Goal: Task Accomplishment & Management: Manage account settings

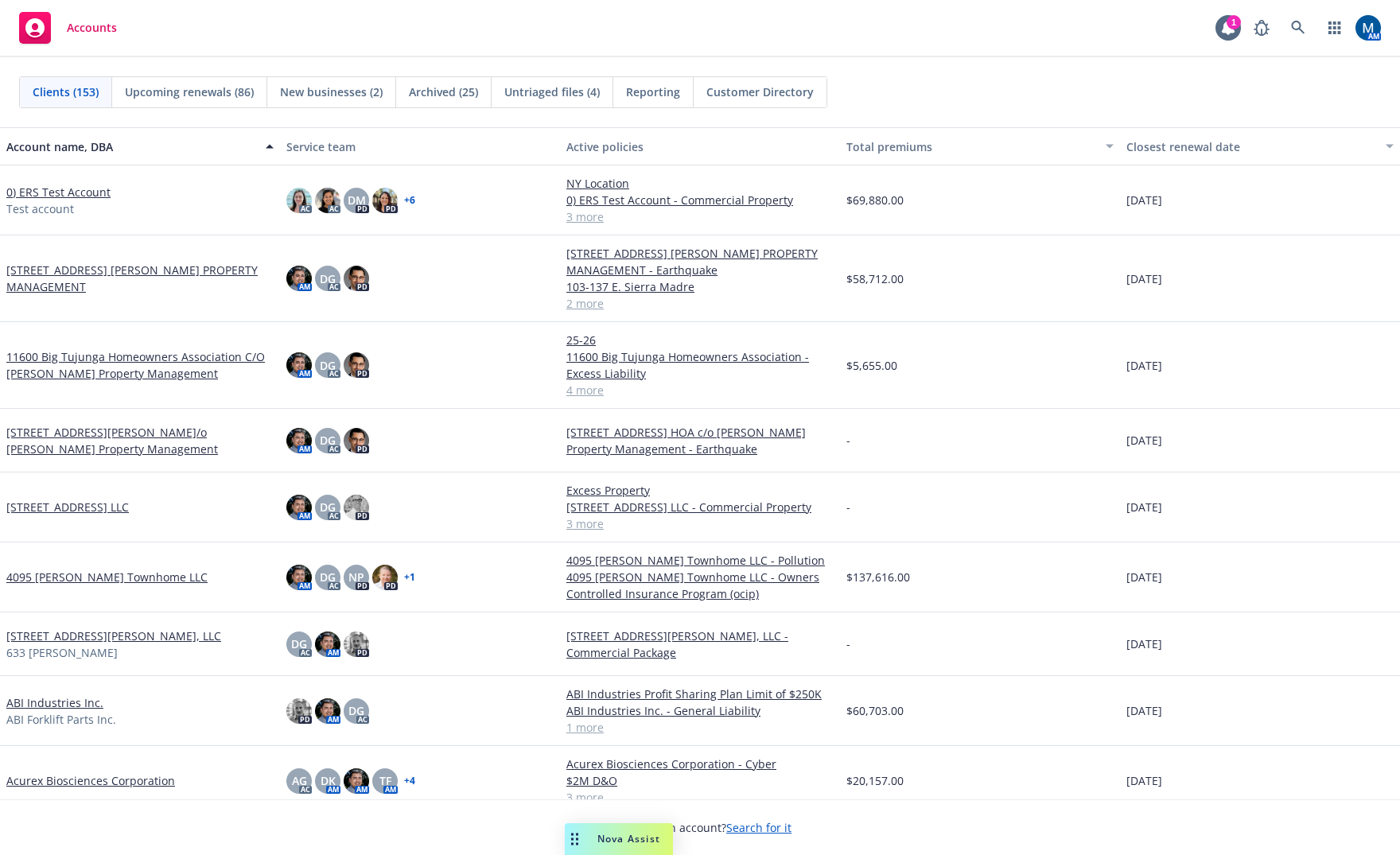
click at [317, 92] on span "New businesses (2)" at bounding box center [331, 92] width 103 height 17
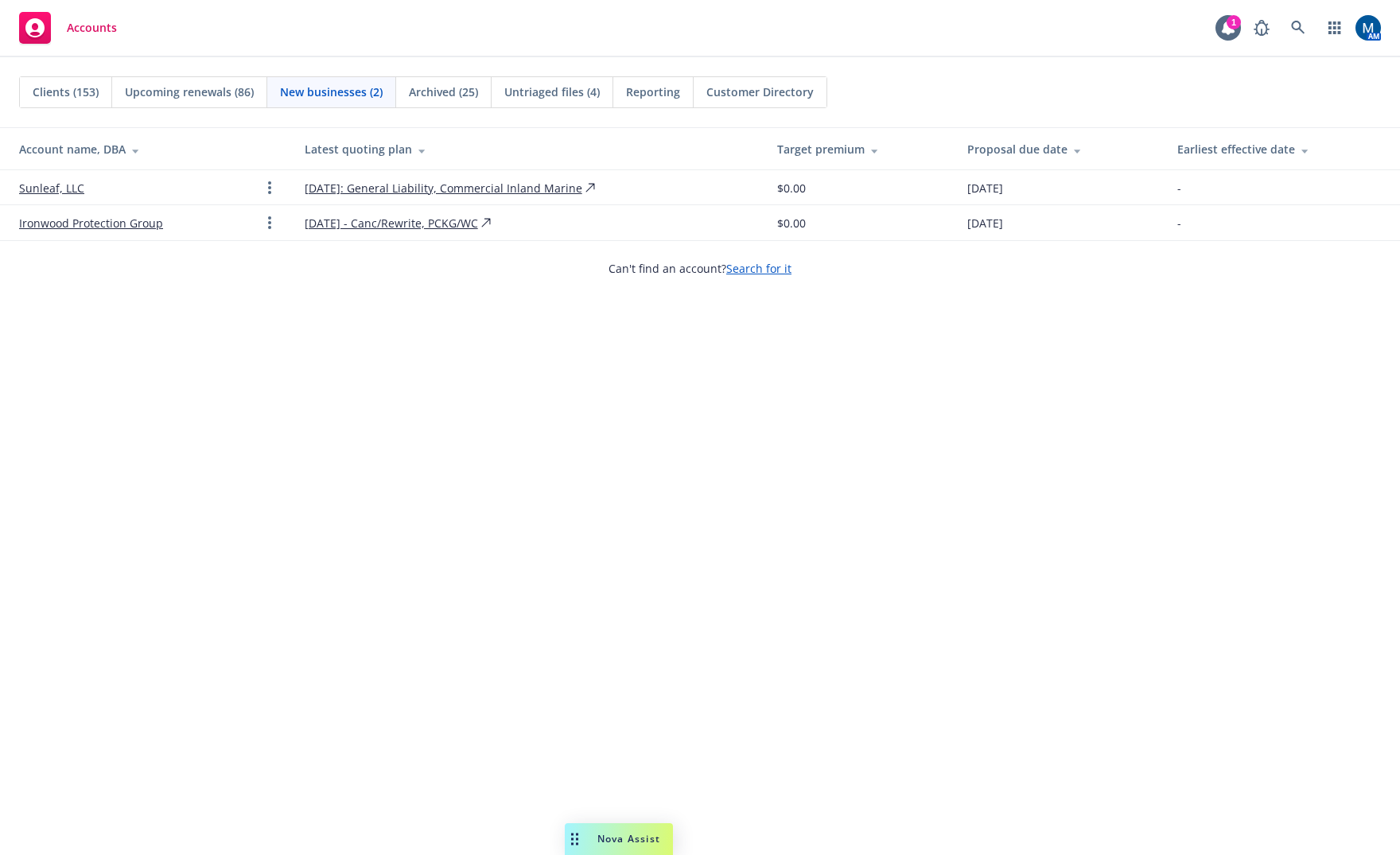
click at [72, 100] on div "Clients (153)" at bounding box center [66, 92] width 92 height 30
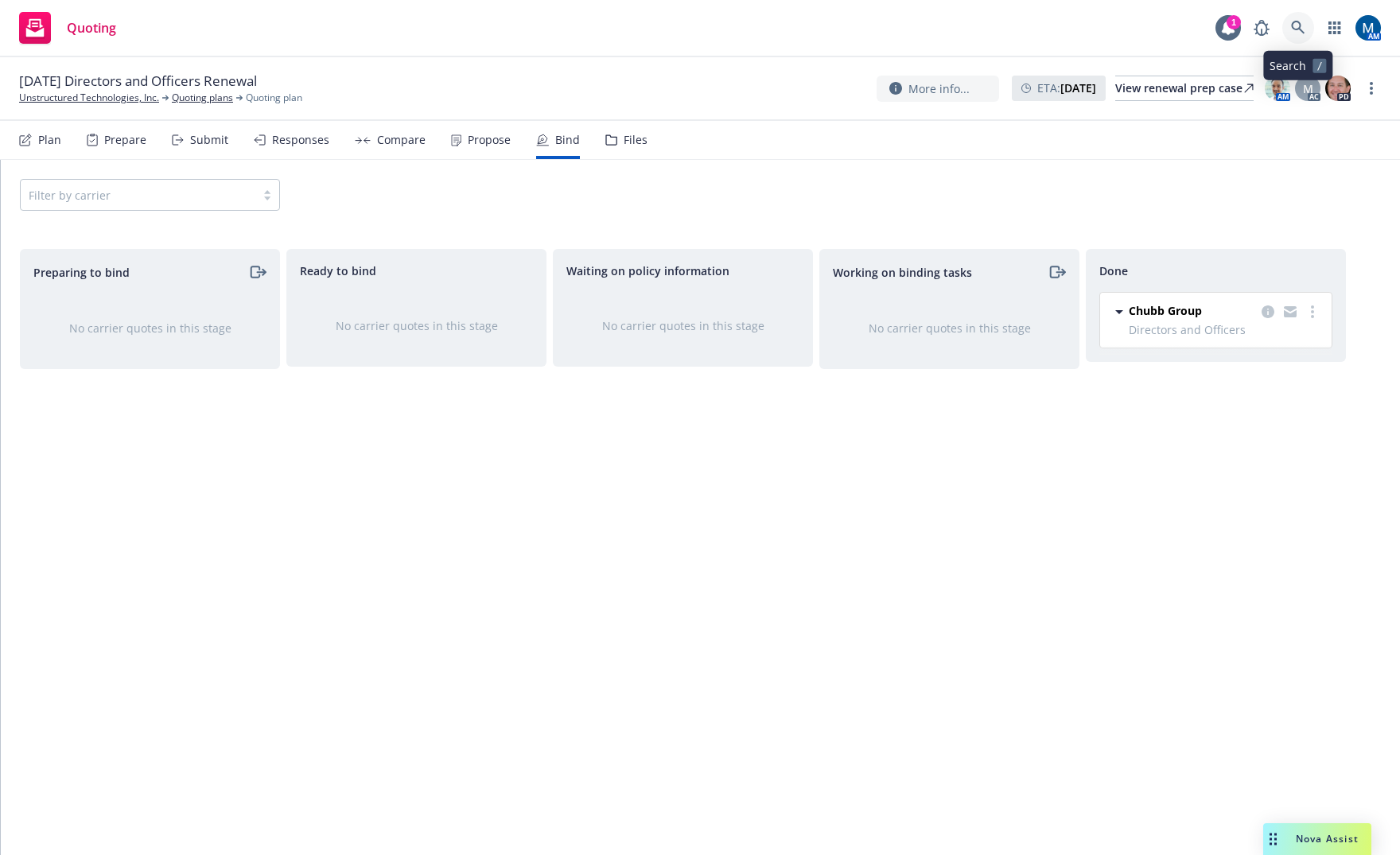
click at [1307, 24] on link at bounding box center [1298, 28] width 32 height 32
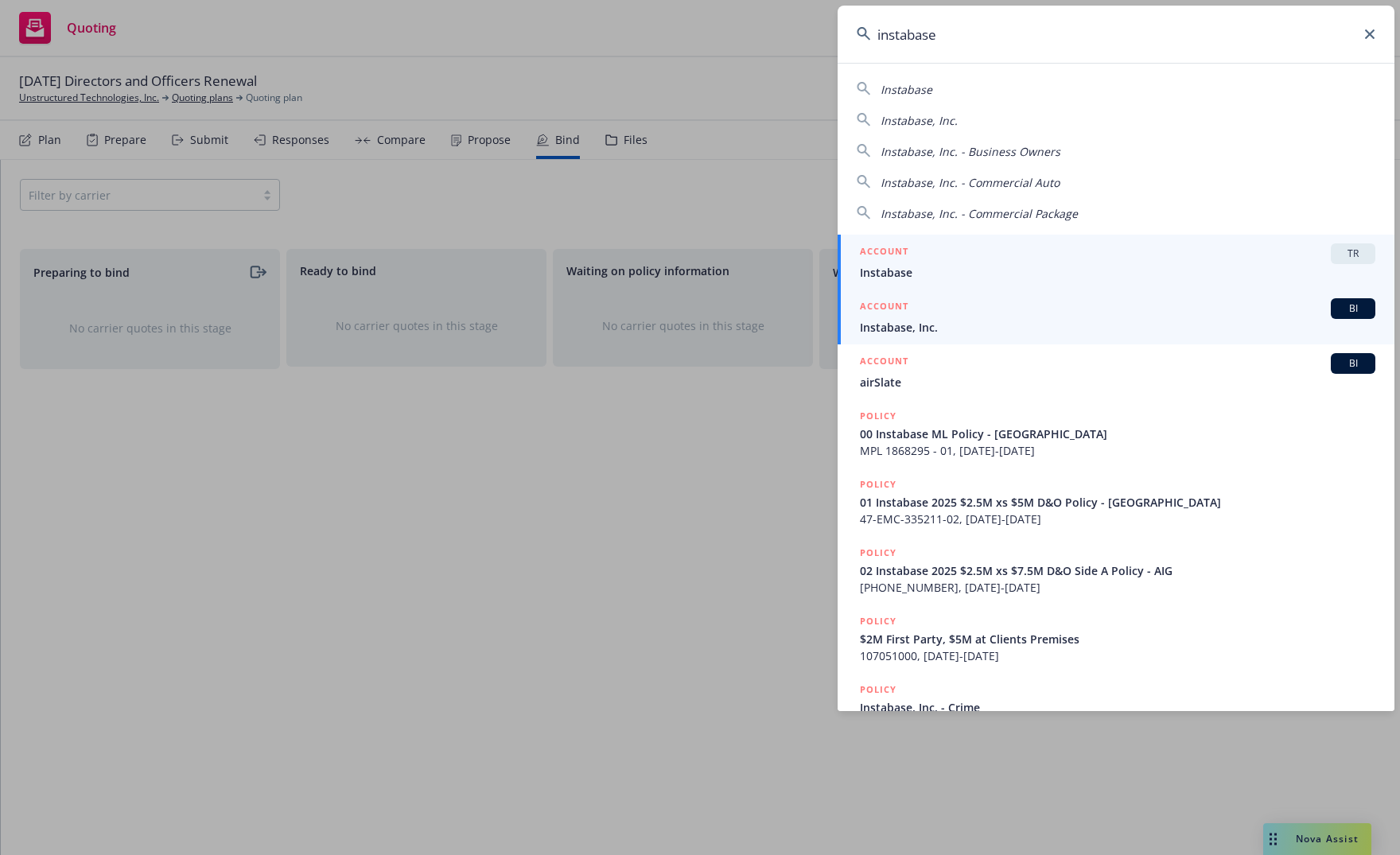
type input "instabase"
click at [927, 325] on span "Instabase, Inc." at bounding box center [1118, 328] width 516 height 17
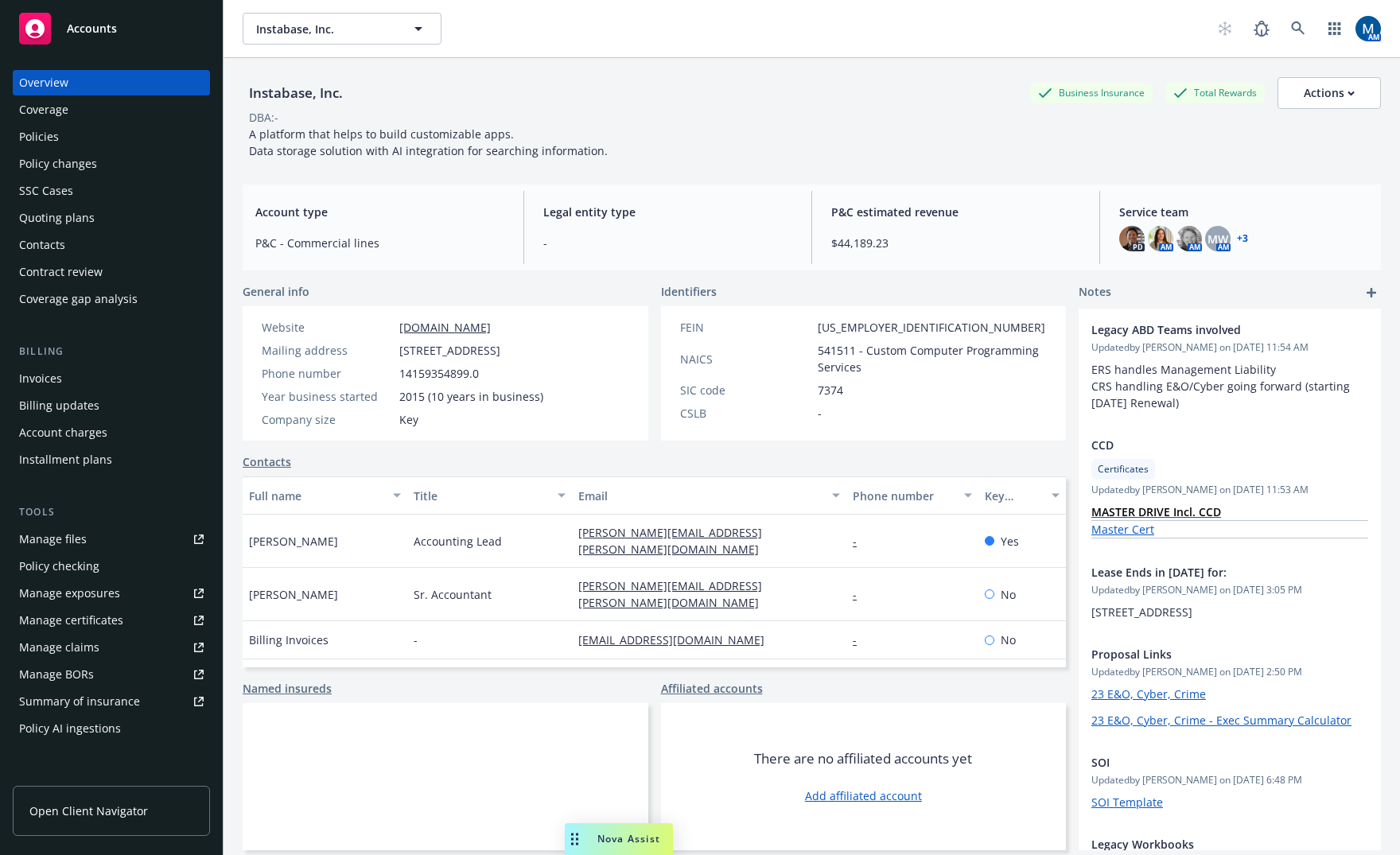
click at [105, 132] on div "Policies" at bounding box center [112, 137] width 185 height 25
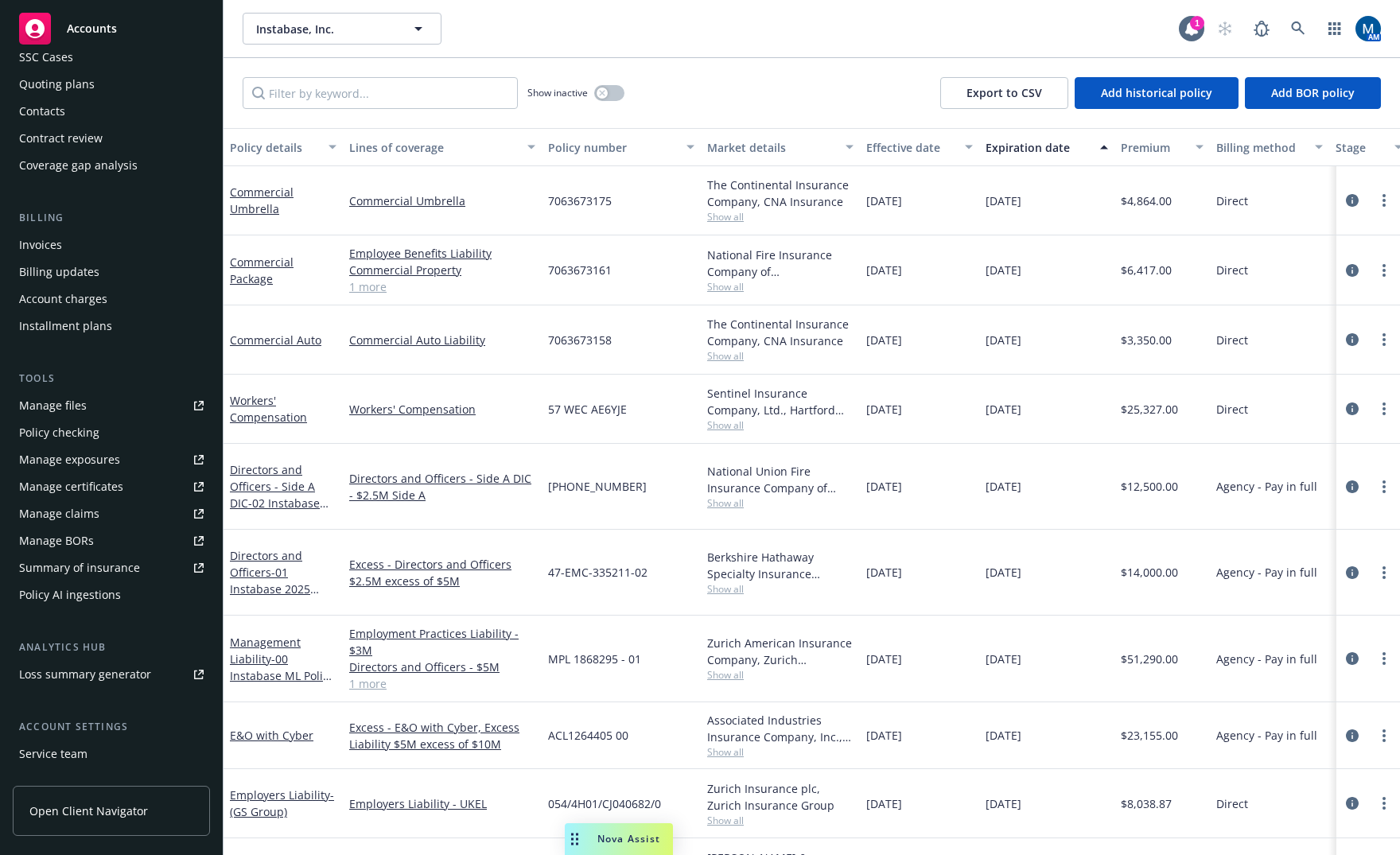
scroll to position [235, 0]
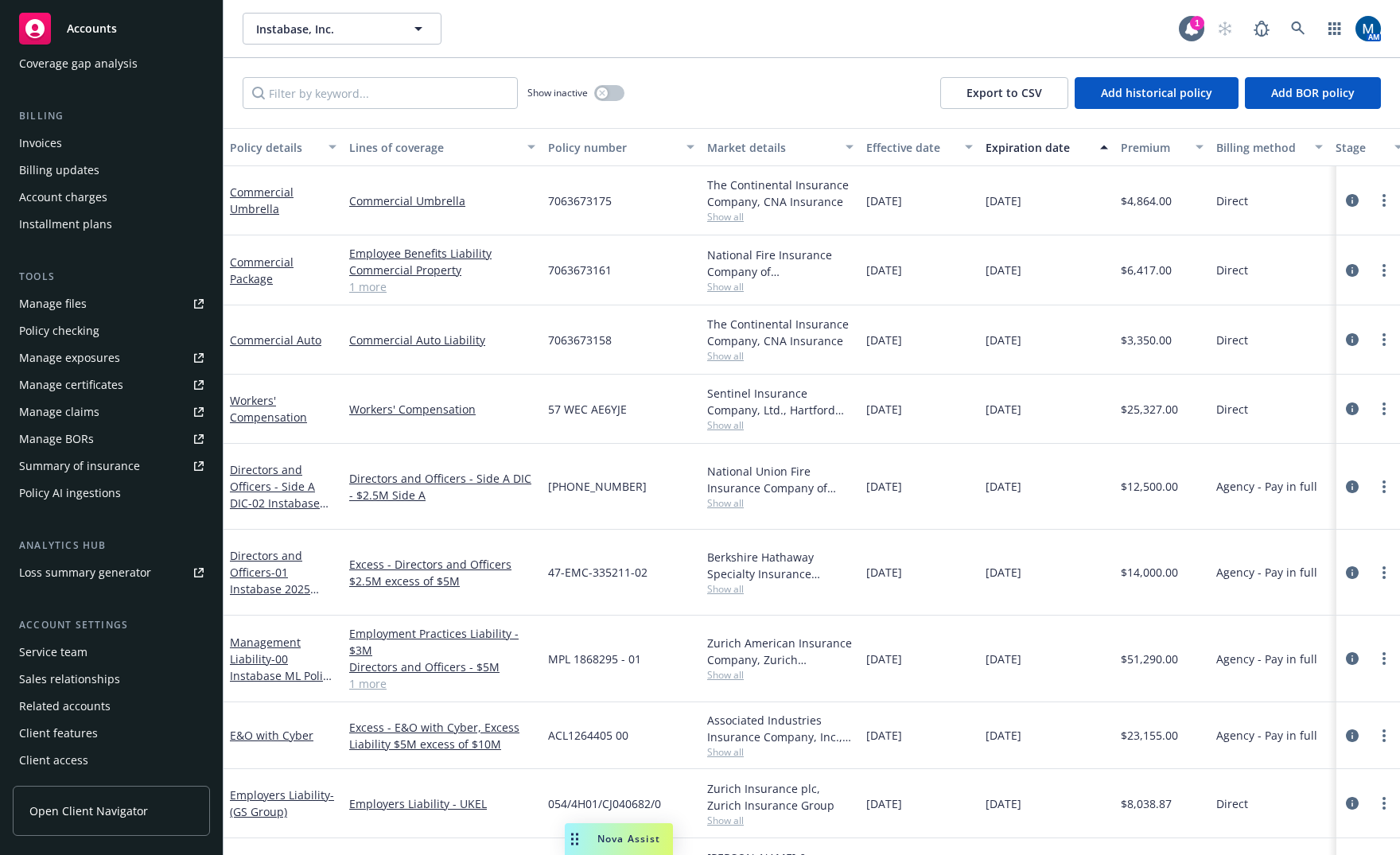
click at [87, 658] on div "Service team" at bounding box center [112, 652] width 185 height 25
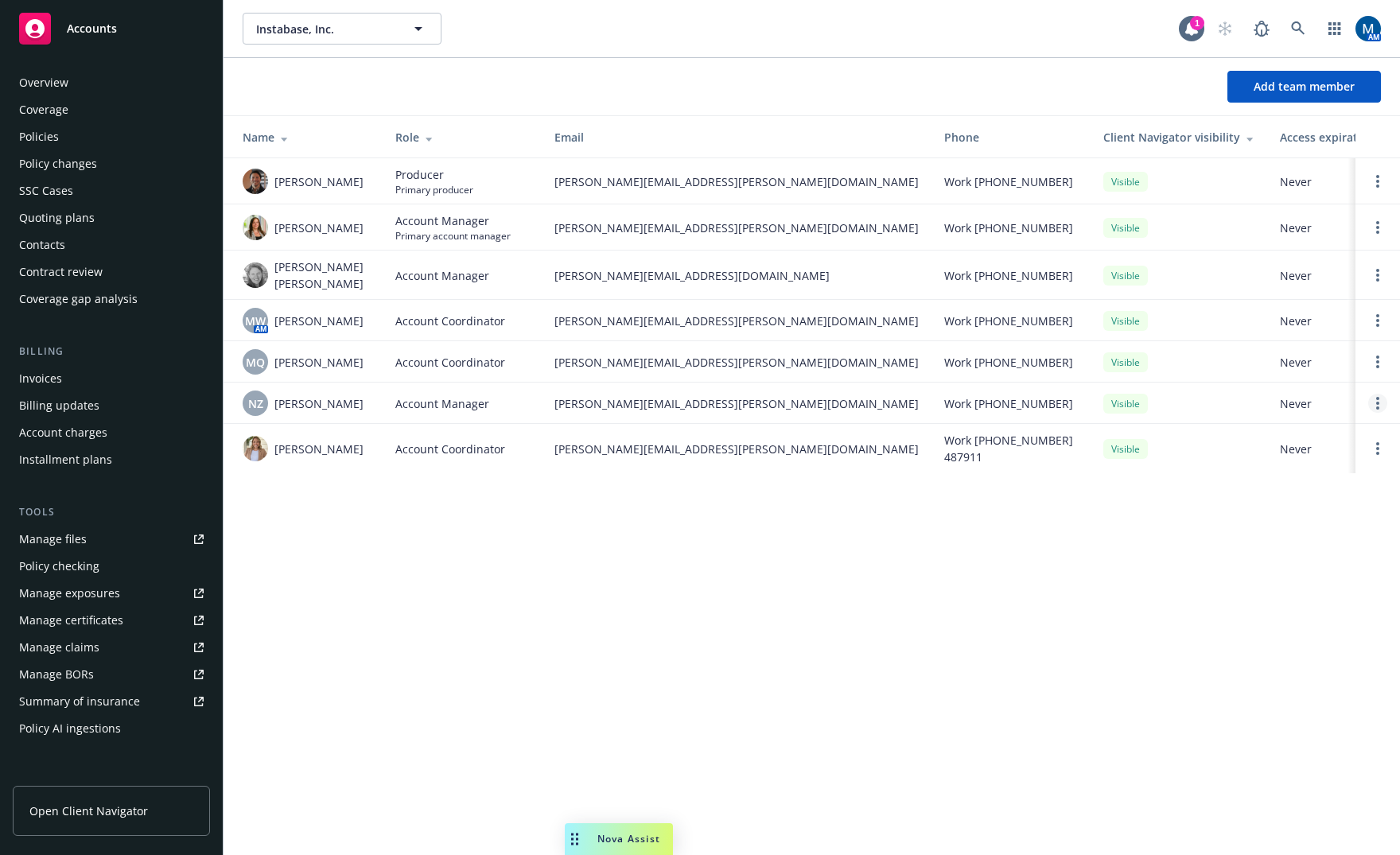
click at [1377, 401] on circle "Open options" at bounding box center [1378, 403] width 3 height 3
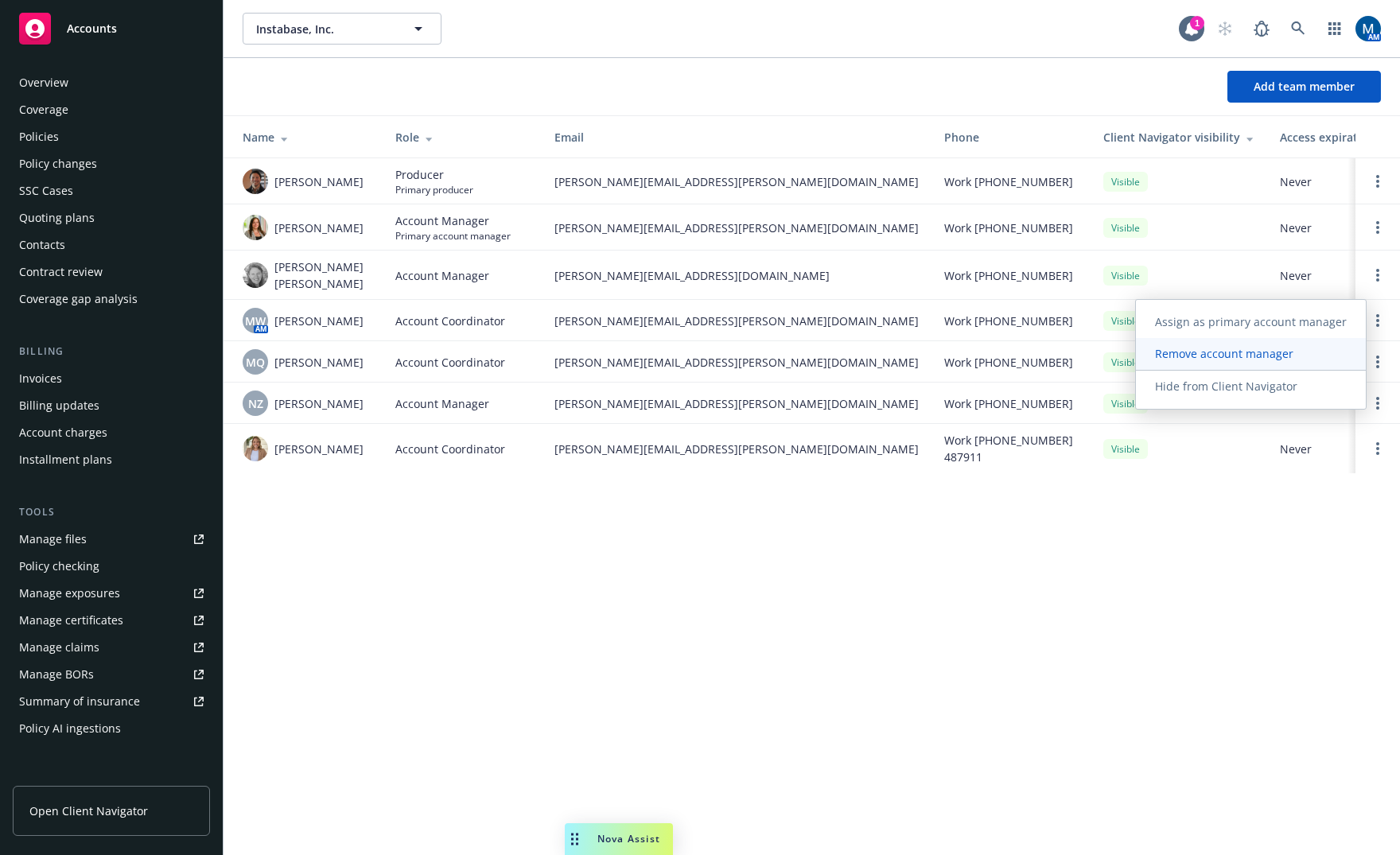
click at [1283, 353] on span "Remove account manager" at bounding box center [1224, 354] width 176 height 15
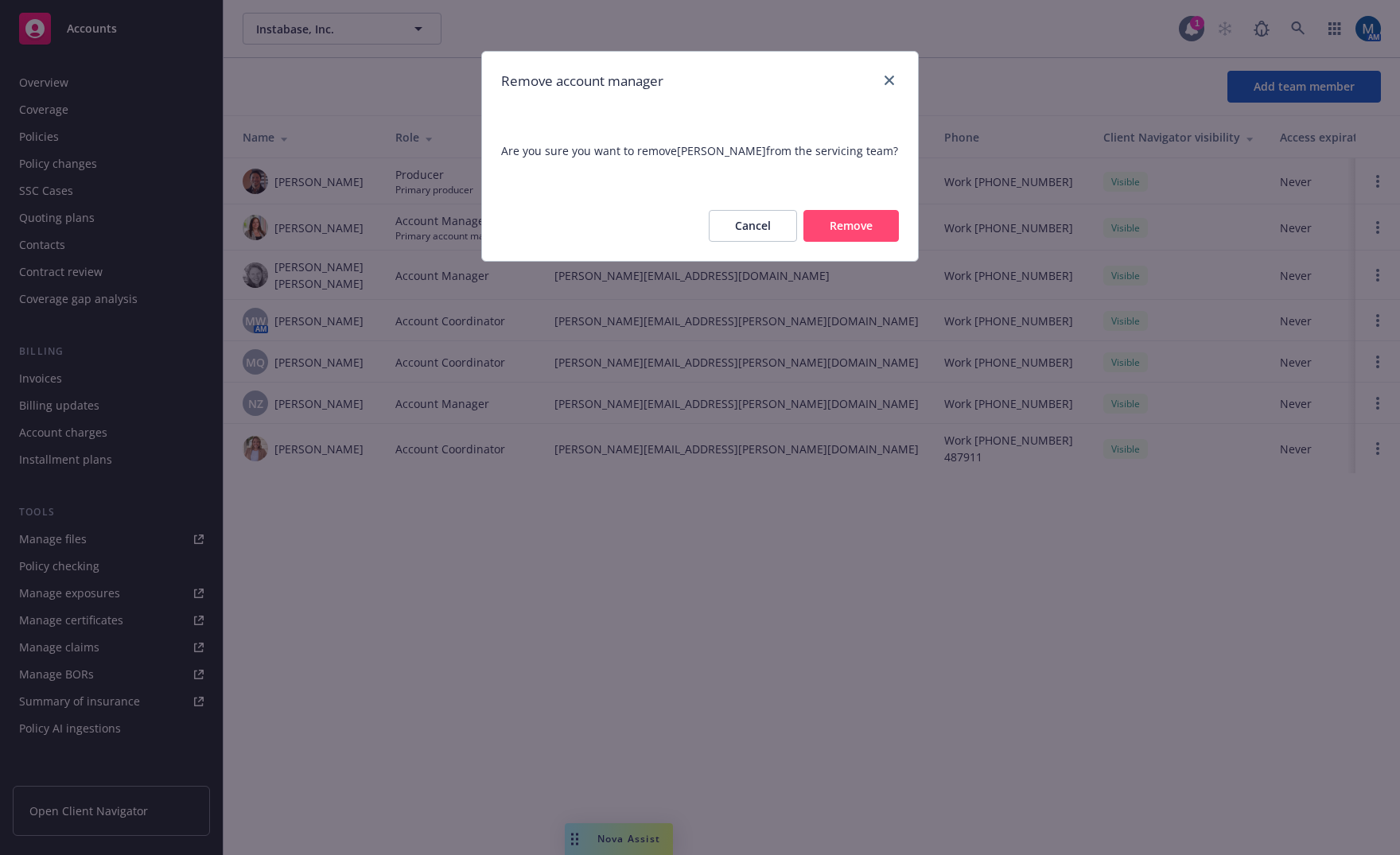
click at [837, 217] on button "Remove" at bounding box center [851, 226] width 96 height 32
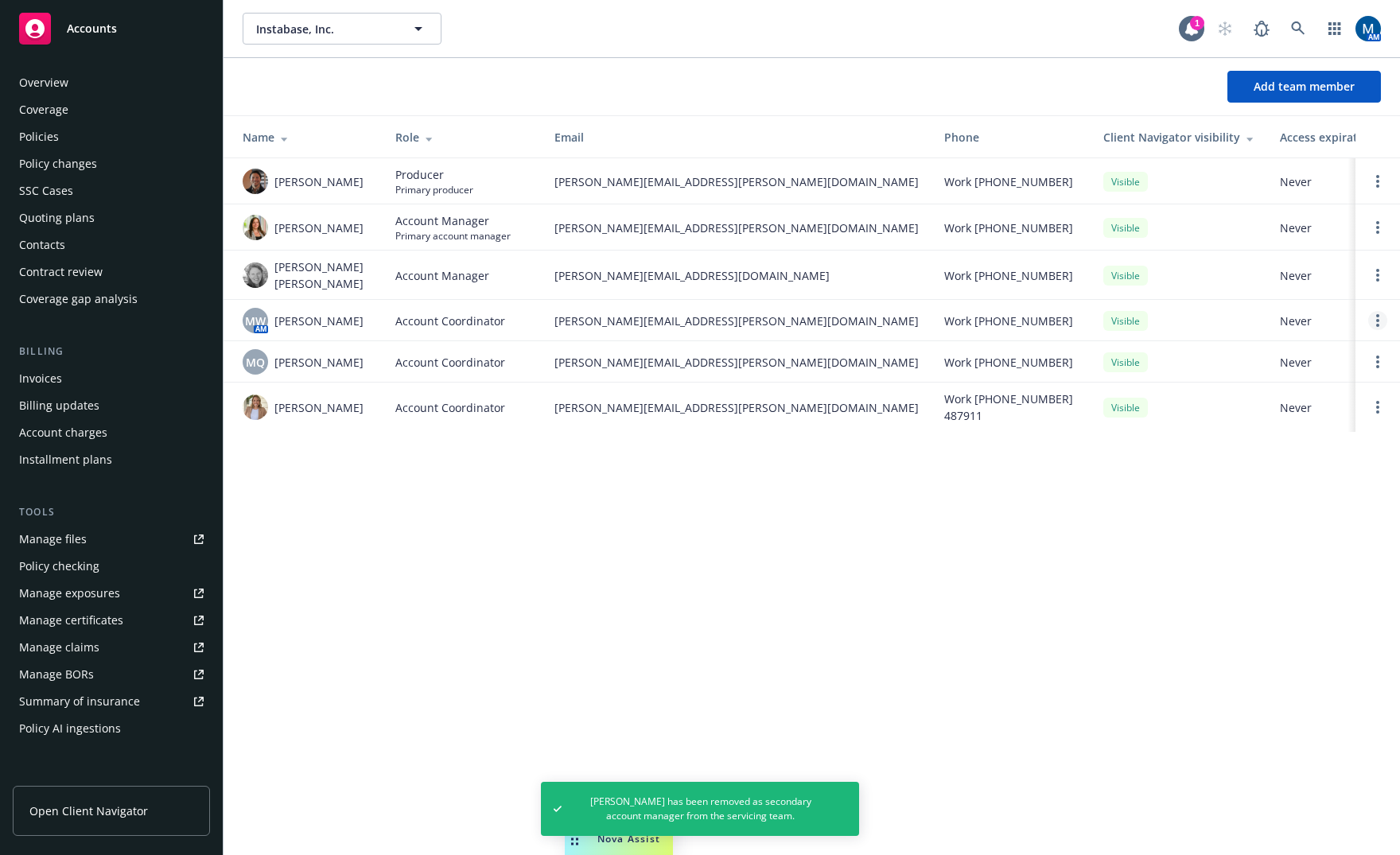
click at [1374, 312] on link "Open options" at bounding box center [1378, 320] width 19 height 19
click at [1263, 274] on span "Remove account coordinator" at bounding box center [1270, 270] width 191 height 15
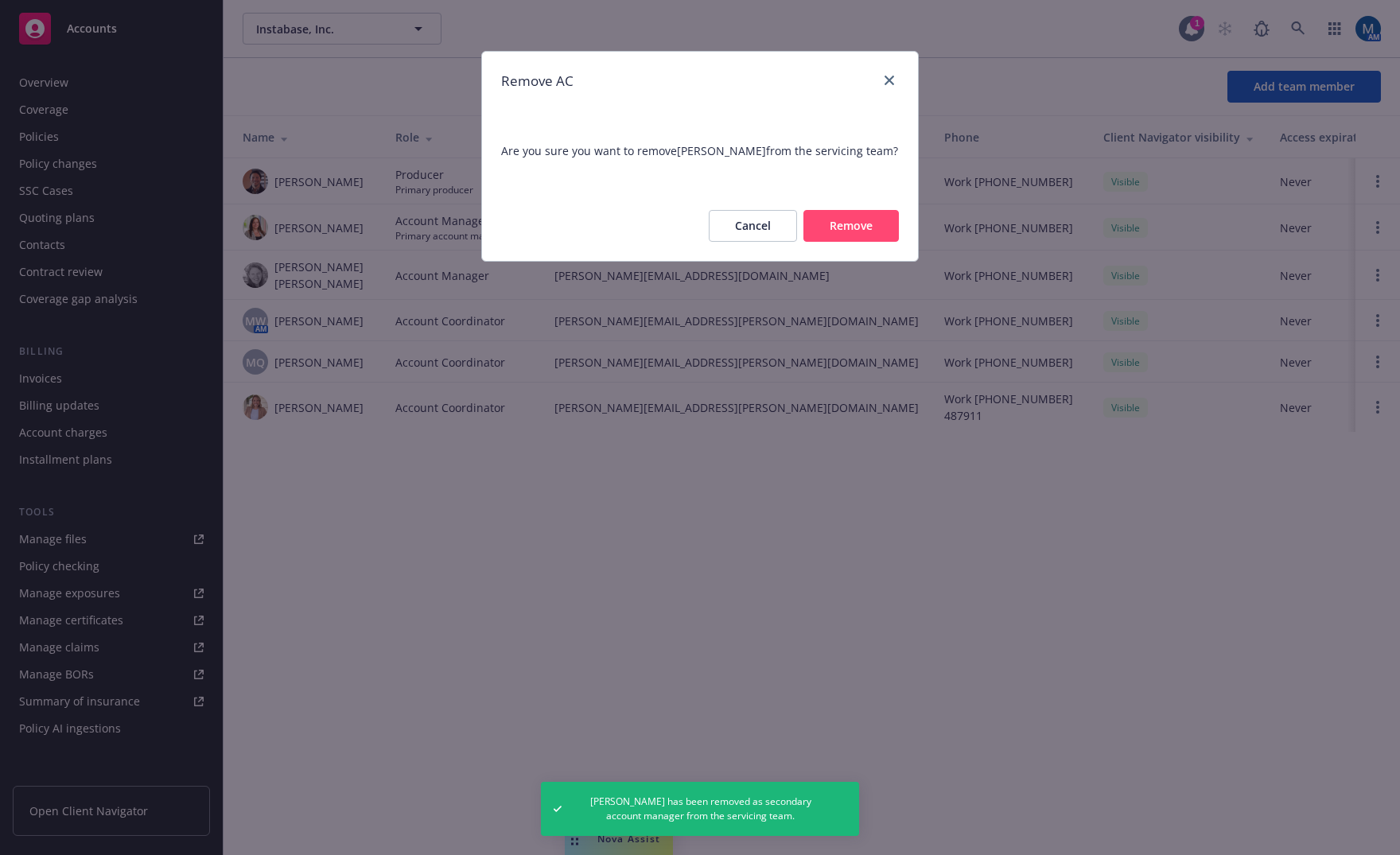
click at [850, 221] on button "Remove" at bounding box center [851, 226] width 96 height 32
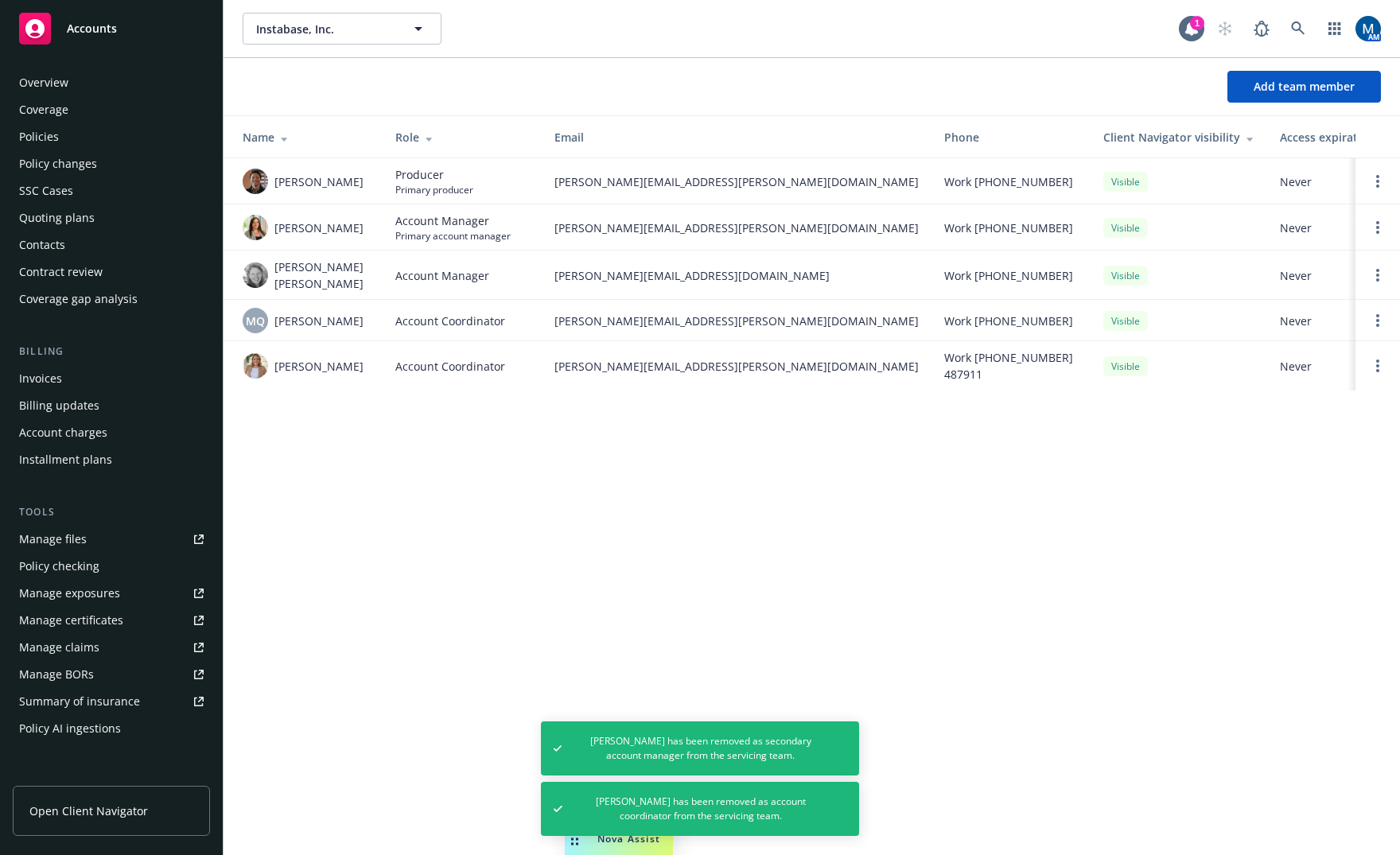
click at [66, 136] on div "Policies" at bounding box center [112, 137] width 185 height 25
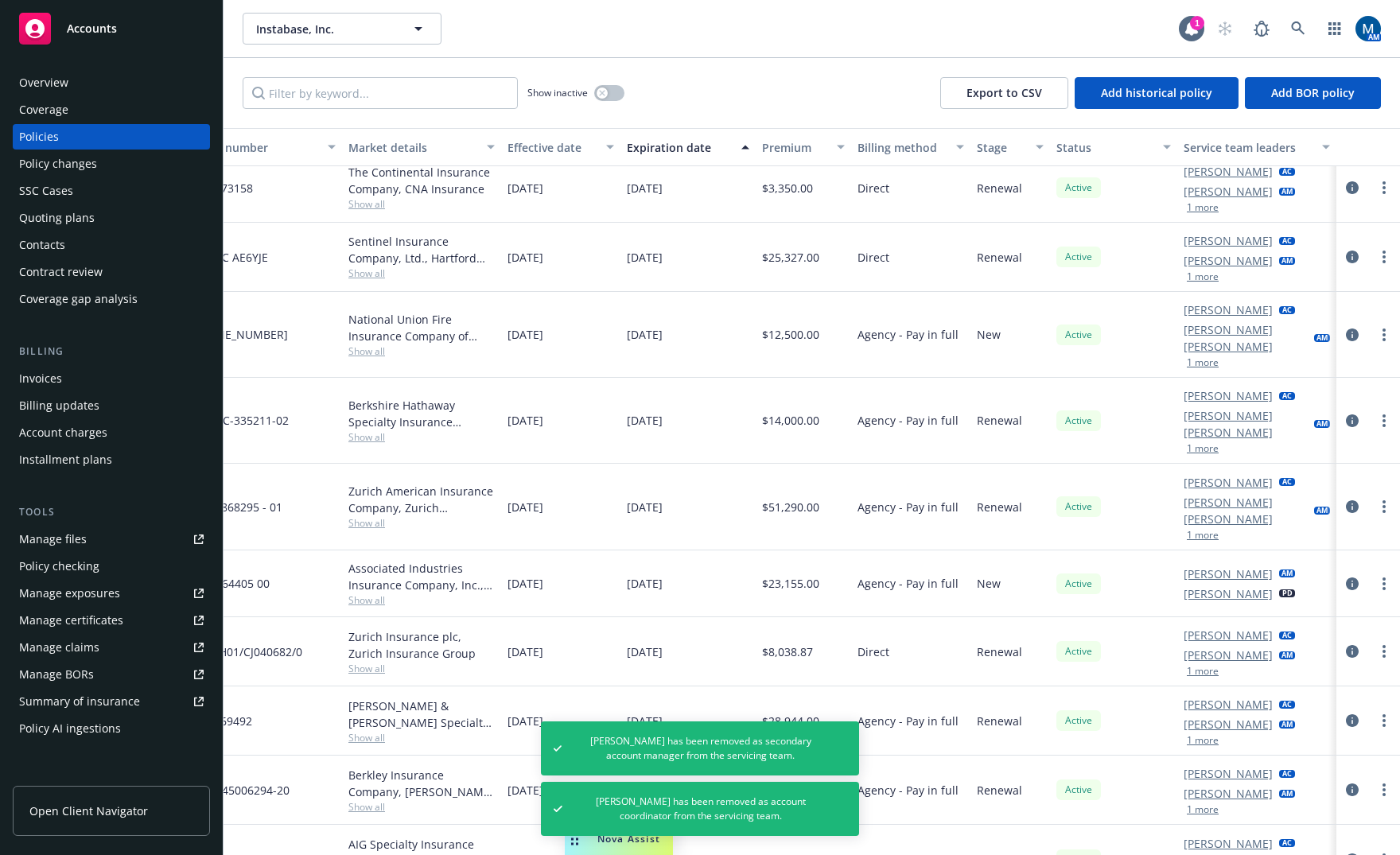
scroll to position [166, 371]
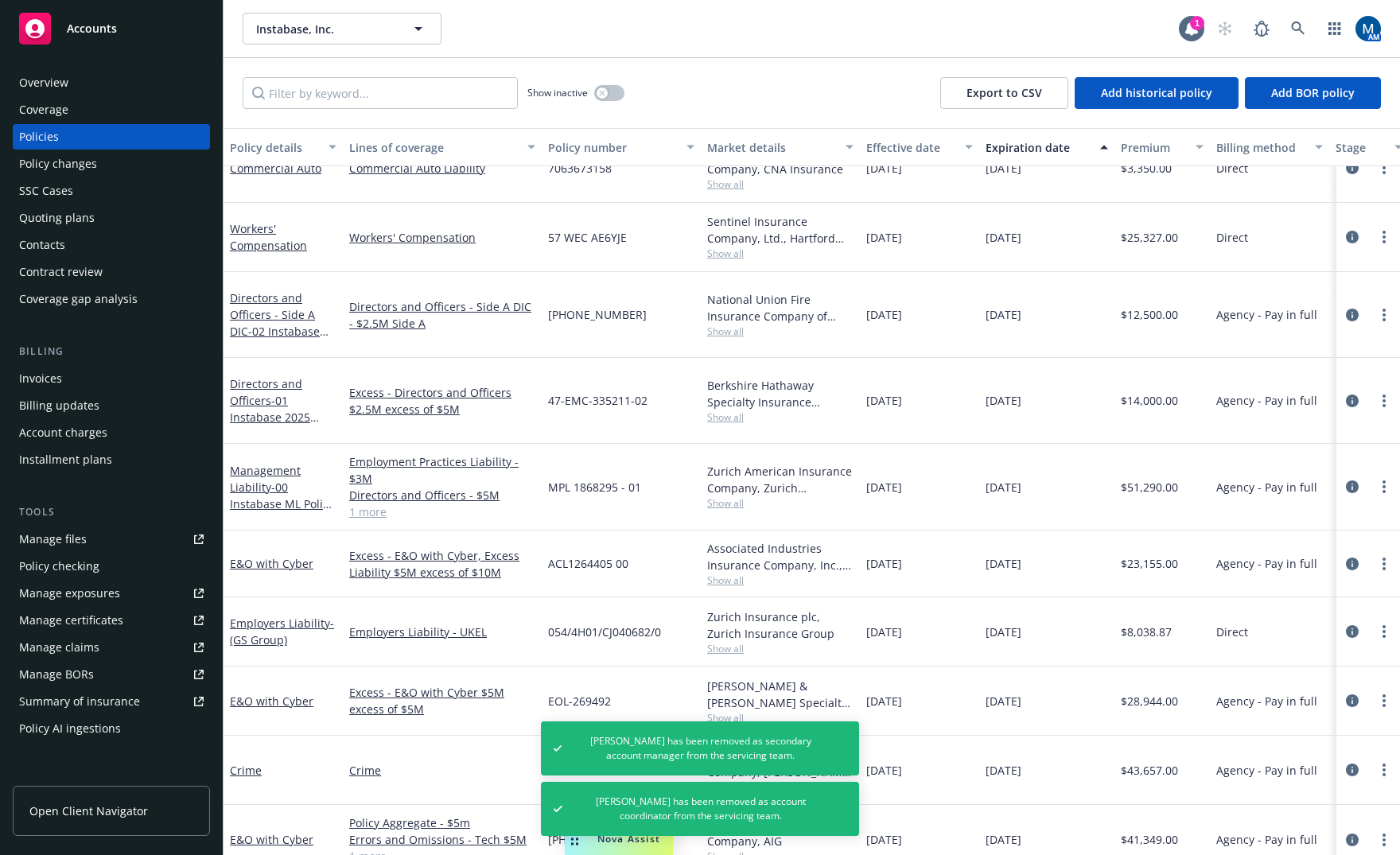
drag, startPoint x: 1142, startPoint y: 627, endPoint x: 595, endPoint y: 649, distance: 547.4
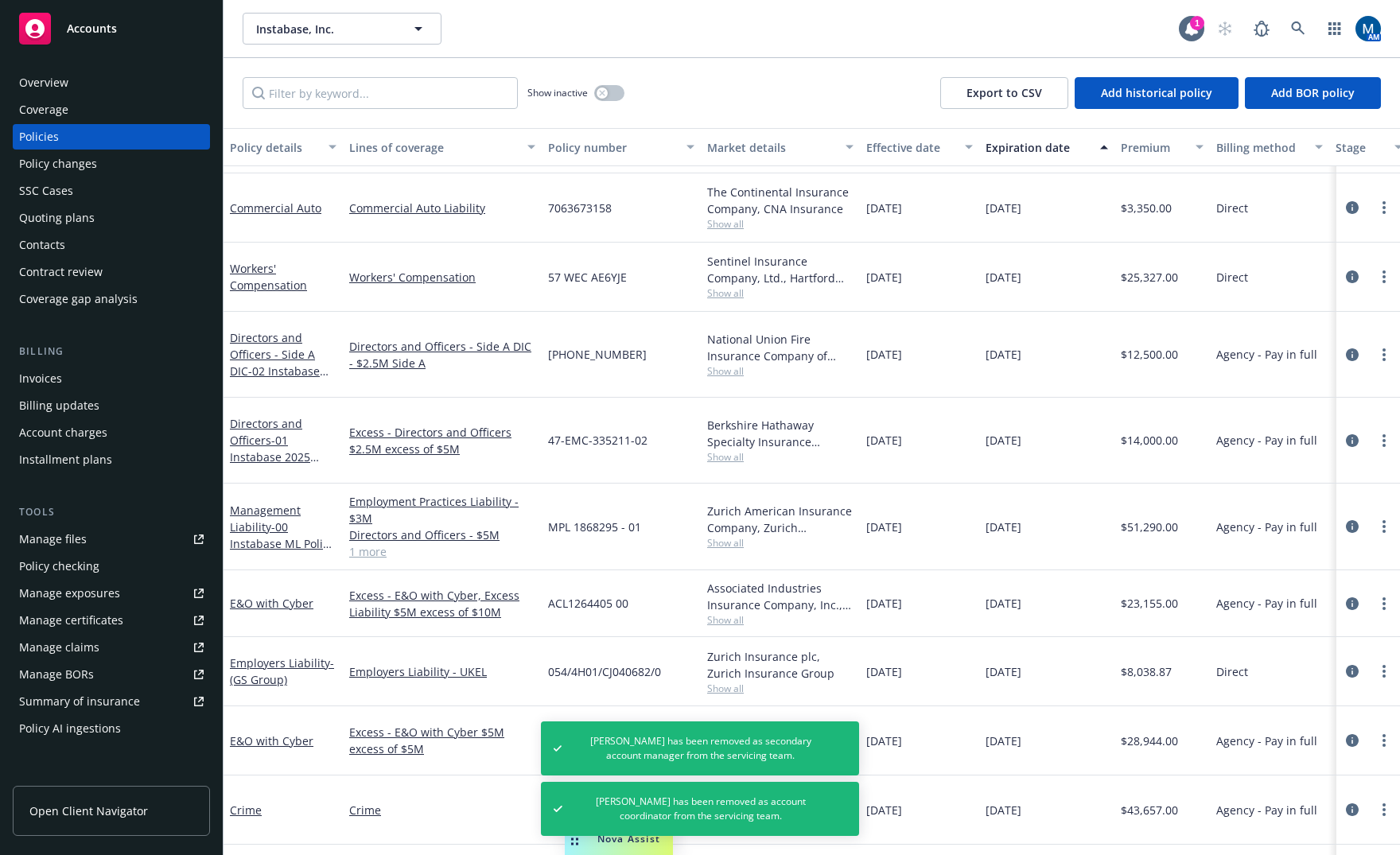
scroll to position [87, 0]
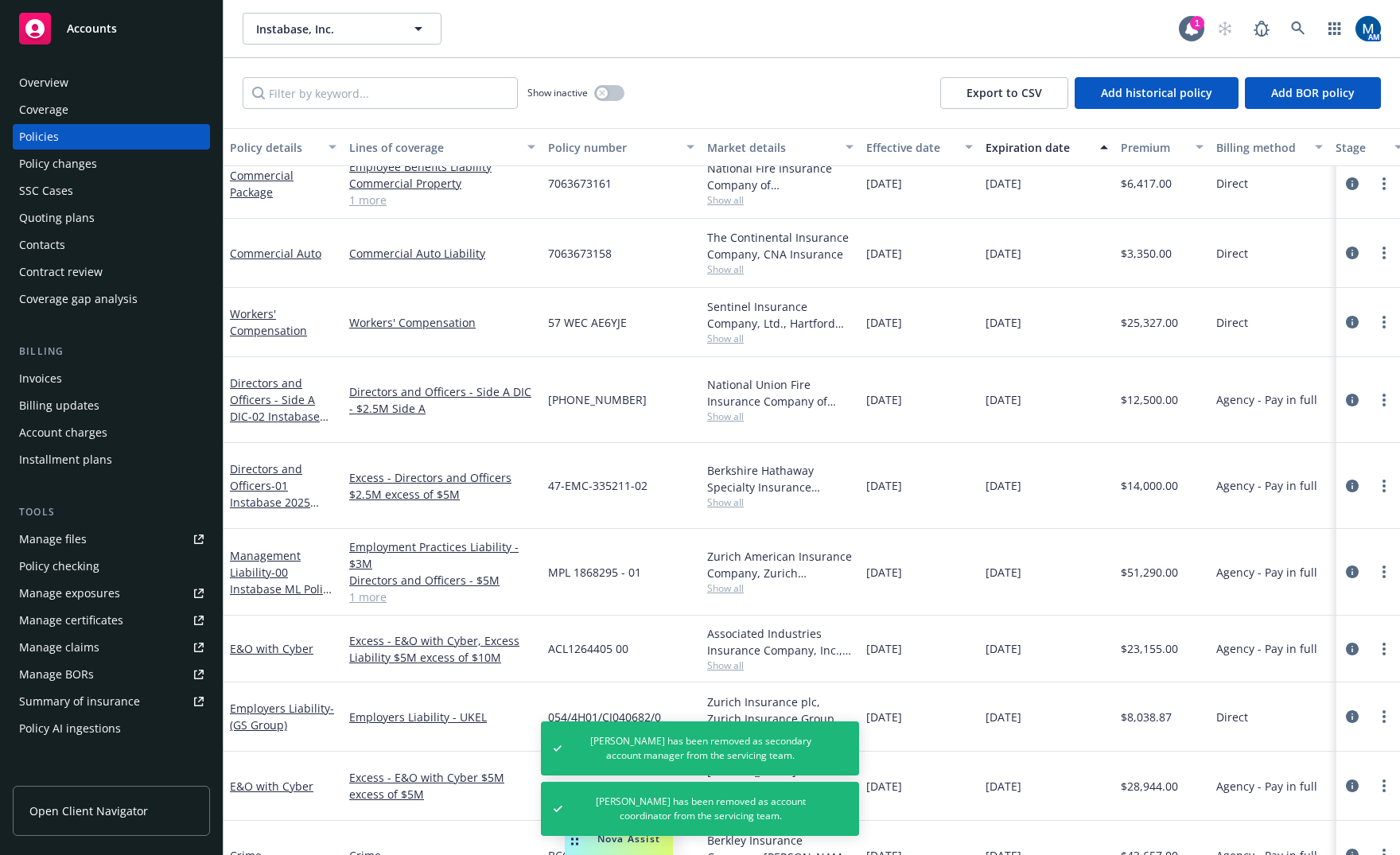
click at [112, 86] on div "Overview" at bounding box center [112, 82] width 185 height 25
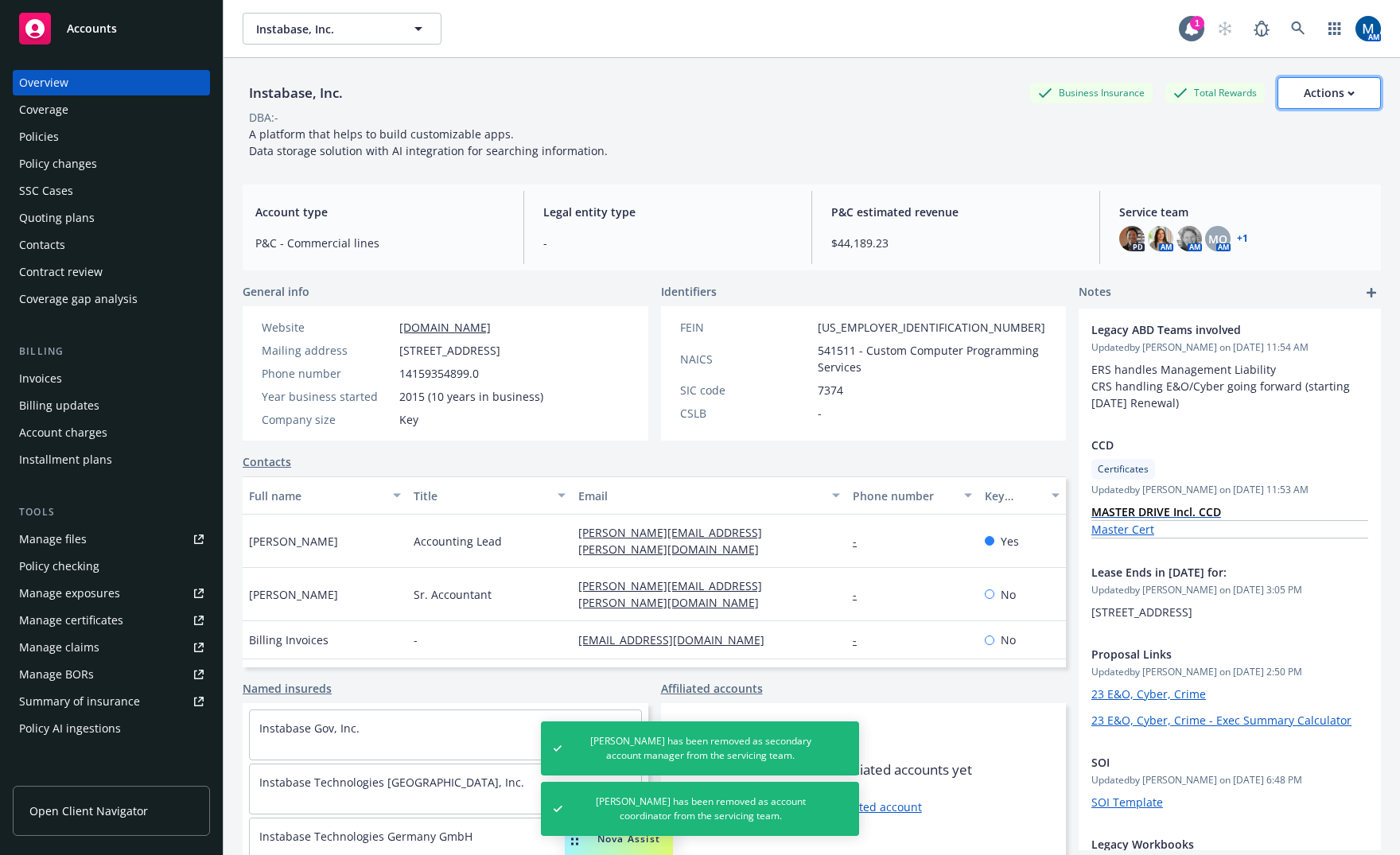
click at [1348, 95] on icon "button" at bounding box center [1351, 93] width 8 height 6
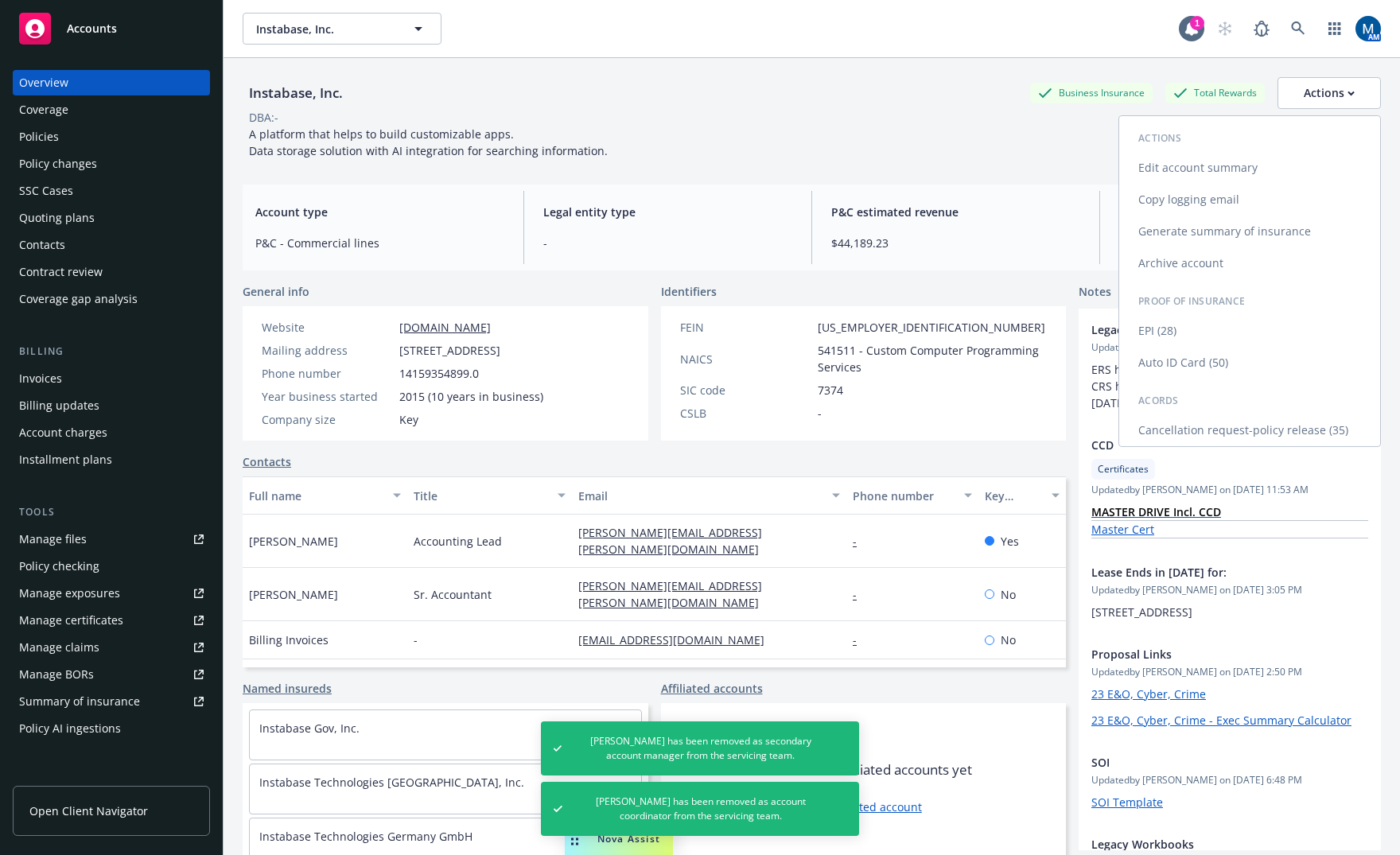
click at [1195, 191] on link "Copy logging email" at bounding box center [1250, 200] width 261 height 32
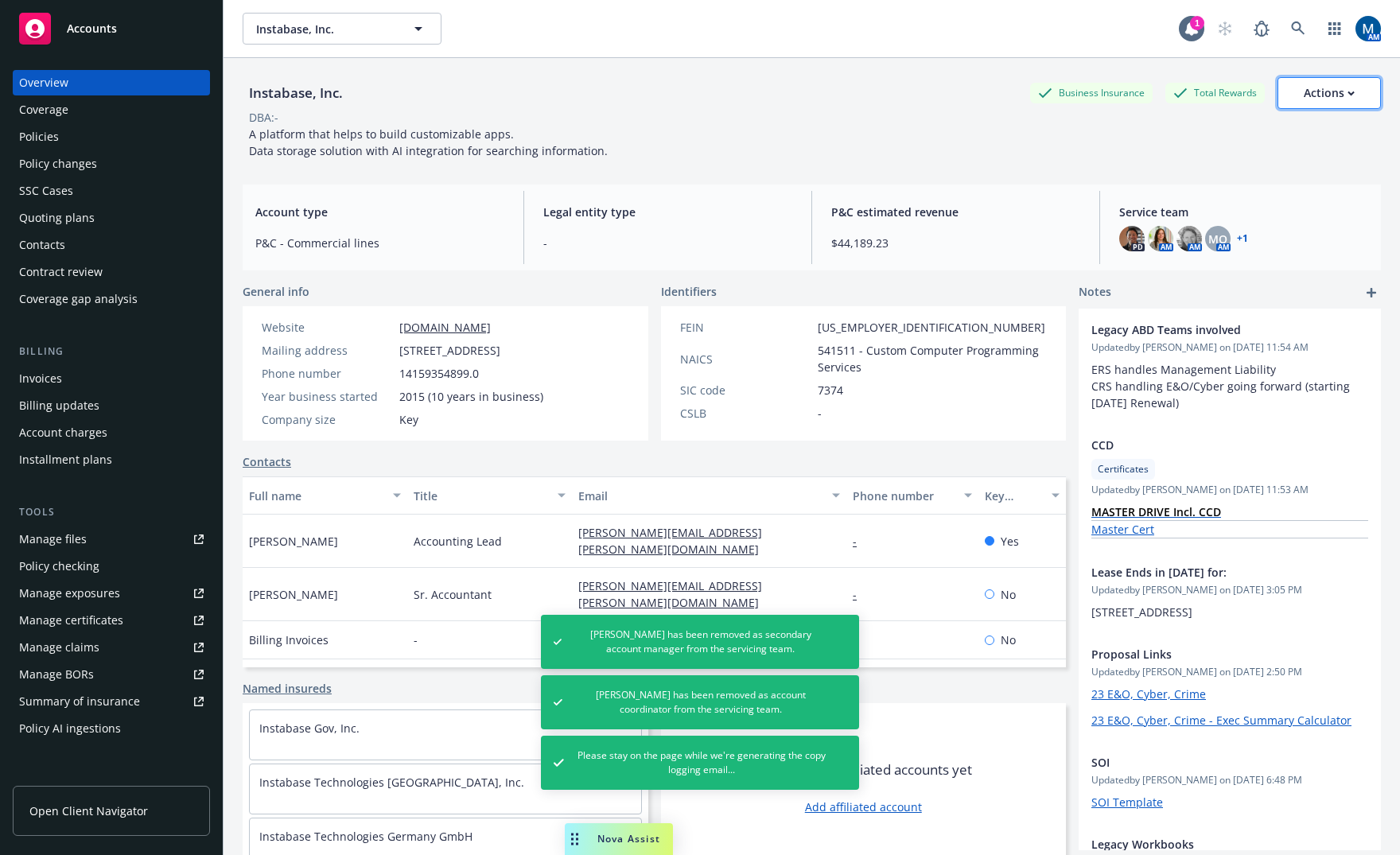
click at [1318, 97] on div "Actions" at bounding box center [1329, 93] width 51 height 30
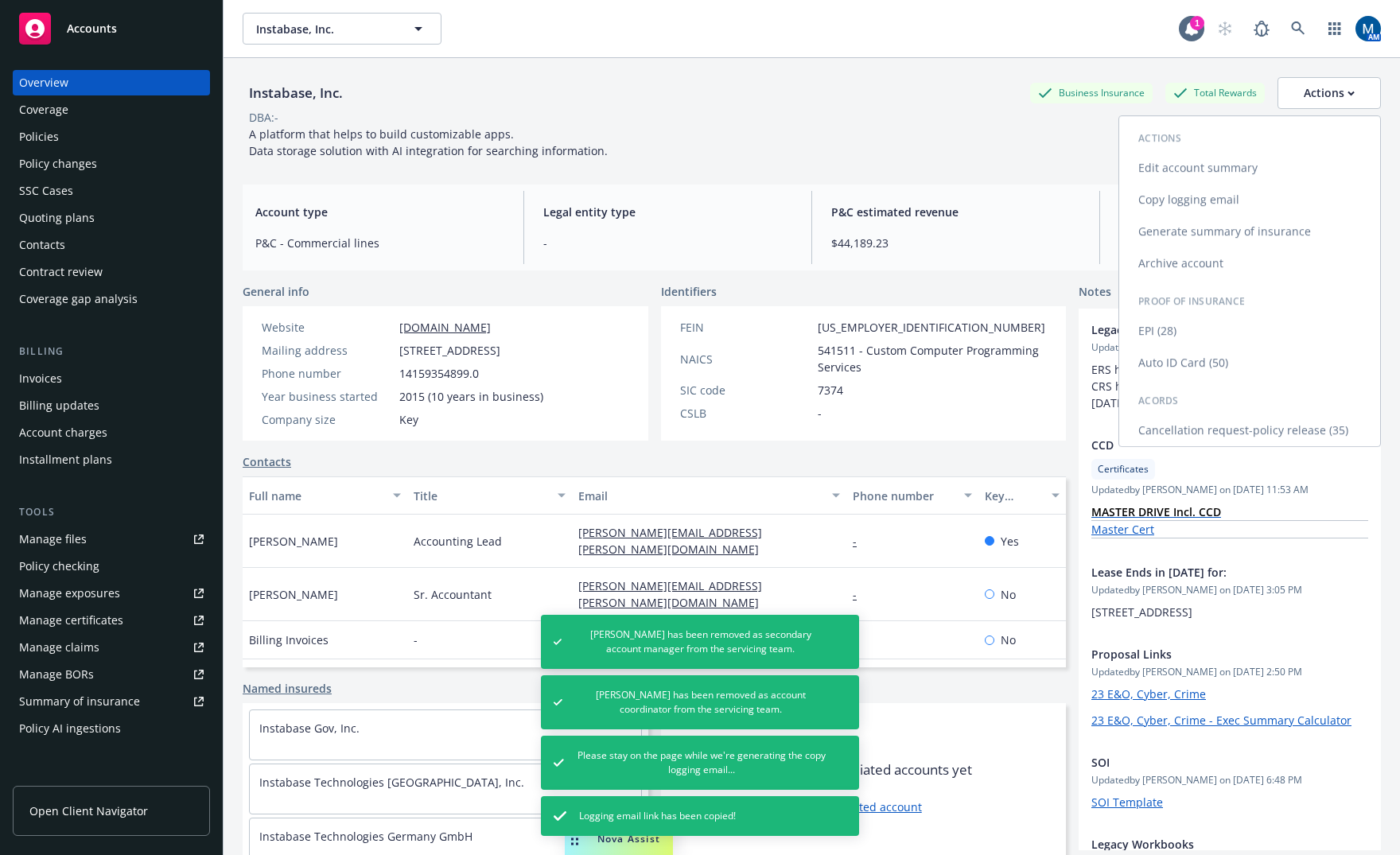
click at [1259, 198] on link "Copy logging email" at bounding box center [1250, 200] width 261 height 32
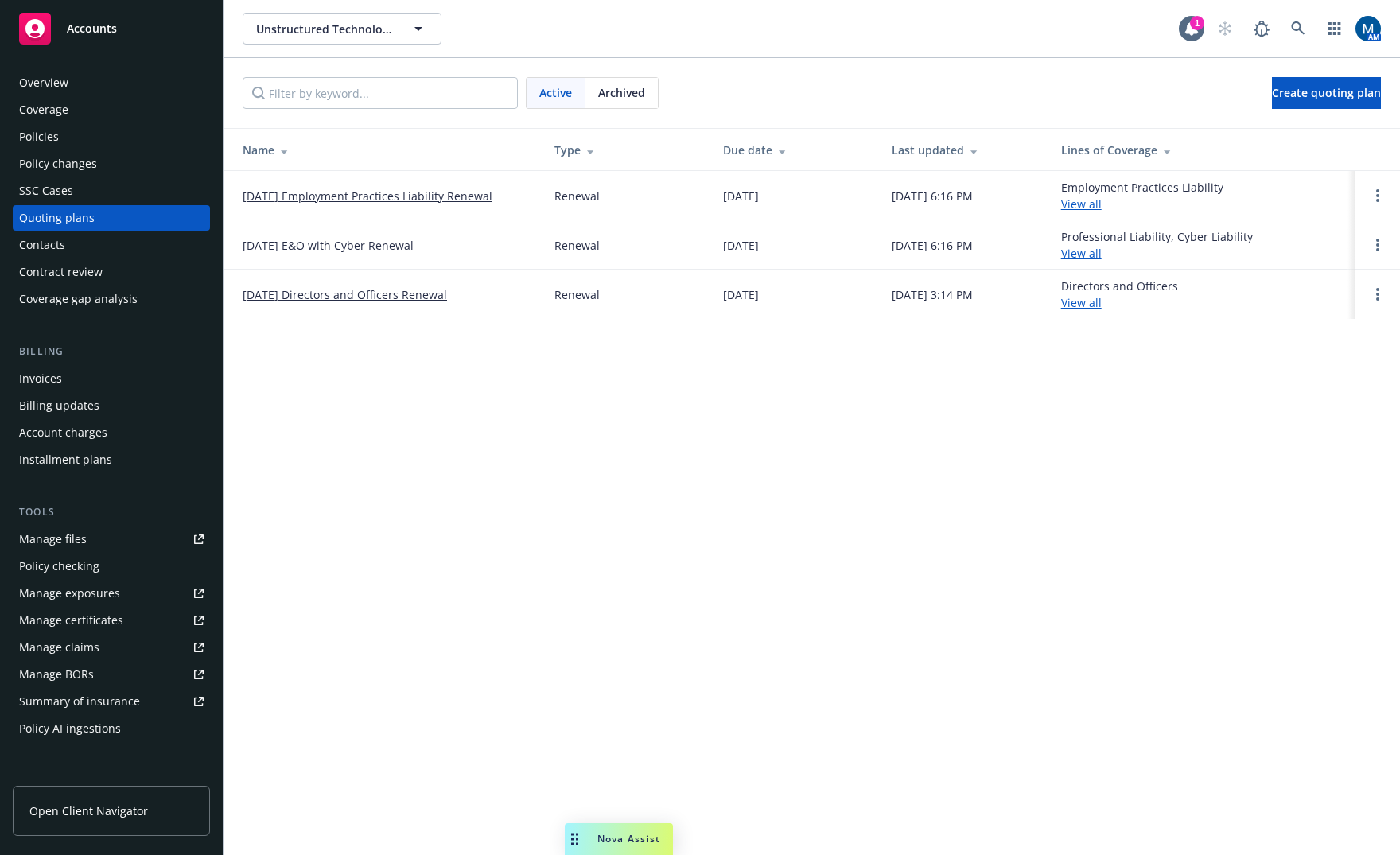
click at [578, 506] on div "Unstructured Technologies, Inc. Unstructured Technologies, Inc. 1 AM Active Arc…" at bounding box center [812, 428] width 1176 height 855
click at [150, 124] on div "Policies" at bounding box center [112, 137] width 185 height 25
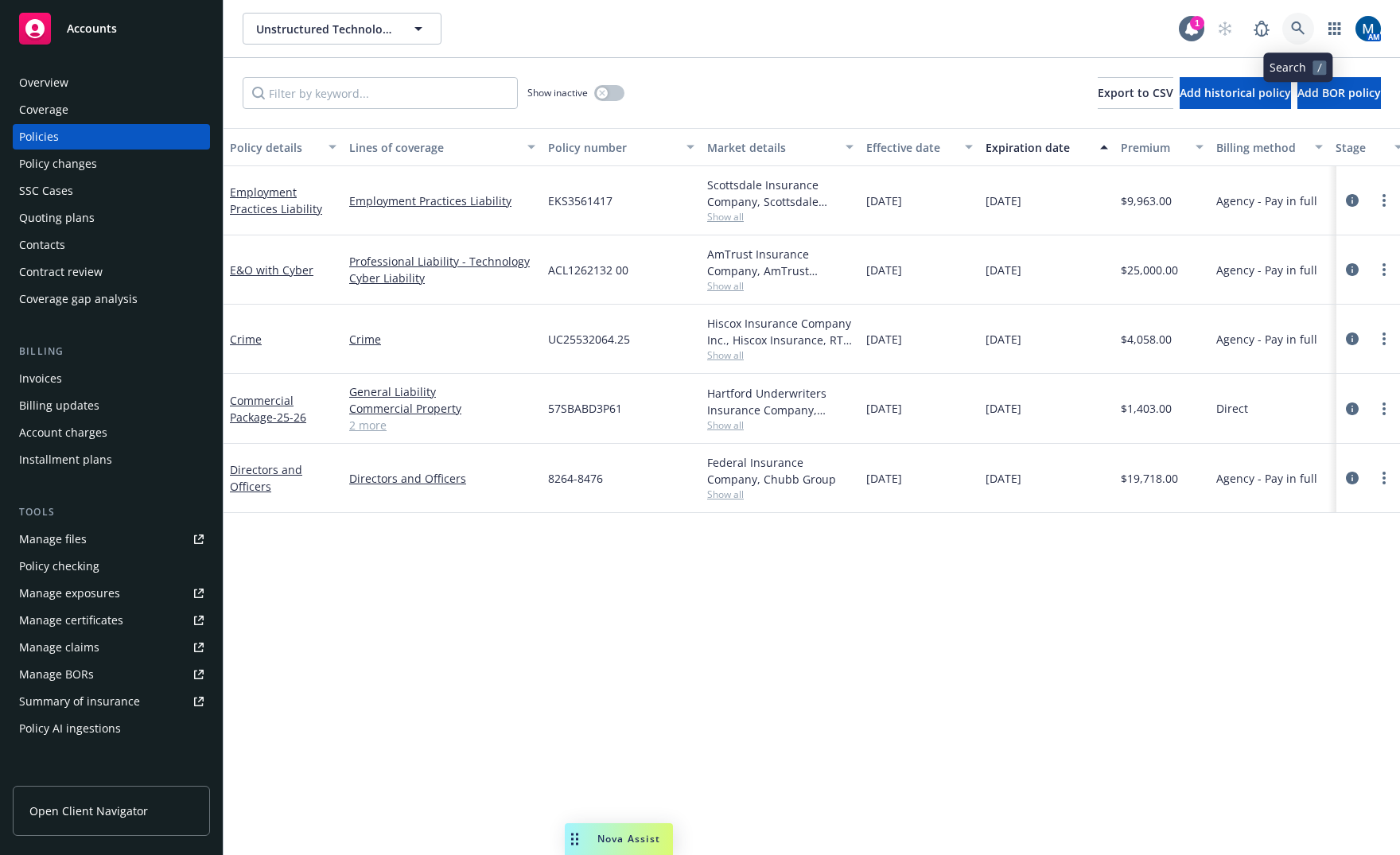
click at [1291, 29] on link at bounding box center [1298, 29] width 32 height 32
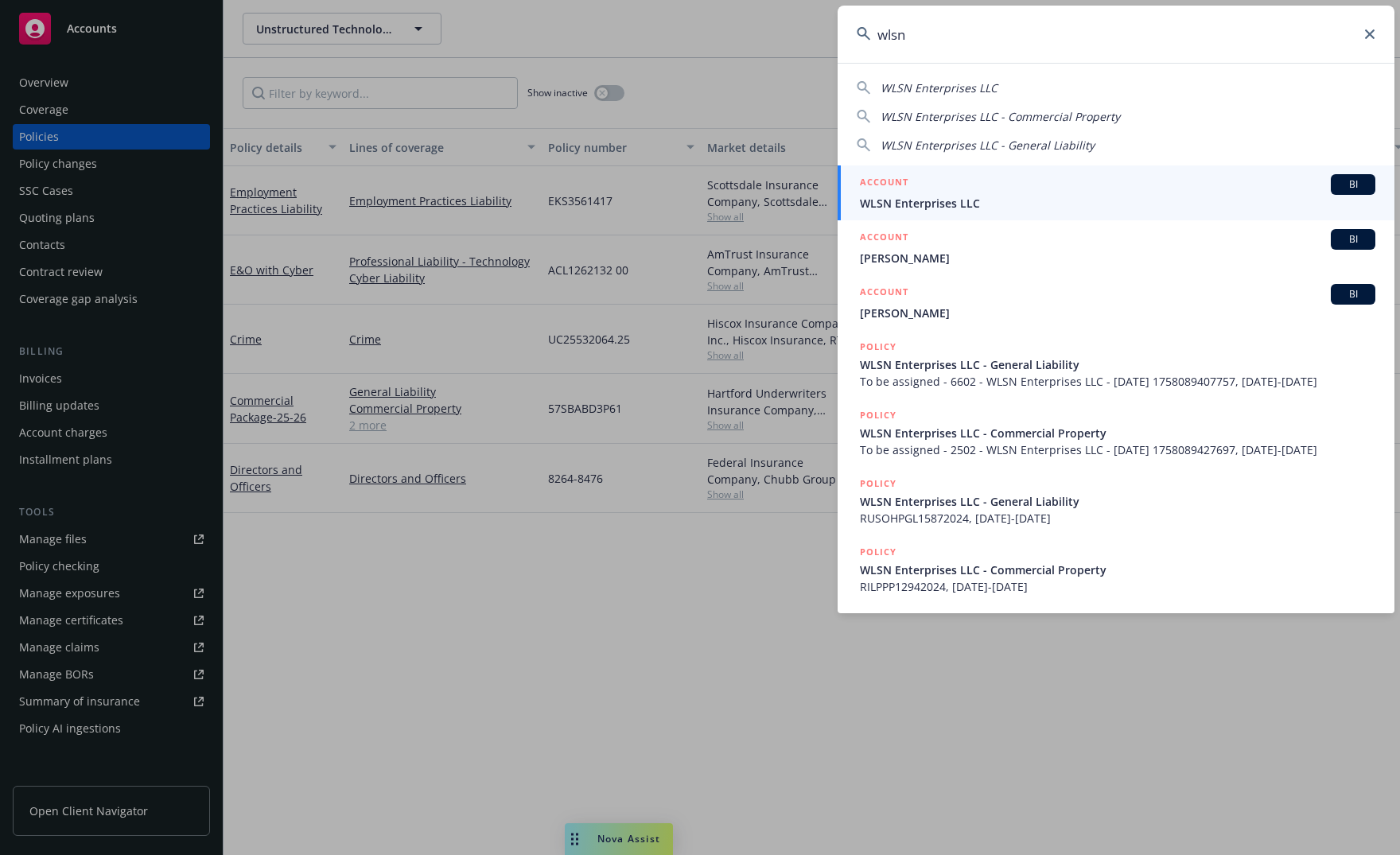
type input "wlsn"
click at [1064, 202] on span "WLSN Enterprises LLC" at bounding box center [1118, 203] width 516 height 17
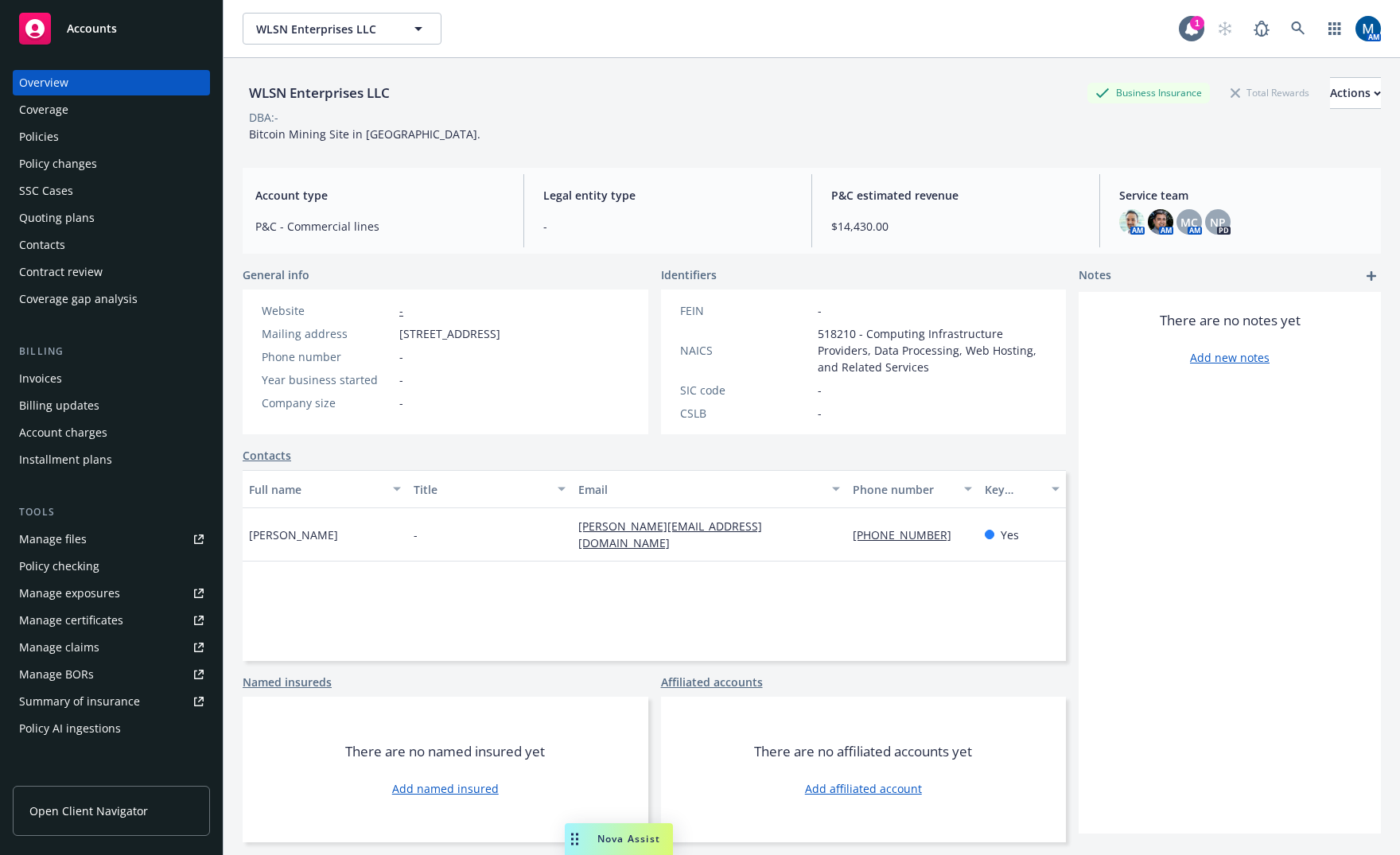
click at [74, 139] on div "Policies" at bounding box center [112, 137] width 185 height 25
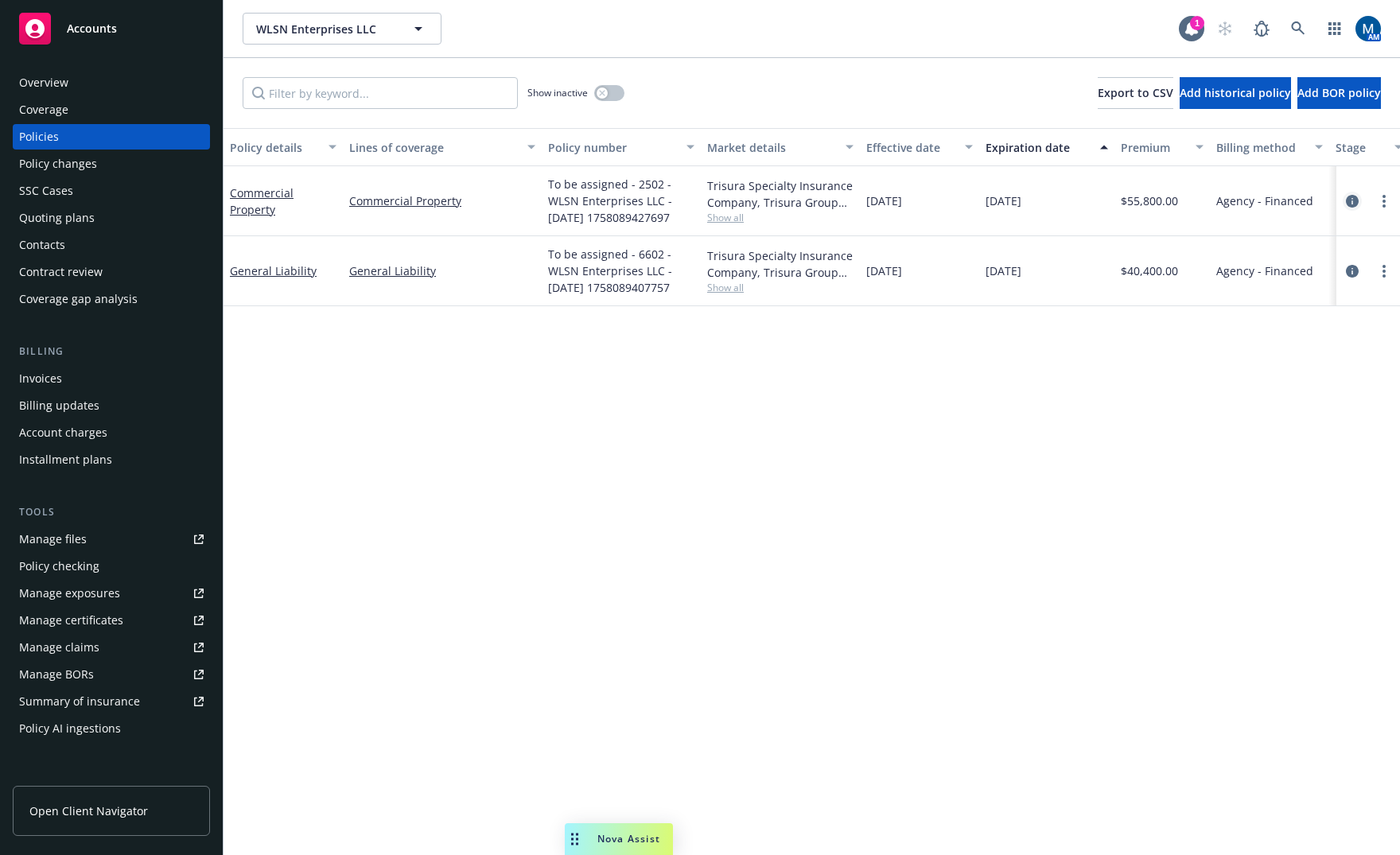
click at [1349, 199] on icon "circleInformation" at bounding box center [1352, 201] width 13 height 13
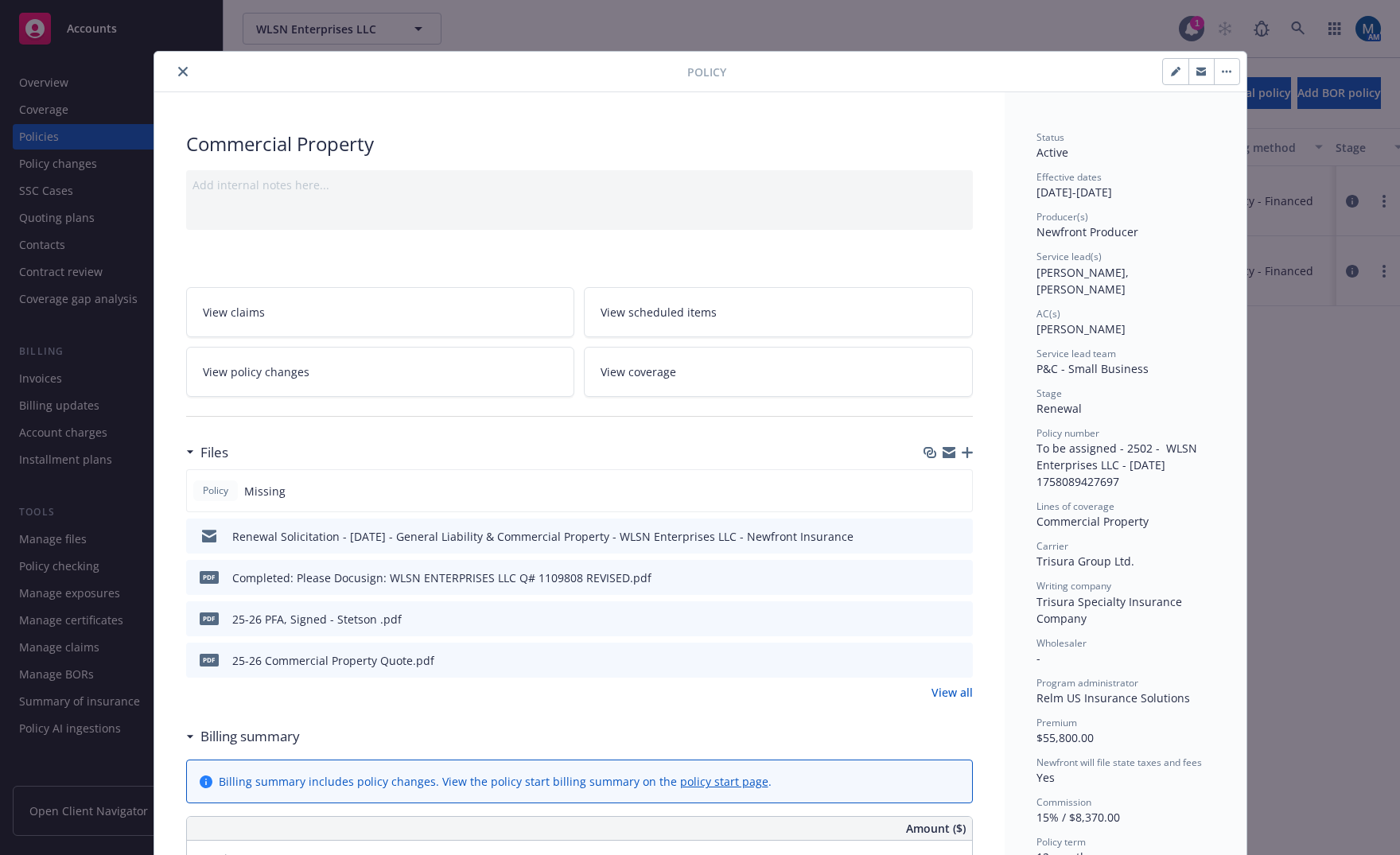
click at [1171, 71] on icon "button" at bounding box center [1175, 71] width 8 height 8
select select "RENEWAL"
select select "12"
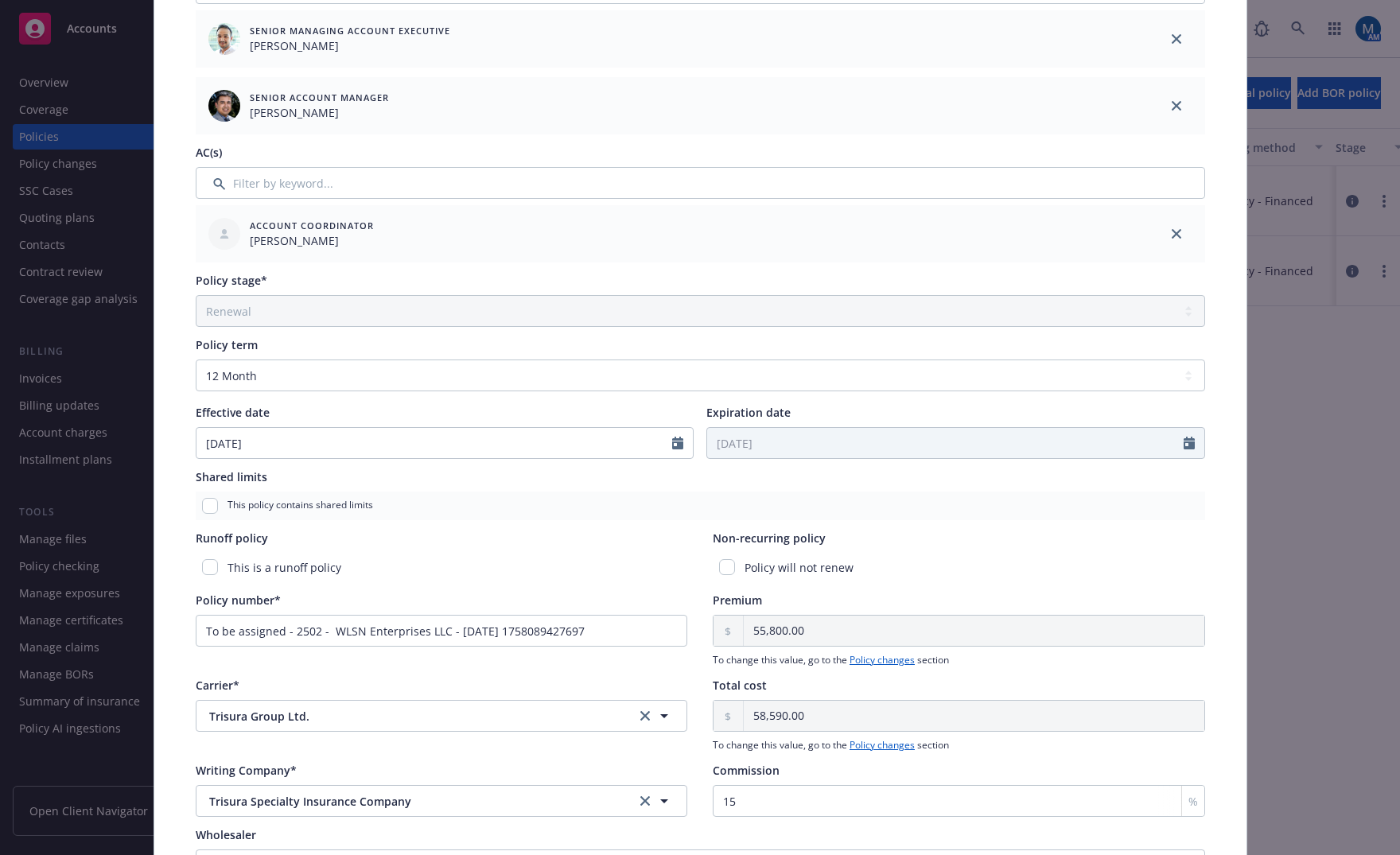
scroll to position [397, 0]
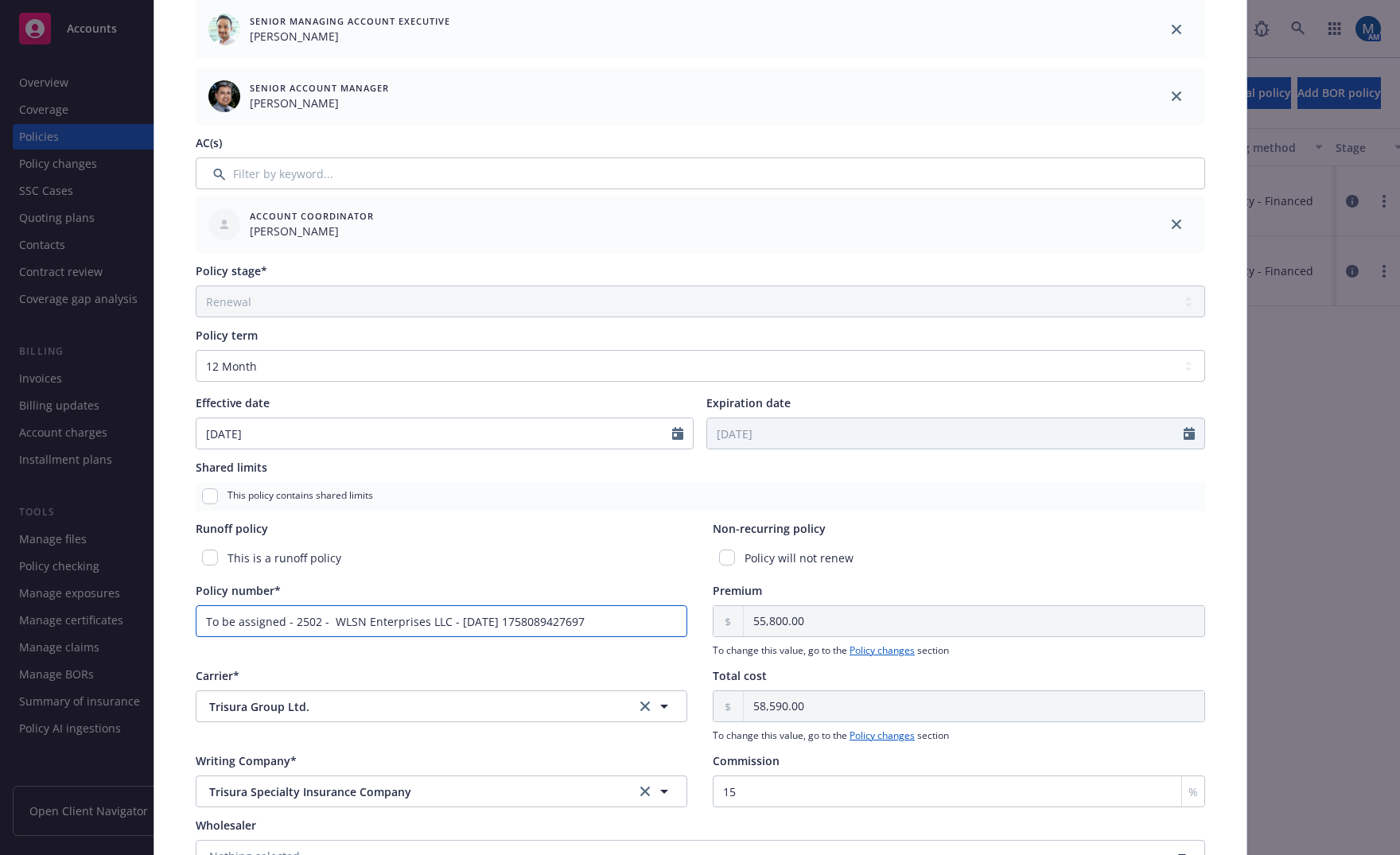
click at [331, 621] on input "To be assigned - 2502 - WLSN Enterprises LLC - 09/17/2025 1758089427697" at bounding box center [442, 622] width 492 height 32
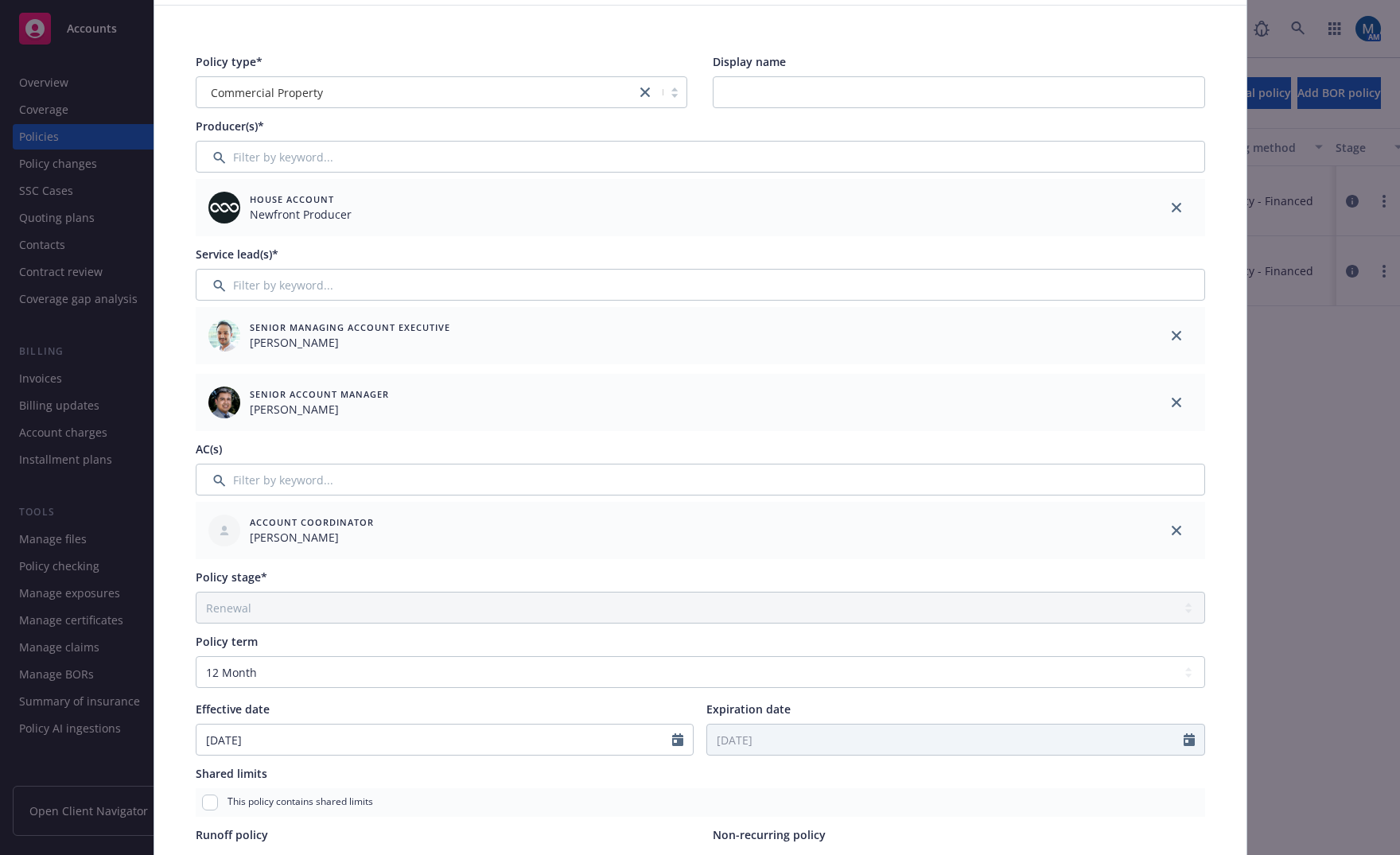
scroll to position [0, 0]
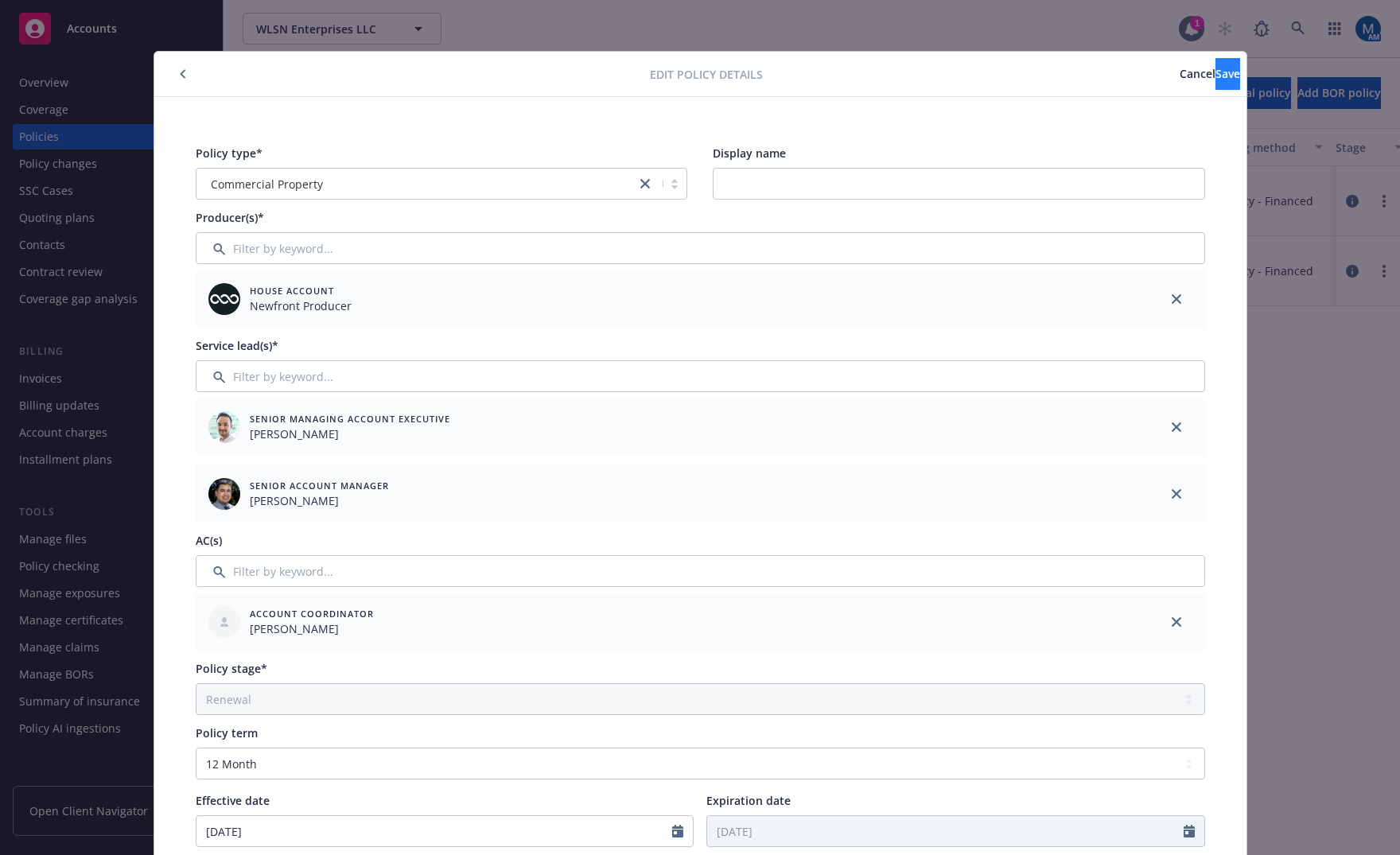
type input "RUSPPROP15872025"
click at [1216, 82] on button "Save" at bounding box center [1228, 74] width 24 height 32
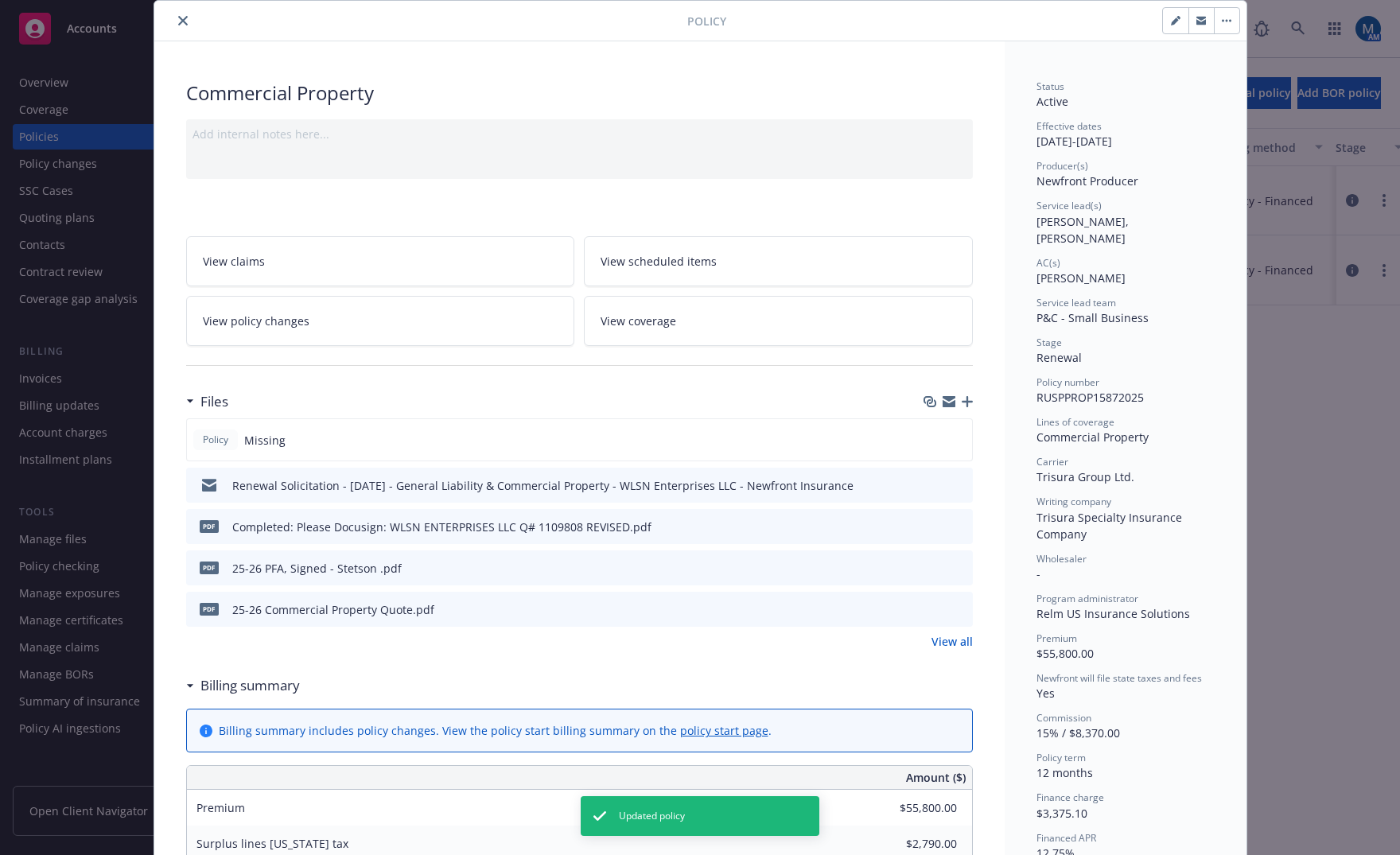
scroll to position [80, 0]
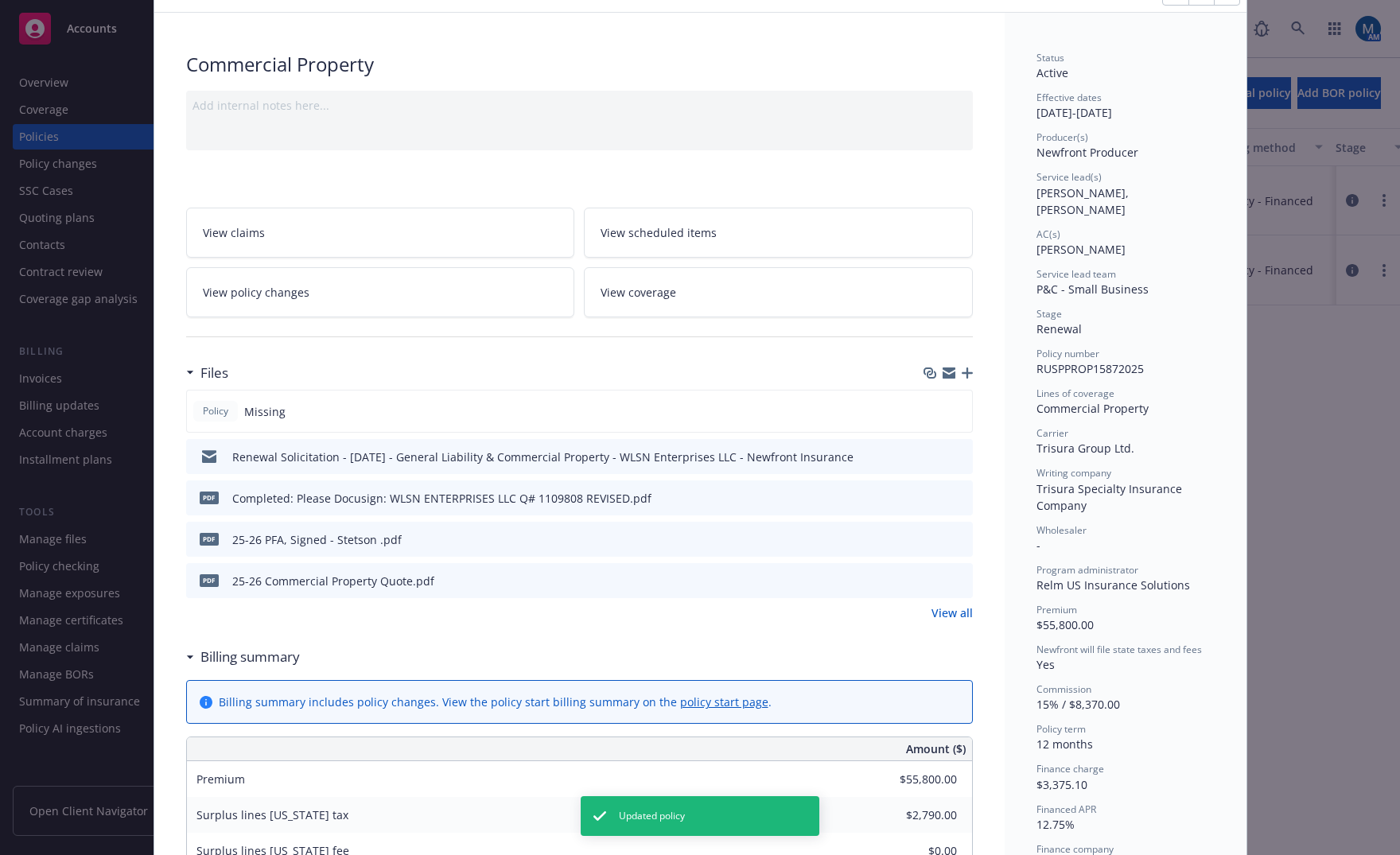
click at [962, 367] on icon "button" at bounding box center [967, 372] width 11 height 11
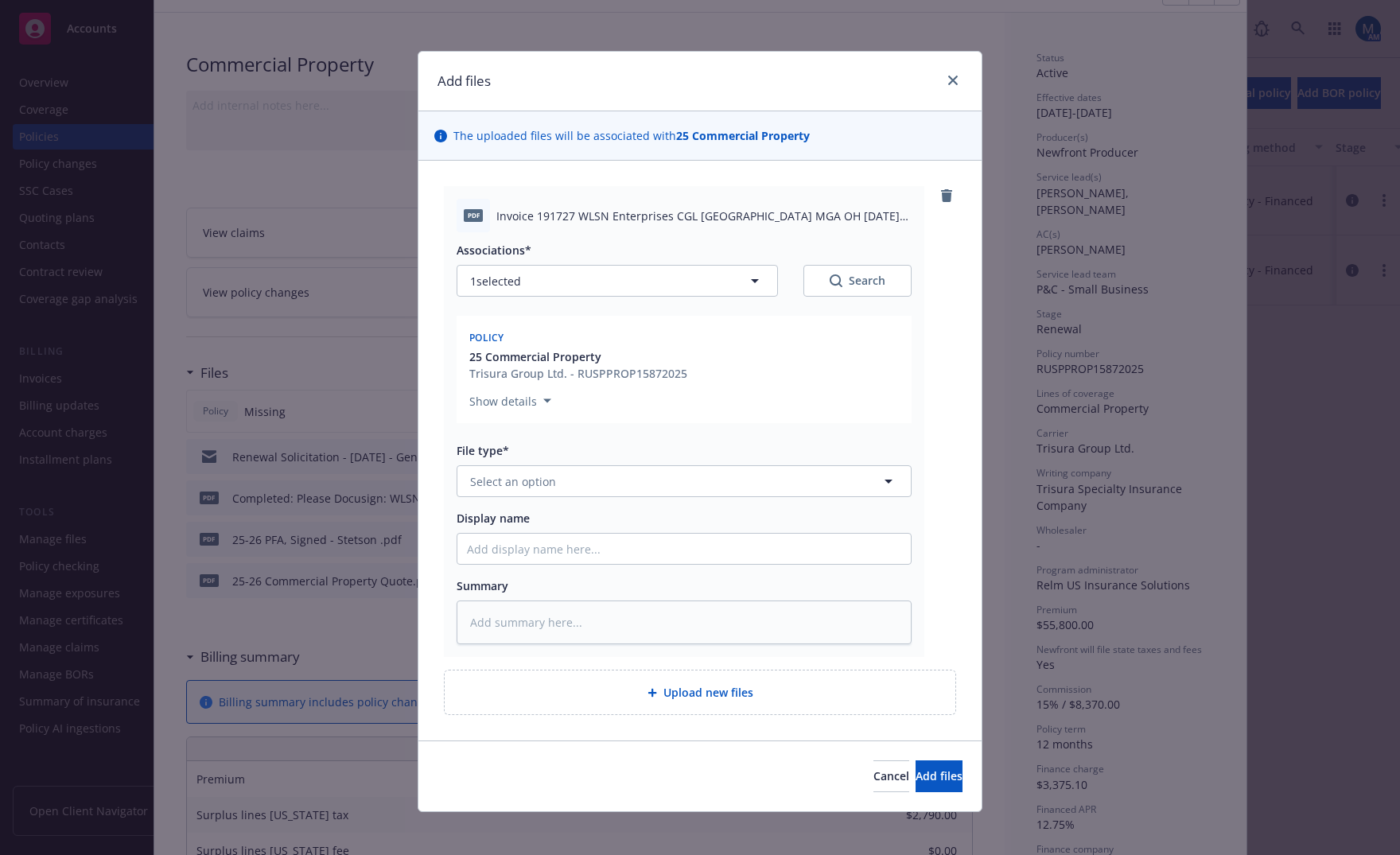
type textarea "x"
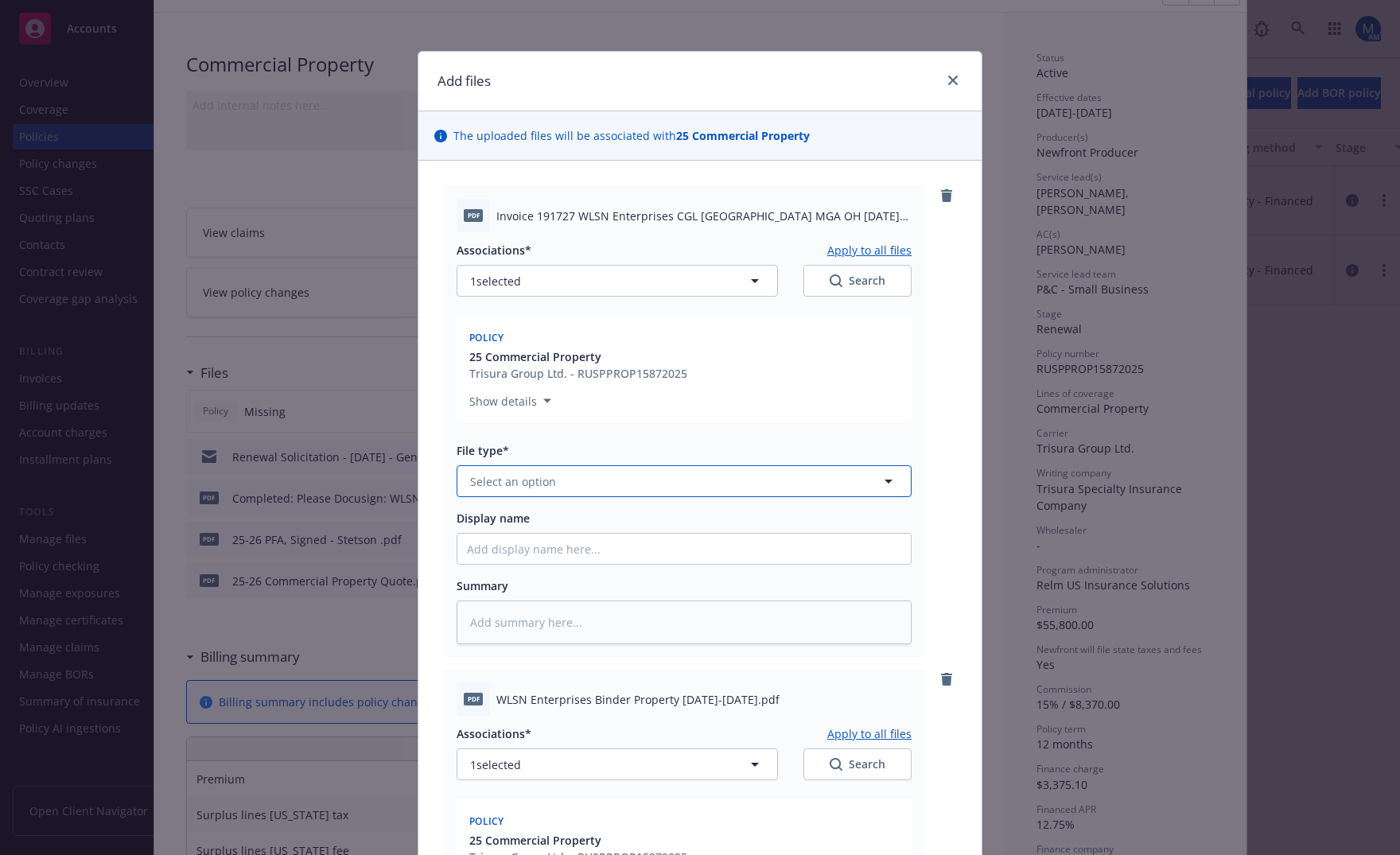
click at [578, 477] on button "Select an option" at bounding box center [684, 481] width 455 height 32
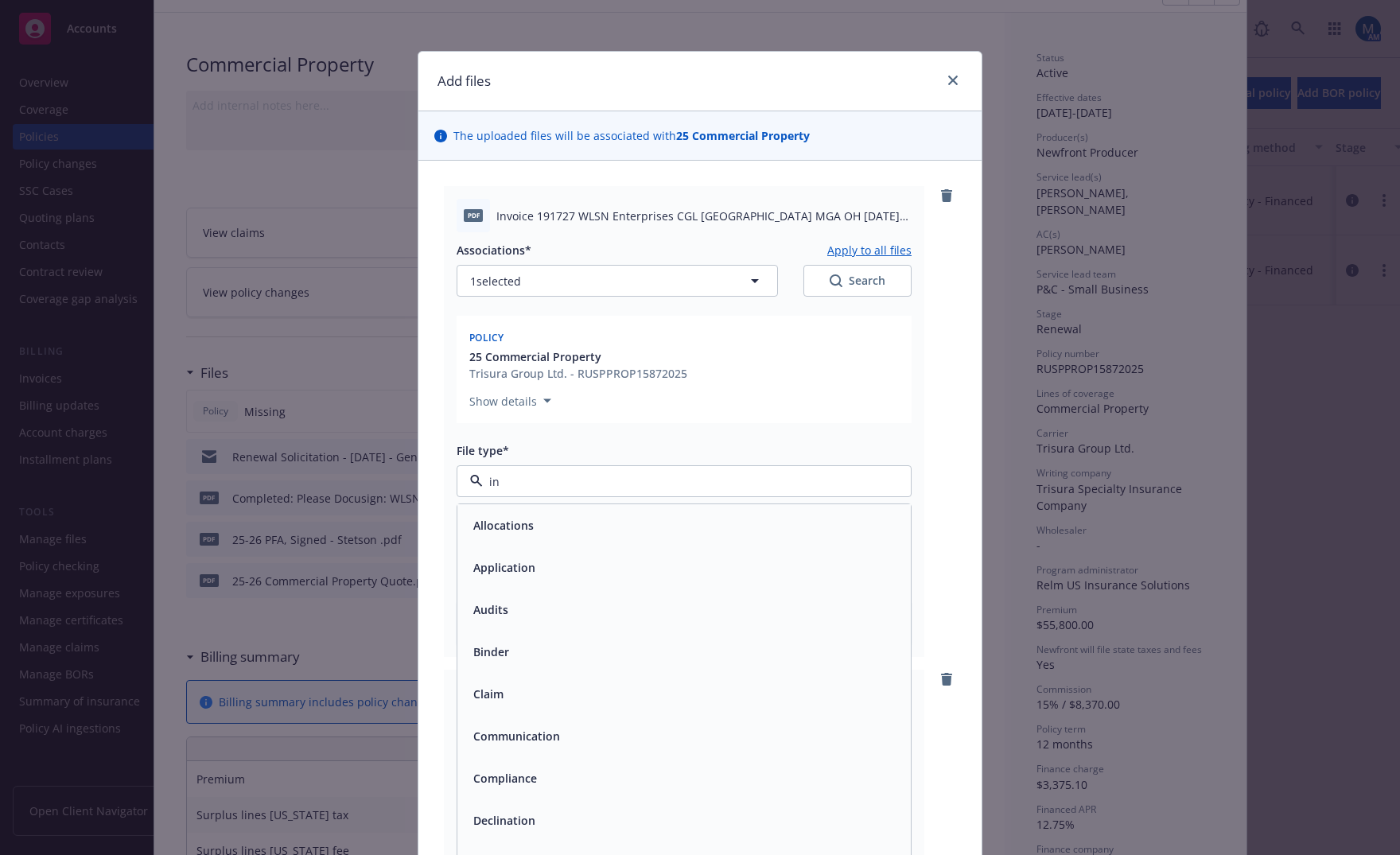
type input "inv"
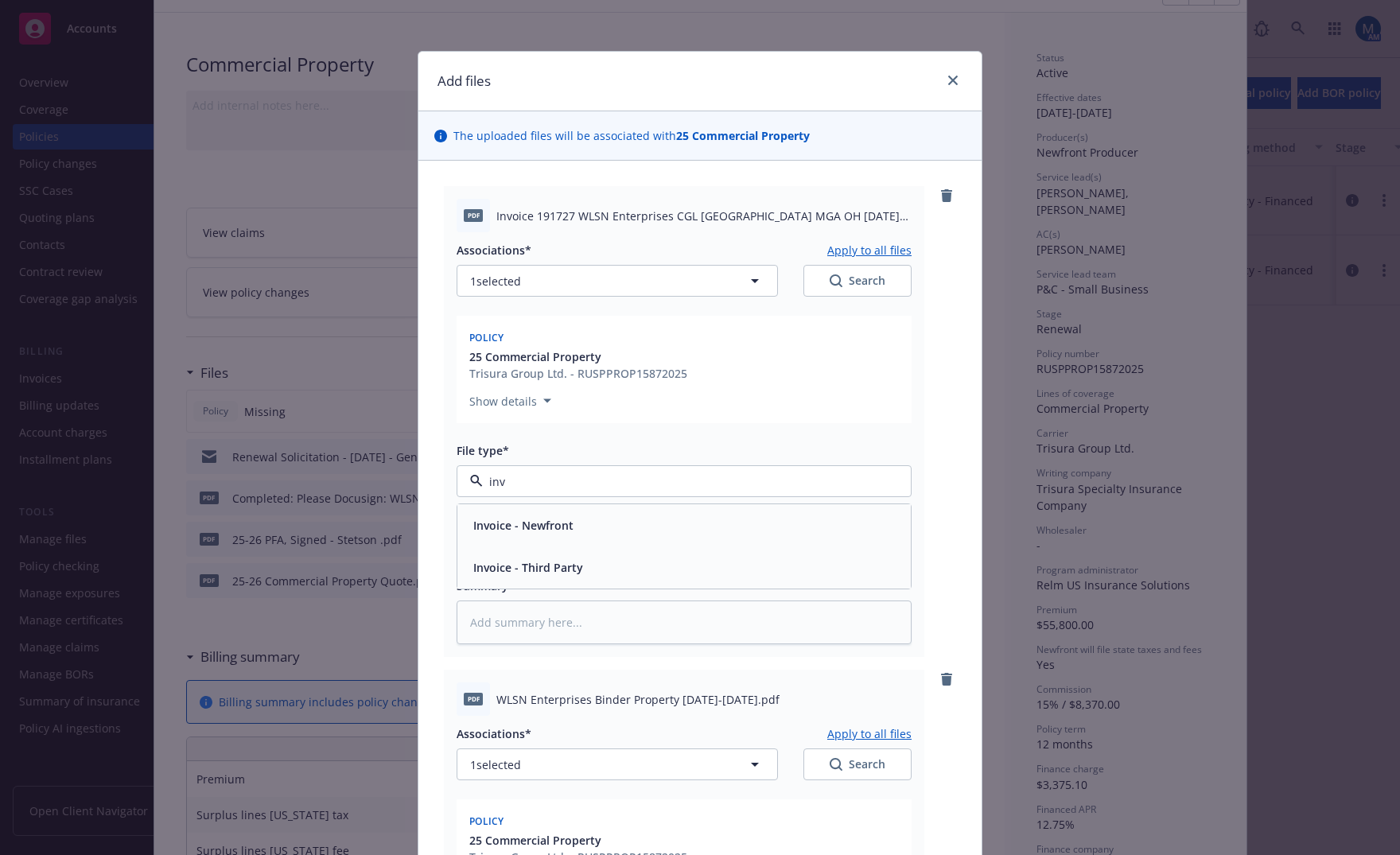
click at [590, 554] on div "Invoice - Third Party" at bounding box center [684, 567] width 454 height 42
click at [538, 559] on input "Display name" at bounding box center [684, 548] width 454 height 30
type textarea "x"
type input "2"
type textarea "x"
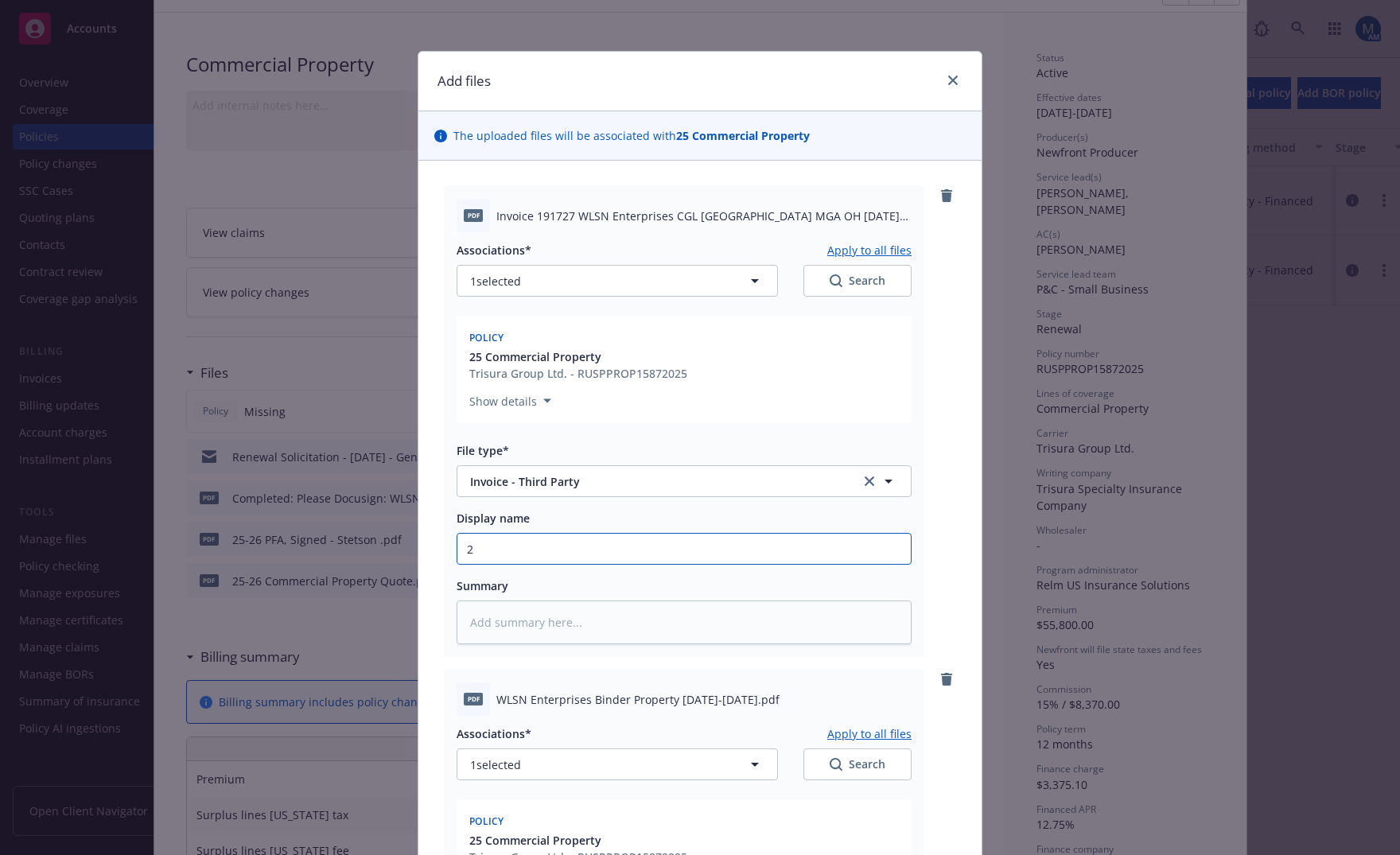
type input "25"
type textarea "x"
type input "25-"
type textarea "x"
type input "25-2"
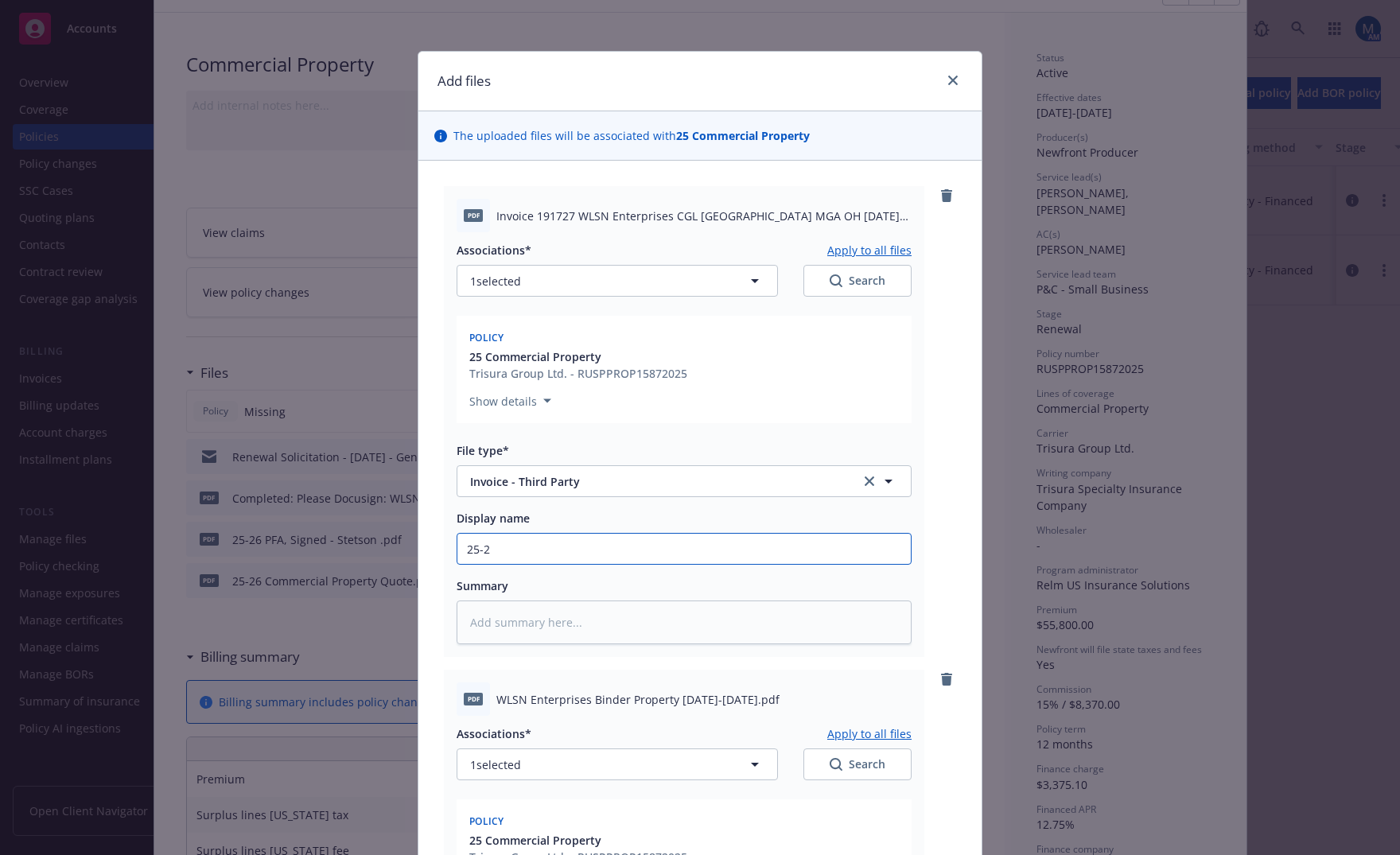
type textarea "x"
type input "25-26"
type textarea "x"
type input "25-26 O"
type textarea "x"
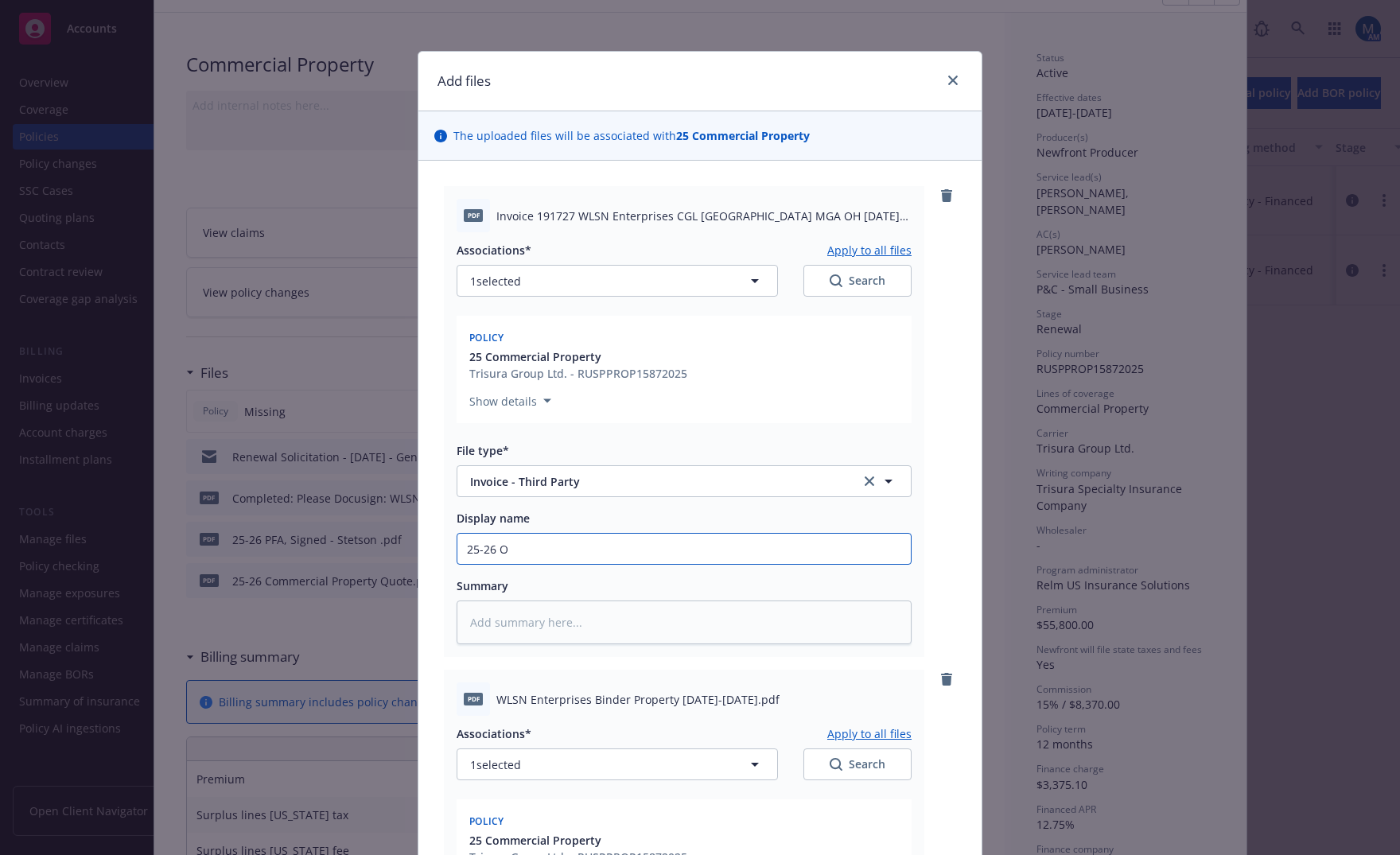
type input "25-26 OP"
type textarea "x"
type input "25-26 O"
type textarea "x"
type input "25-26"
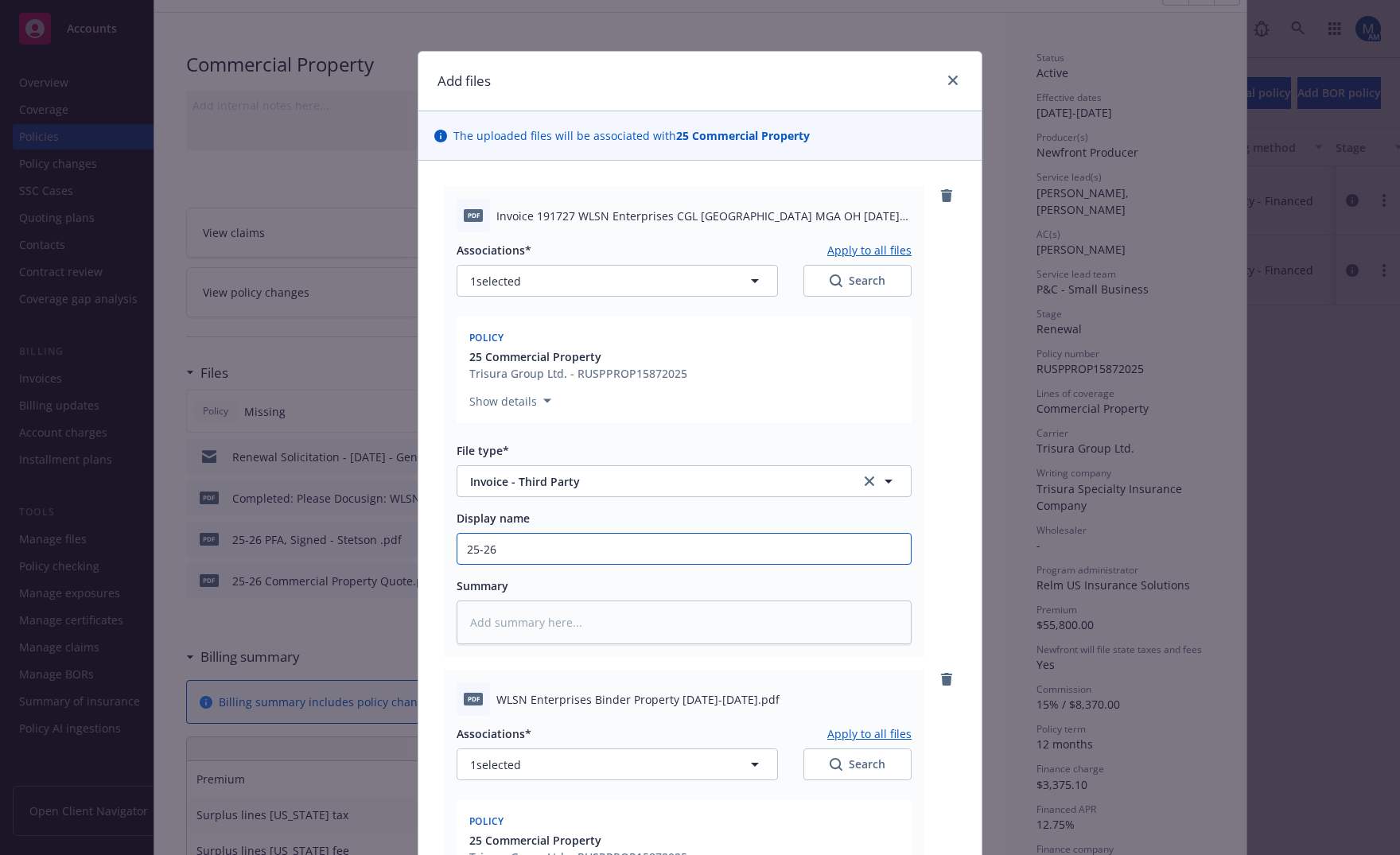
type textarea "x"
type input "25-26 P"
type textarea "x"
type input "25-26 PR"
type textarea "x"
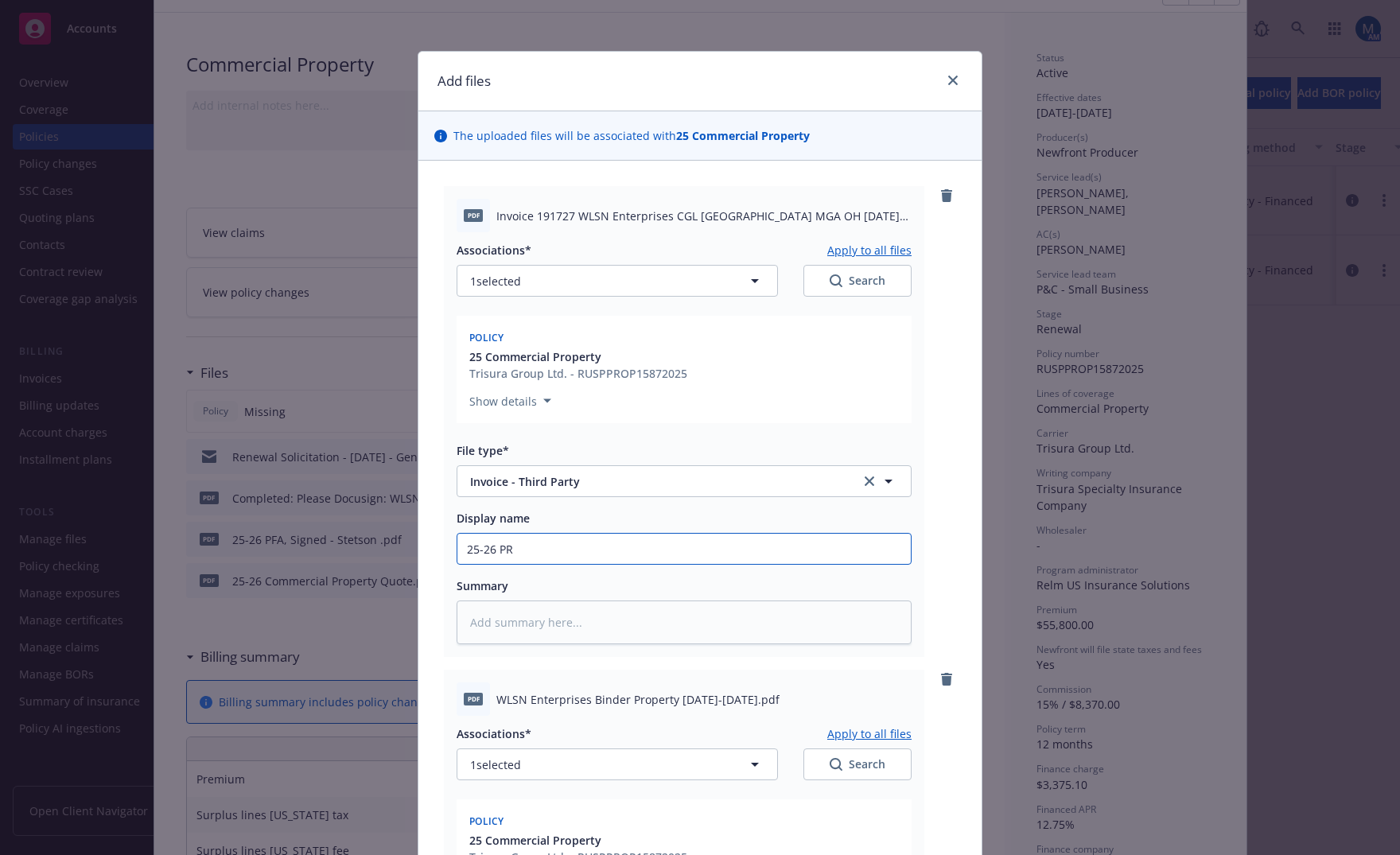
type input "25-26 PRO"
type textarea "x"
type input "25-26 PROP"
type textarea "x"
type input "25-26 PROP"
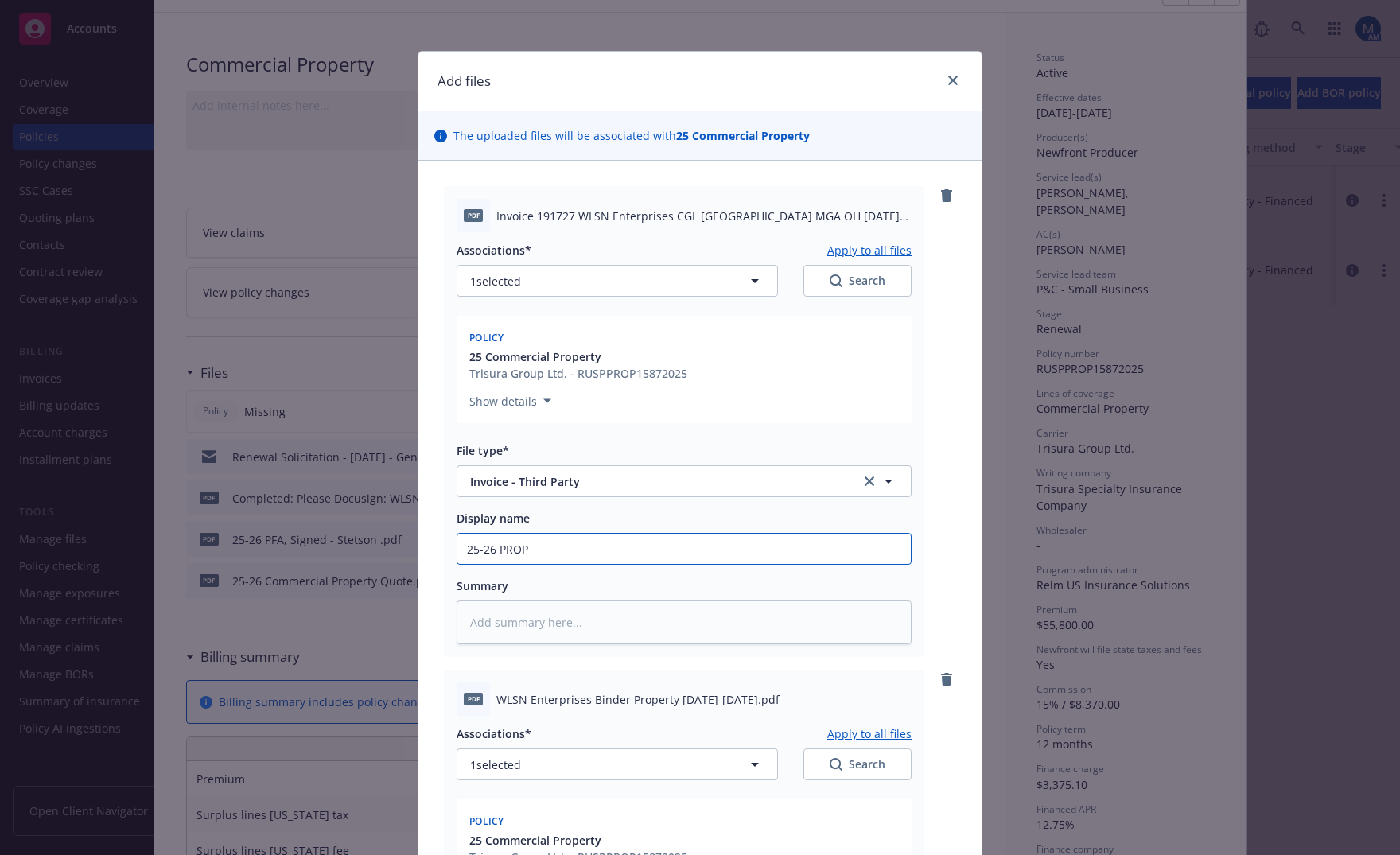
type textarea "x"
type input "25-26 PROP I"
type textarea "x"
type input "25-26 PROP In"
type textarea "x"
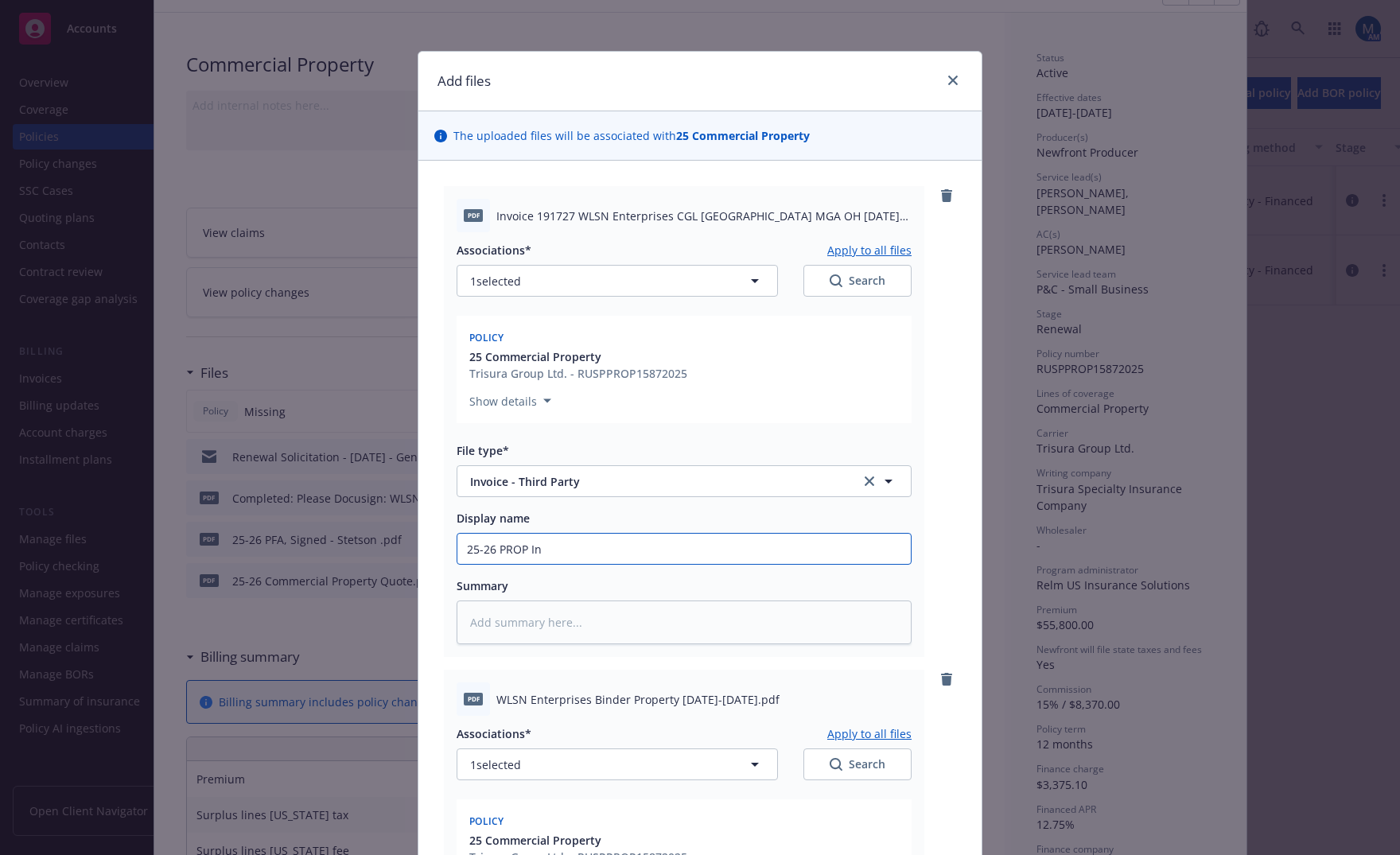
type input "25-26 PROP Inv"
type textarea "x"
type input "25-26 PROP Invo"
type textarea "x"
type input "25-26 PROP Invoi"
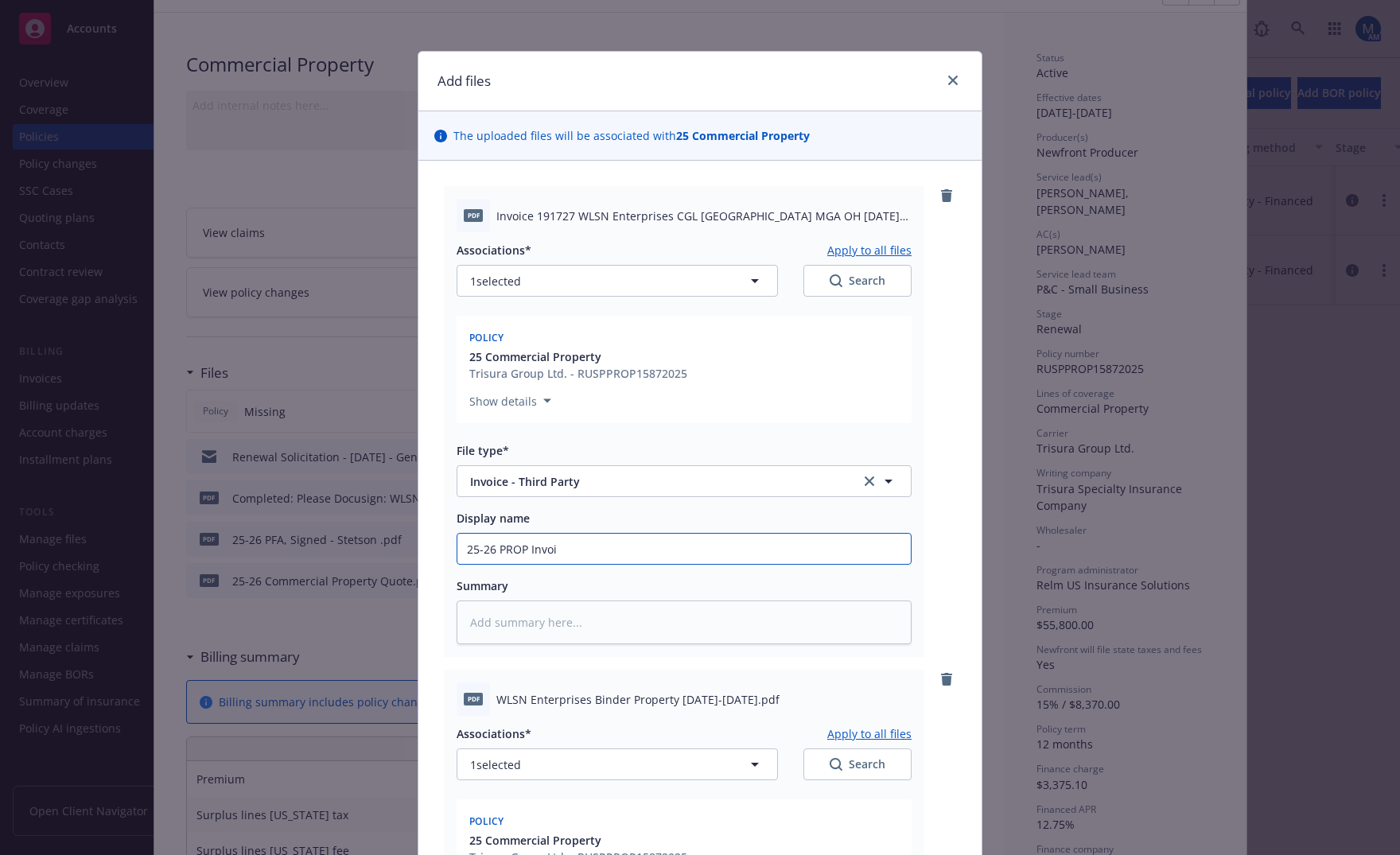
type textarea "x"
type input "25-26 PROP Invoic"
type textarea "x"
type input "25-26 PROP Invoice"
type textarea "x"
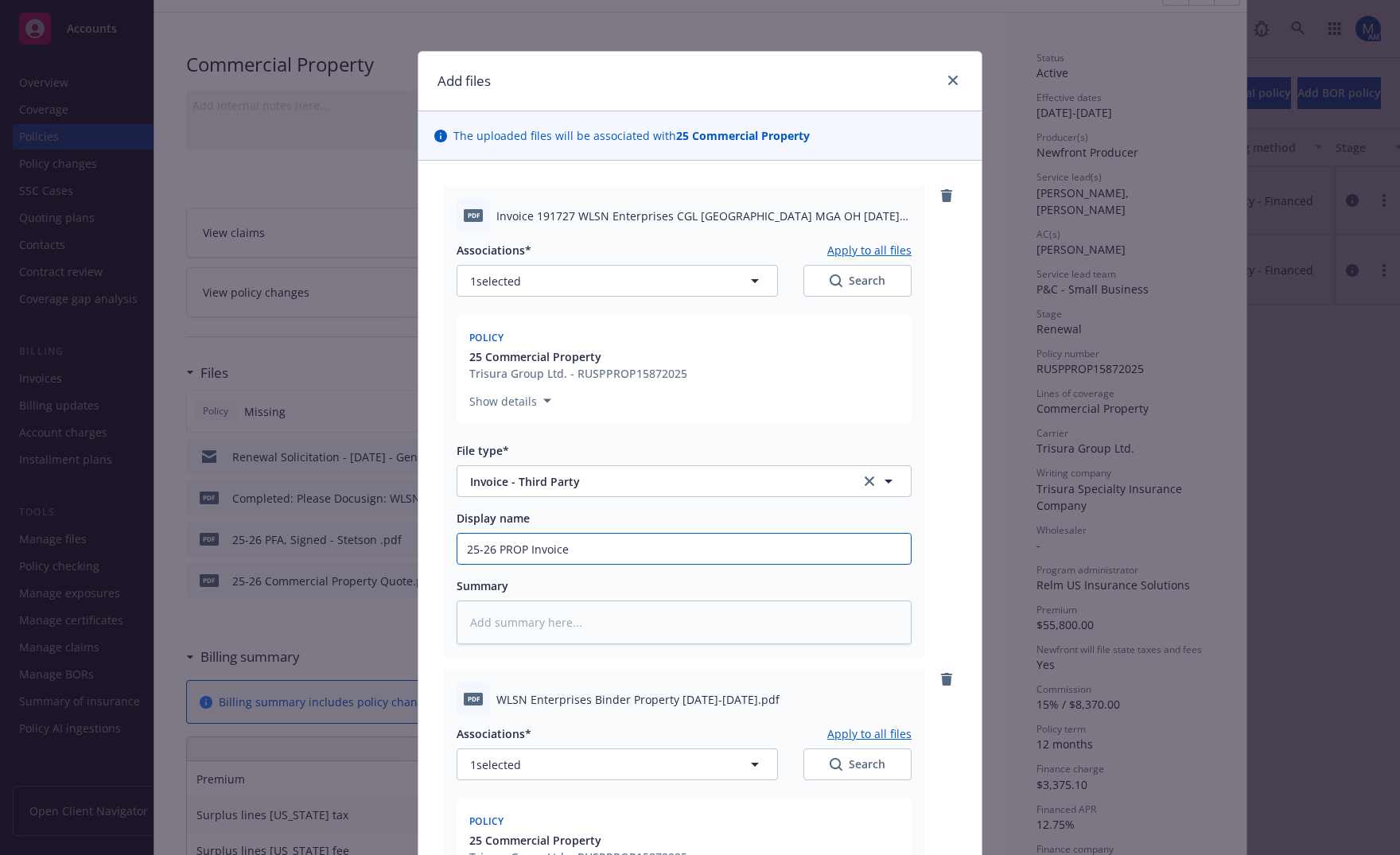
type input "25-26 PROP Invoice"
type textarea "x"
type input "25-26 PROP Invoice -"
type textarea "x"
type input "25-26 PROP Invoice -"
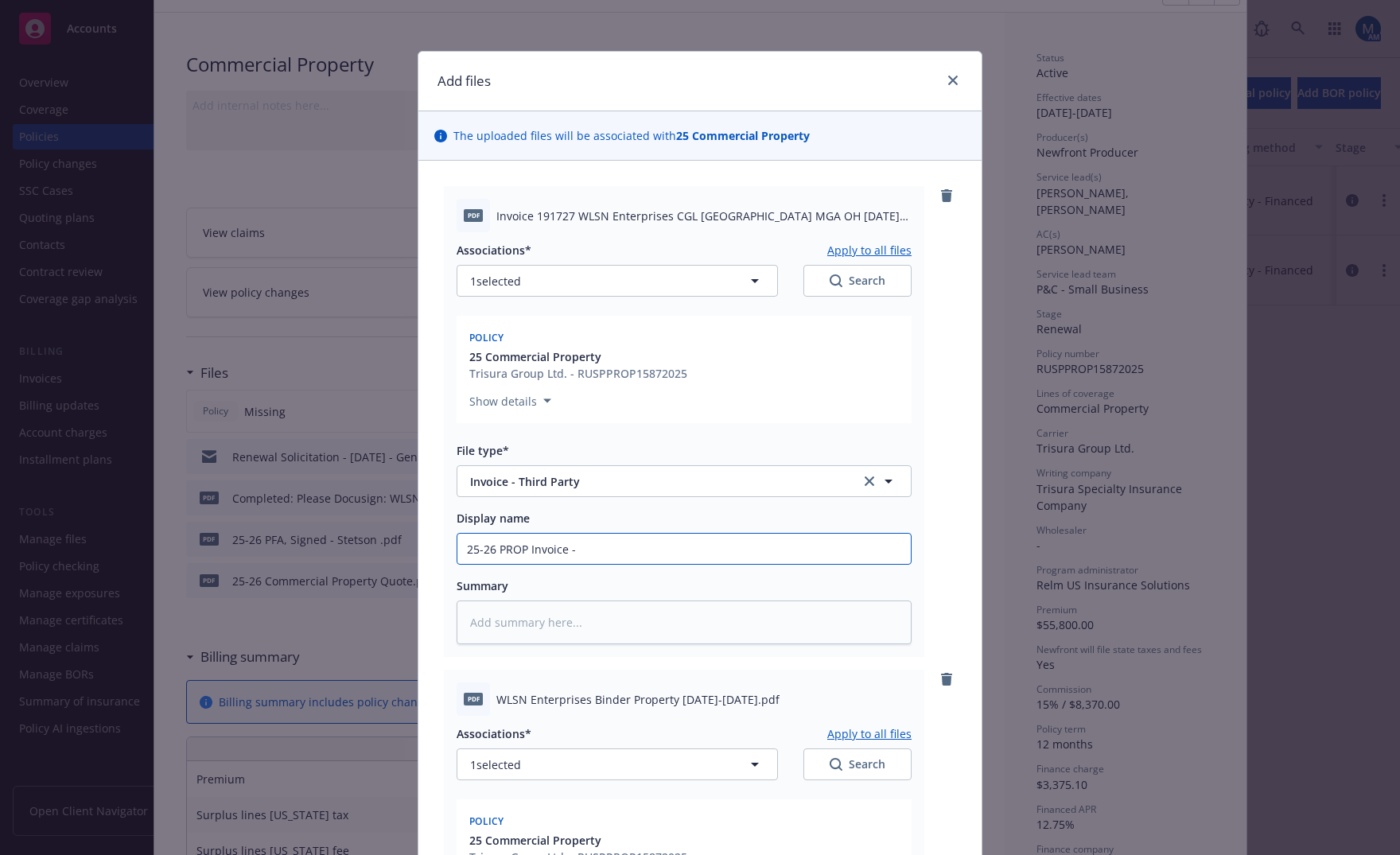
type textarea "x"
type input "25-26 PROP Invoice - A"
type textarea "x"
type input "25-26 PROP Invoice - Ag"
type textarea "x"
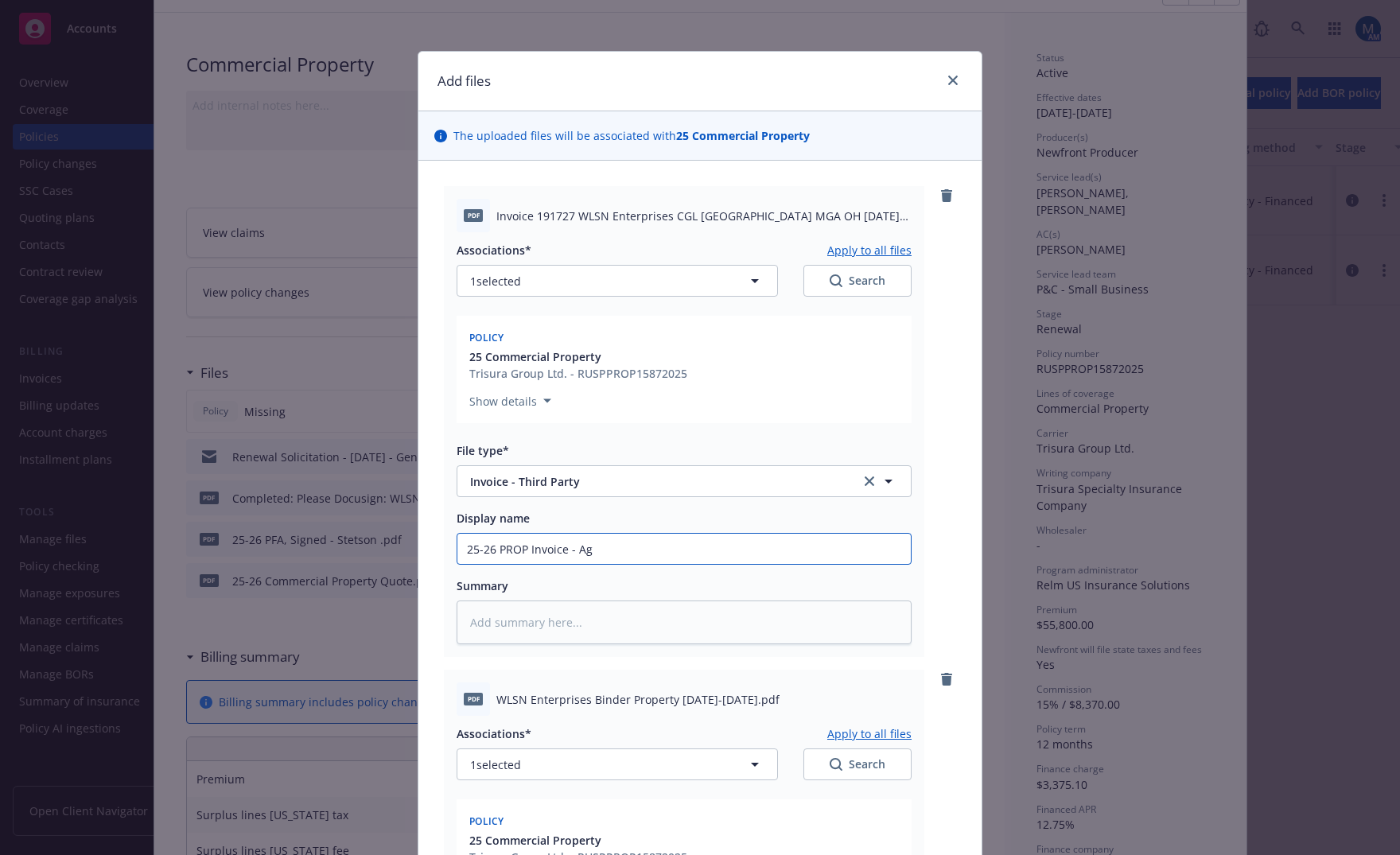
type input "25-26 PROP Invoice - Age"
type textarea "x"
type input "25-26 PROP Invoice - Agen"
type textarea "x"
type input "25-26 PROP Invoice - Agenc"
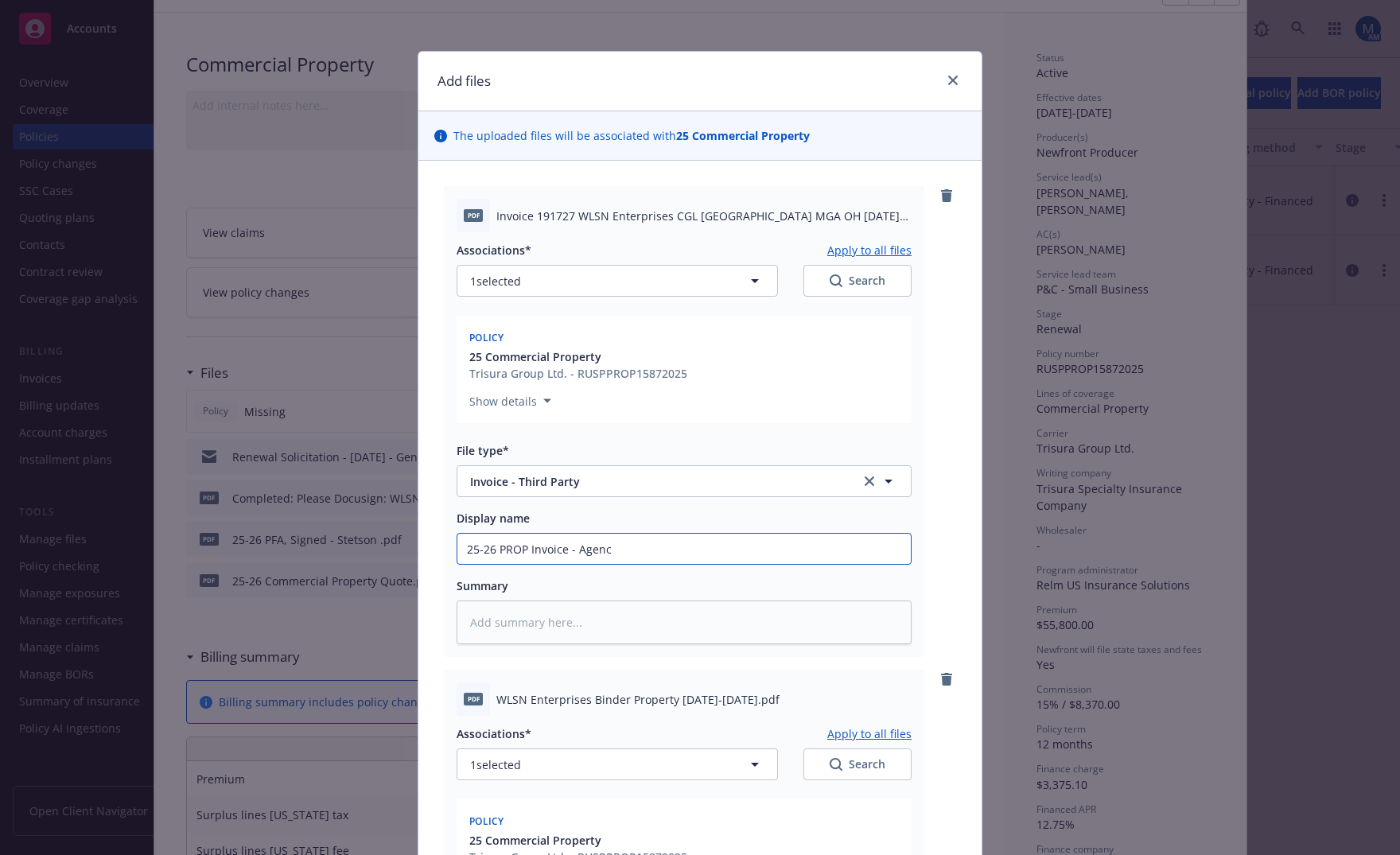
type textarea "x"
type input "25-26 PROP Invoice - Agency"
type textarea "x"
type input "25-26 PROP Invoice - Agency"
type textarea "x"
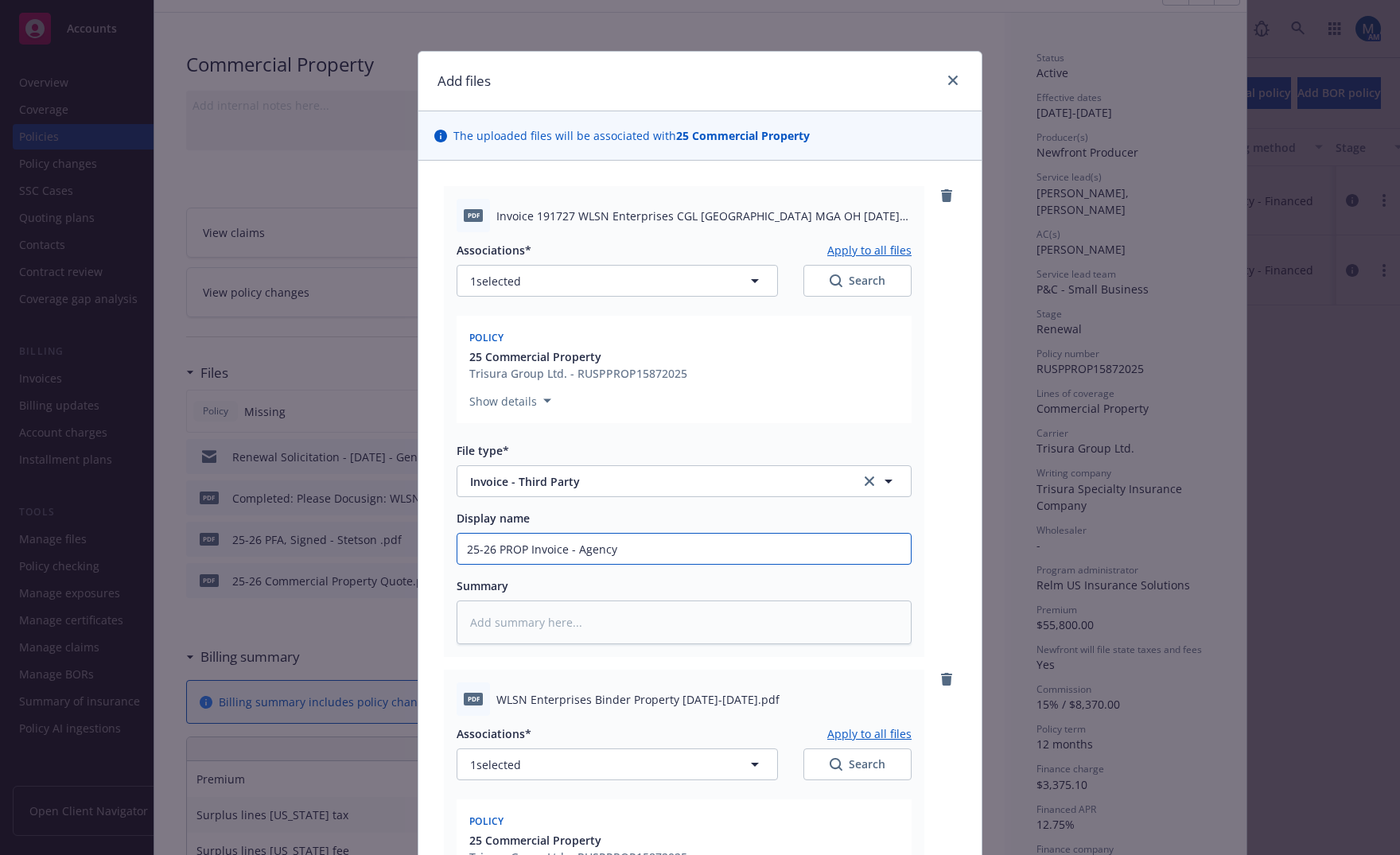
type input "25-26 PROP Invoice - Agency C"
type textarea "x"
type input "25-26 PROP Invoice - Agency Co"
type textarea "x"
type input "25-26 PROP Invoice - Agency Cop"
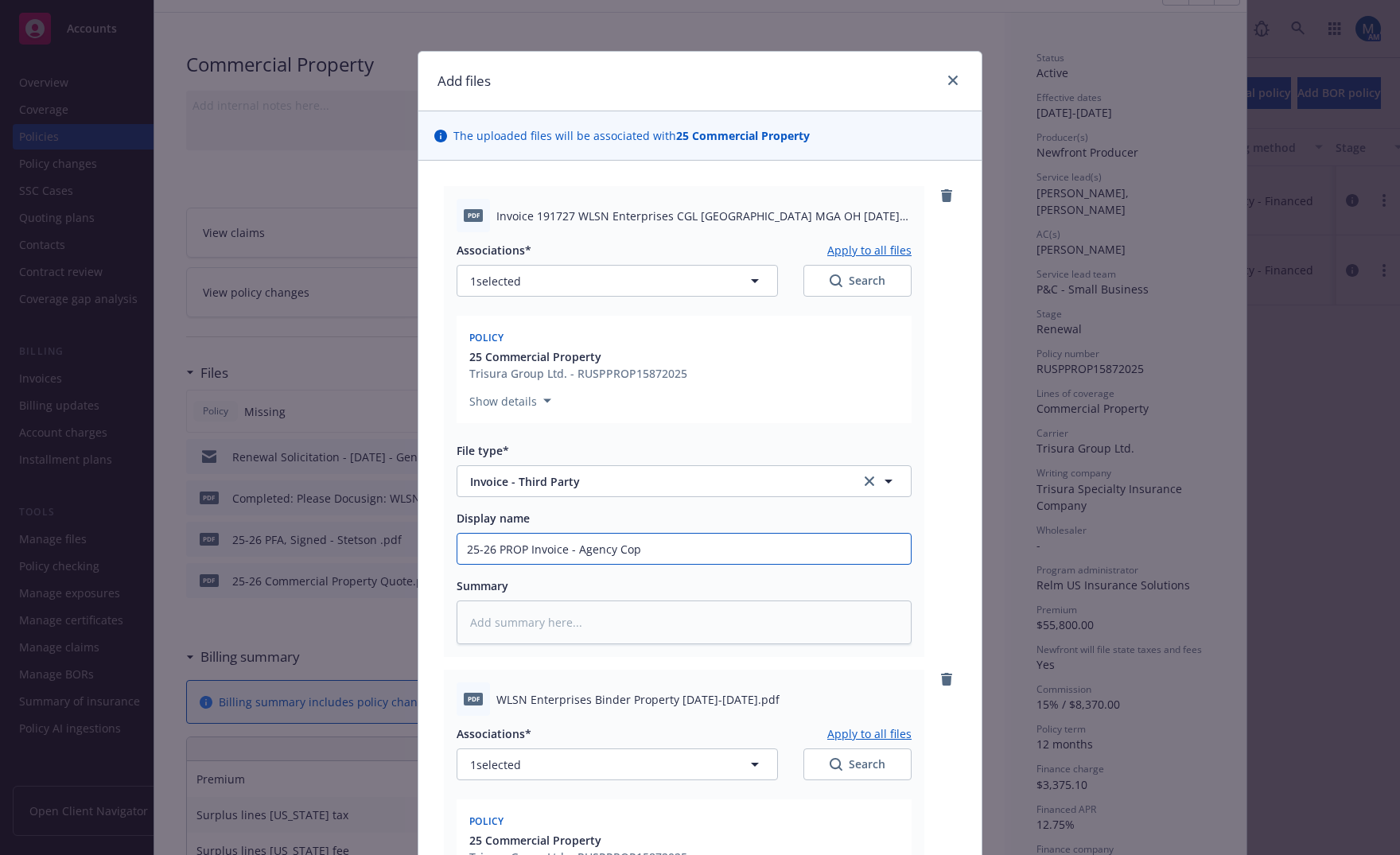
type textarea "x"
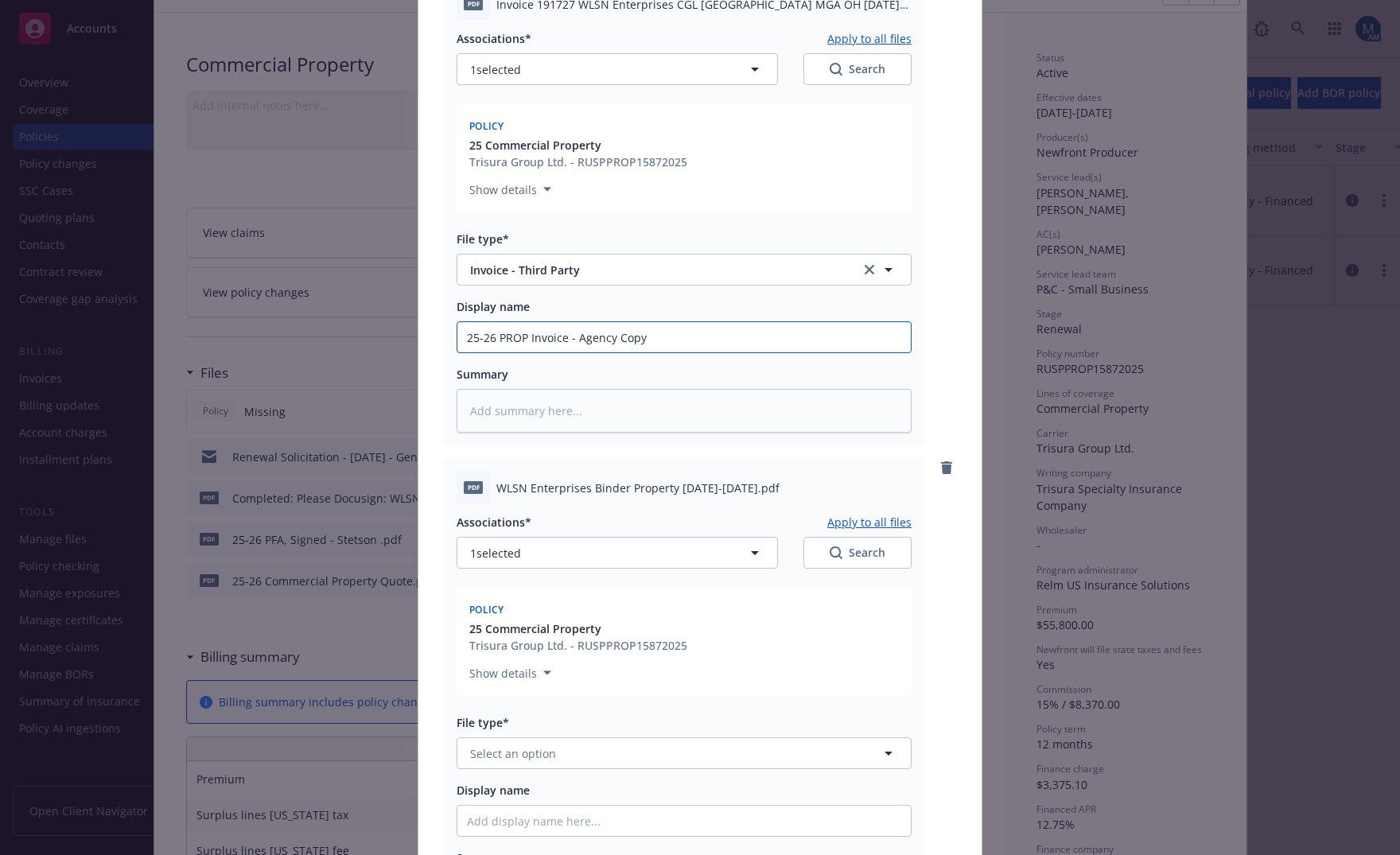
scroll to position [318, 0]
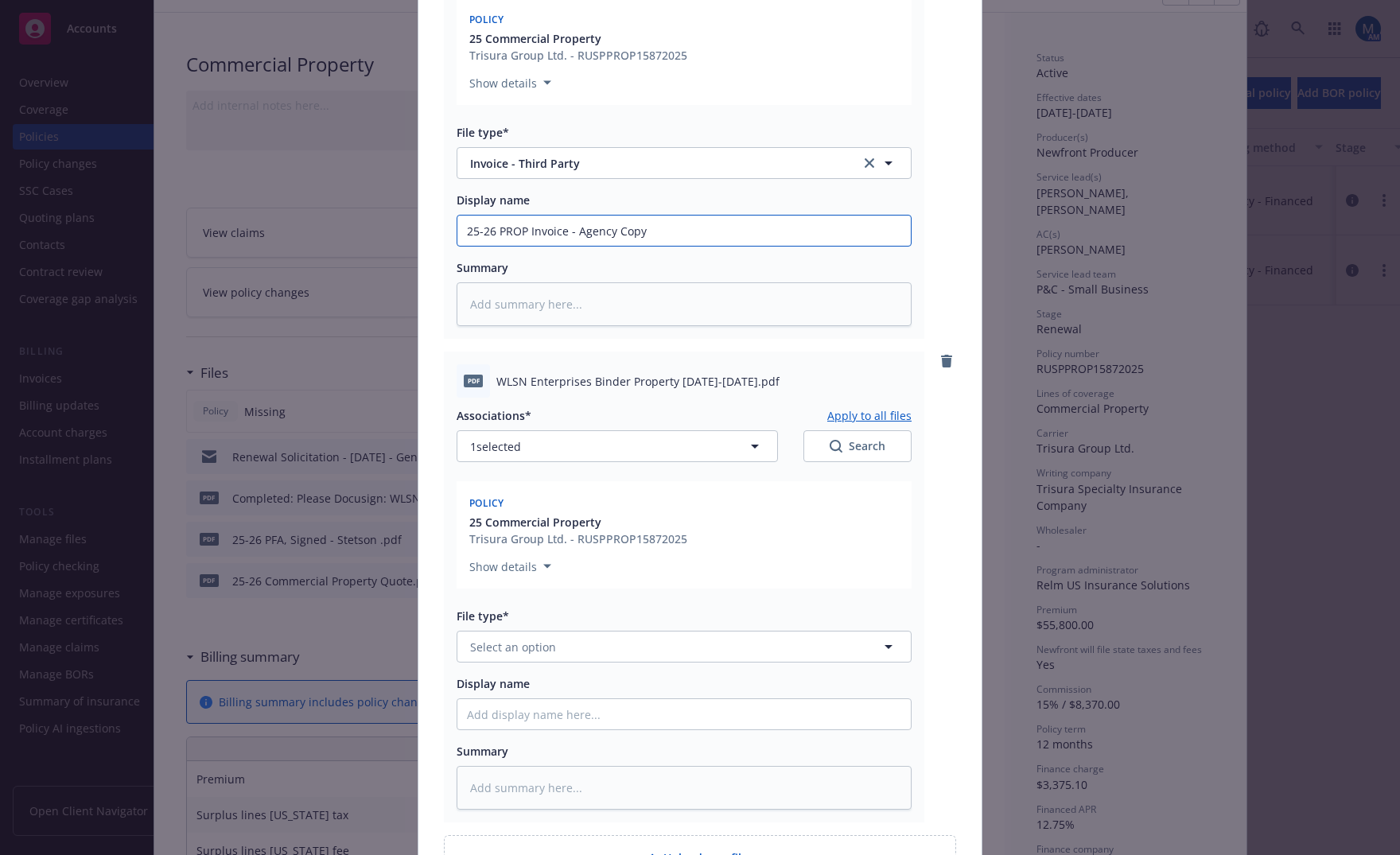
type input "25-26 PROP Invoice - Agency Copy"
click at [591, 658] on button "Select an option" at bounding box center [684, 647] width 455 height 32
type input "bind"
click at [582, 680] on div "Binder" at bounding box center [684, 690] width 434 height 23
click at [534, 720] on input "Display name" at bounding box center [684, 714] width 454 height 30
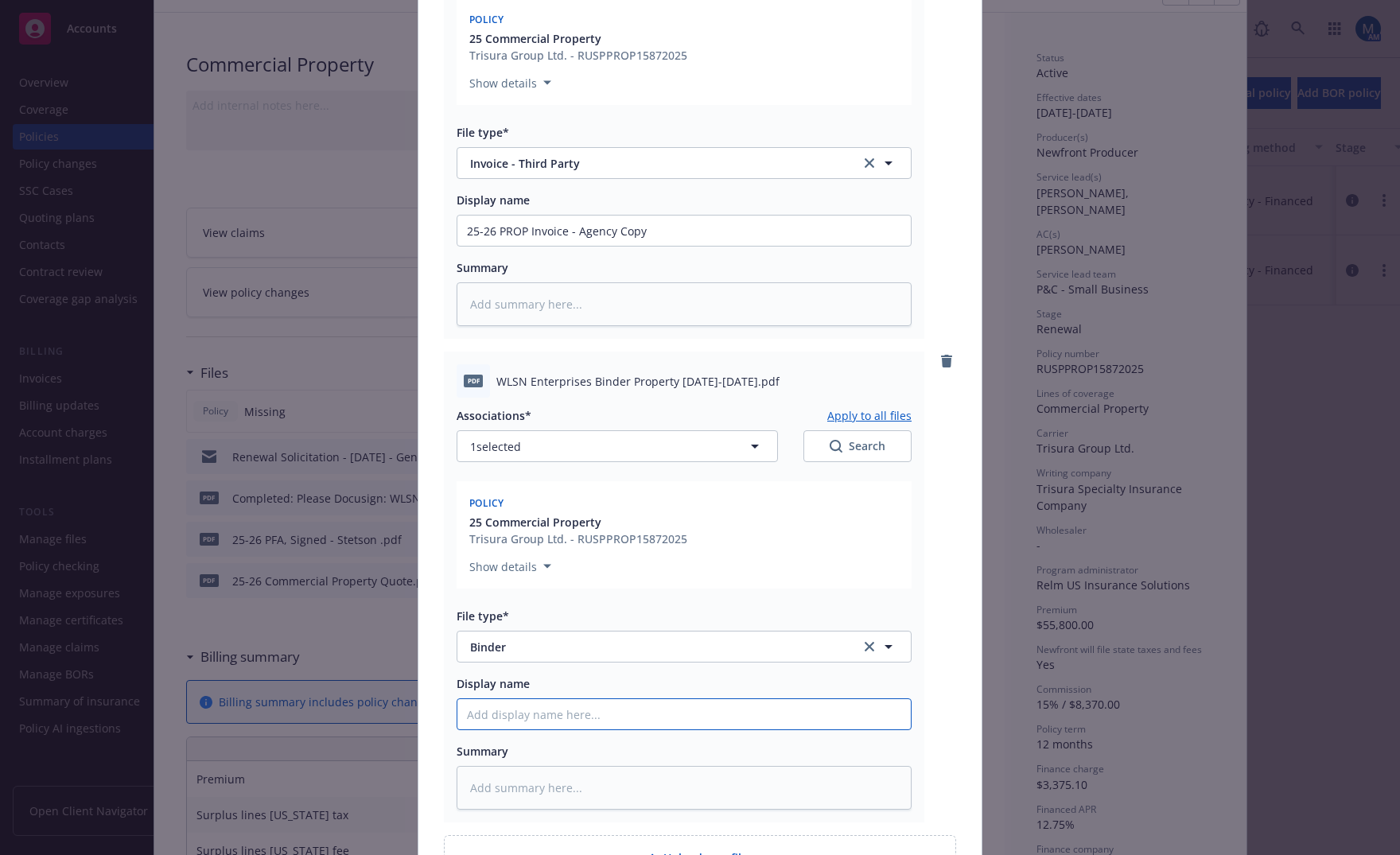
type textarea "x"
type input "2"
type textarea "x"
type input "25"
type textarea "x"
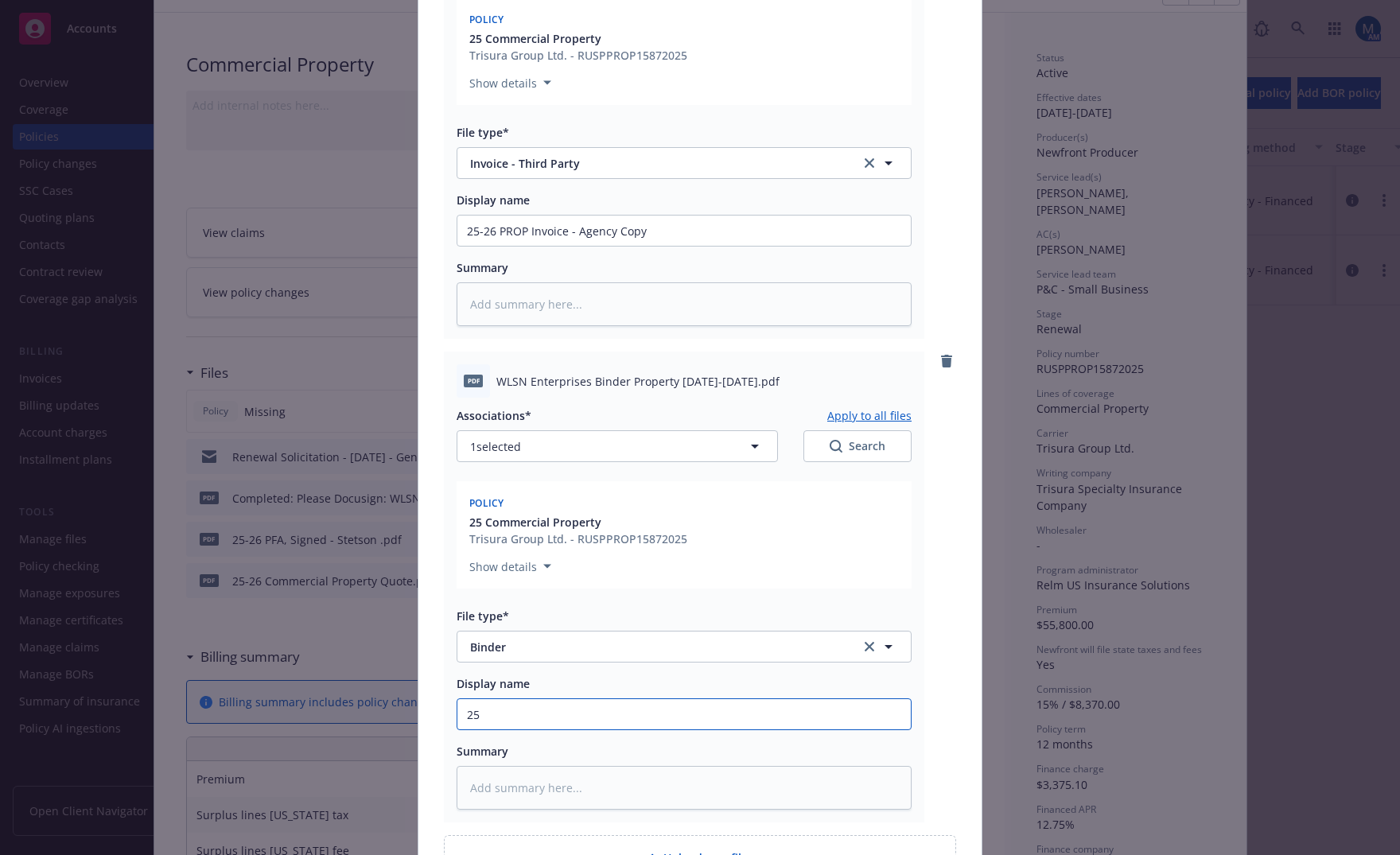
type input "25-"
type textarea "x"
type input "25-2"
type textarea "x"
type input "25-26"
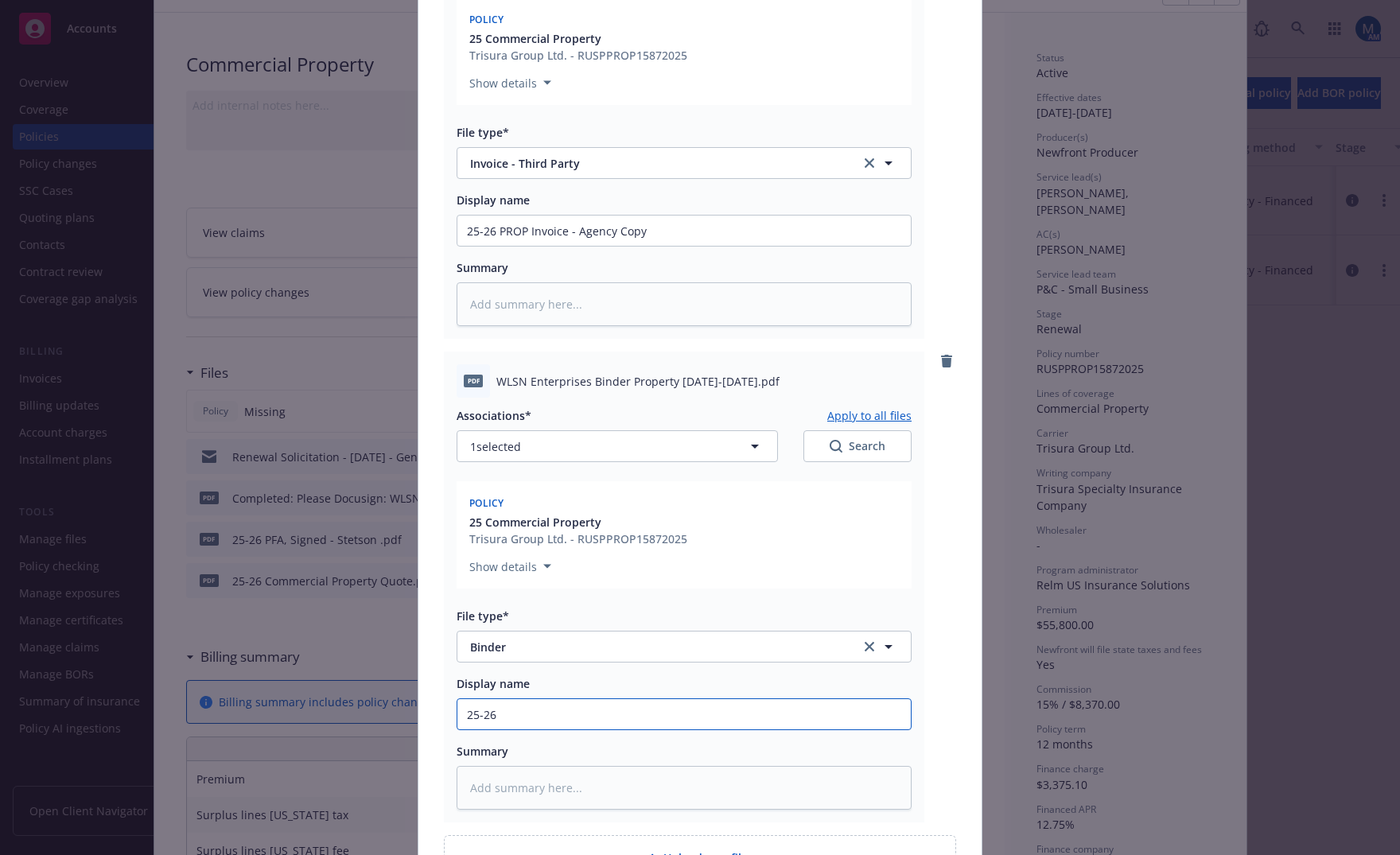
type textarea "x"
type input "25-26"
type textarea "x"
type input "25-26 P"
type textarea "x"
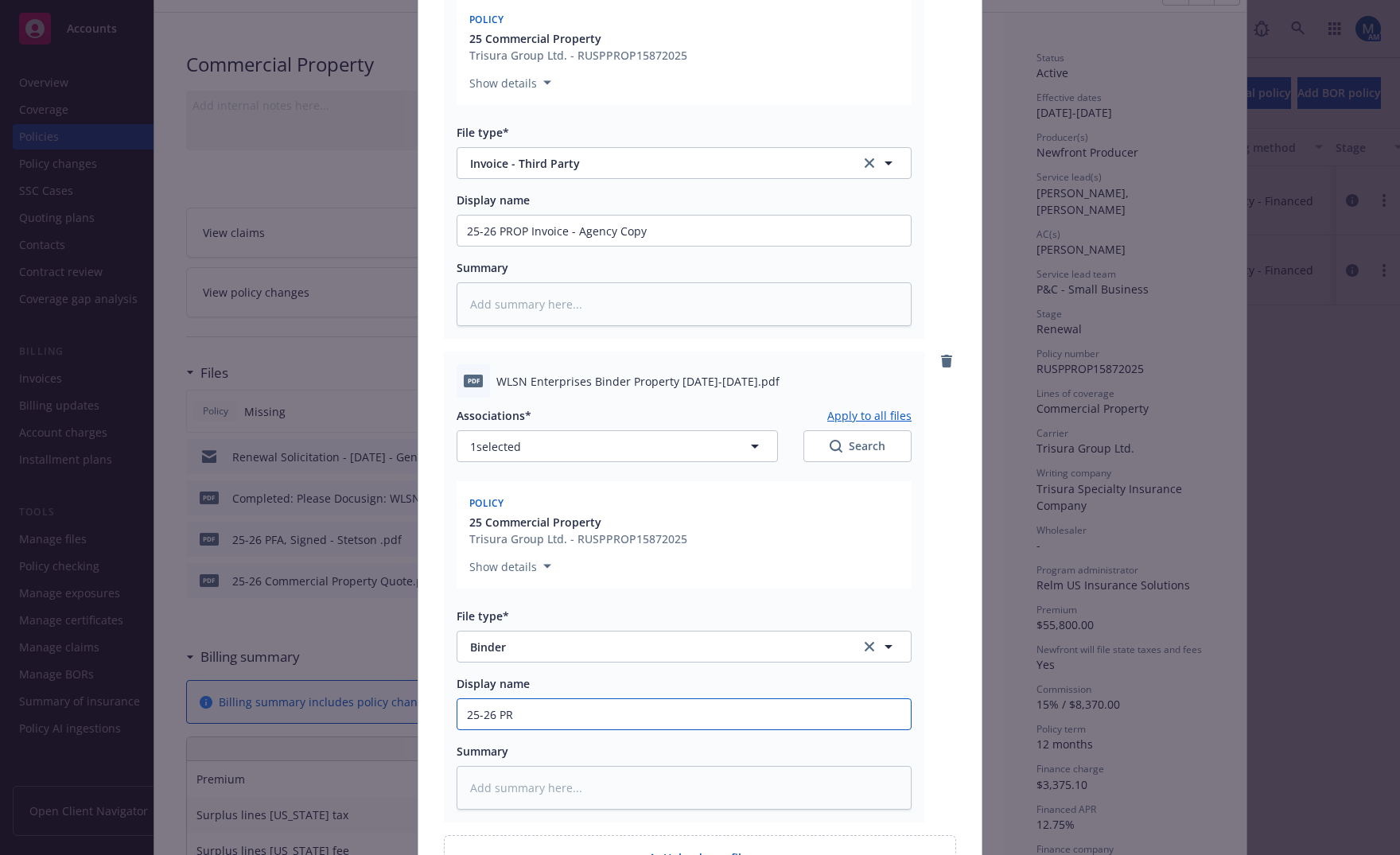
type input "25-26 PRO"
type textarea "x"
type input "25-26 PROP"
type textarea "x"
type input "25-26 PROP B"
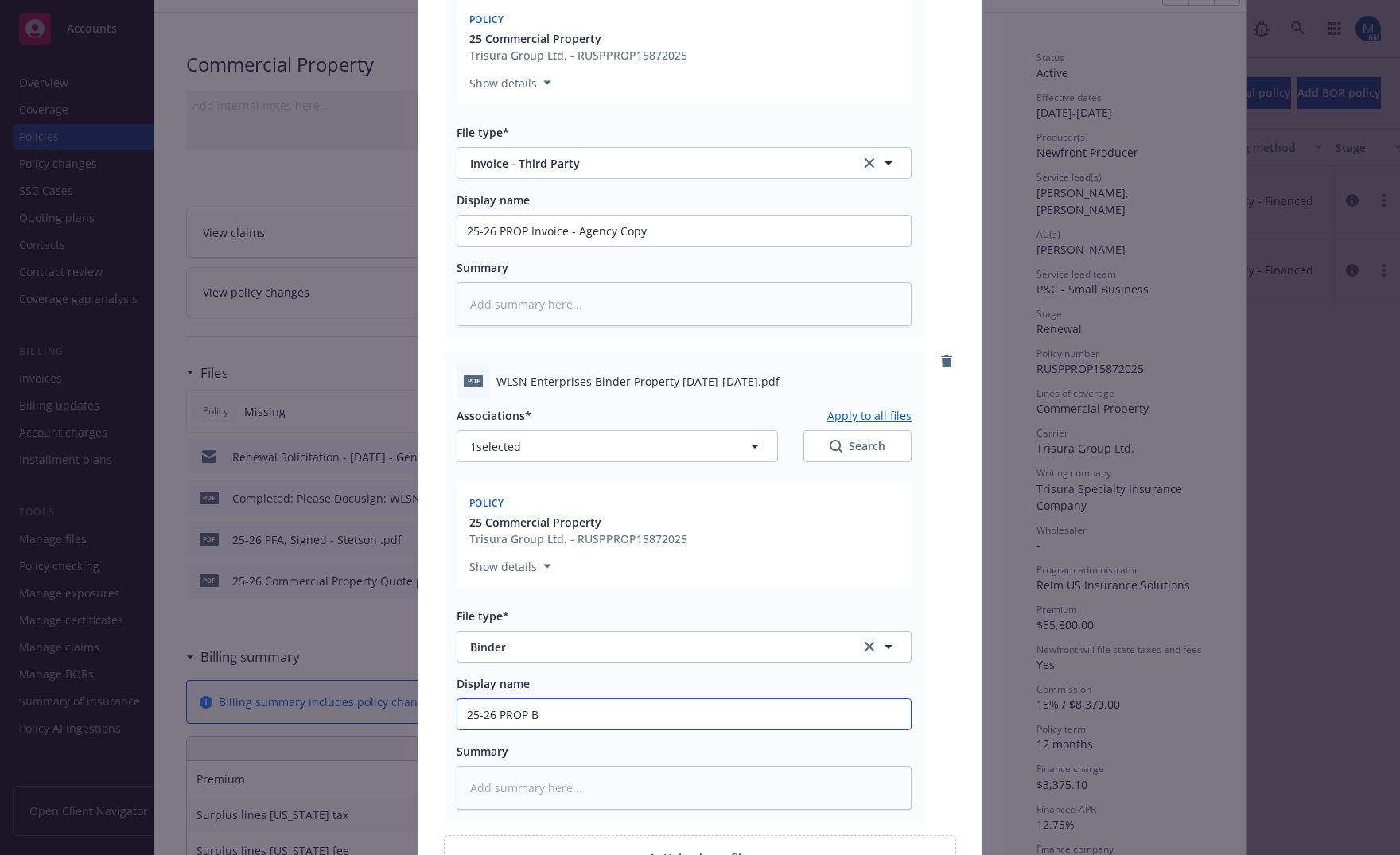
type textarea "x"
type input "25-26 PROP Bi"
type textarea "x"
type input "25-26 PROP Bin"
type textarea "x"
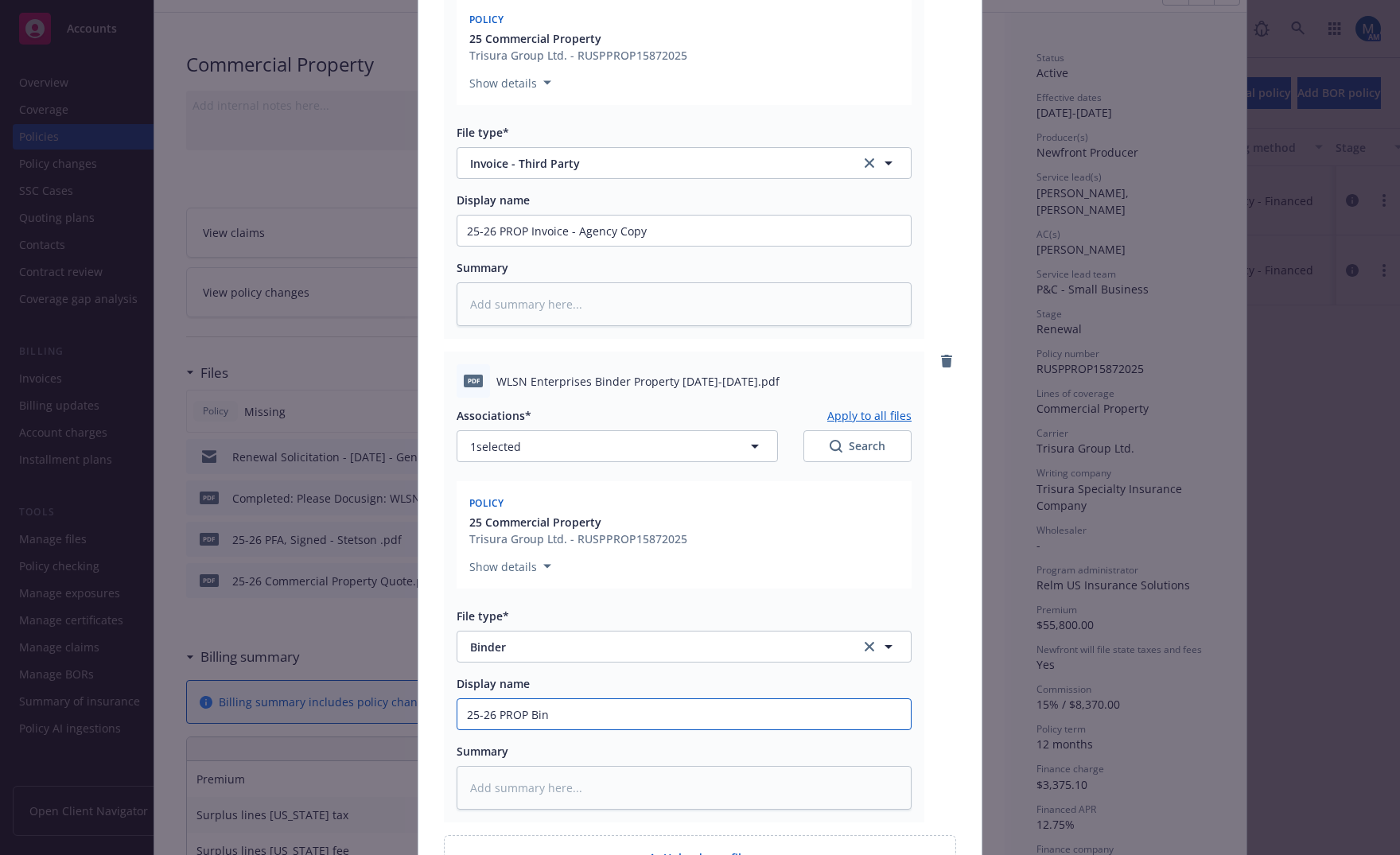
type input "25-26 PROP Bind"
type textarea "x"
type input "25-26 PROP Binder"
type textarea "x"
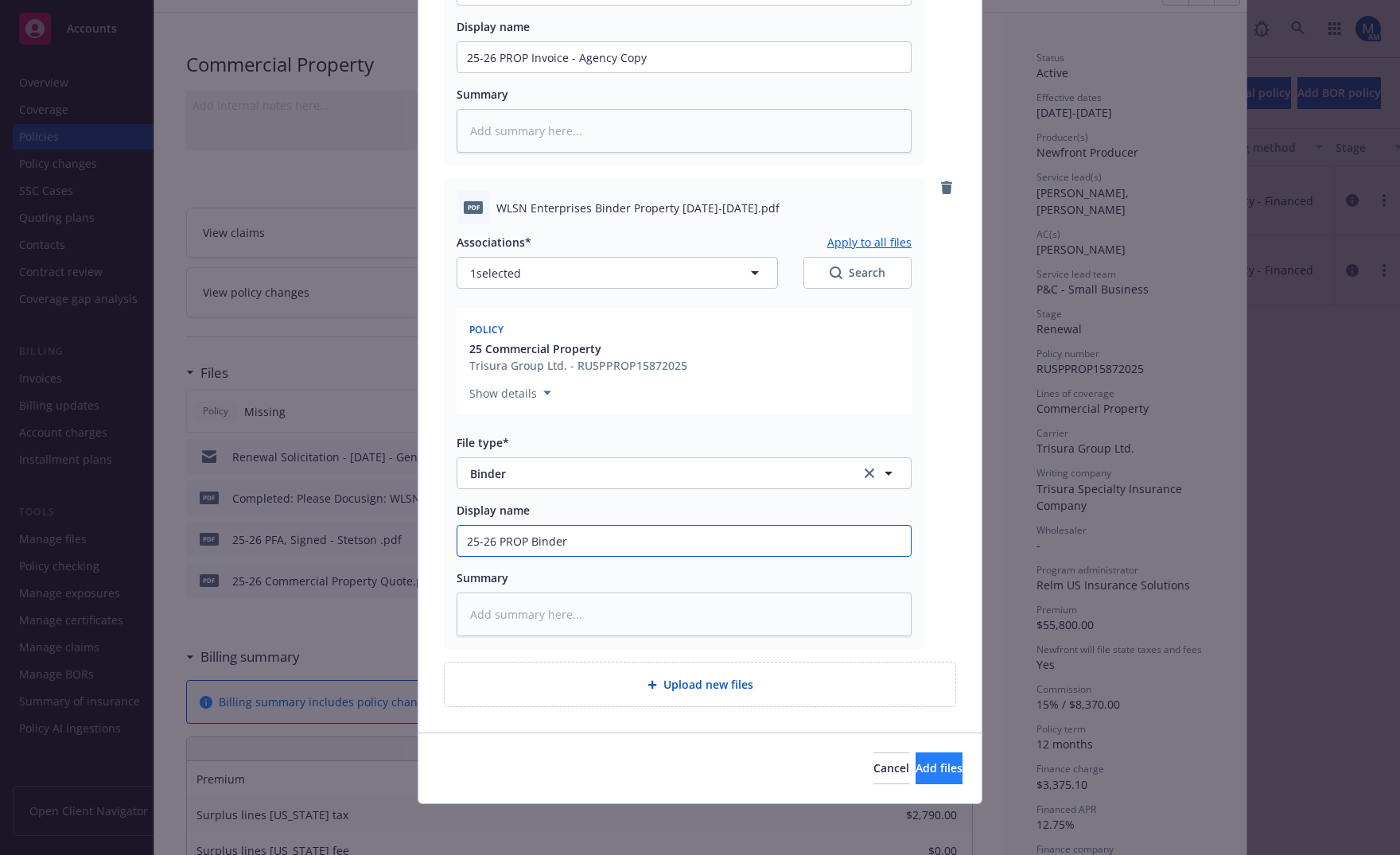
type input "25-26 PROP Binder"
click at [916, 764] on span "Add files" at bounding box center [939, 768] width 47 height 15
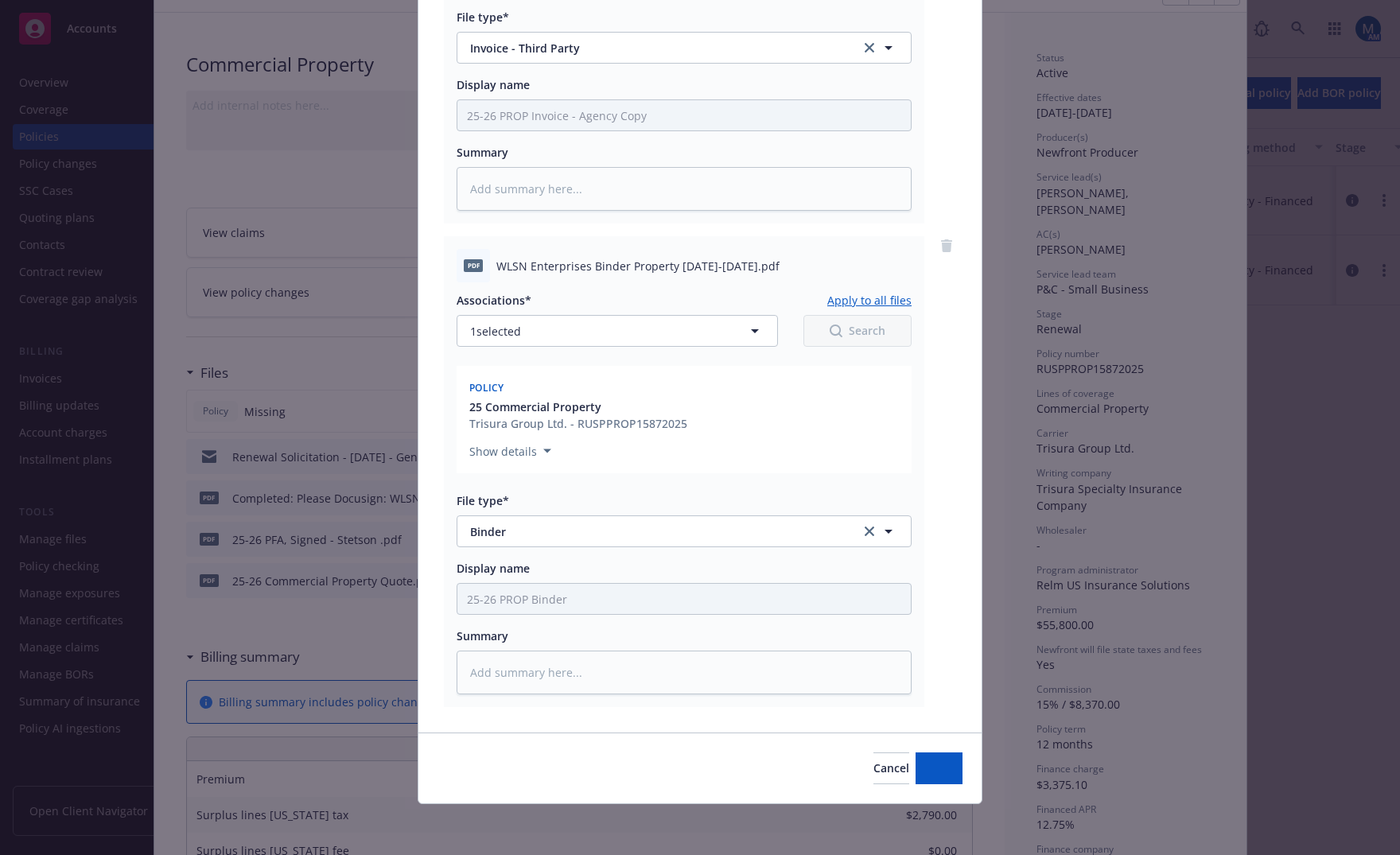
type textarea "x"
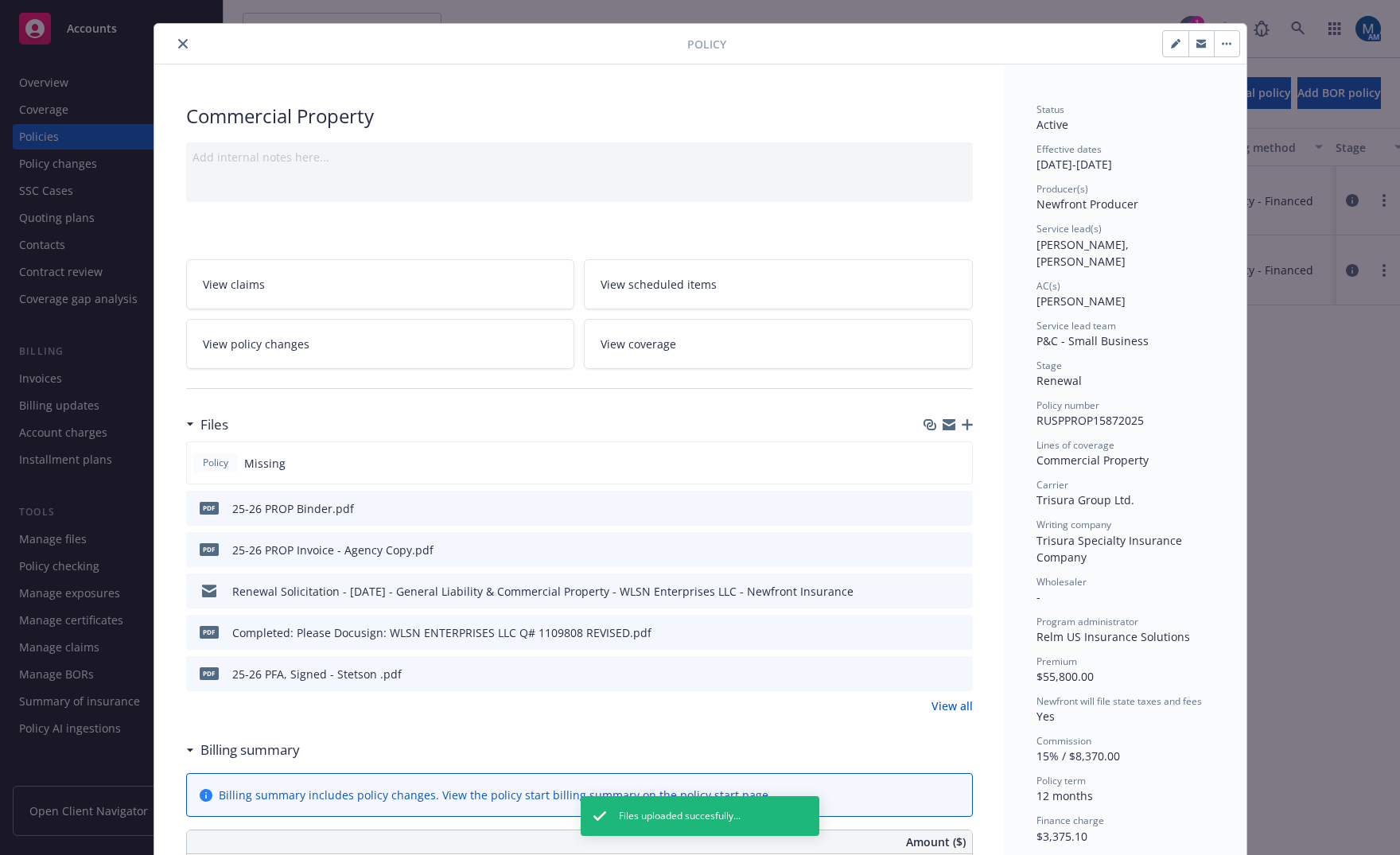
scroll to position [0, 0]
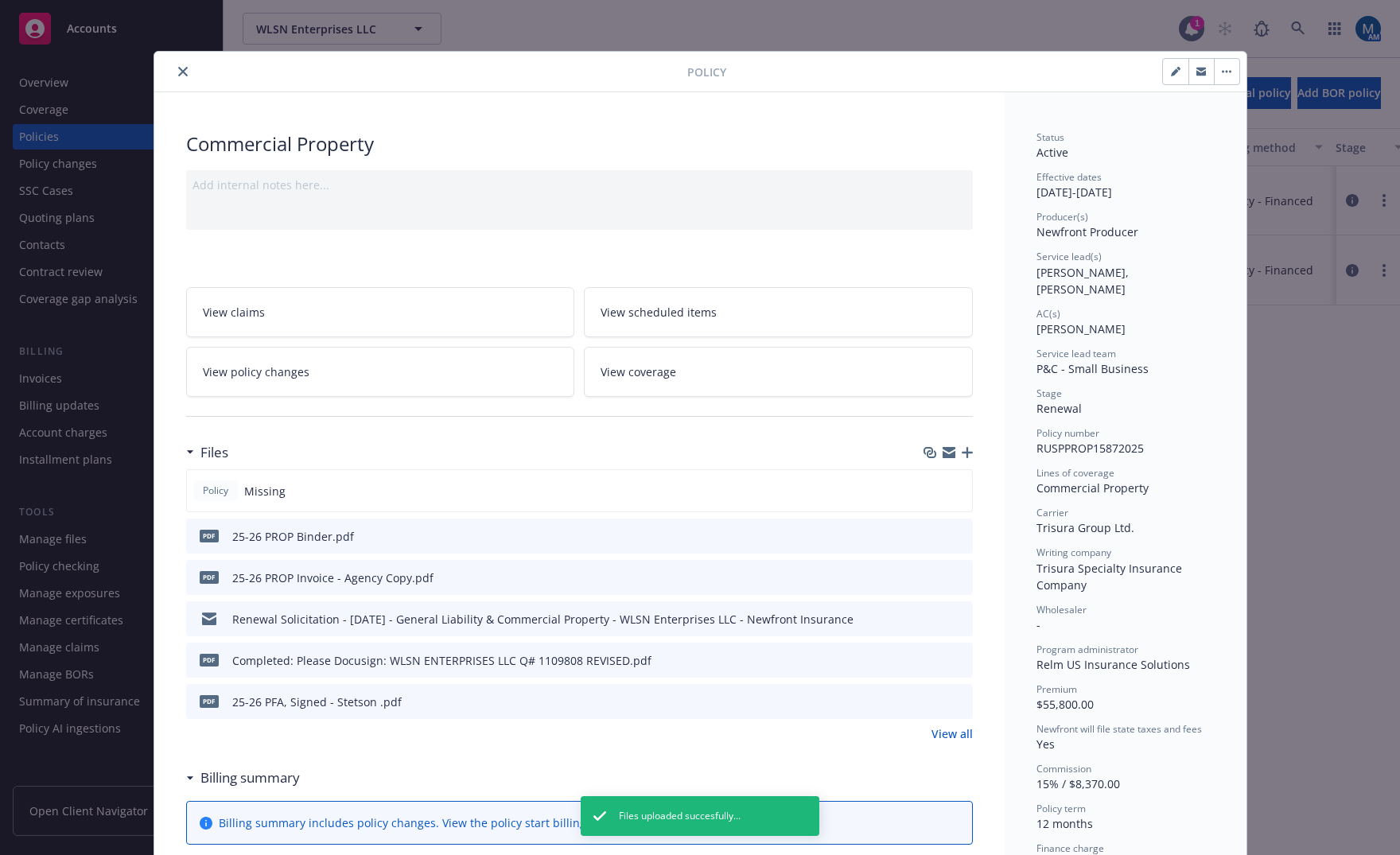
click at [178, 68] on icon "close" at bounding box center [182, 71] width 9 height 9
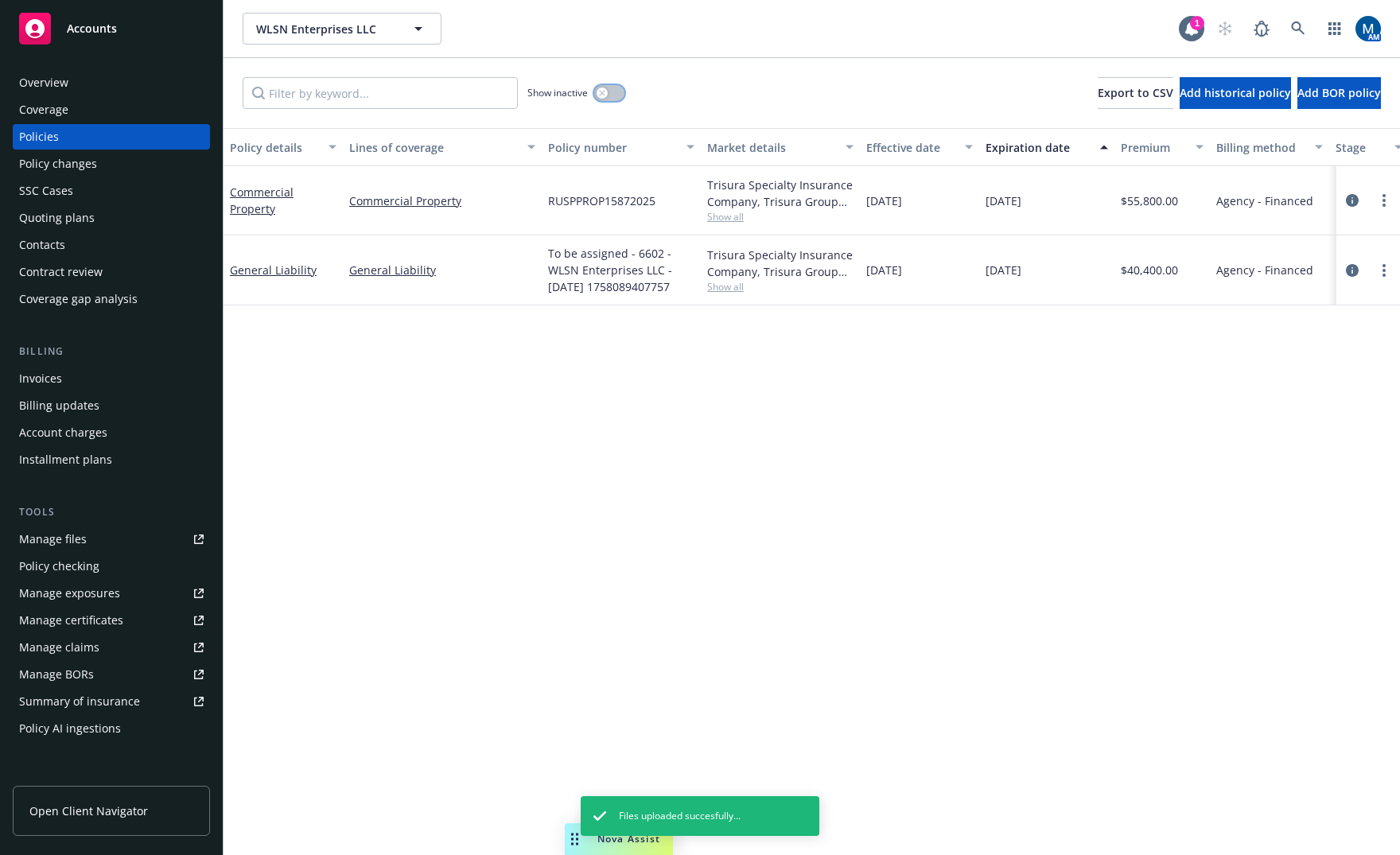
click at [622, 96] on button "button" at bounding box center [609, 92] width 30 height 16
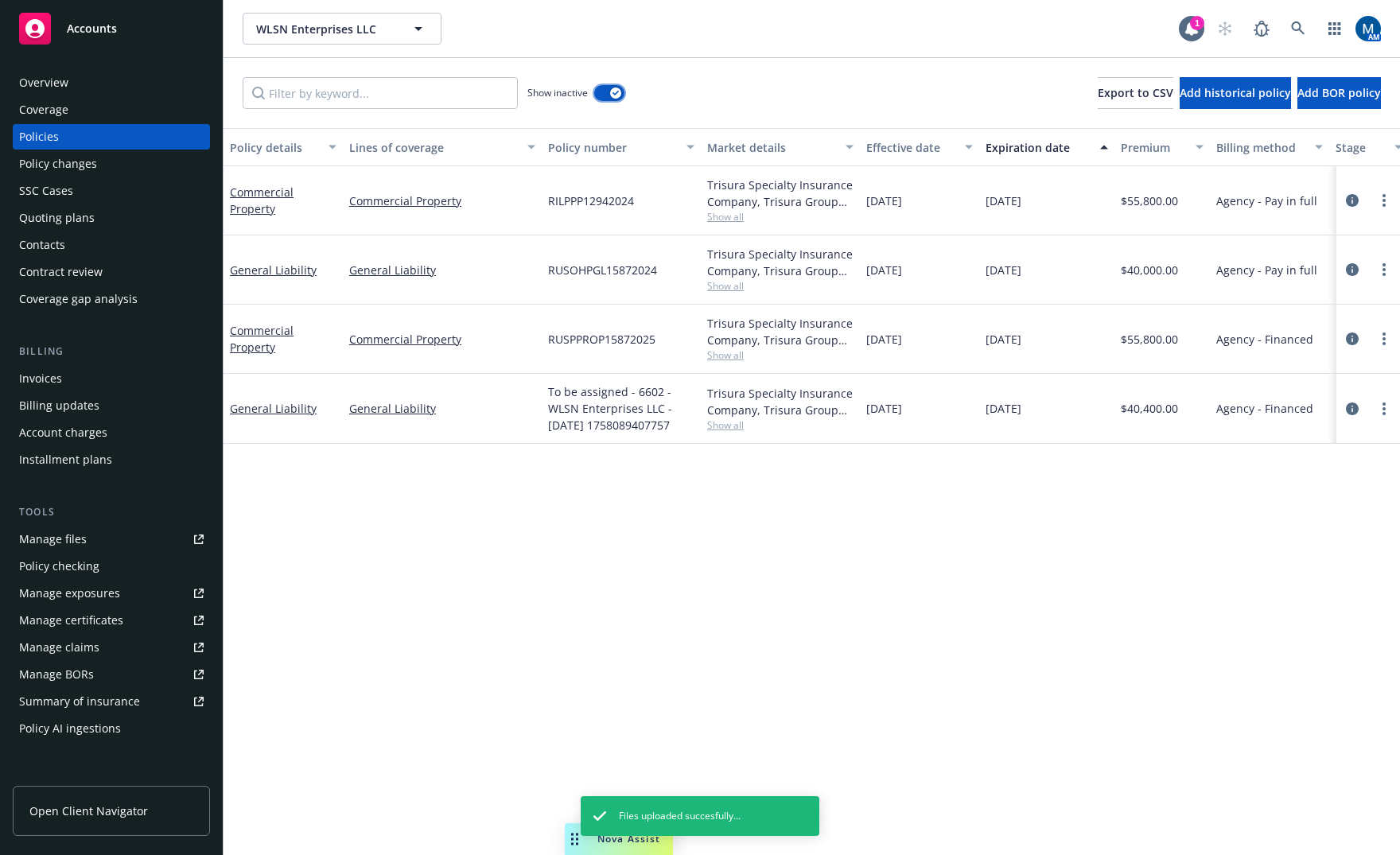
click at [618, 97] on div "button" at bounding box center [615, 92] width 11 height 11
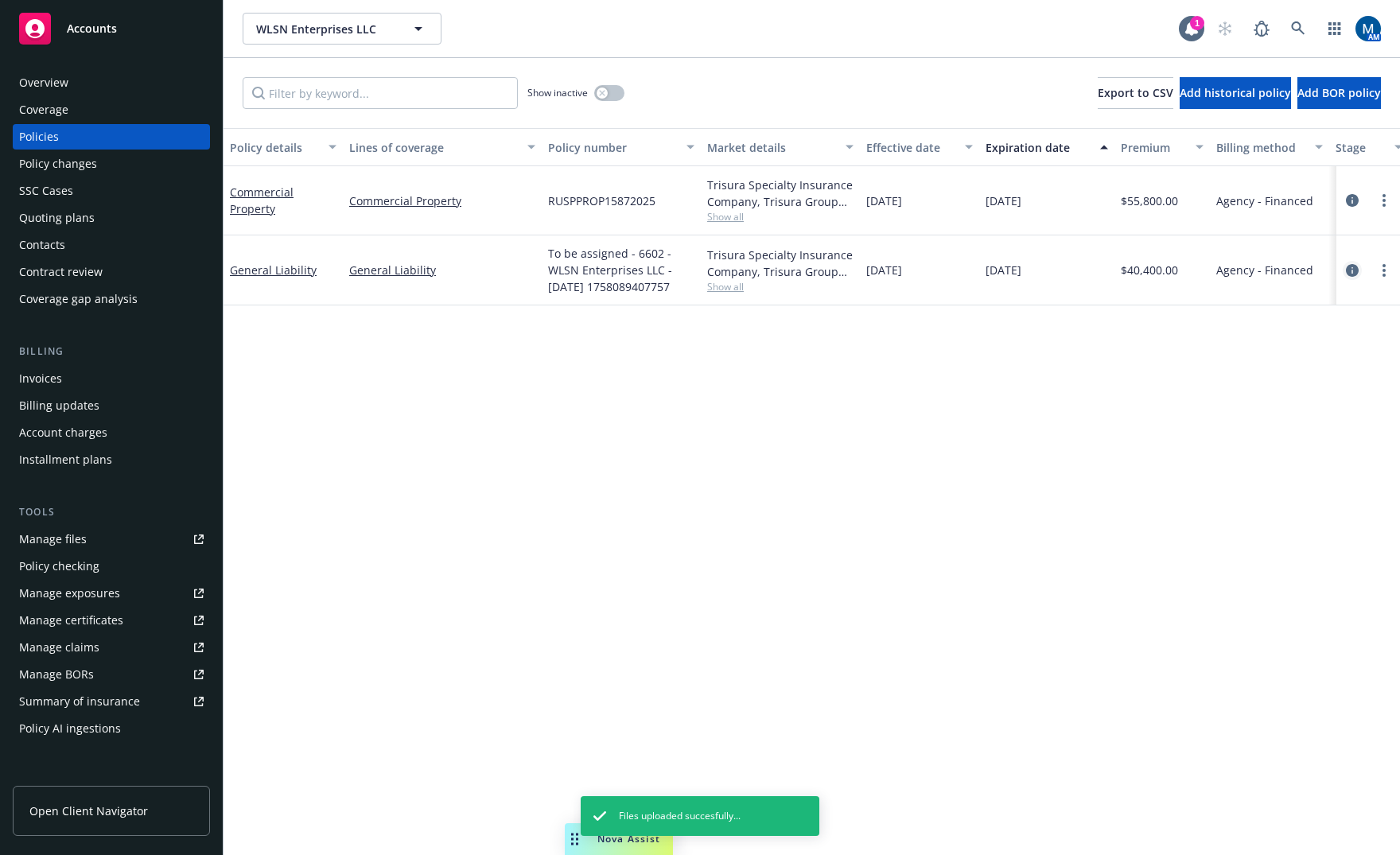
click at [1355, 269] on icon "circleInformation" at bounding box center [1352, 270] width 13 height 13
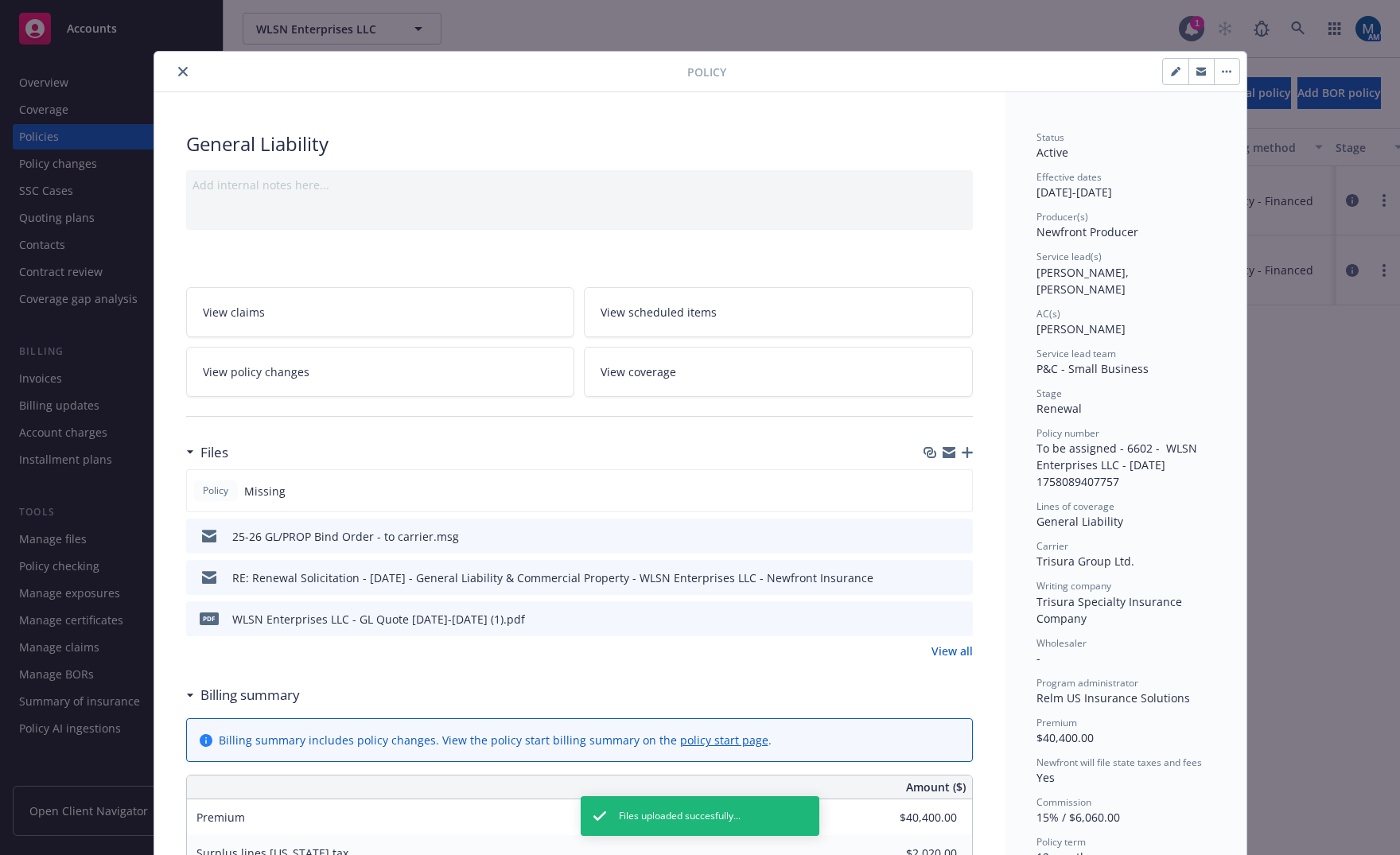
click at [1164, 74] on button "button" at bounding box center [1176, 71] width 25 height 25
select select "RENEWAL"
select select "12"
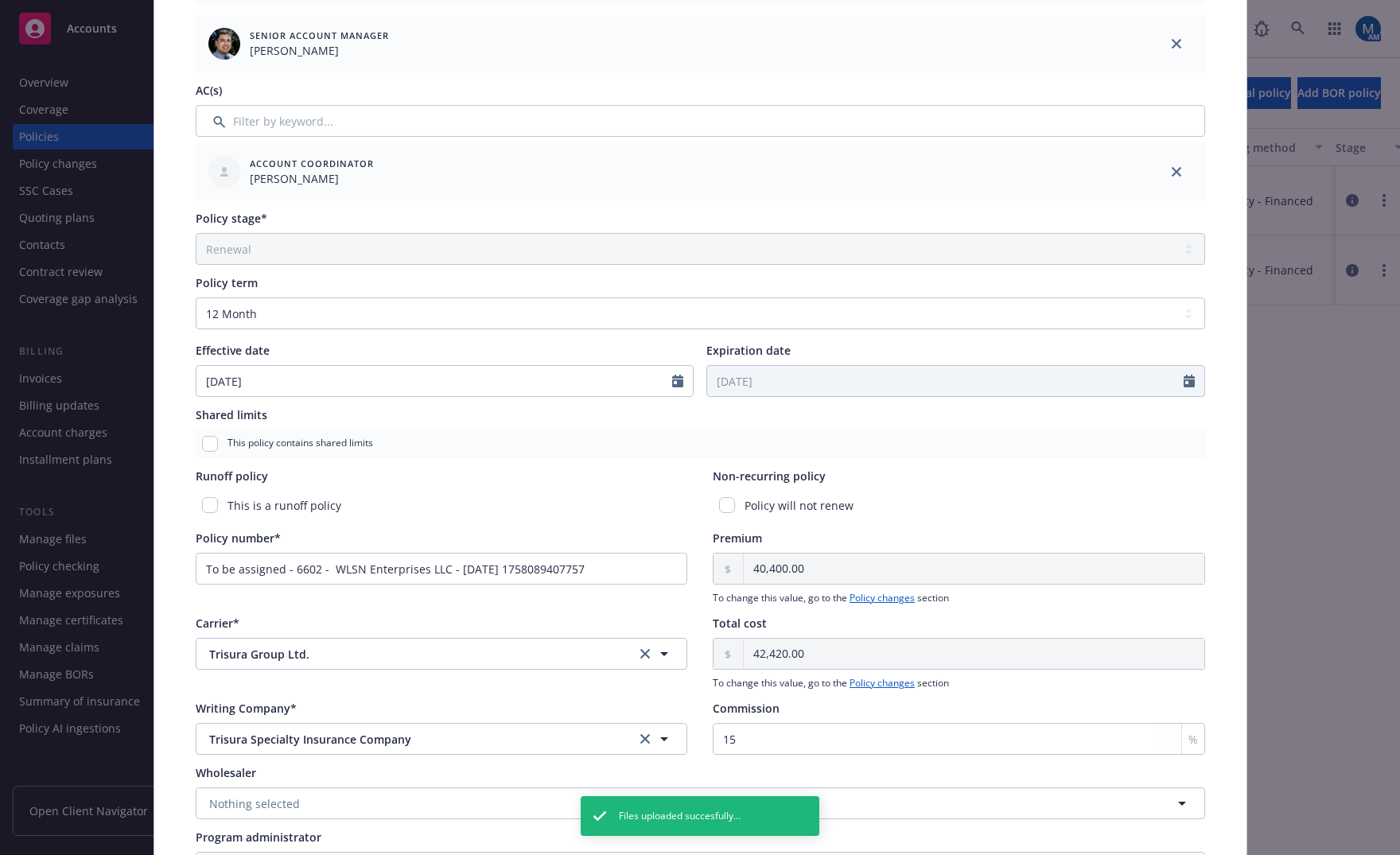
scroll to position [477, 0]
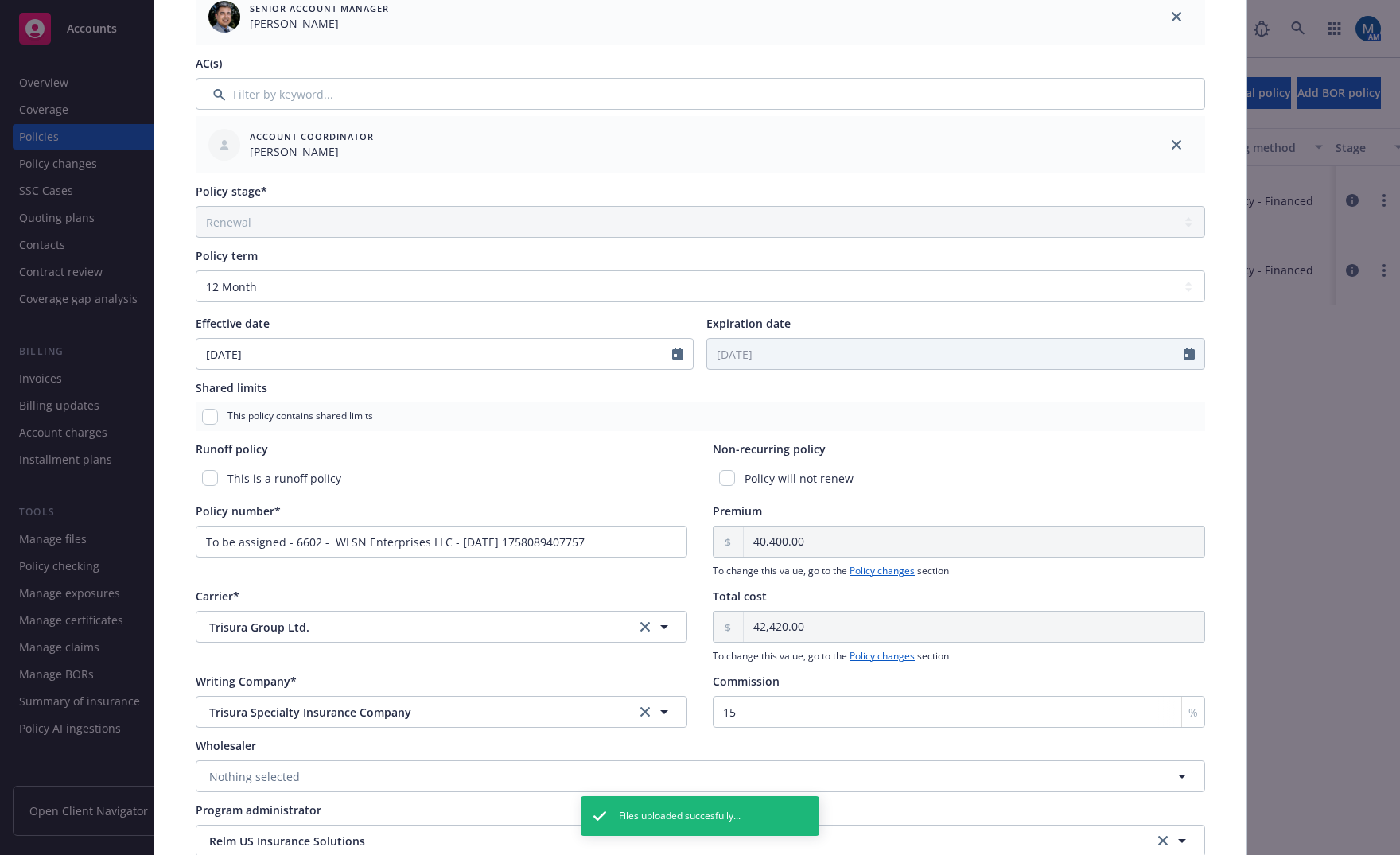
click at [450, 558] on div "Policy number* To be assigned - 6602 - WLSN Enterprises LLC - 09/17/2025 175808…" at bounding box center [442, 540] width 492 height 76
click at [452, 551] on input "To be assigned - 6602 - WLSN Enterprises LLC - 09/17/2025 1758089407757" at bounding box center [442, 542] width 492 height 32
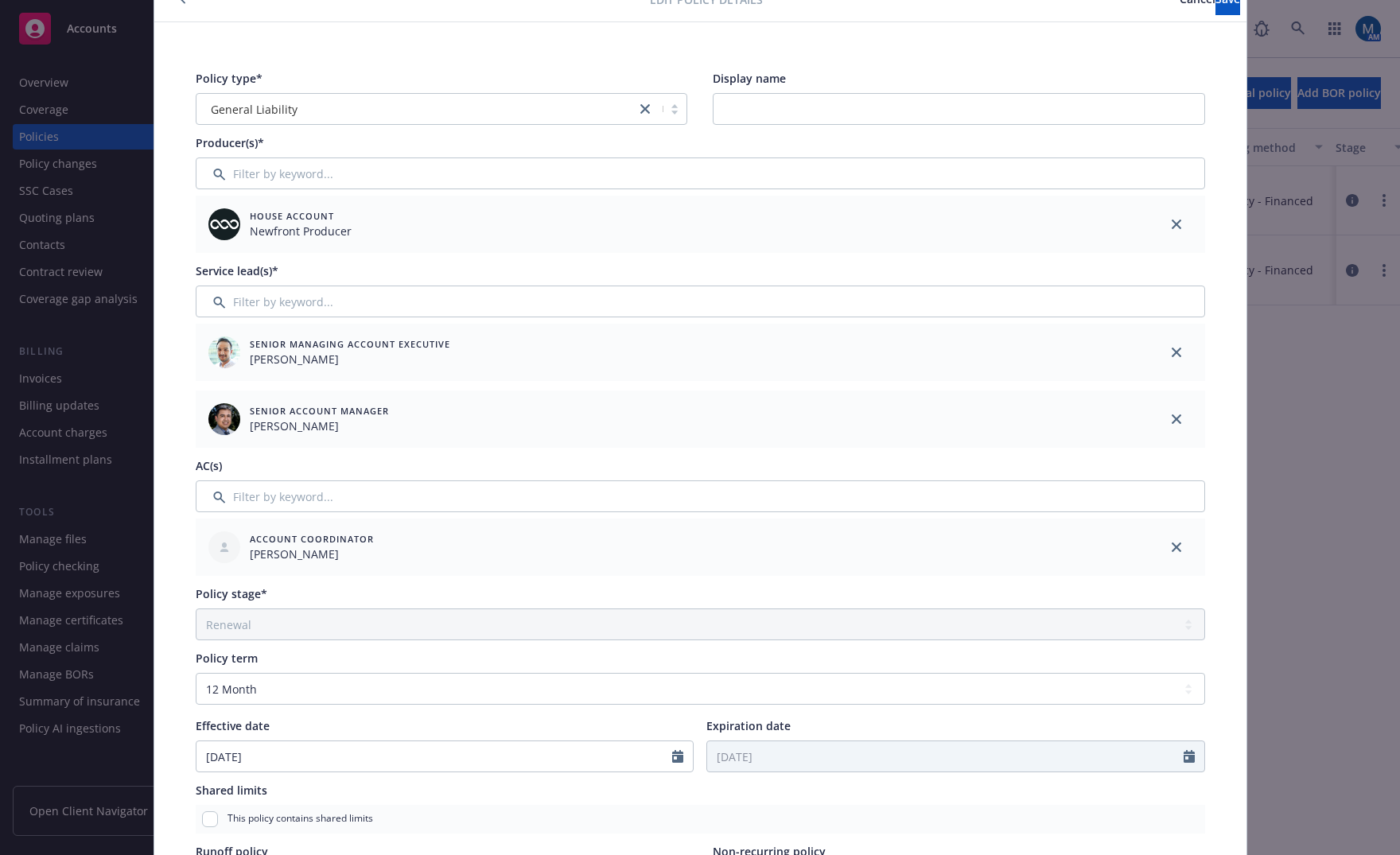
scroll to position [0, 0]
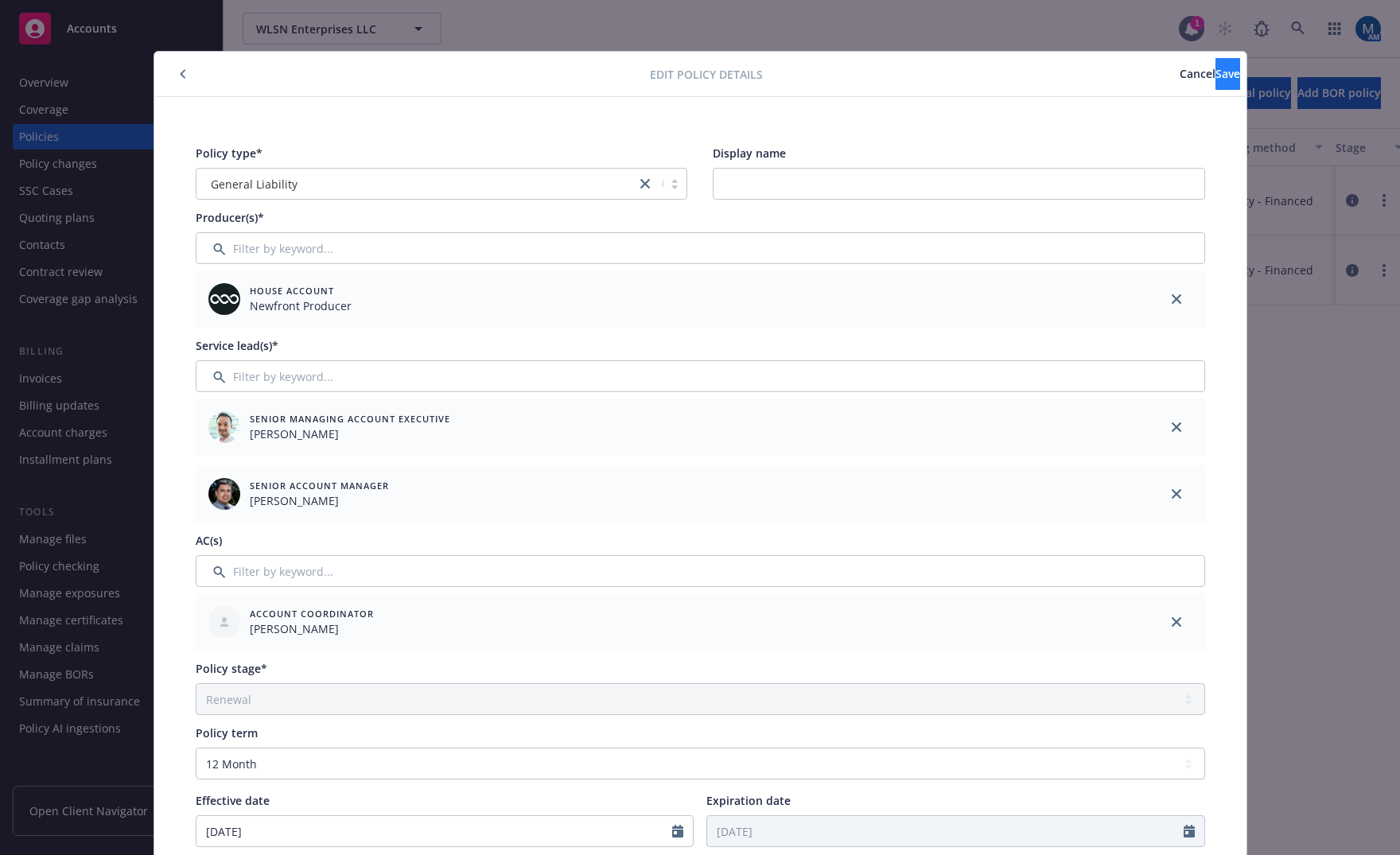
type input "RUSPGL15872025"
click at [1218, 74] on button "Save" at bounding box center [1228, 74] width 24 height 32
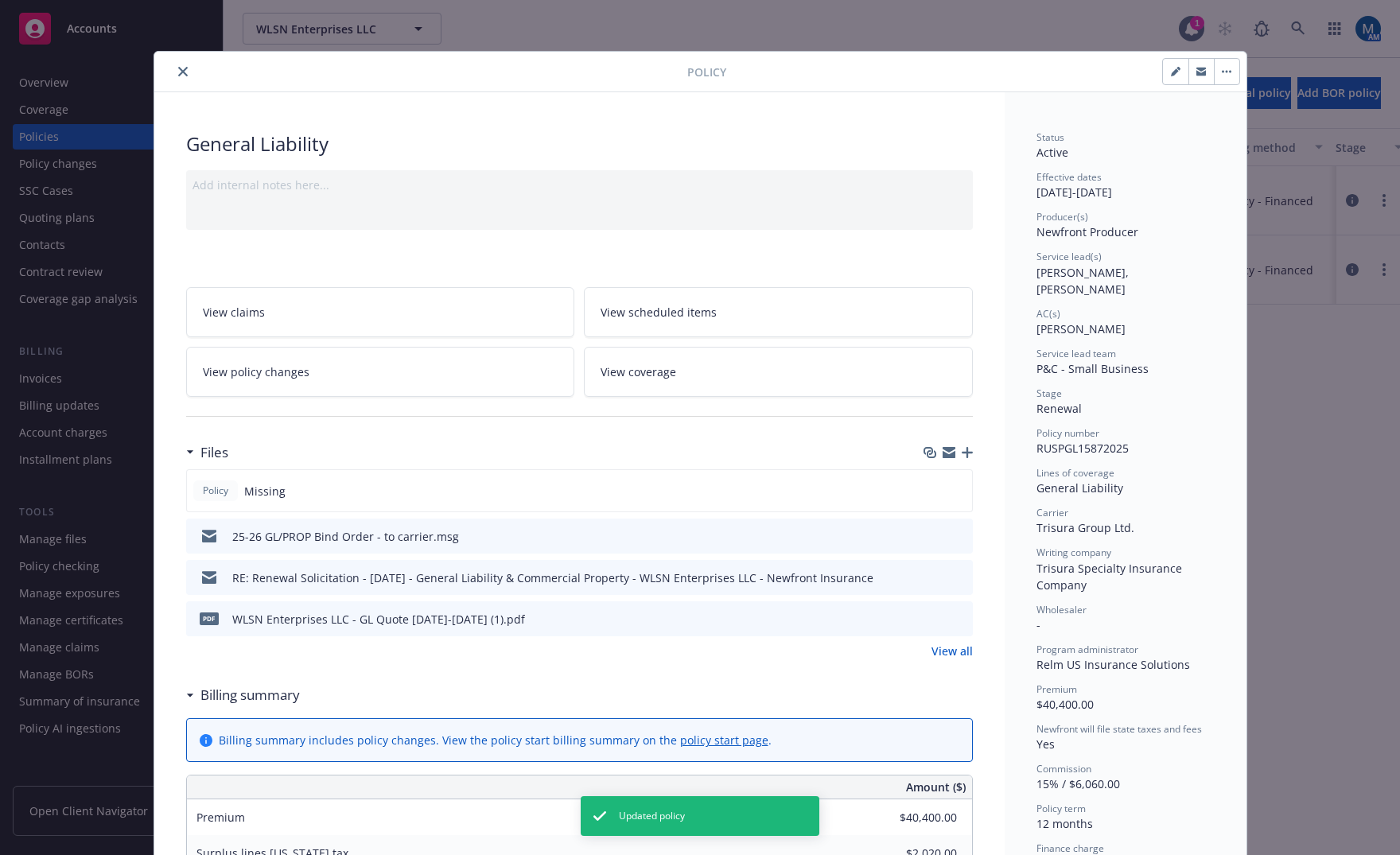
click at [963, 451] on icon "button" at bounding box center [967, 452] width 11 height 11
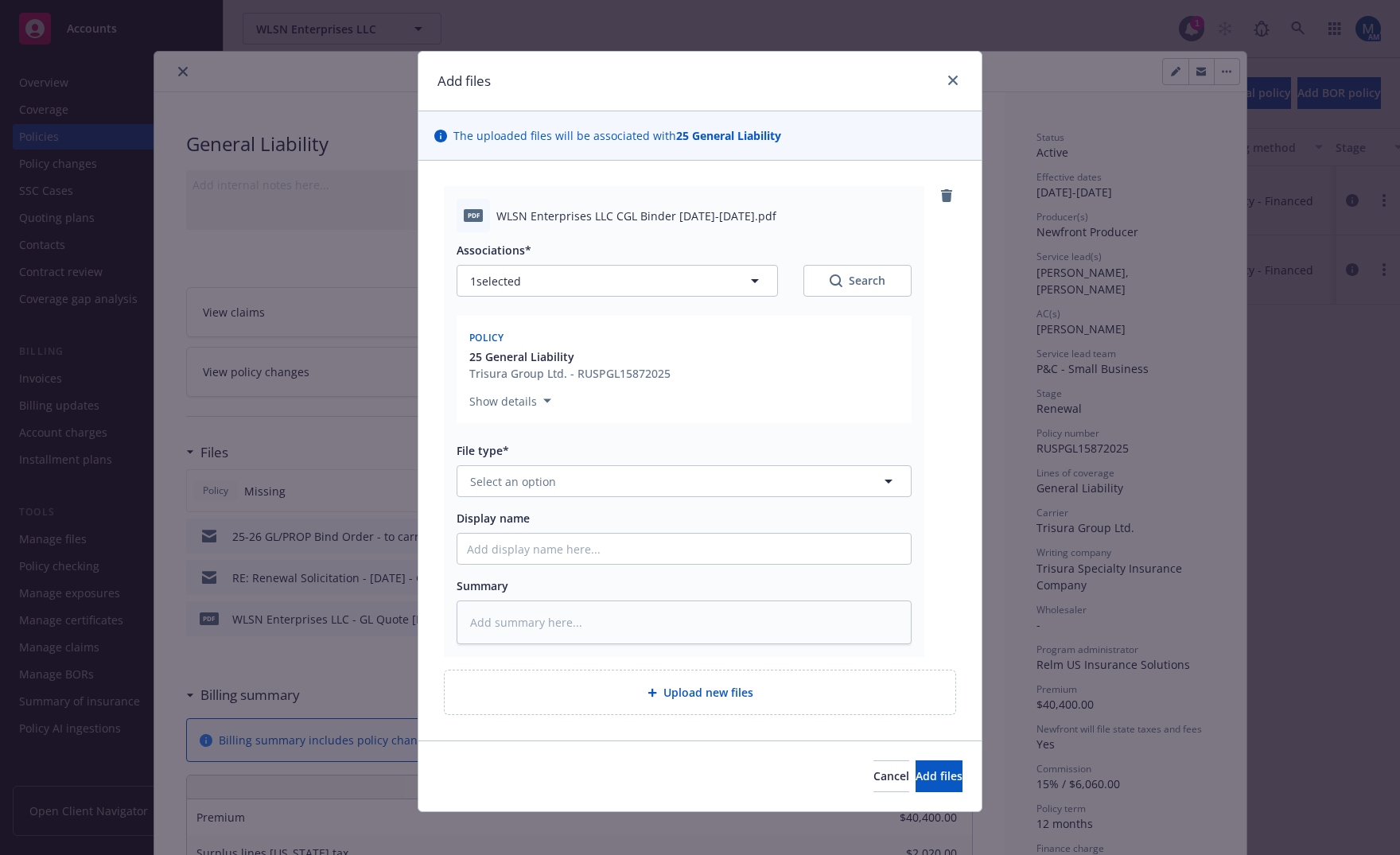
type textarea "x"
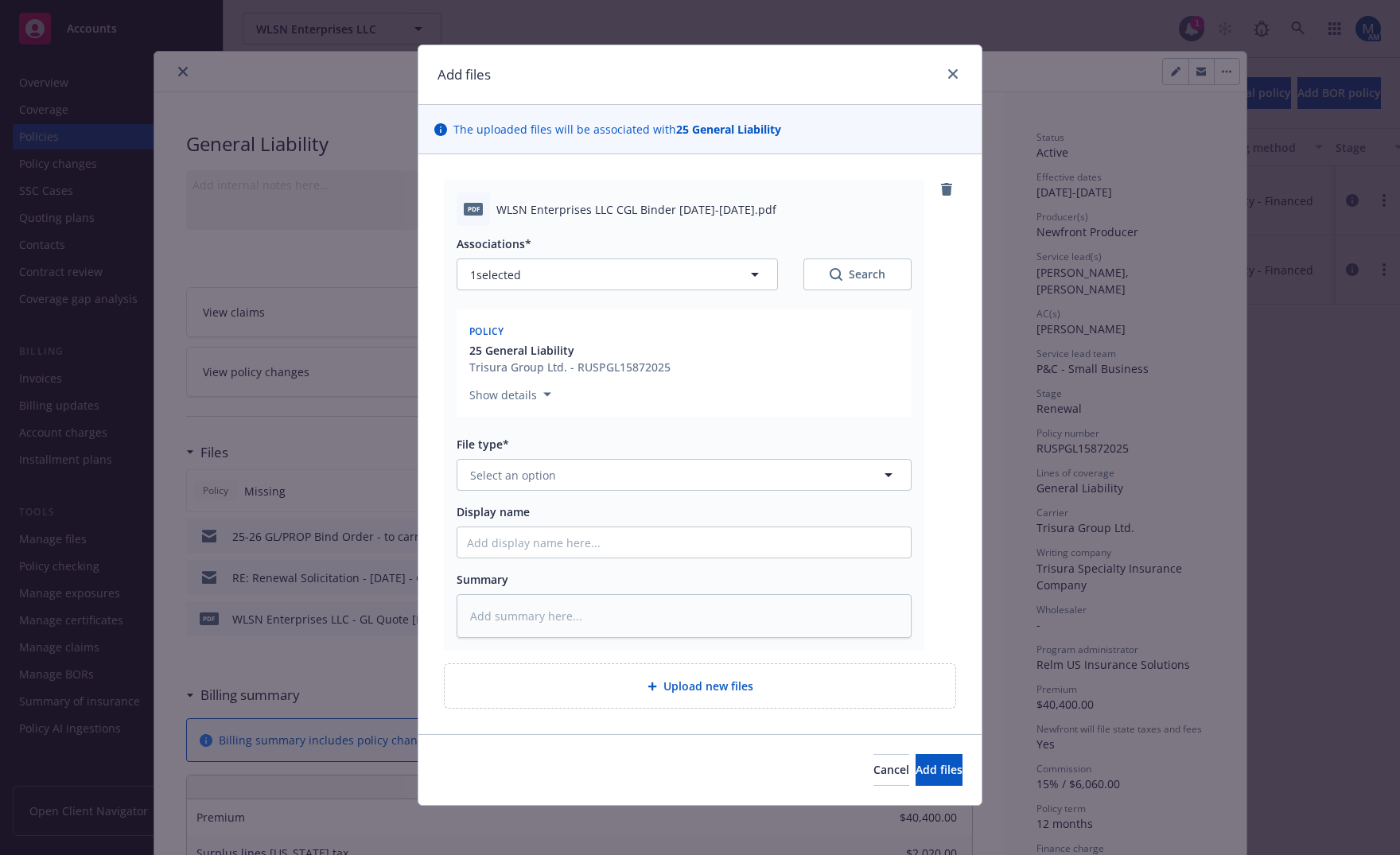
scroll to position [8, 0]
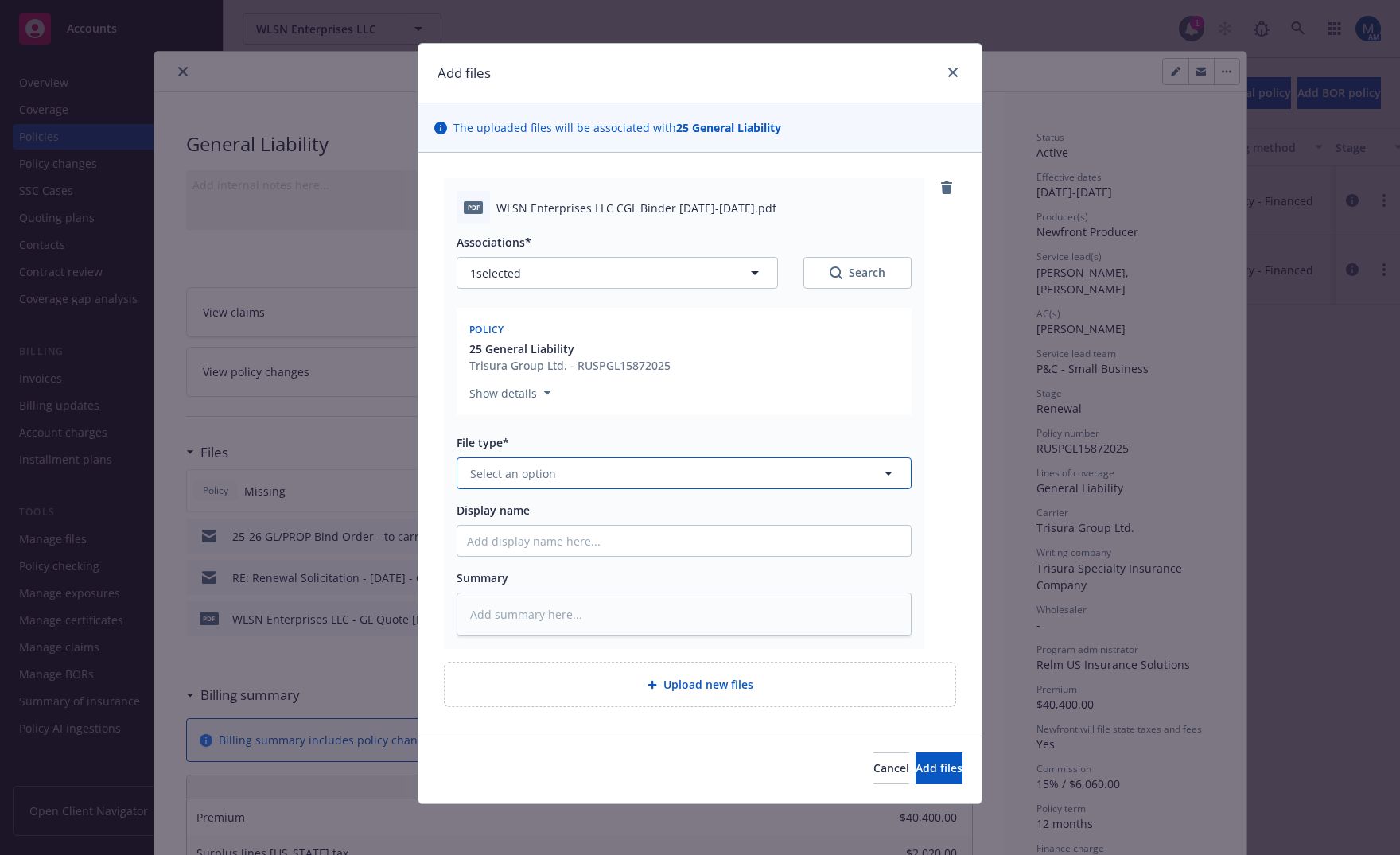
click at [667, 472] on button "Select an option" at bounding box center [684, 473] width 455 height 32
type input "bind"
click at [637, 517] on div "Binder" at bounding box center [684, 517] width 434 height 23
click at [582, 537] on input "Display name" at bounding box center [684, 541] width 454 height 30
type textarea "x"
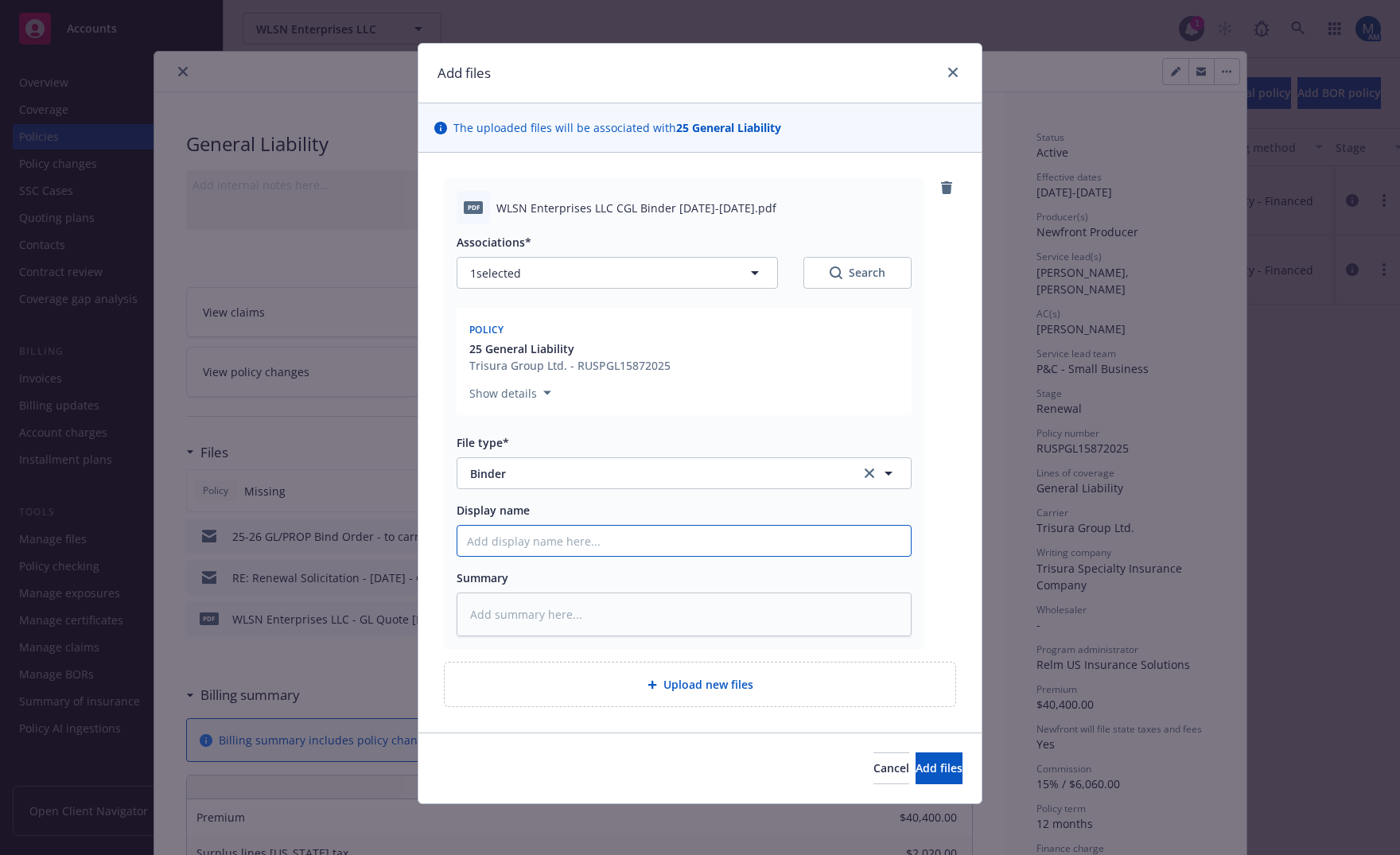
type input "2"
type textarea "x"
type input "25"
type textarea "x"
type input "25-"
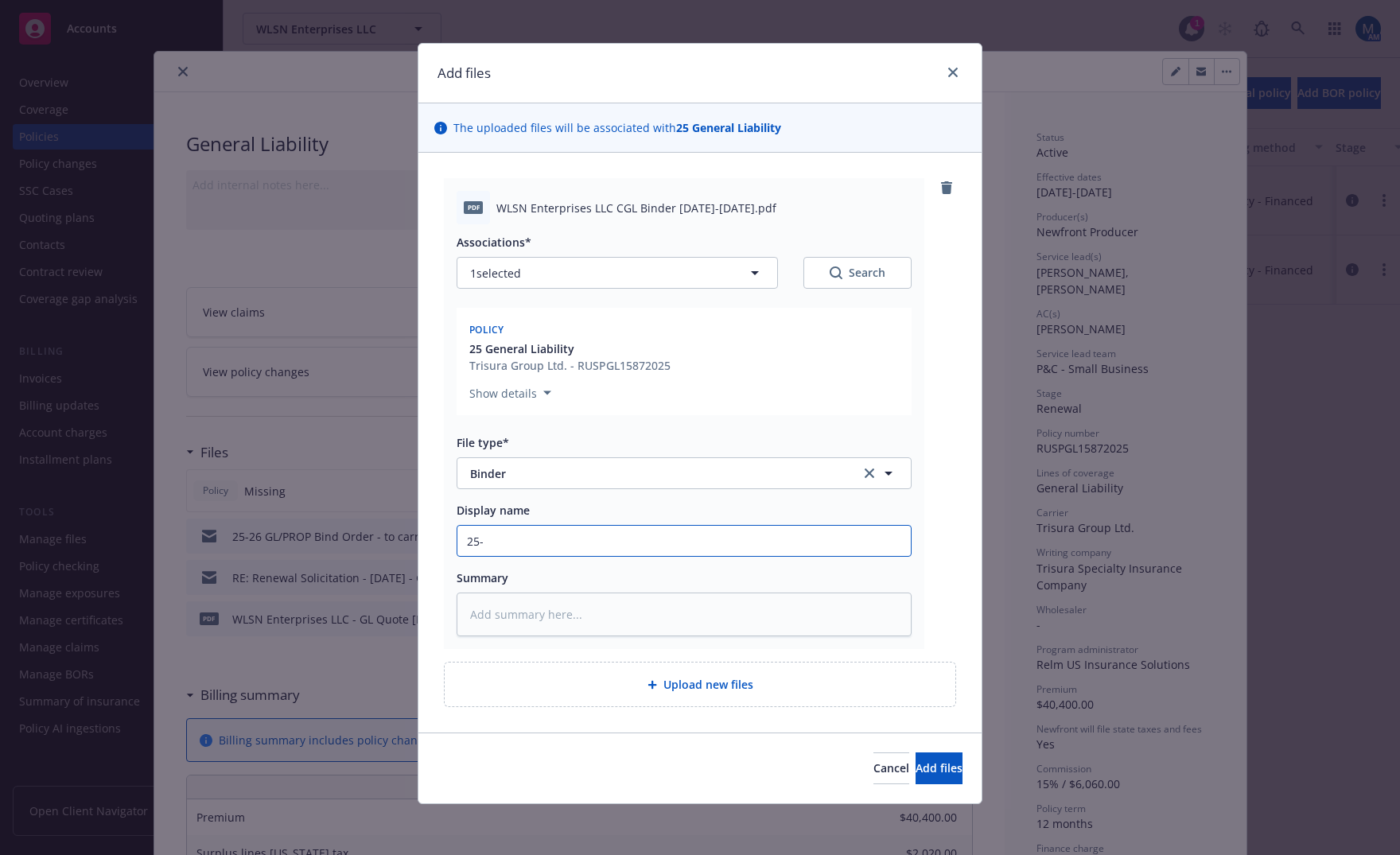
type textarea "x"
type input "25-2"
type textarea "x"
type input "25-26"
type textarea "x"
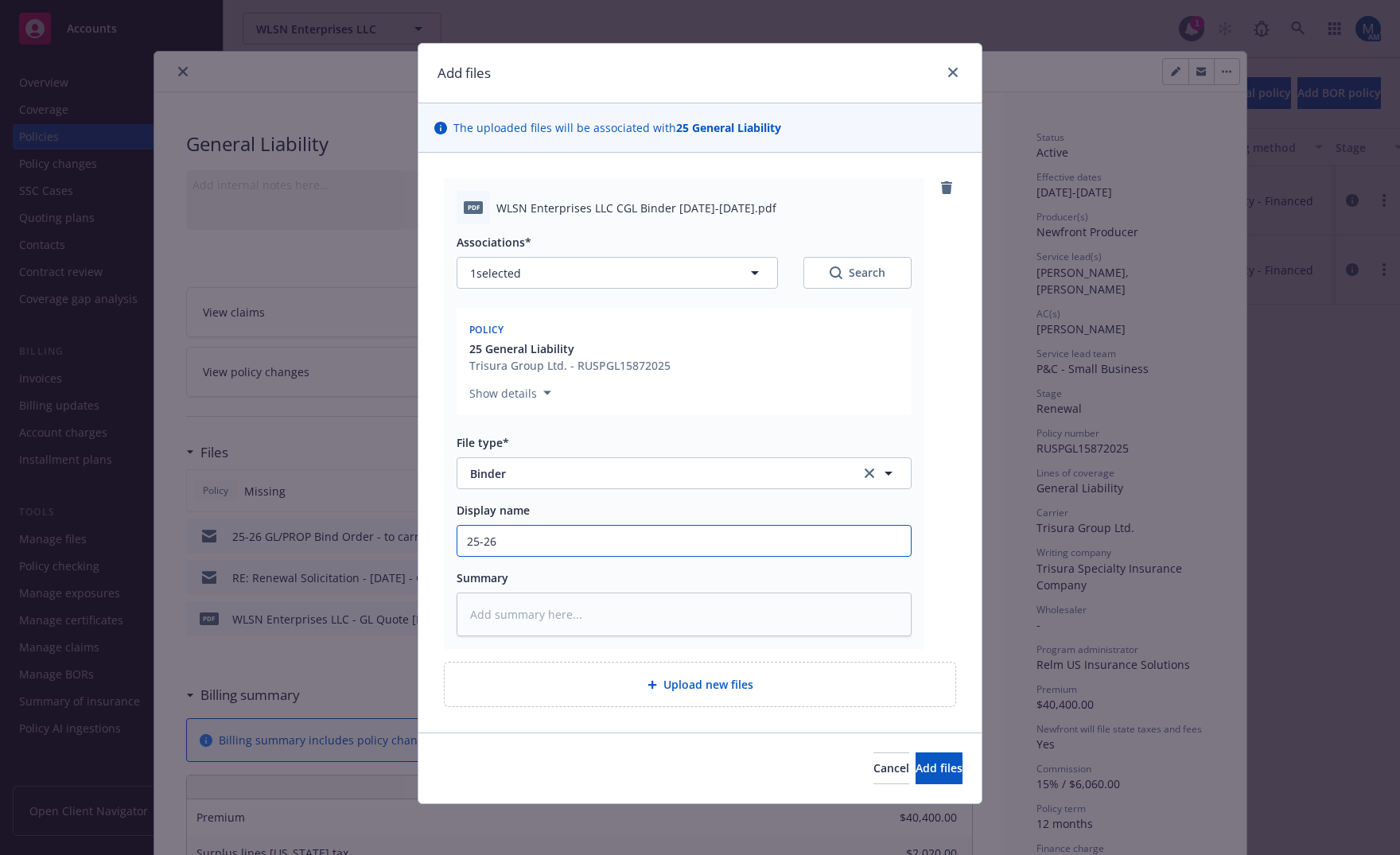
type input "25-26"
type textarea "x"
type input "25-26 C"
type textarea "x"
type input "25-26 CG"
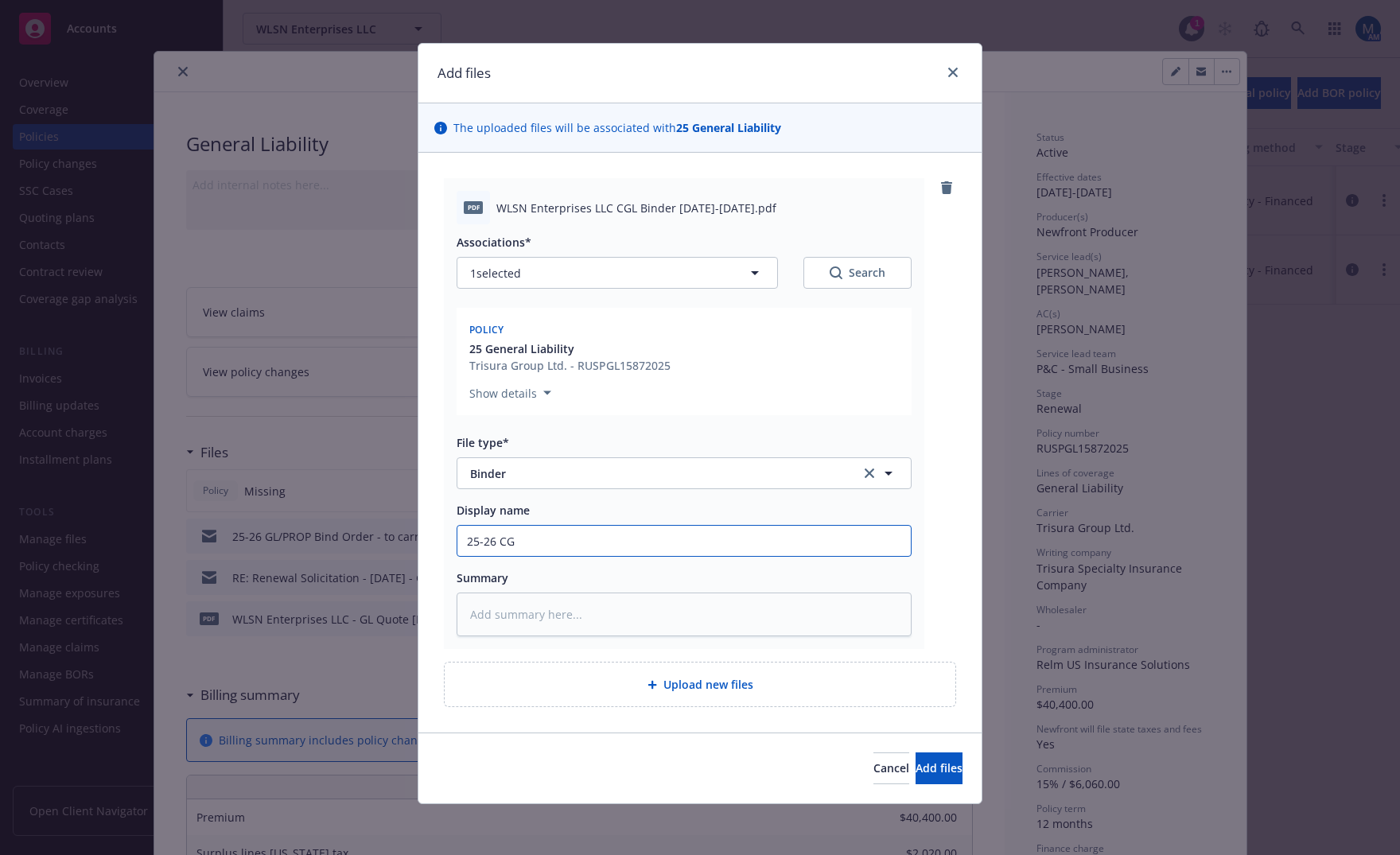
type textarea "x"
type input "25-26 CGL"
type textarea "x"
type input "25-26 CGL"
type textarea "x"
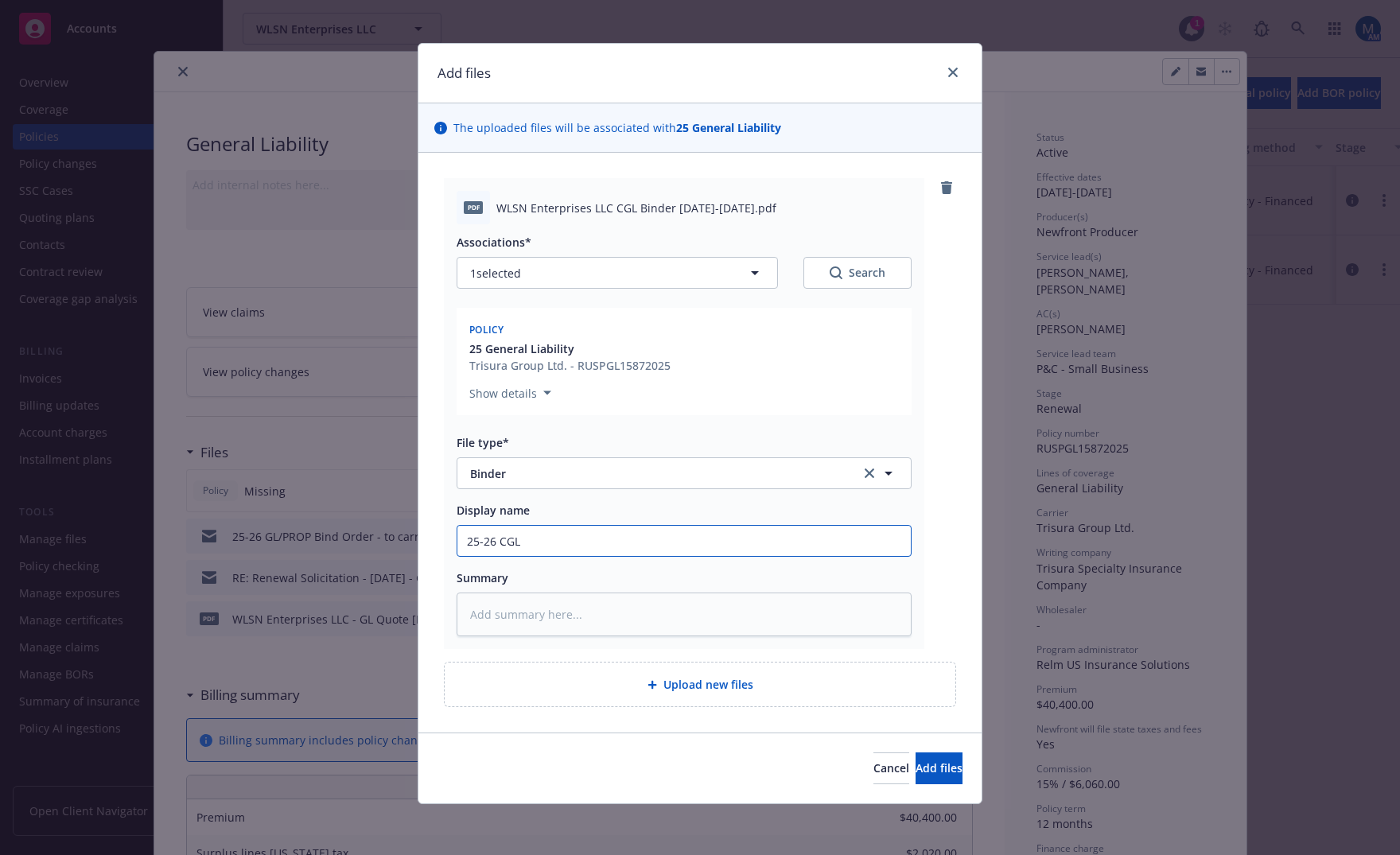
type input "25-26 CGL B"
type textarea "x"
type input "25-26 CGL Bi"
type textarea "x"
type input "25-26 CGL Bin"
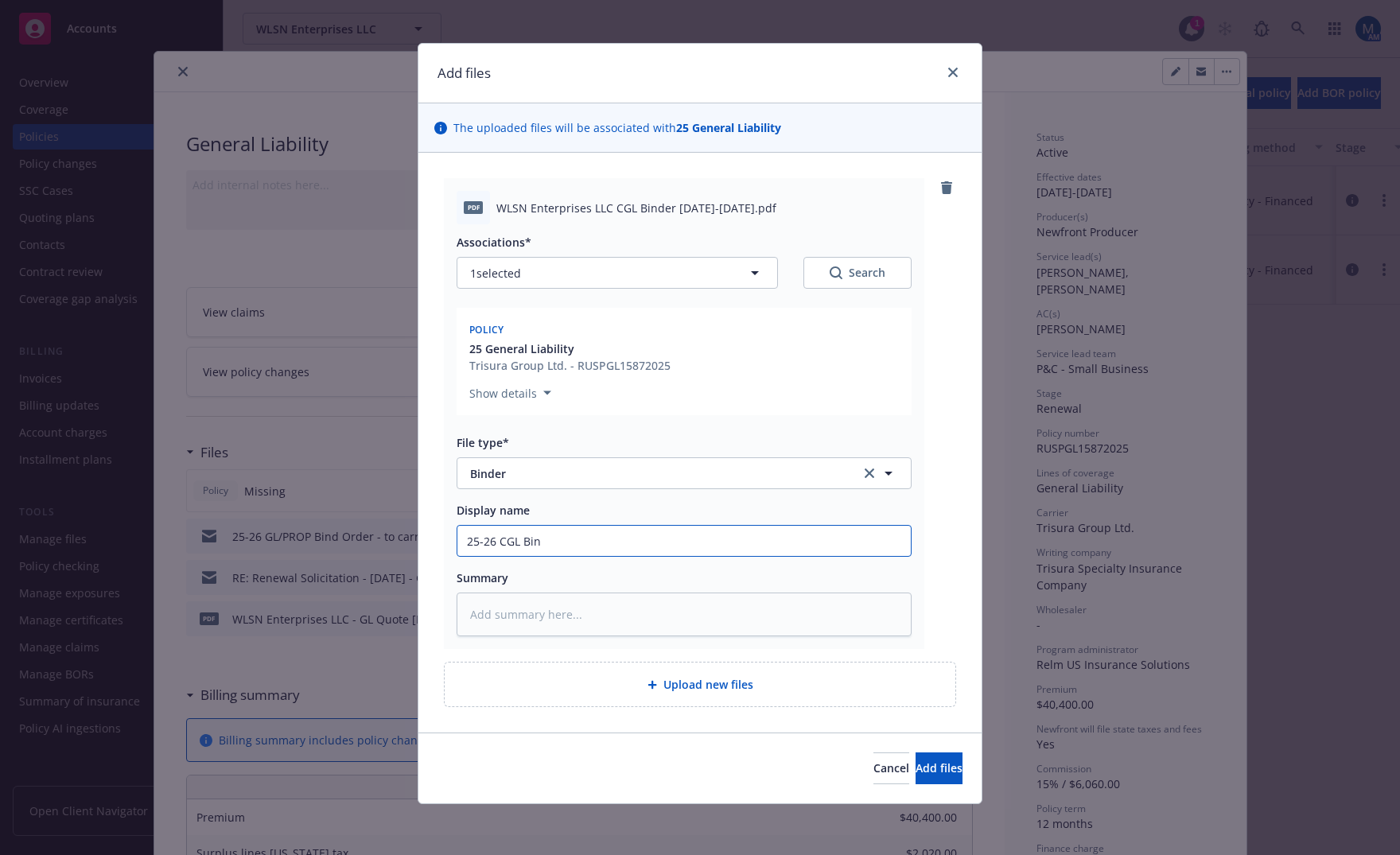
type textarea "x"
type input "25-26 CGL Bind"
type textarea "x"
type input "25-26 CGL Binde"
type textarea "x"
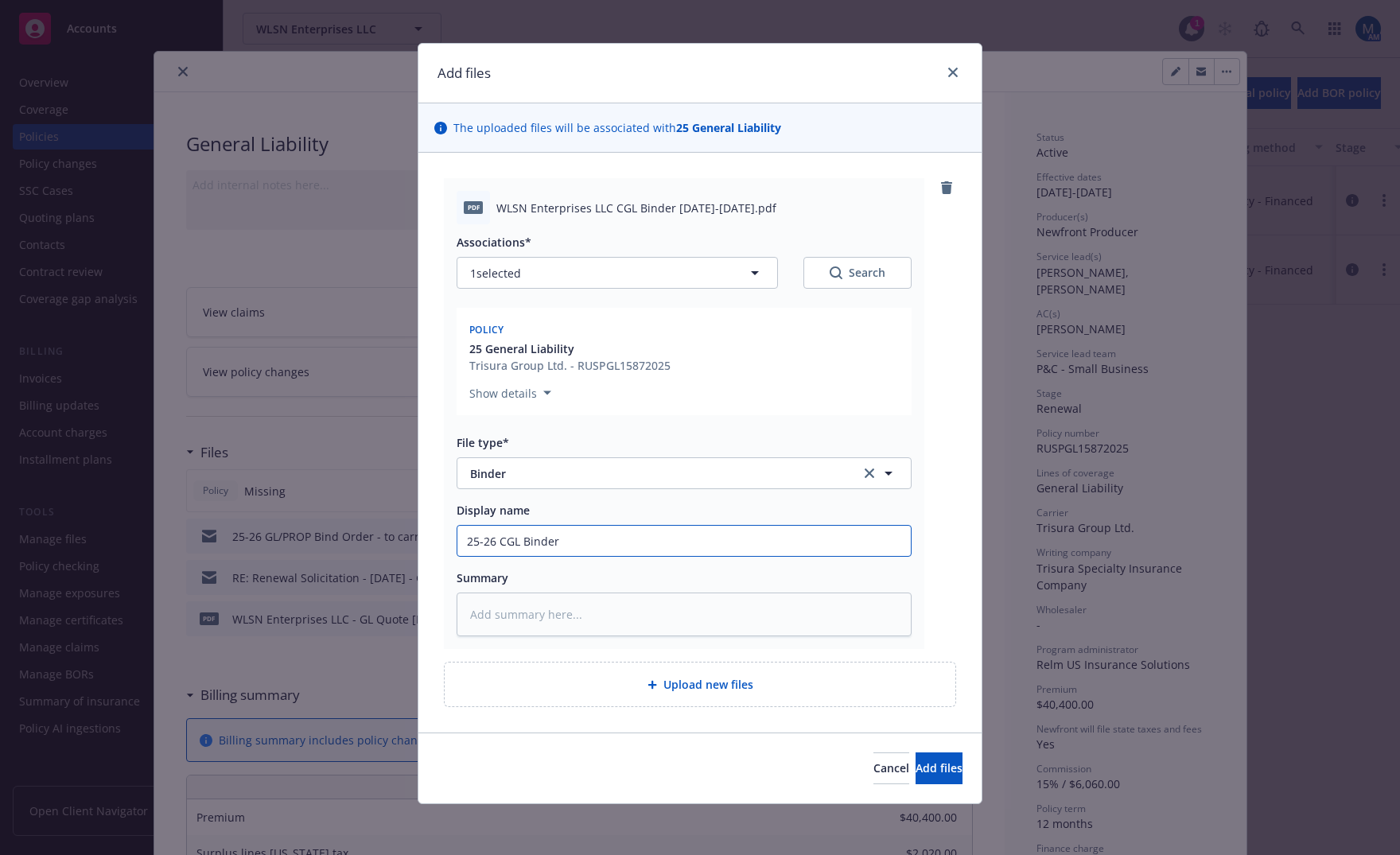
type input "25-26 CGL Binder"
type textarea "x"
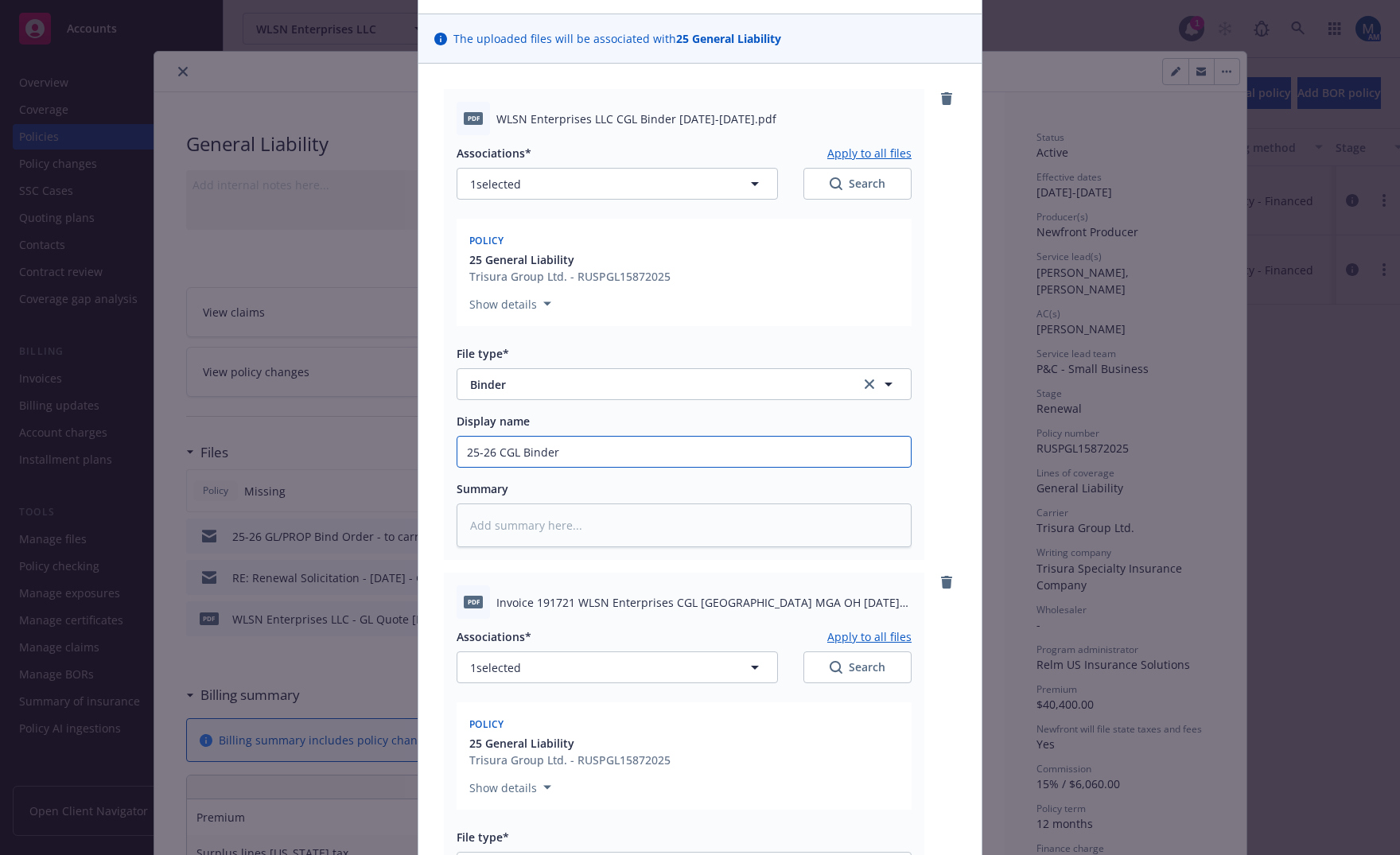
scroll to position [247, 0]
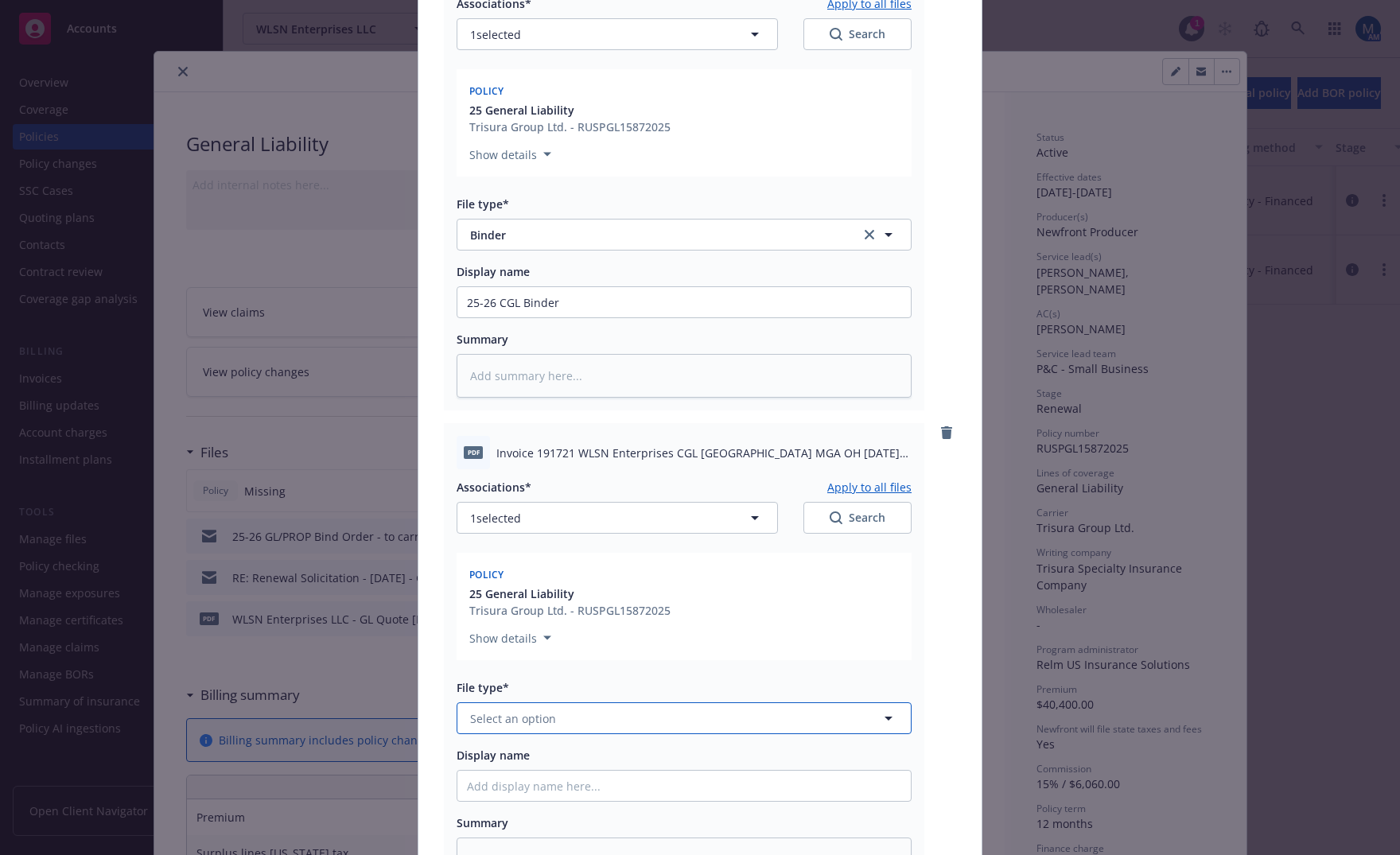
click at [534, 711] on span "Select an option" at bounding box center [513, 719] width 86 height 17
type input "inv"
click at [574, 801] on span "Invoice - Third Party" at bounding box center [528, 805] width 110 height 17
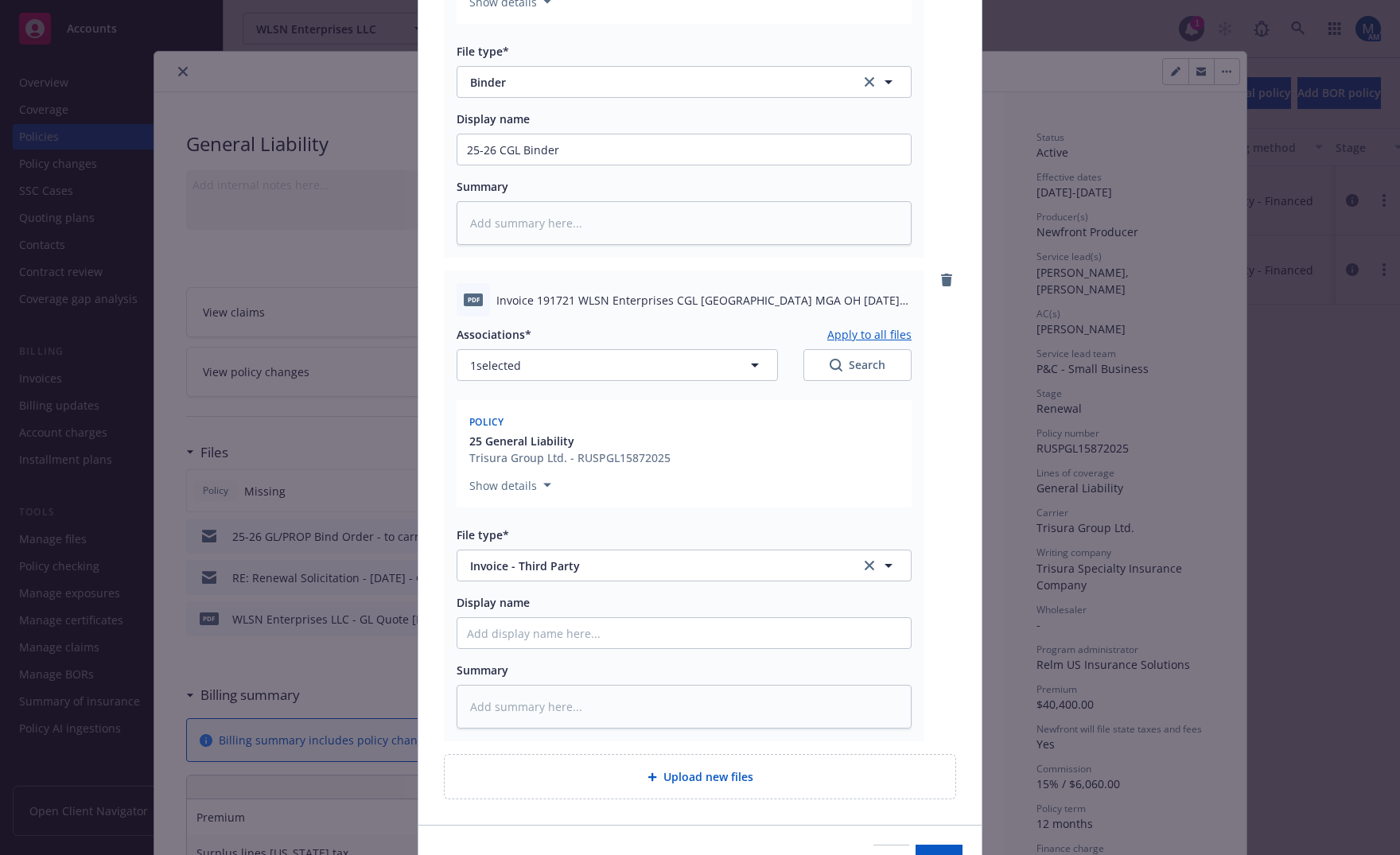
scroll to position [406, 0]
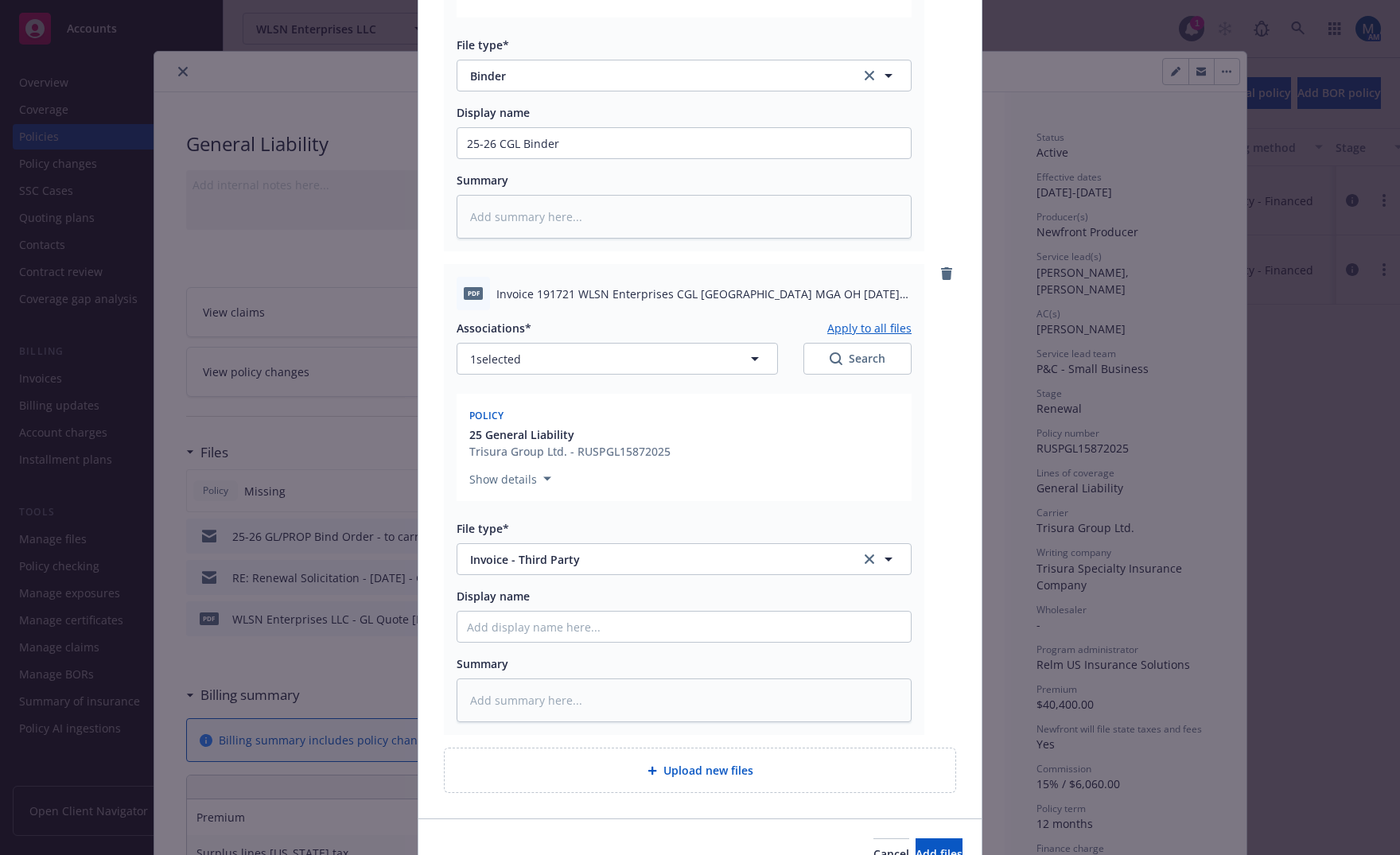
click at [539, 661] on div "Summary" at bounding box center [684, 664] width 455 height 17
click at [540, 627] on input "Display name" at bounding box center [684, 627] width 454 height 30
type textarea "x"
type input "2"
type textarea "x"
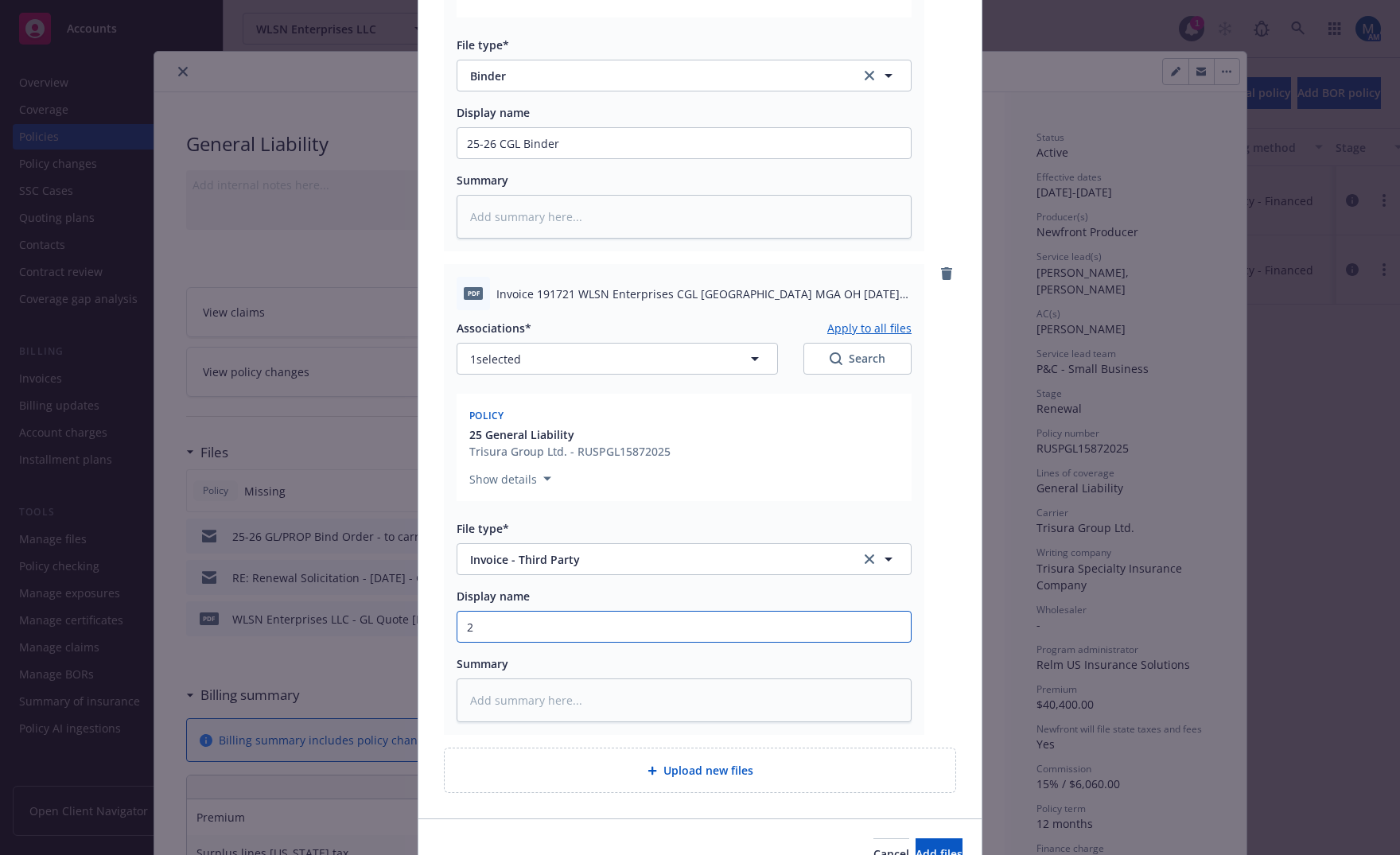
type input "25"
type textarea "x"
type input "25-"
type textarea "x"
type input "25-2"
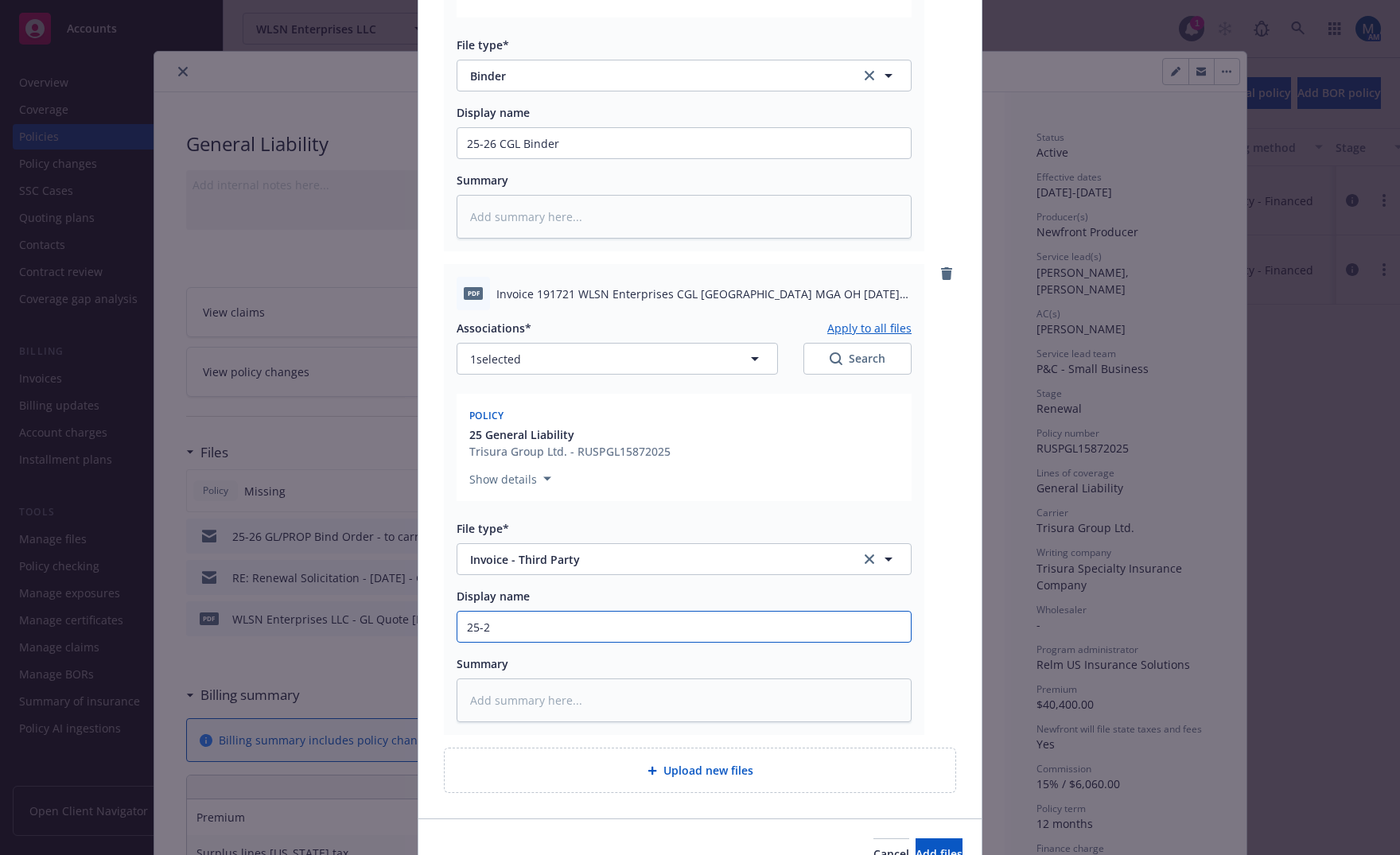
type textarea "x"
type input "25-26"
type textarea "x"
type input "25-26"
type textarea "x"
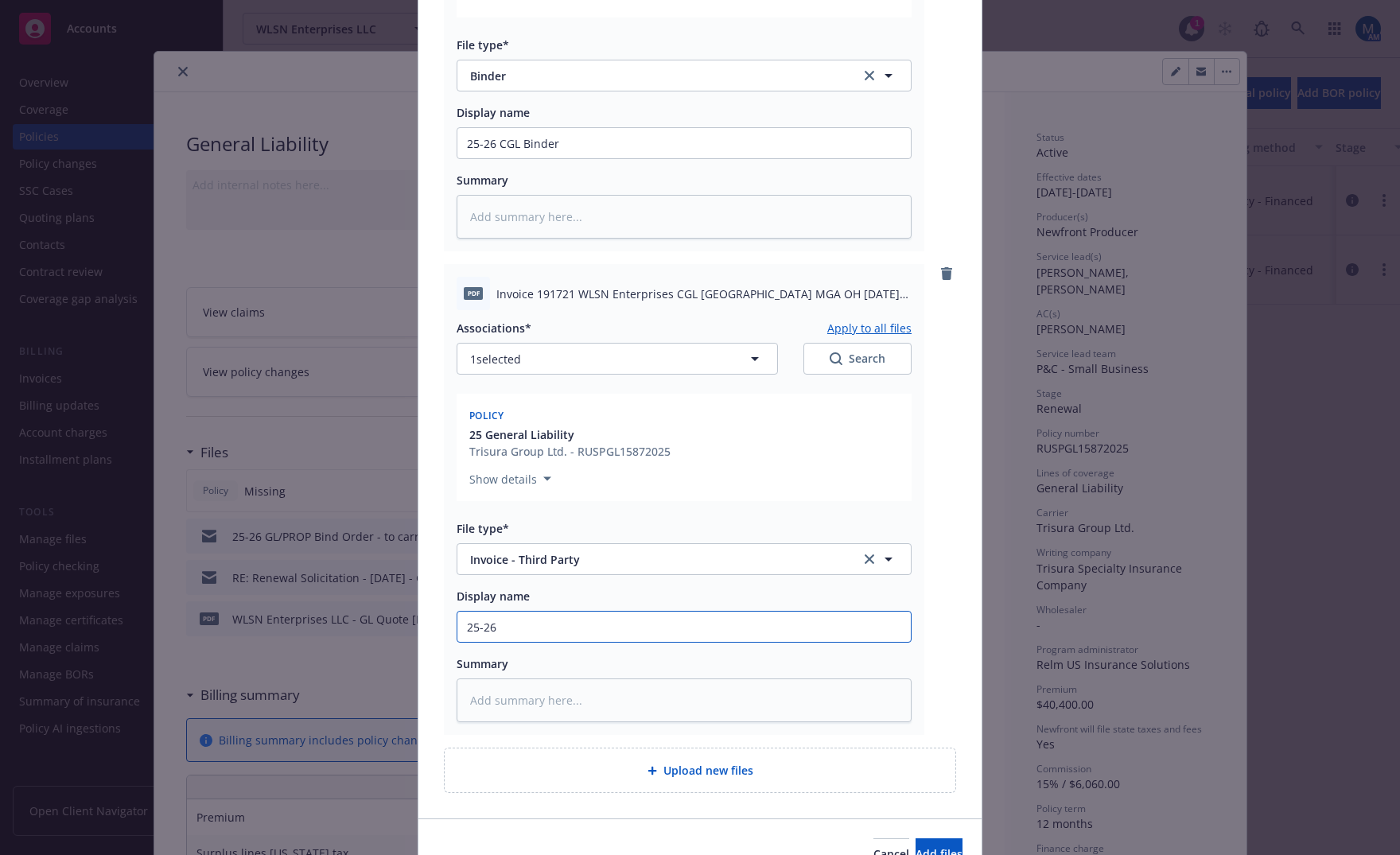
type input "25-26 C"
type textarea "x"
type input "25-26 CG"
type textarea "x"
type input "25-26 CGL"
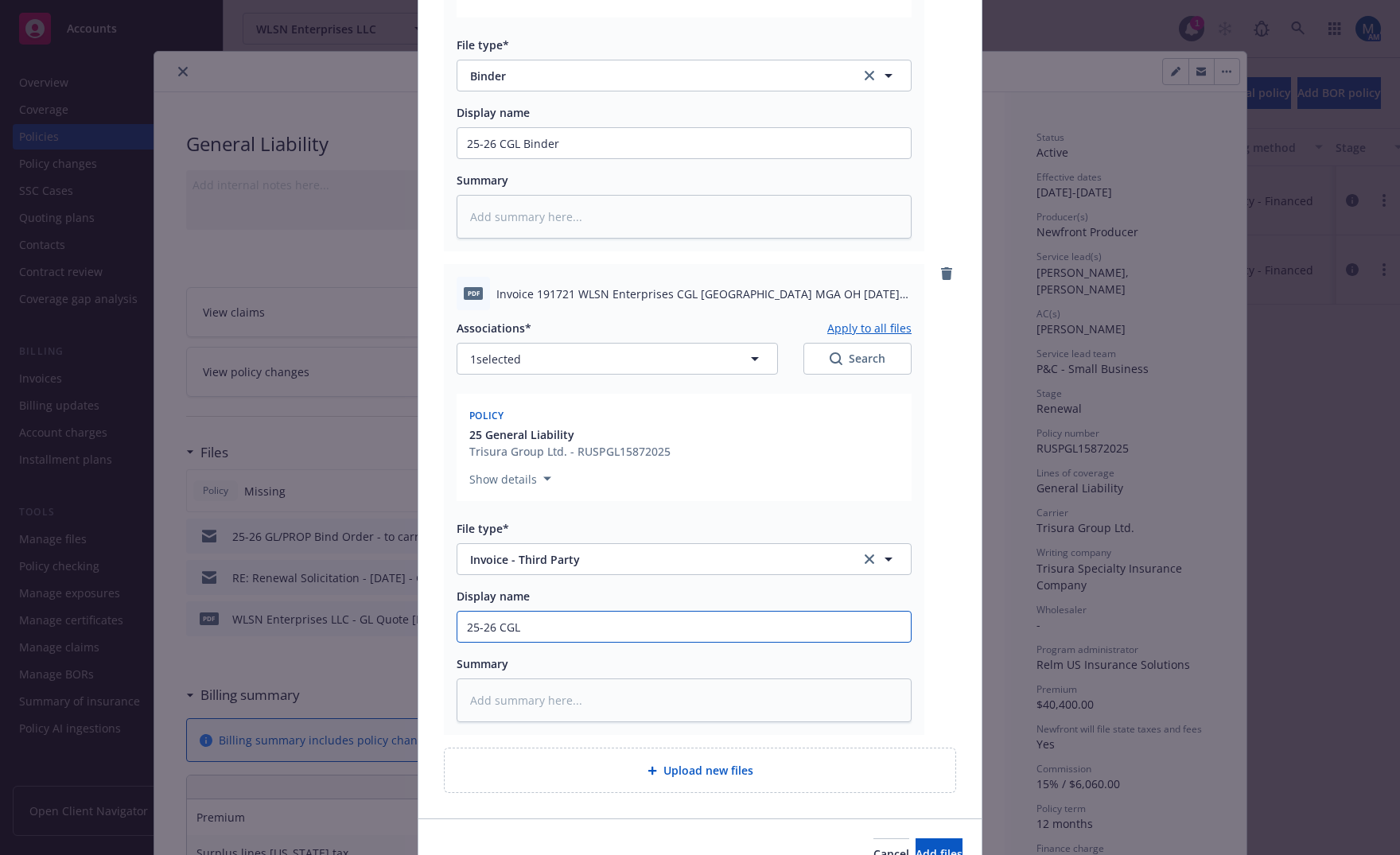
type textarea "x"
type input "25-26 CGL"
type textarea "x"
type input "25-26 CGL I"
type textarea "x"
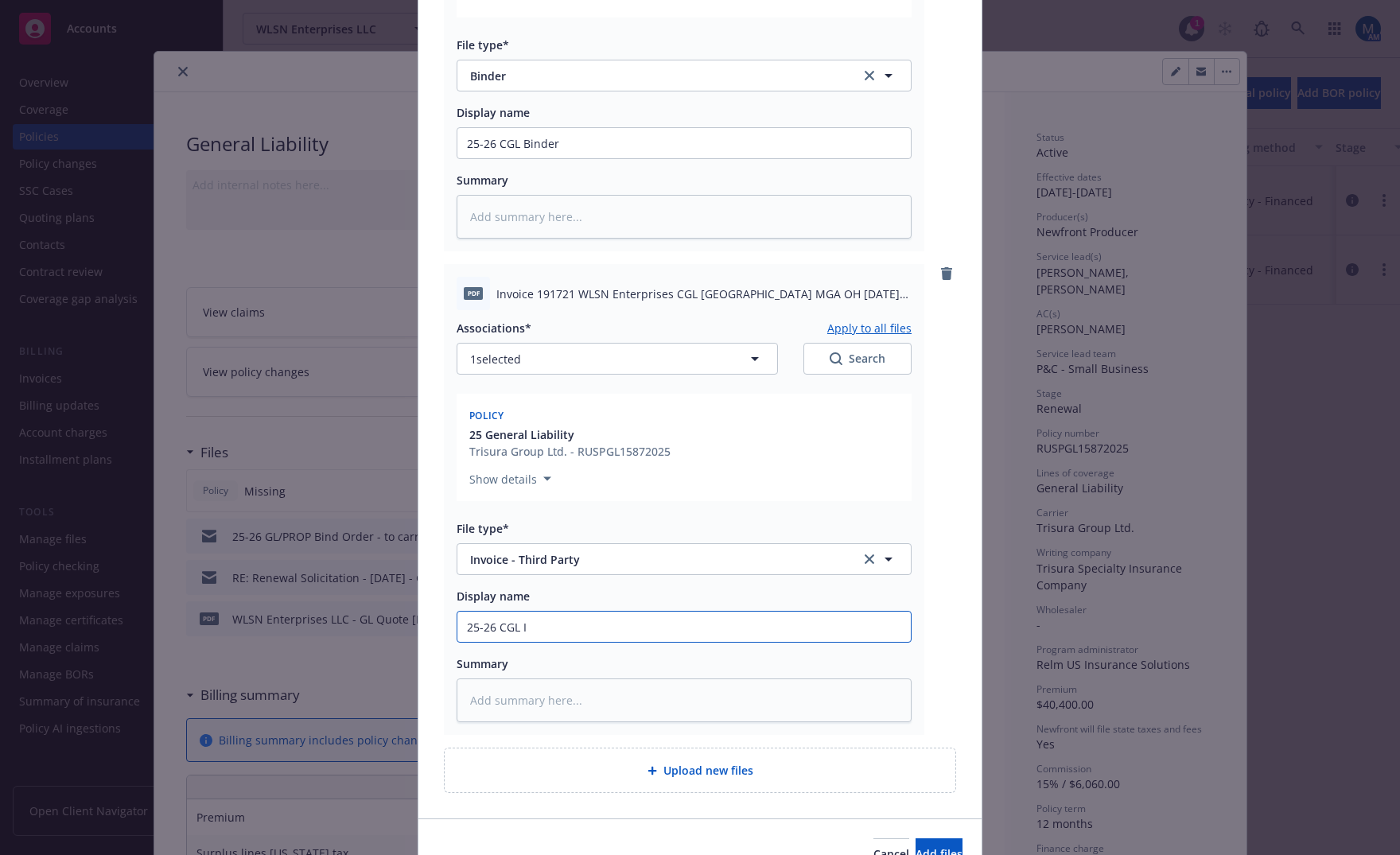
type input "25-26 CGL In"
type textarea "x"
type input "25-26 CGL Inv"
type textarea "x"
type input "25-26 CGL Invo"
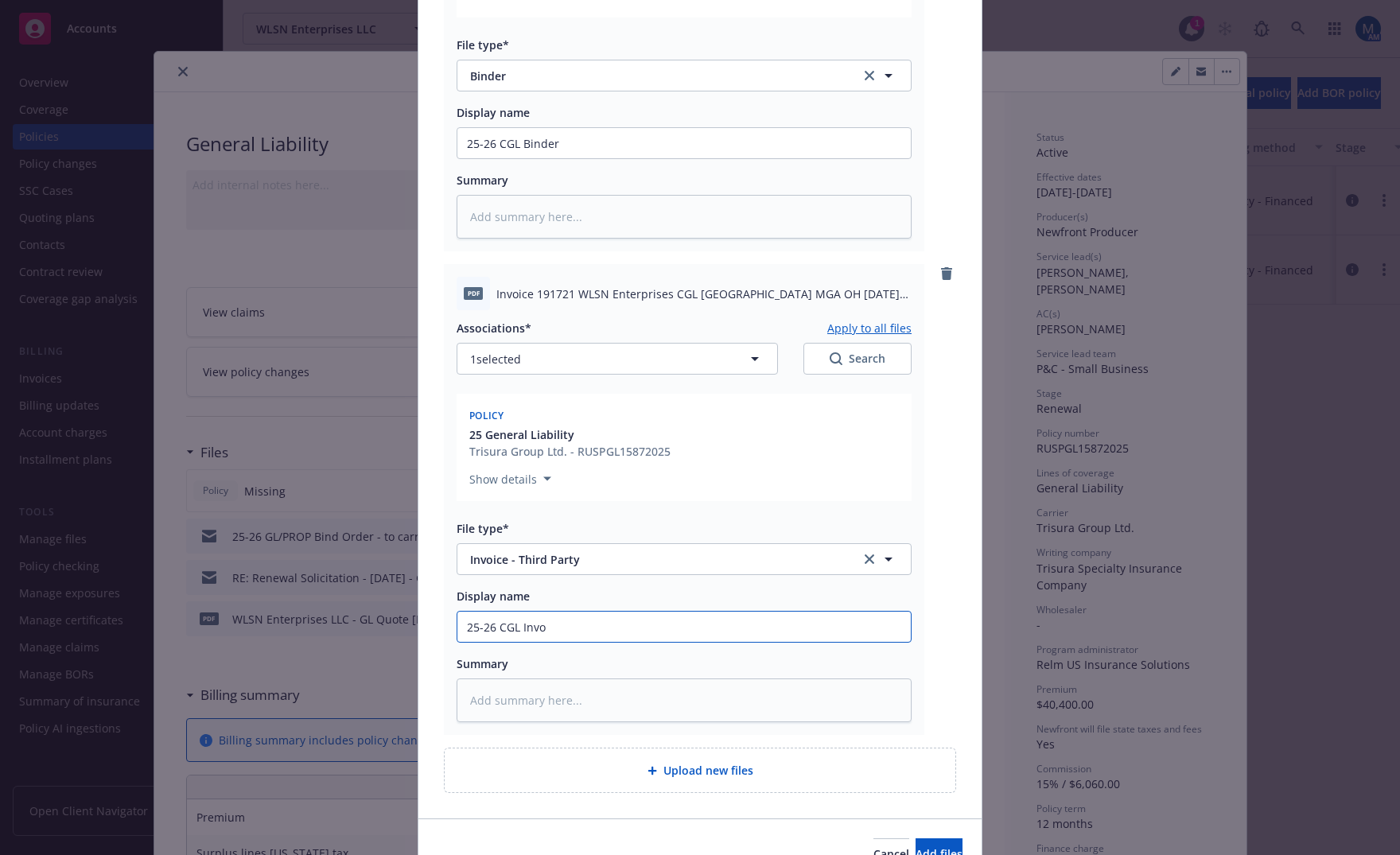
type textarea "x"
type input "25-26 CGL Invoi"
type textarea "x"
type input "25-26 CGL Invoic"
type textarea "x"
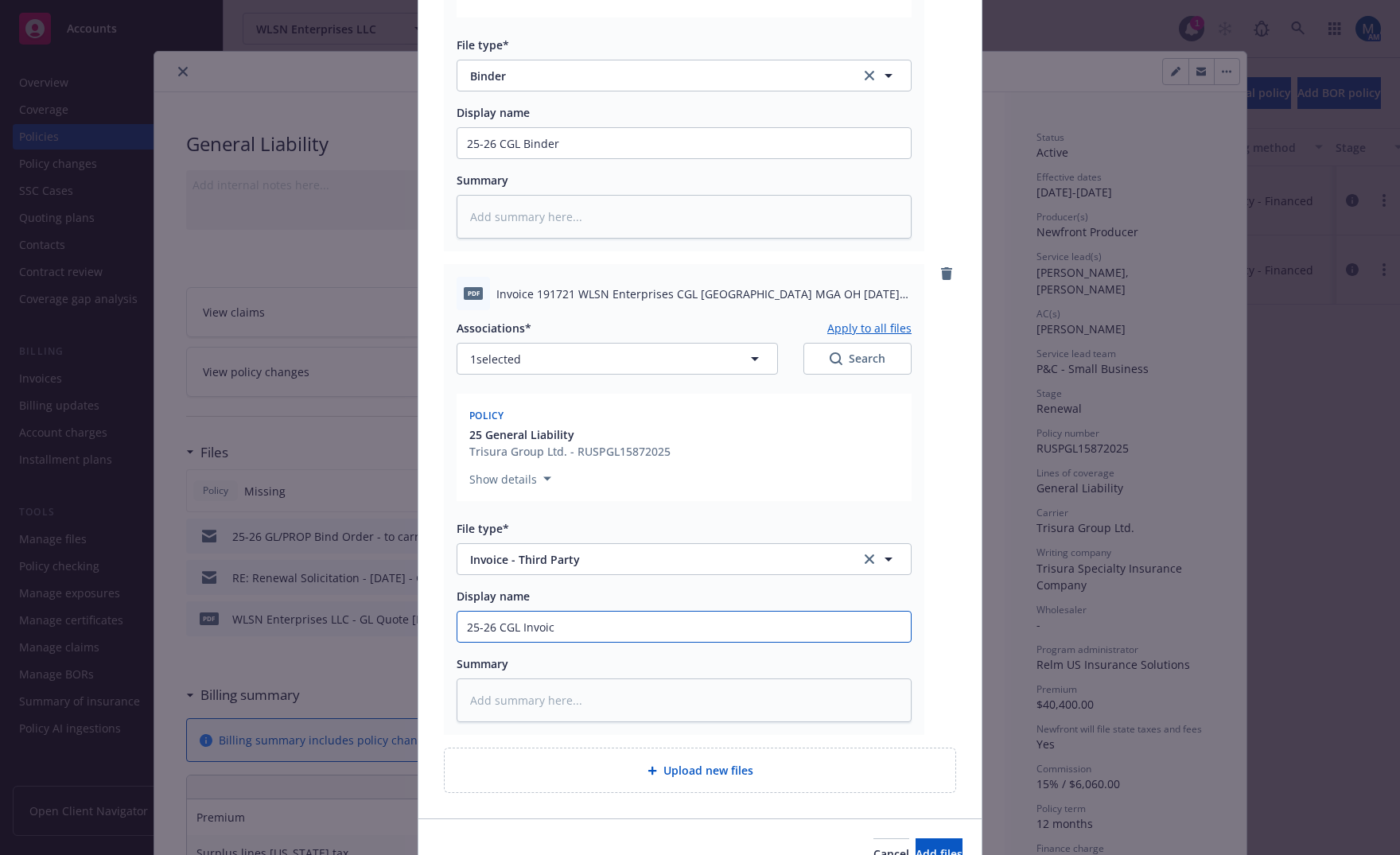
type input "25-26 CGL Invoice"
type textarea "x"
type input "25-26 CGL Invoice"
type textarea "x"
type input "25-26 CGL Invoice -"
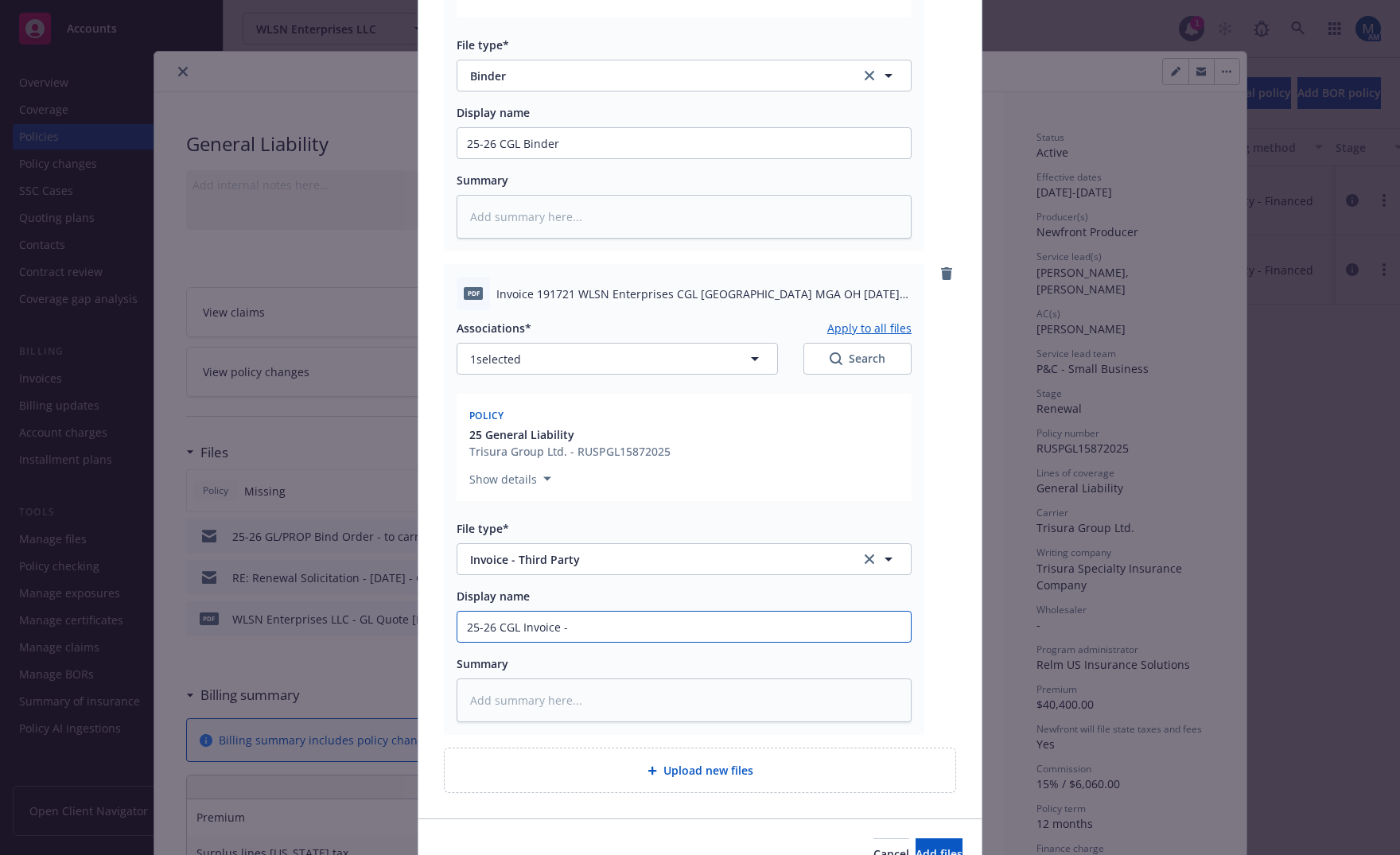
type textarea "x"
type input "25-26 CGL Invoice -"
type textarea "x"
type input "25-26 CGL Invoice - A"
type textarea "x"
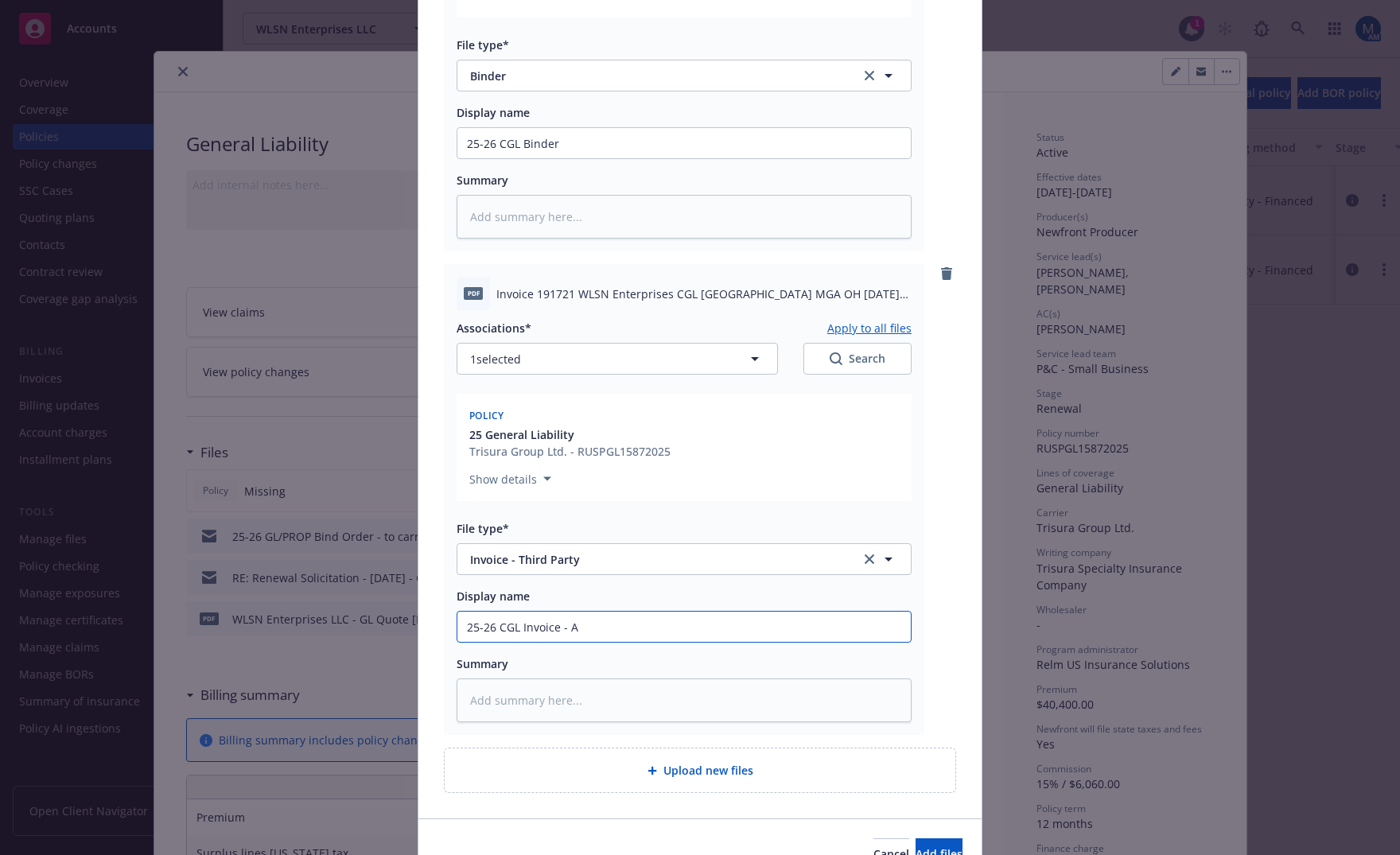
type input "25-26 CGL Invoice - Ag"
type textarea "x"
type input "25-26 CGL Invoice - Age"
type textarea "x"
type input "25-26 CGL Invoice - Agen"
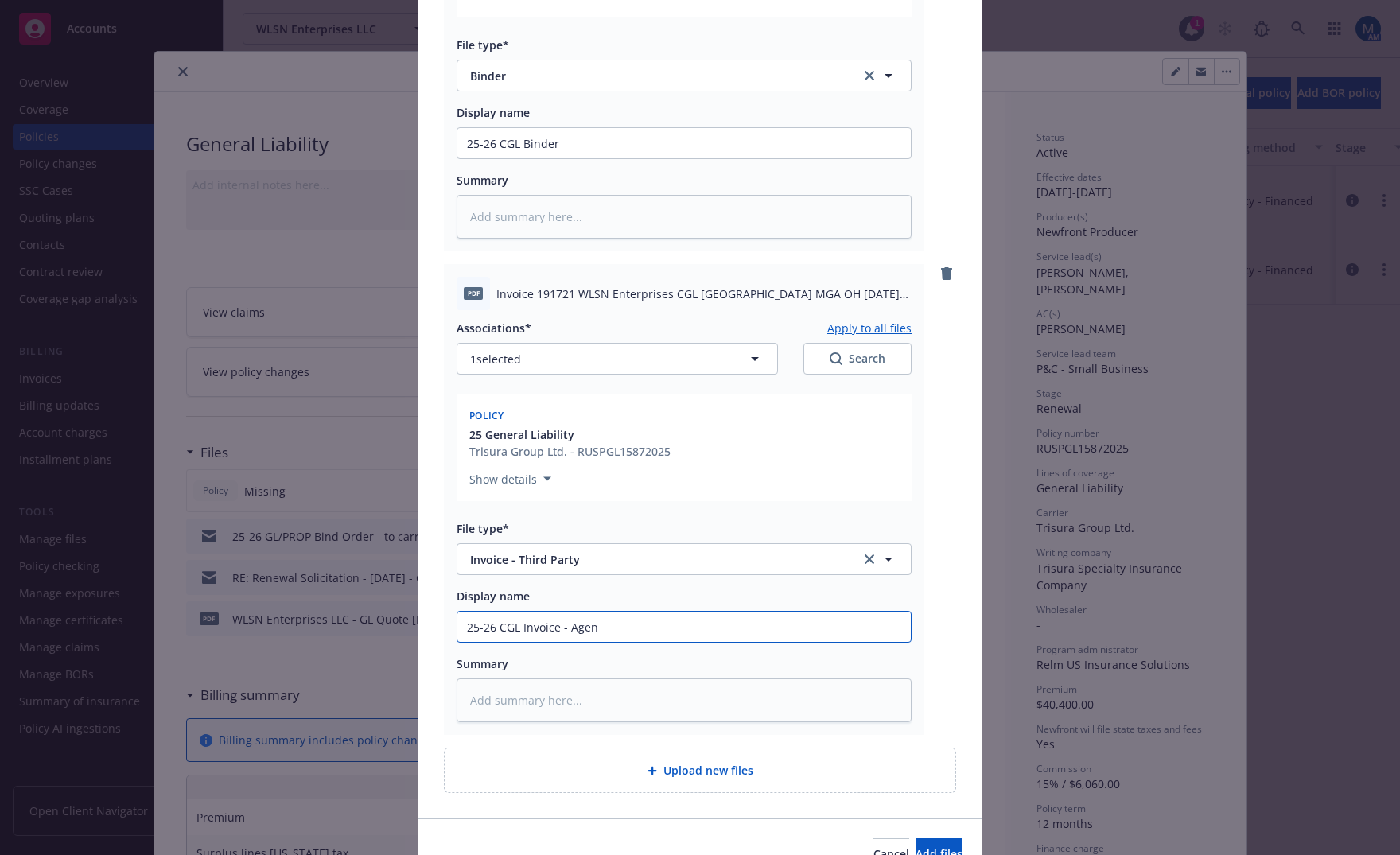
type textarea "x"
type input "25-26 CGL Invoice - Agenc"
type textarea "x"
type input "25-26 CGL Invoice - Agency"
type textarea "x"
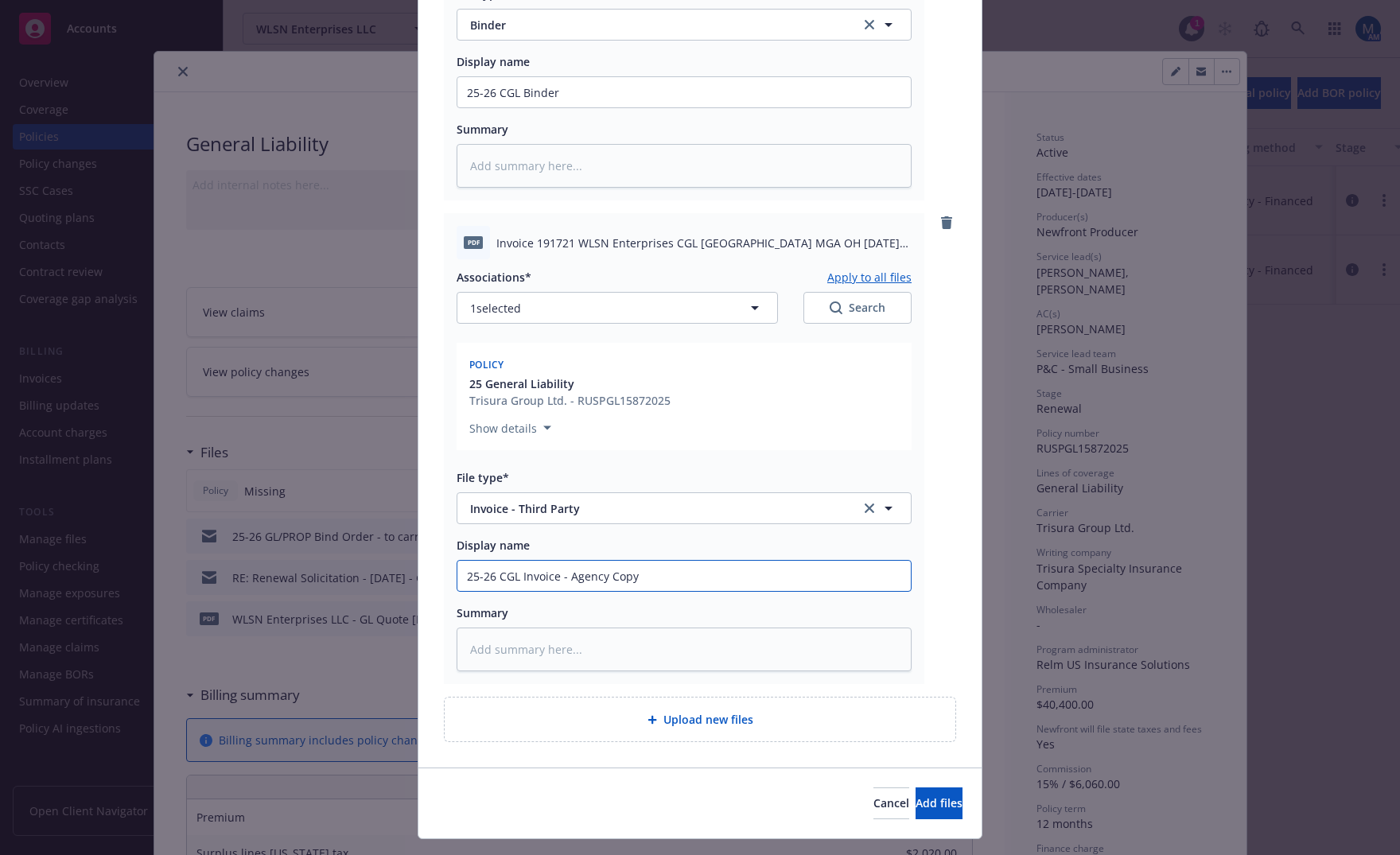
scroll to position [485, 0]
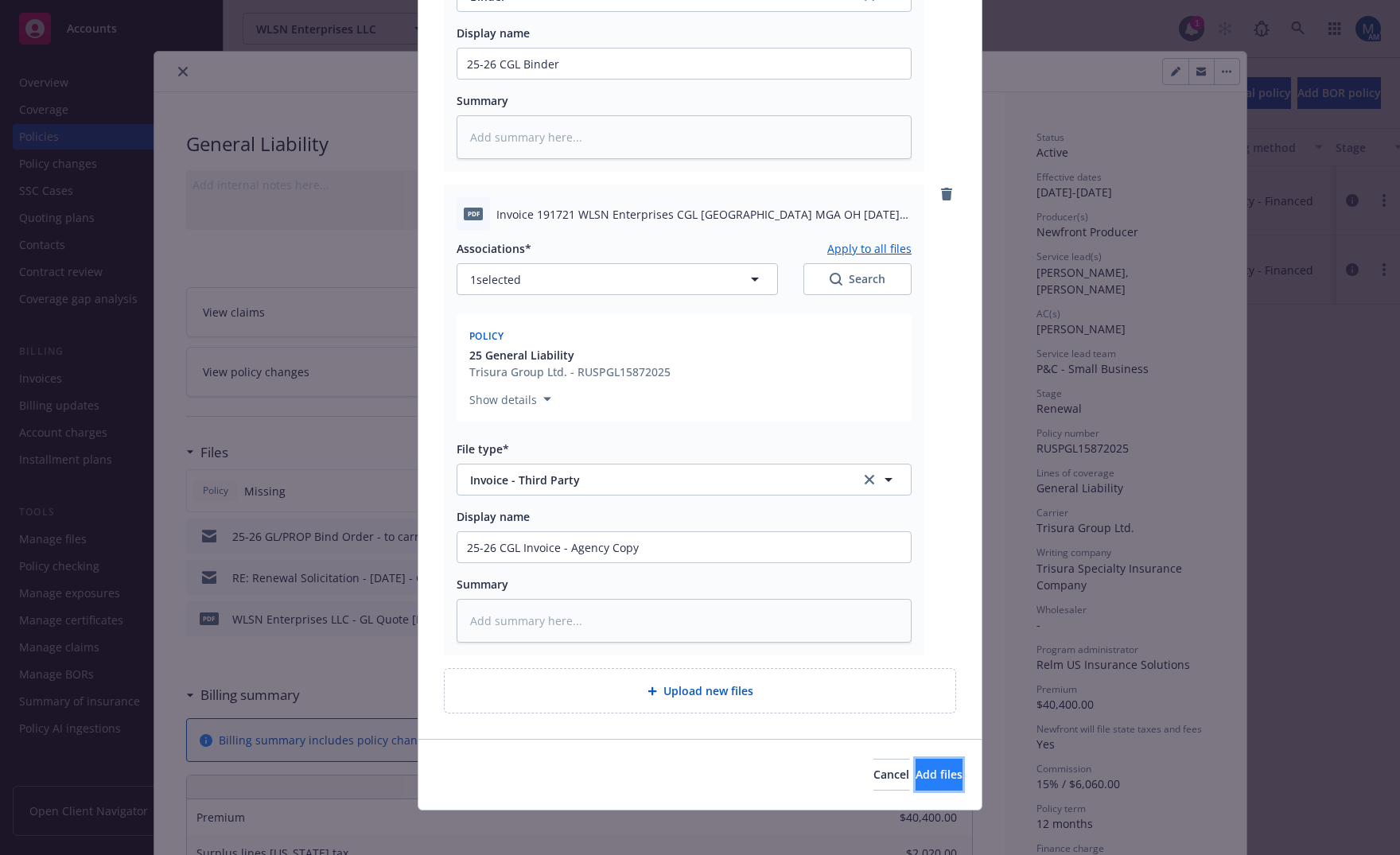
click at [916, 767] on span "Add files" at bounding box center [939, 774] width 47 height 15
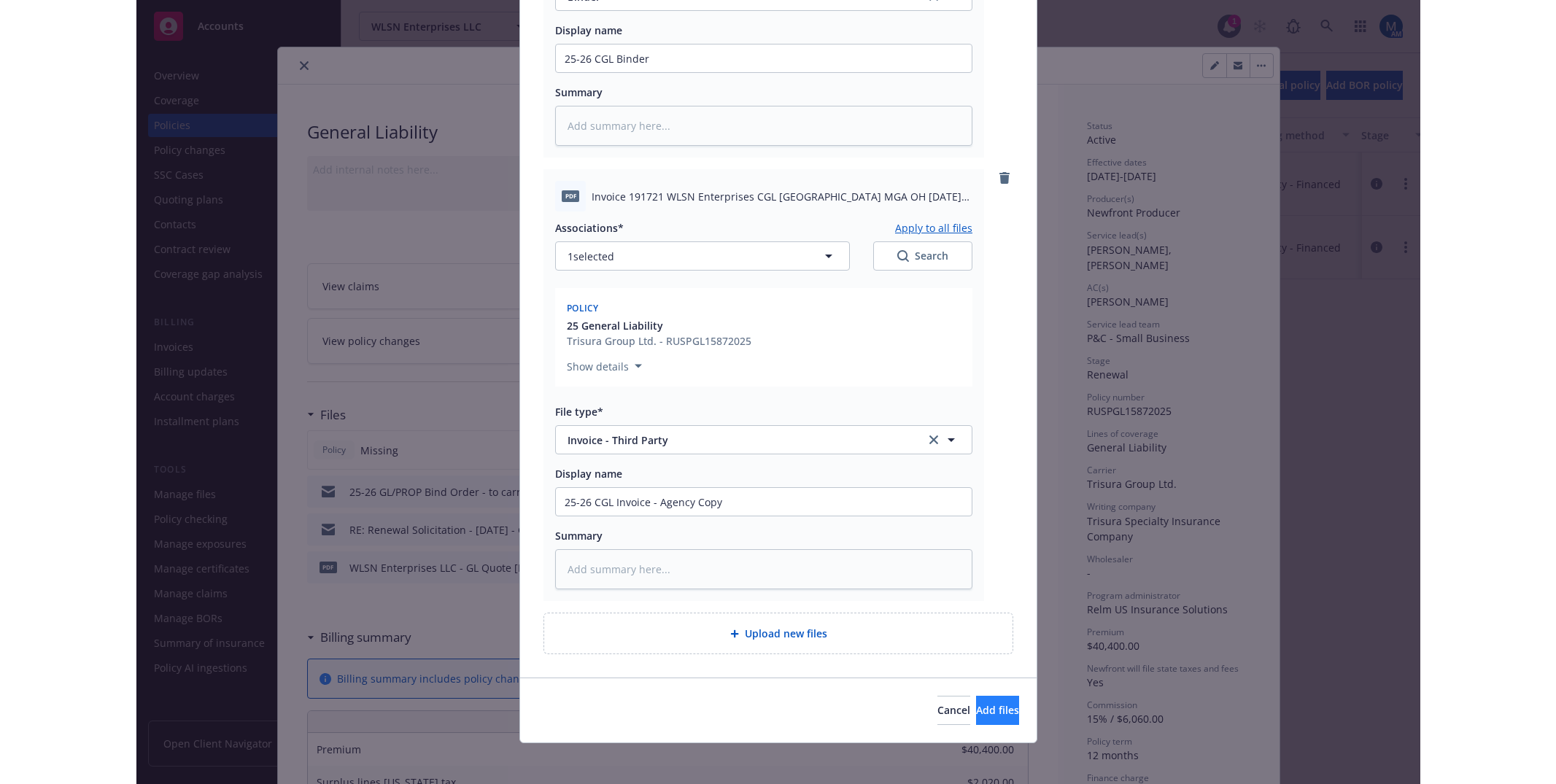
scroll to position [397, 0]
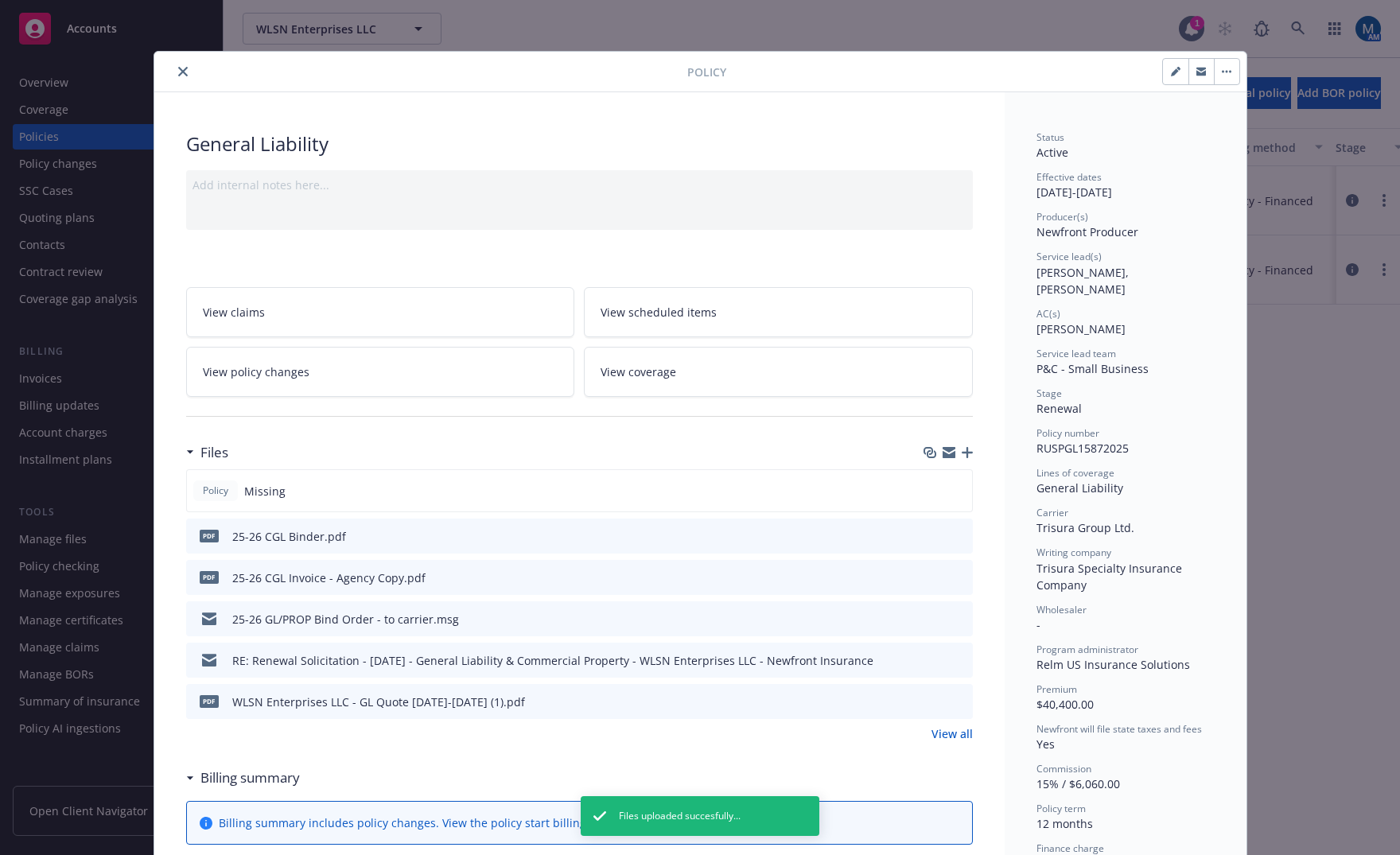
click at [178, 73] on icon "close" at bounding box center [182, 71] width 9 height 9
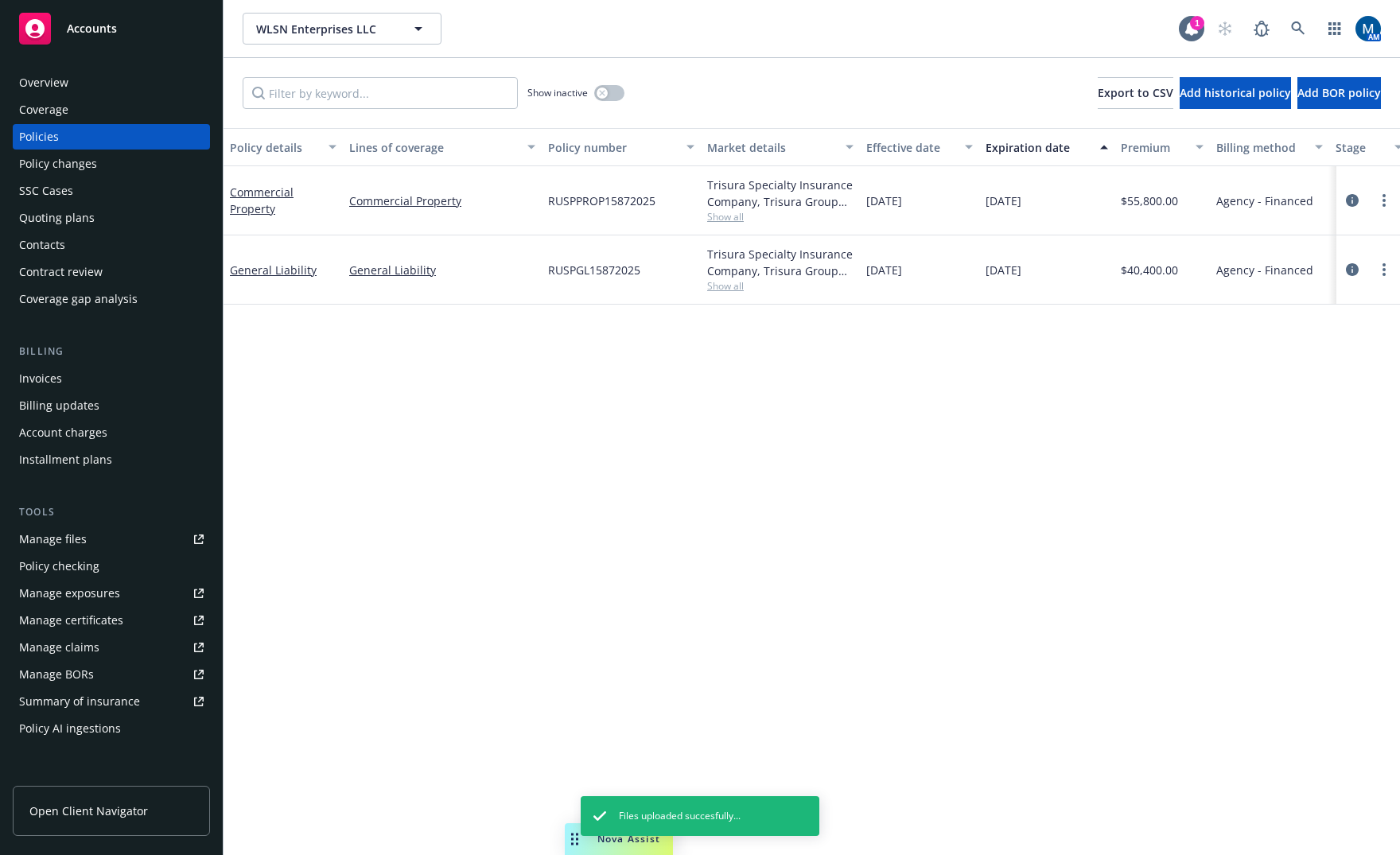
click at [816, 572] on div "Policy details Lines of coverage Policy number Market details Effective date Ex…" at bounding box center [812, 490] width 1176 height 726
click at [66, 218] on div "Quoting plans" at bounding box center [57, 218] width 76 height 25
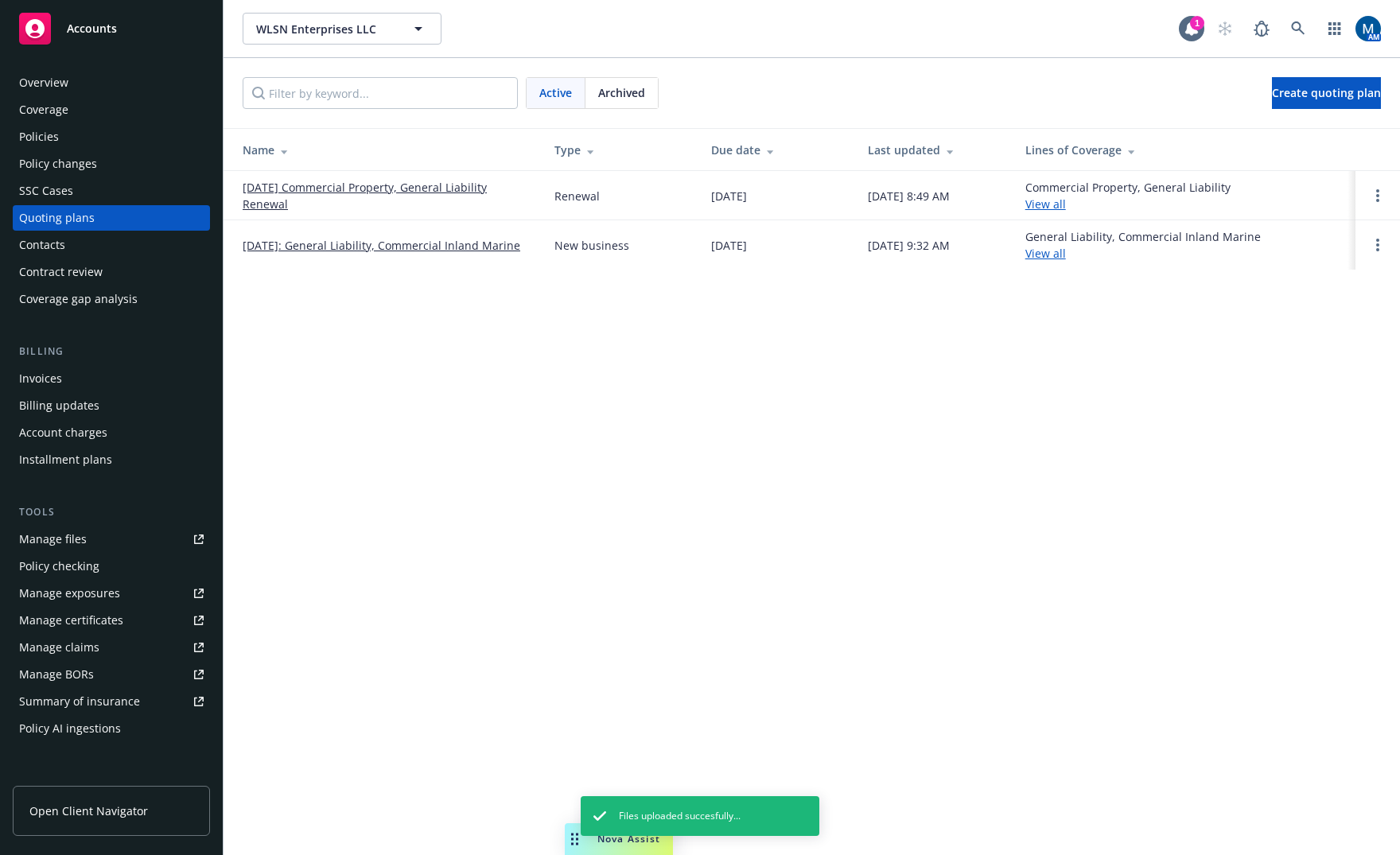
click at [106, 144] on div "Policies" at bounding box center [112, 137] width 185 height 25
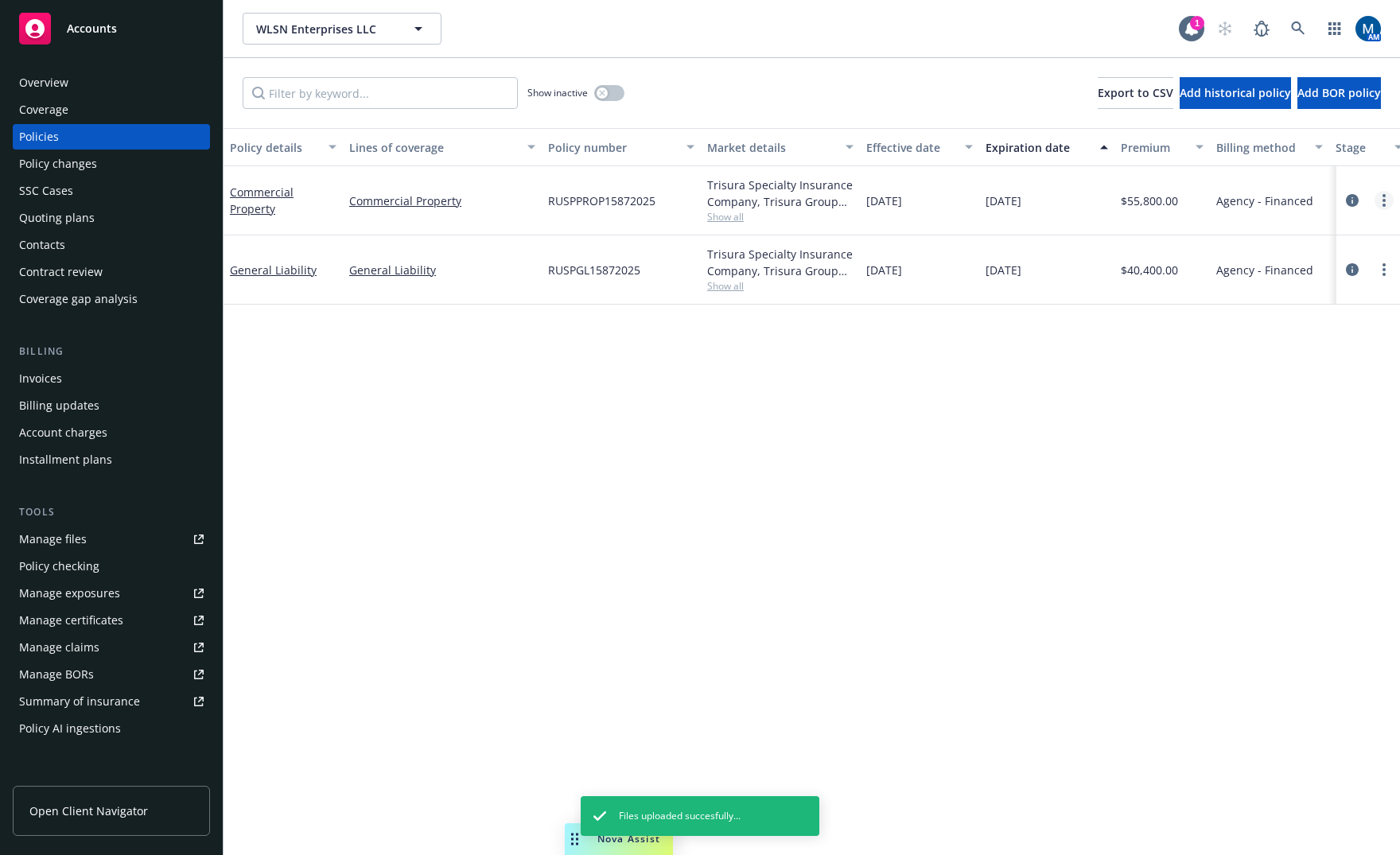
click at [1380, 195] on link "more" at bounding box center [1384, 200] width 19 height 19
click at [1312, 425] on link "Copy logging email" at bounding box center [1299, 424] width 187 height 32
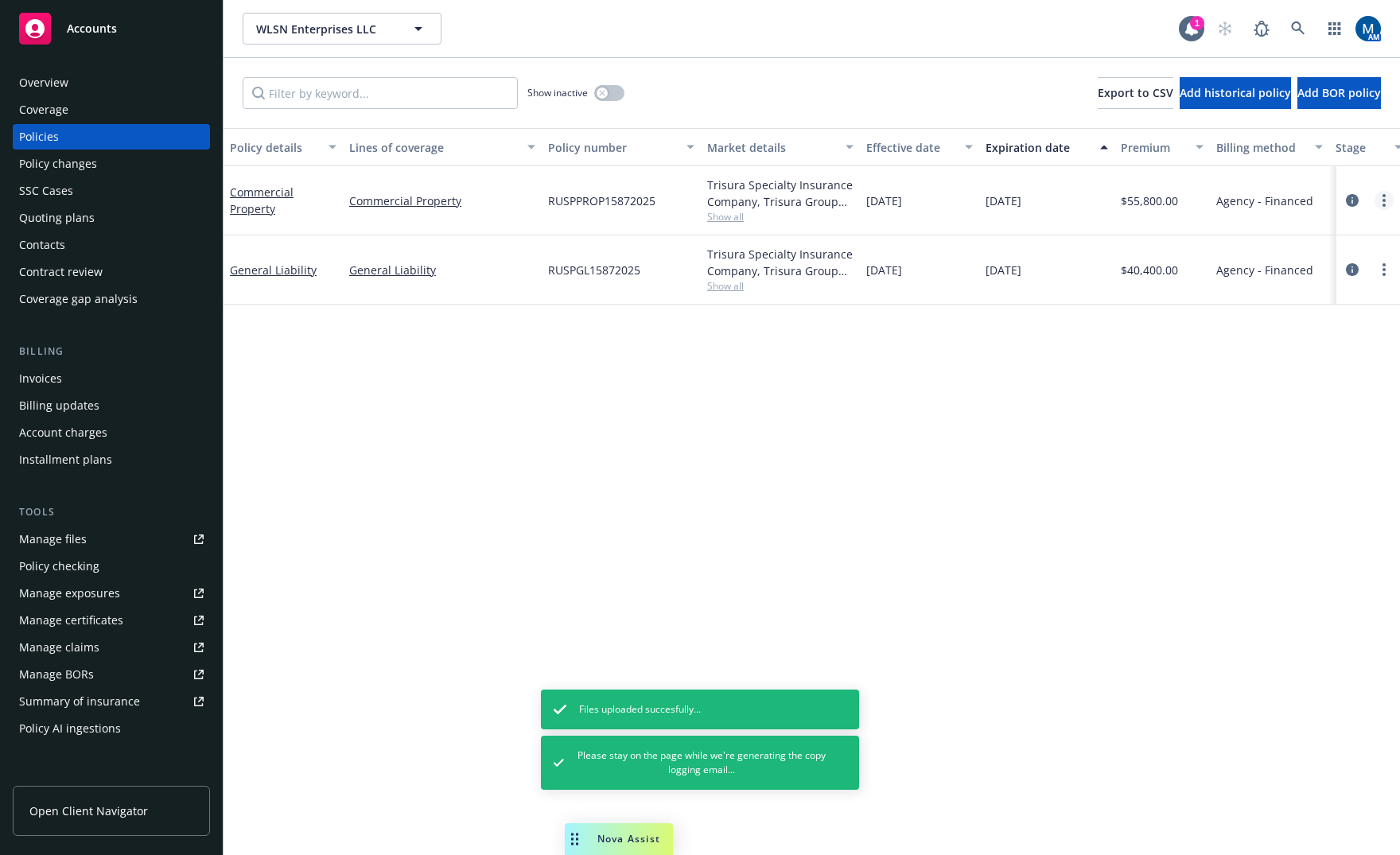
click at [1385, 198] on icon "more" at bounding box center [1385, 200] width 3 height 13
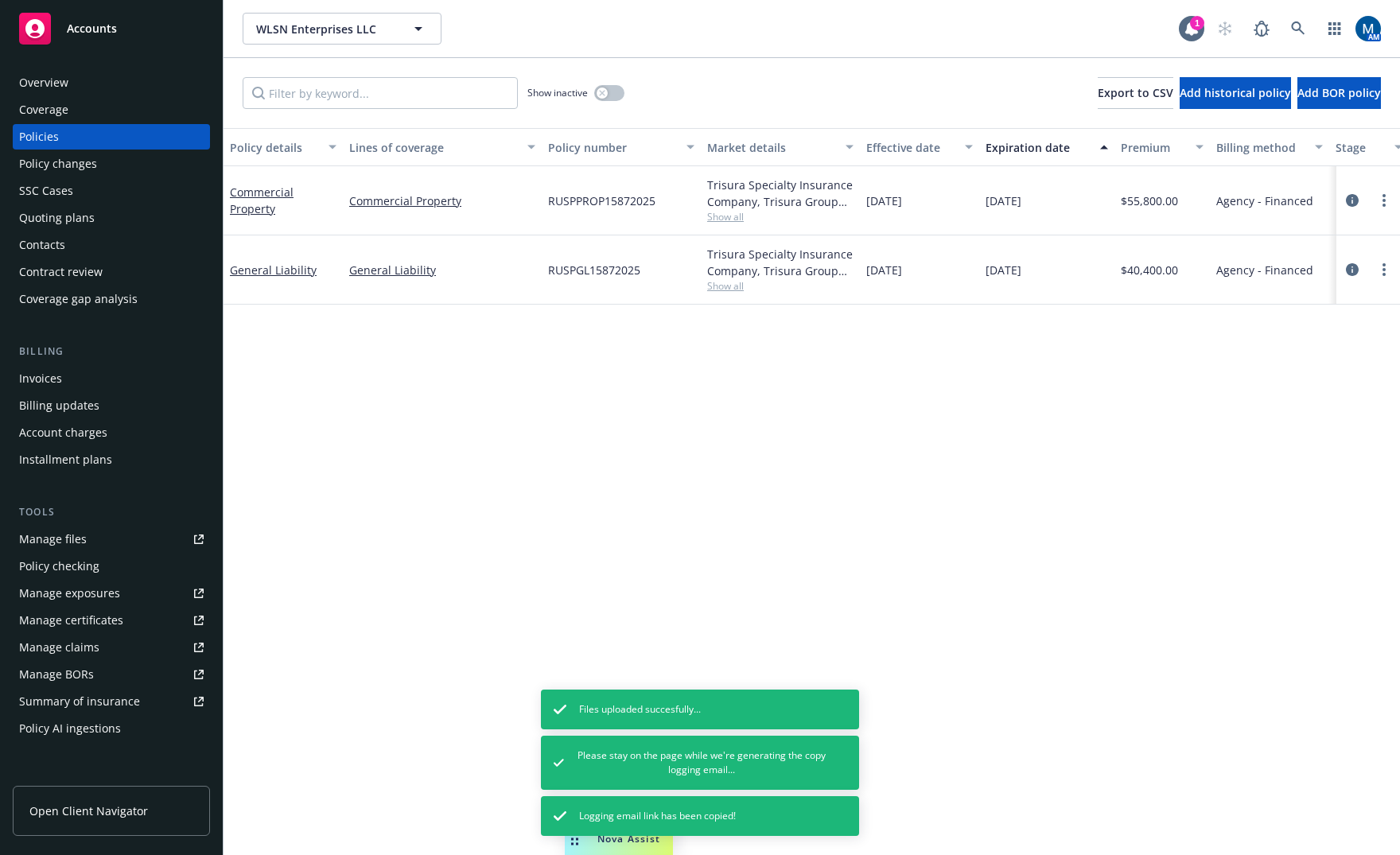
click at [1324, 416] on link "Copy logging email" at bounding box center [1299, 424] width 187 height 32
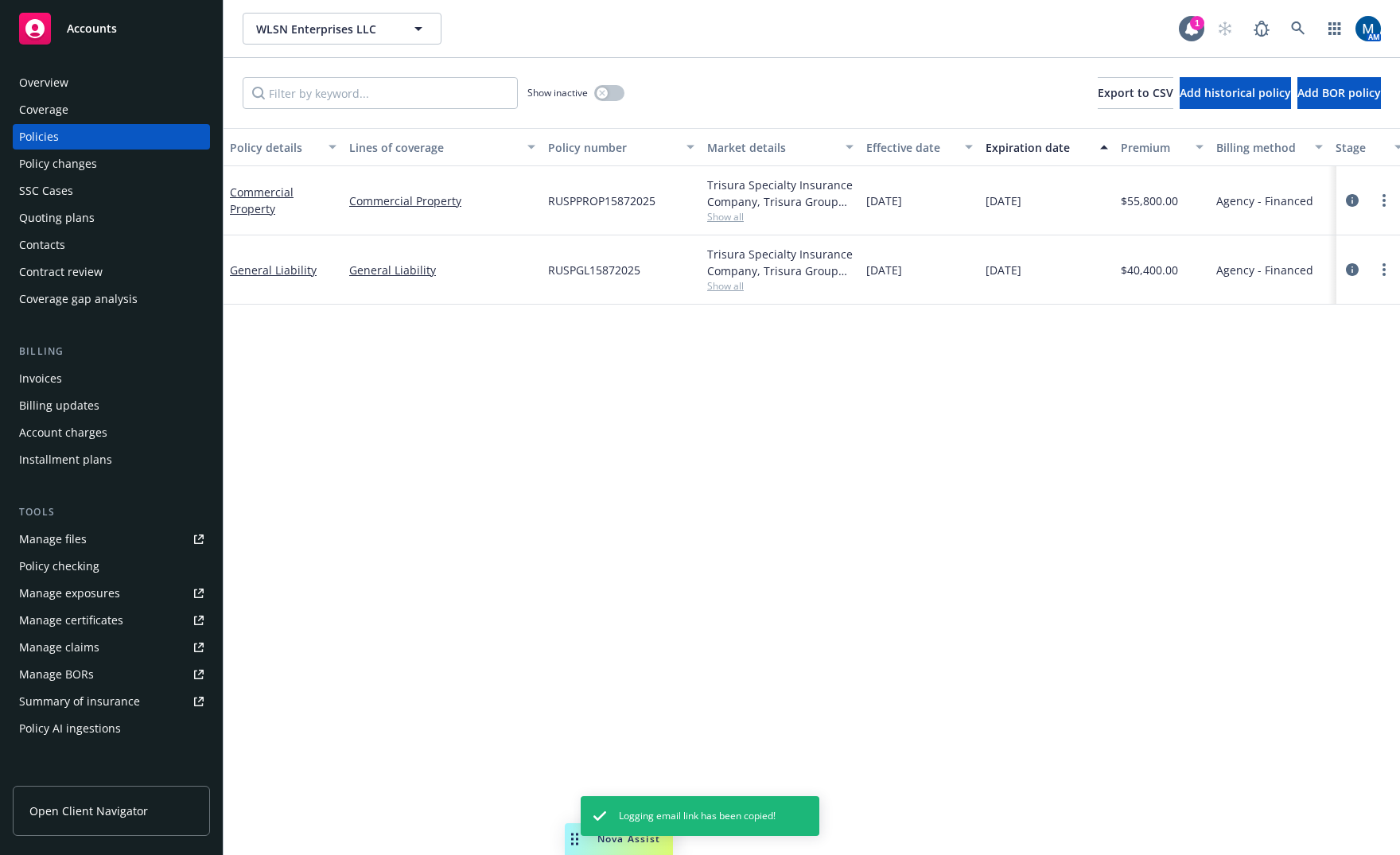
click at [1085, 380] on div "Policy details Lines of coverage Policy number Market details Effective date Ex…" at bounding box center [812, 490] width 1176 height 726
click at [92, 214] on div "Quoting plans" at bounding box center [57, 218] width 76 height 25
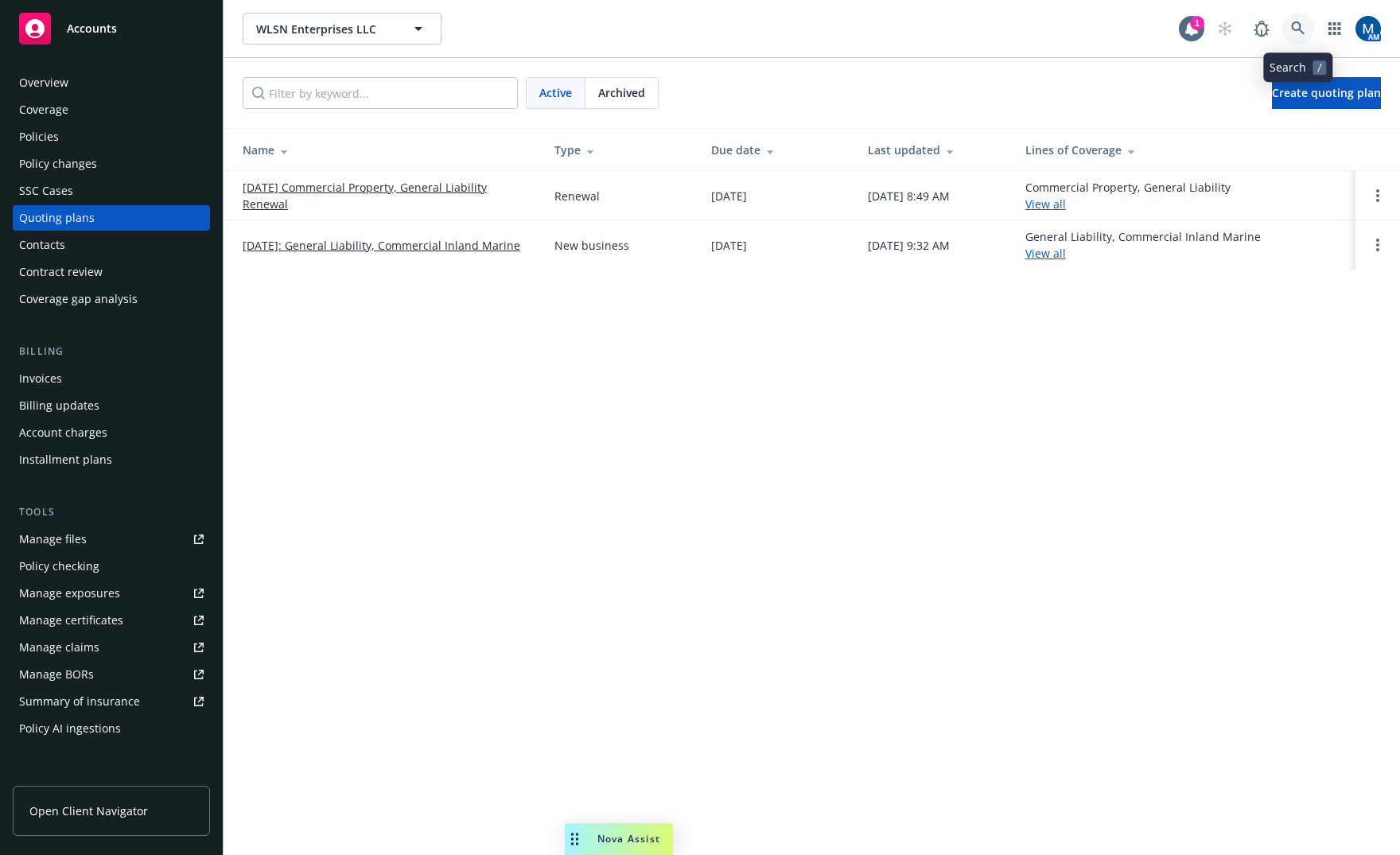
click at [1296, 23] on icon at bounding box center [1298, 29] width 13 height 13
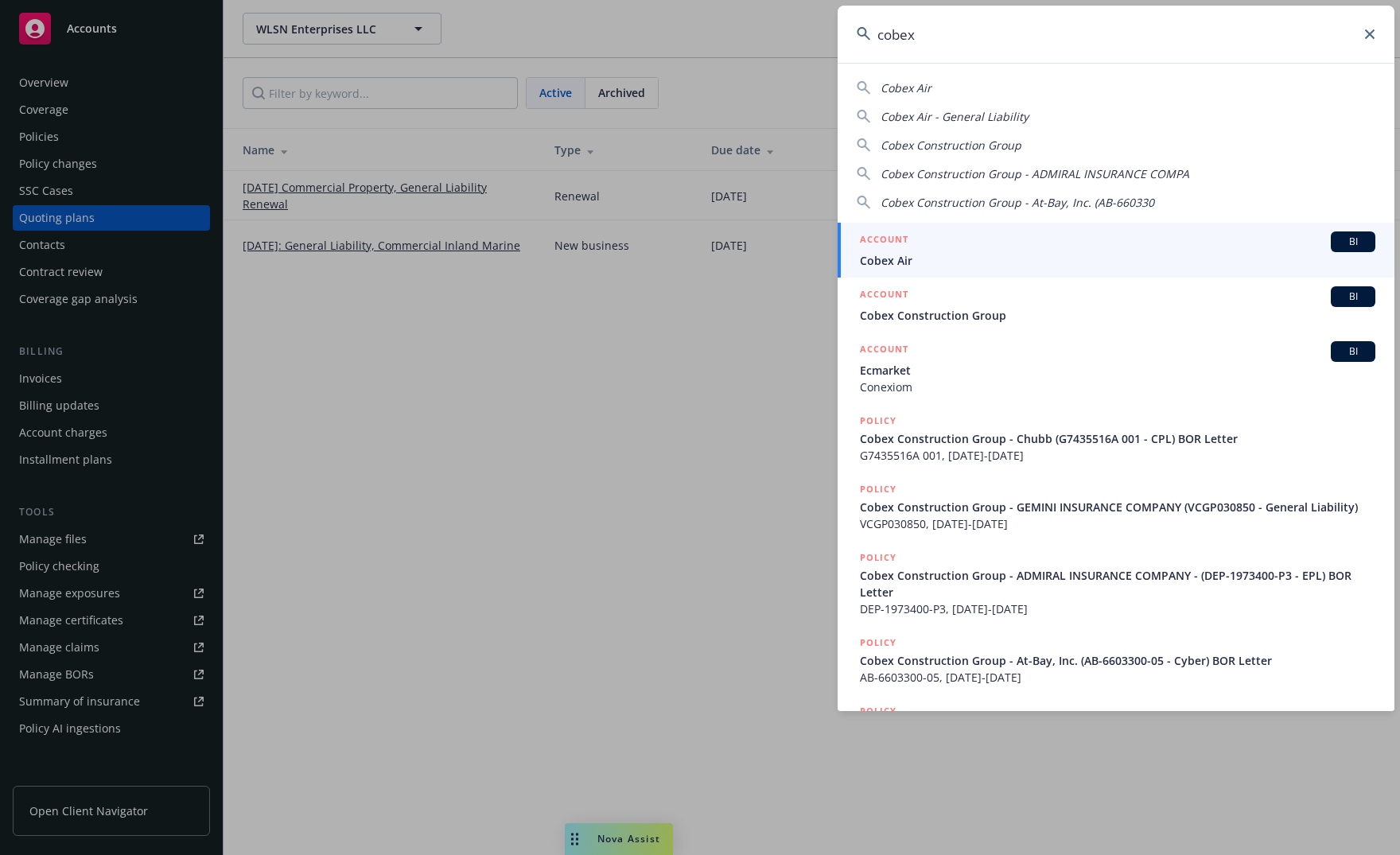
click at [1024, 306] on div "ACCOUNT BI" at bounding box center [1118, 296] width 516 height 21
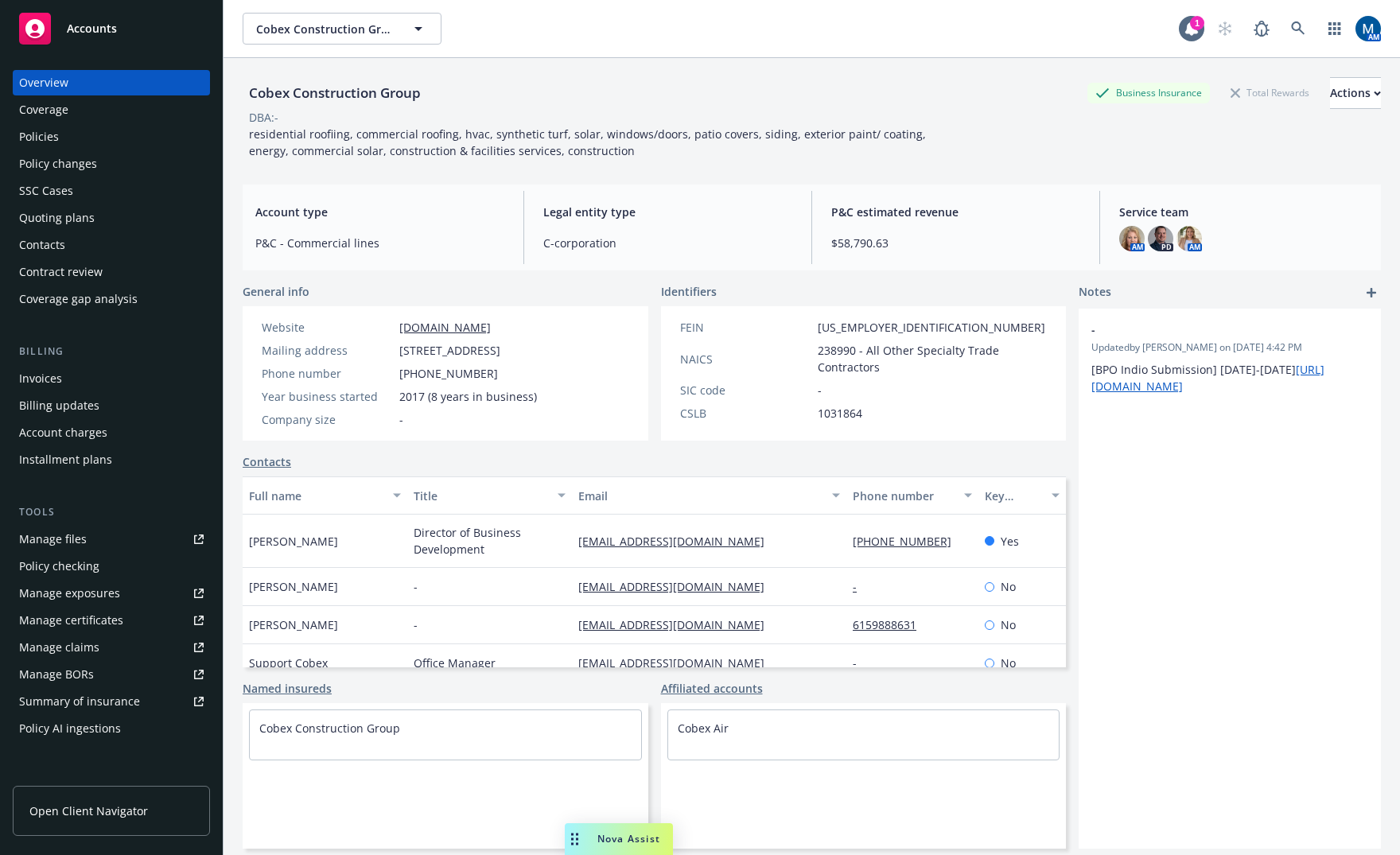
click at [68, 135] on div "Policies" at bounding box center [112, 137] width 185 height 25
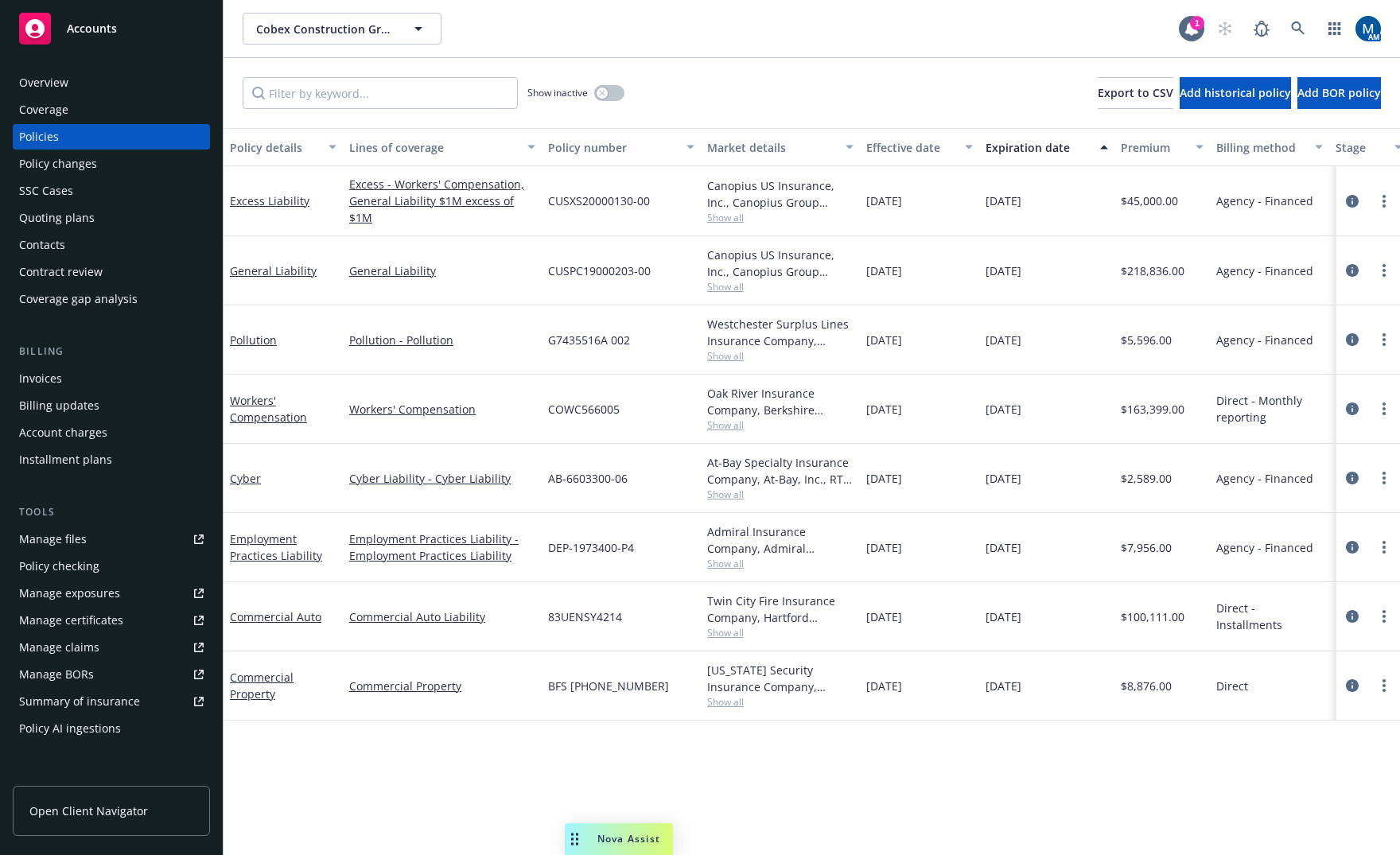
click at [108, 218] on div "Quoting plans" at bounding box center [112, 218] width 185 height 25
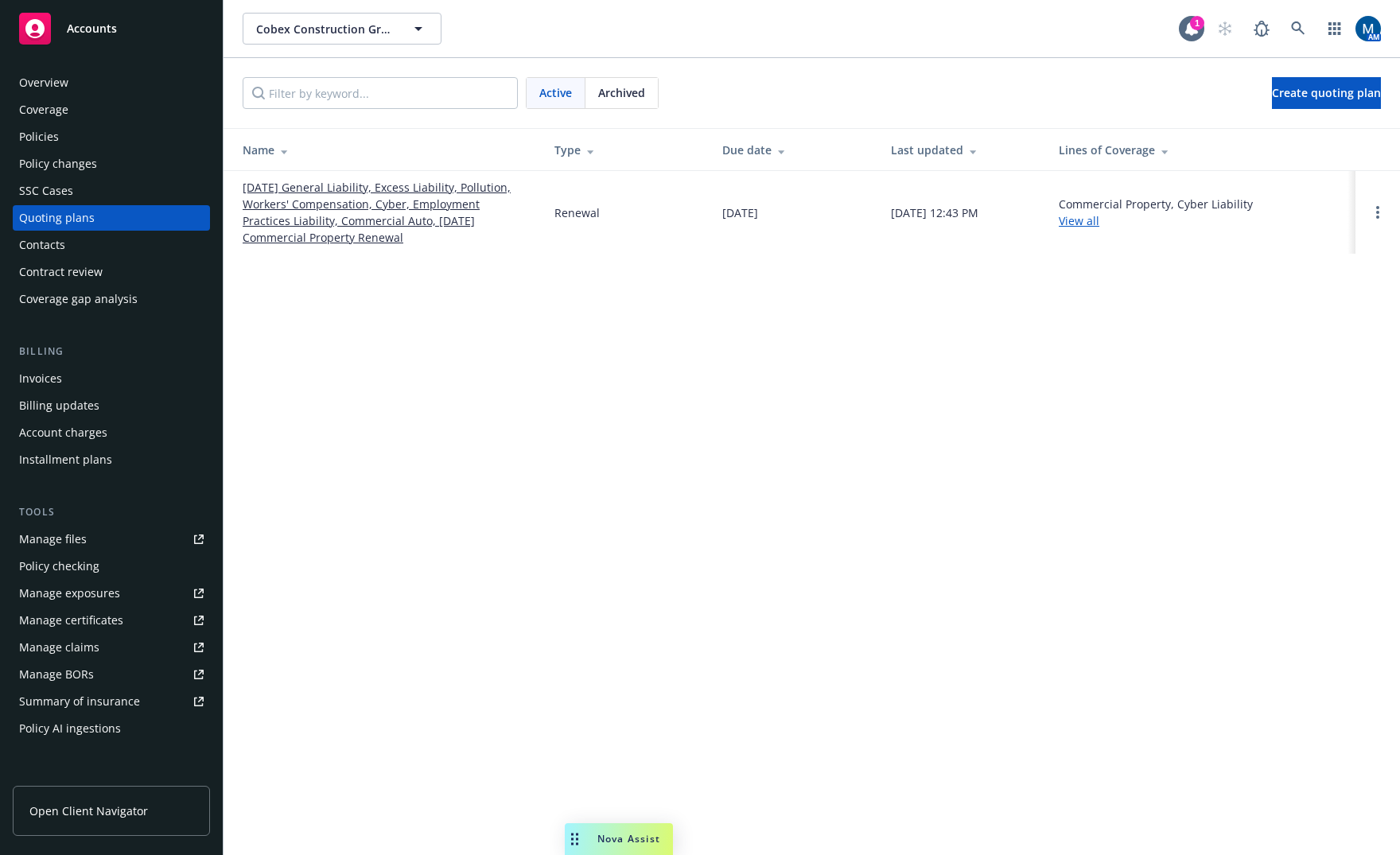
click at [76, 134] on div "Policies" at bounding box center [112, 137] width 185 height 25
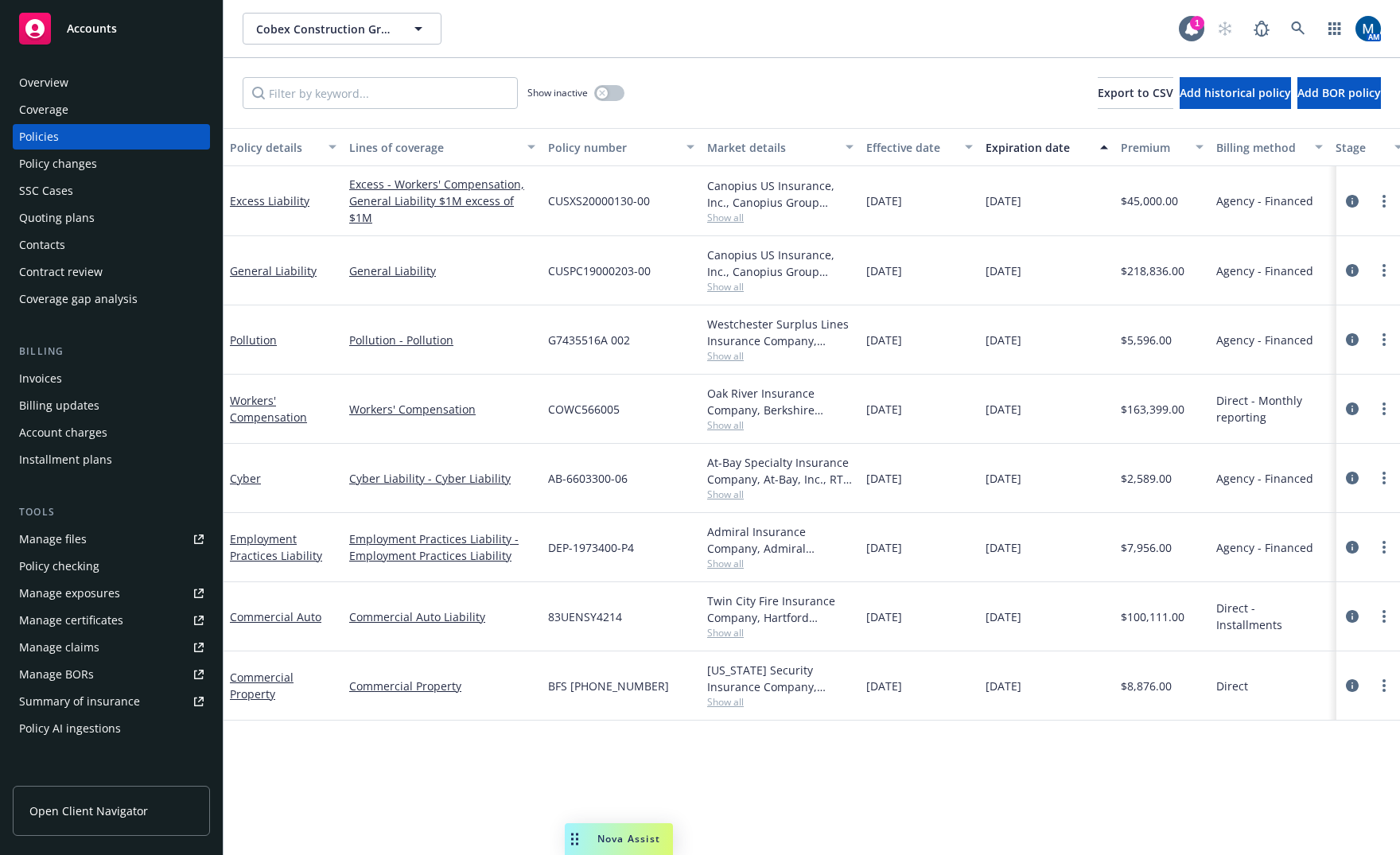
click at [728, 356] on span "Show all" at bounding box center [781, 356] width 146 height 13
click at [1003, 830] on div "Policy details Lines of coverage Policy number Market details Effective date Ex…" at bounding box center [812, 490] width 1176 height 726
click at [731, 549] on div "Admiral Insurance Company, Admiral Insurance Group (W.R. Berkley Corporation), …" at bounding box center [781, 540] width 146 height 34
click at [731, 560] on span "Show all" at bounding box center [781, 564] width 146 height 13
click at [983, 815] on div "Policy details Lines of coverage Policy number Market details Effective date Ex…" at bounding box center [812, 490] width 1176 height 726
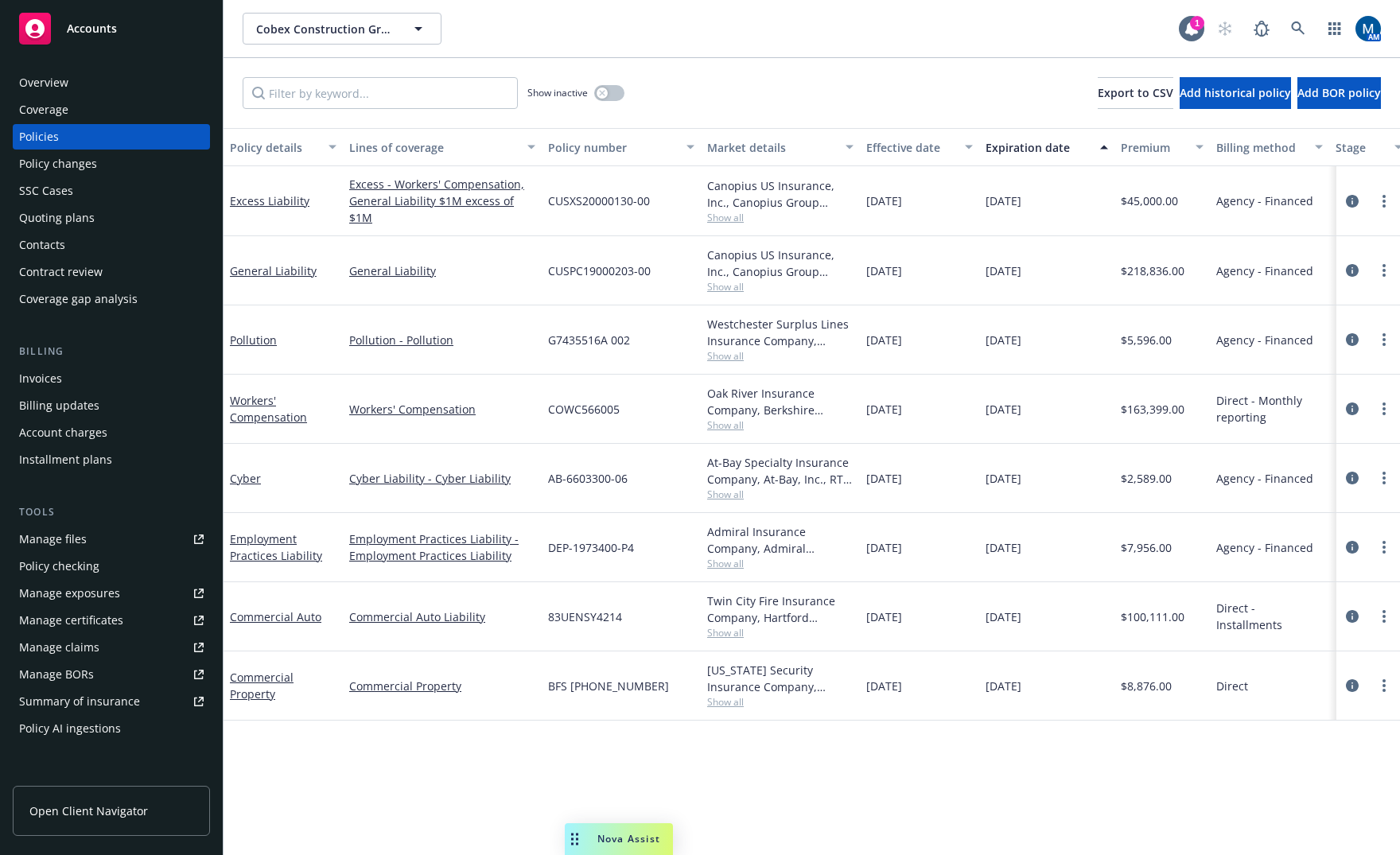
click at [113, 39] on div "Accounts" at bounding box center [112, 29] width 185 height 32
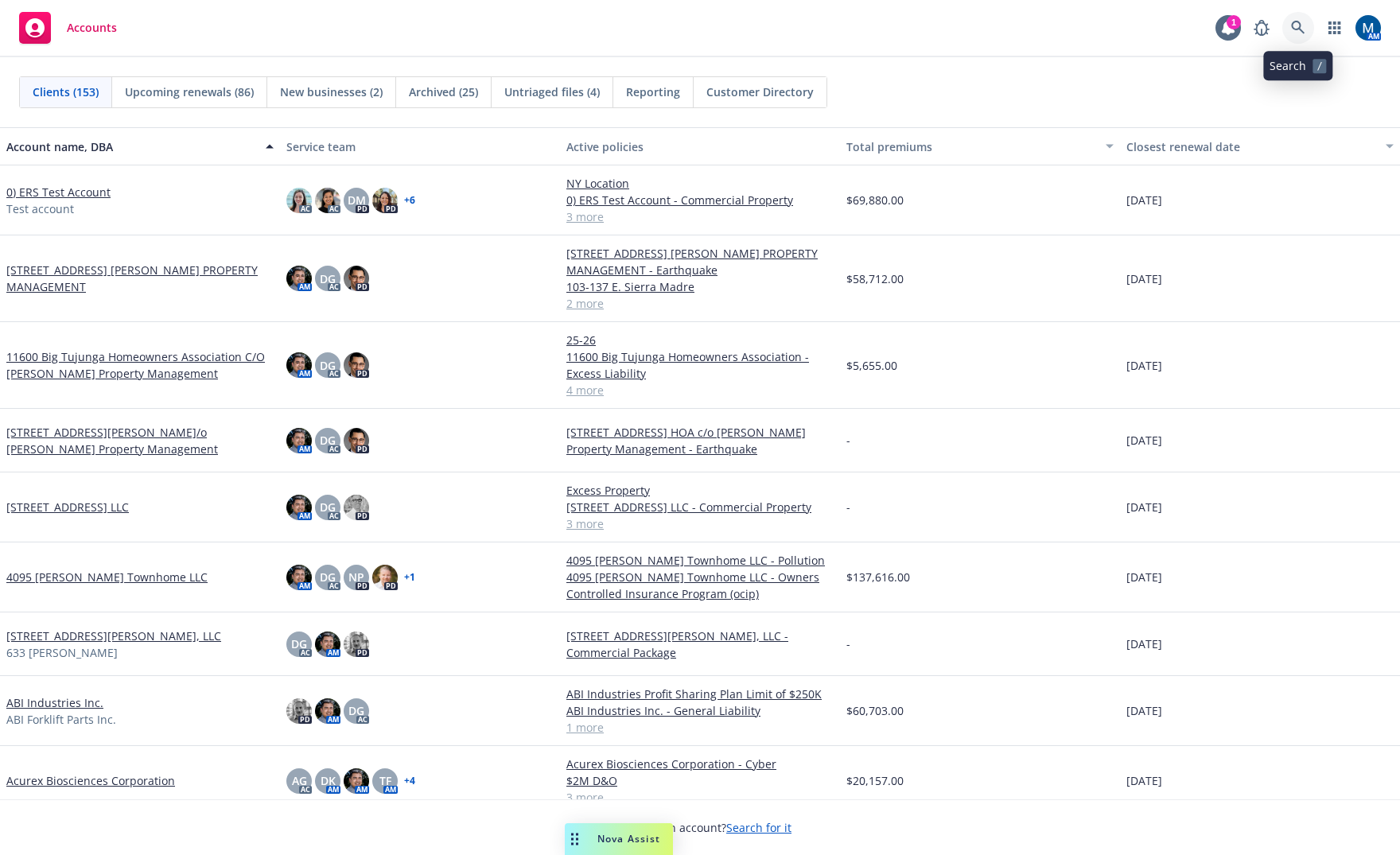
click at [1292, 23] on icon at bounding box center [1298, 28] width 14 height 14
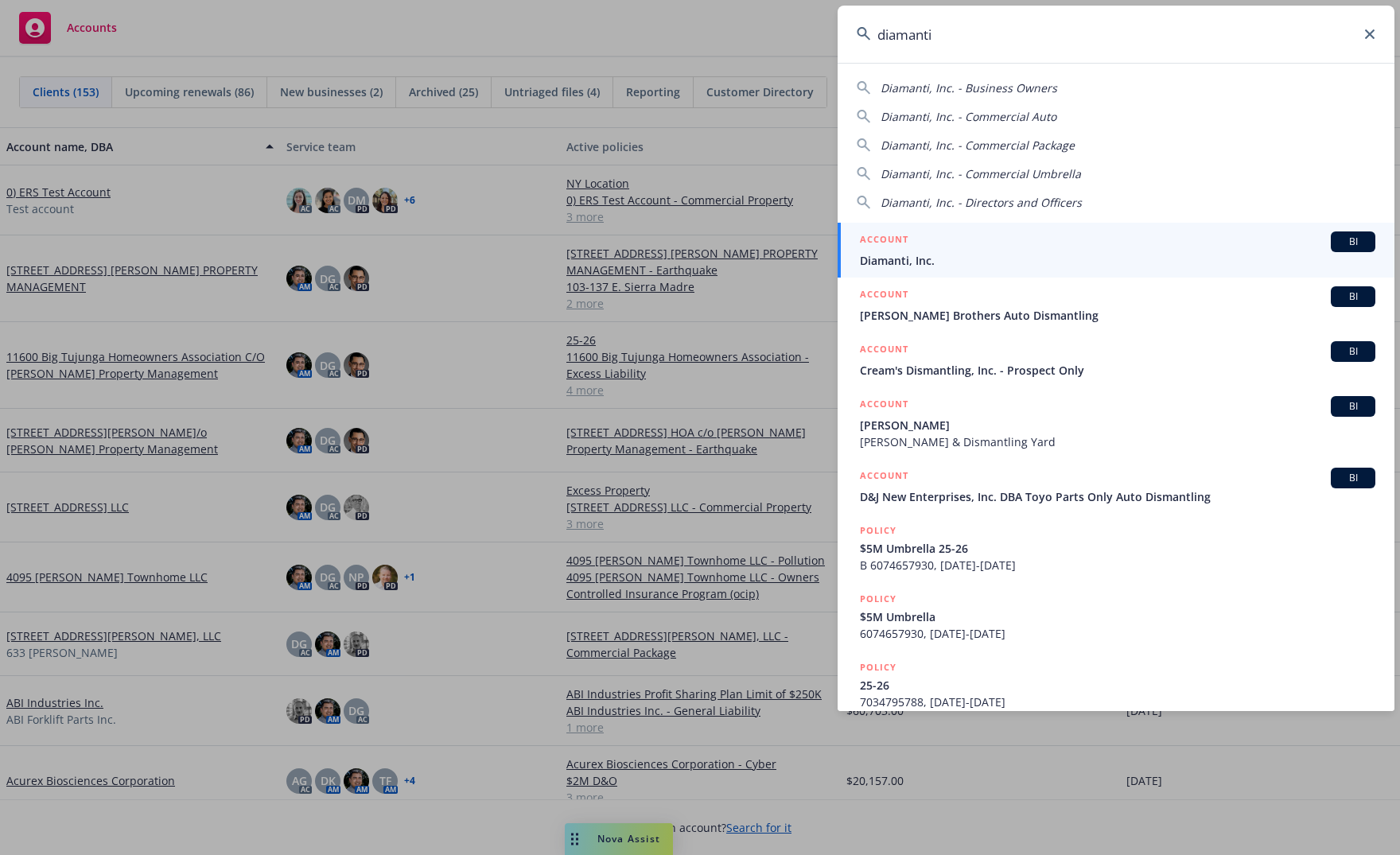
click at [965, 242] on div "ACCOUNT BI" at bounding box center [1118, 242] width 516 height 21
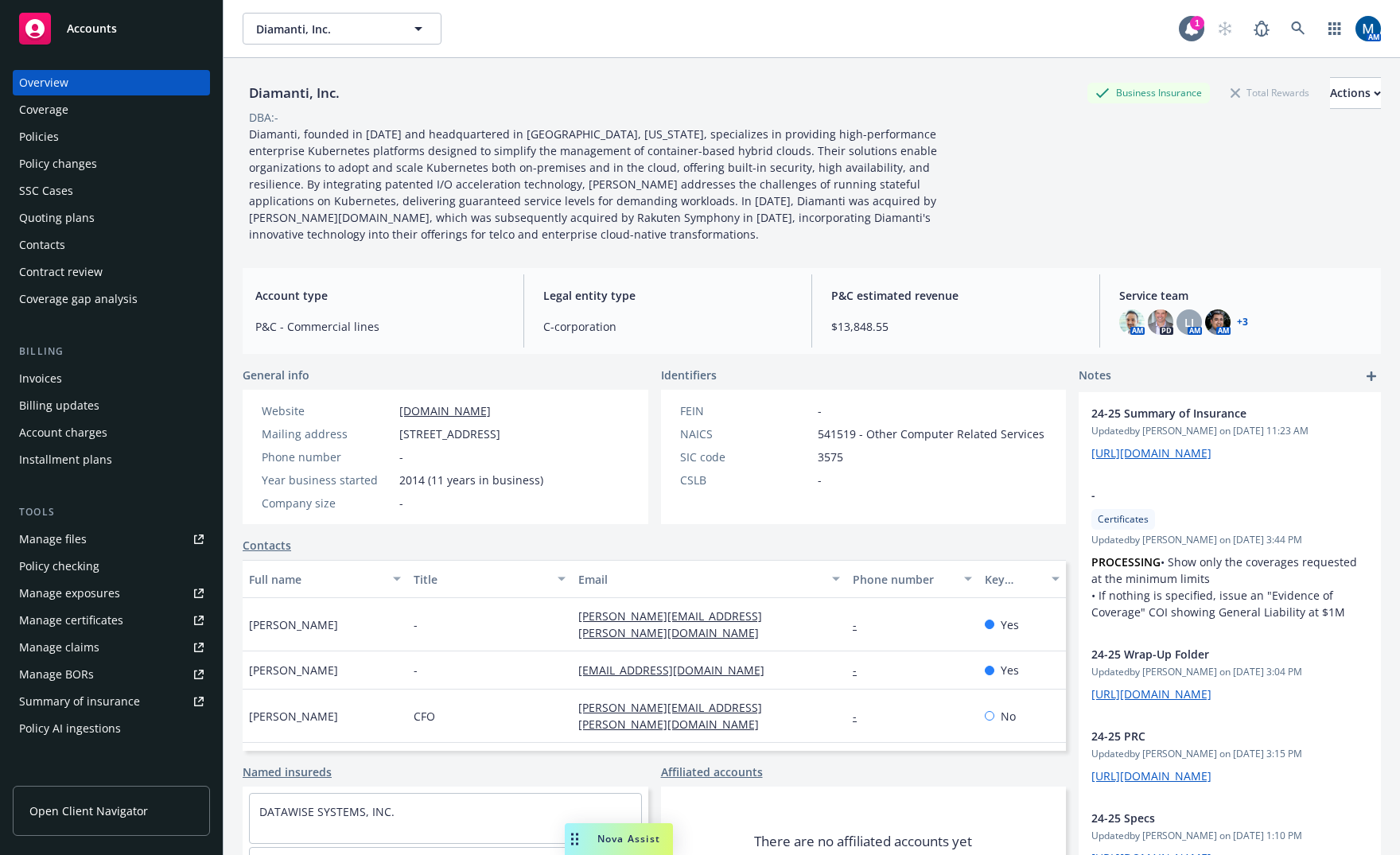
click at [25, 149] on div "Policies" at bounding box center [39, 137] width 39 height 25
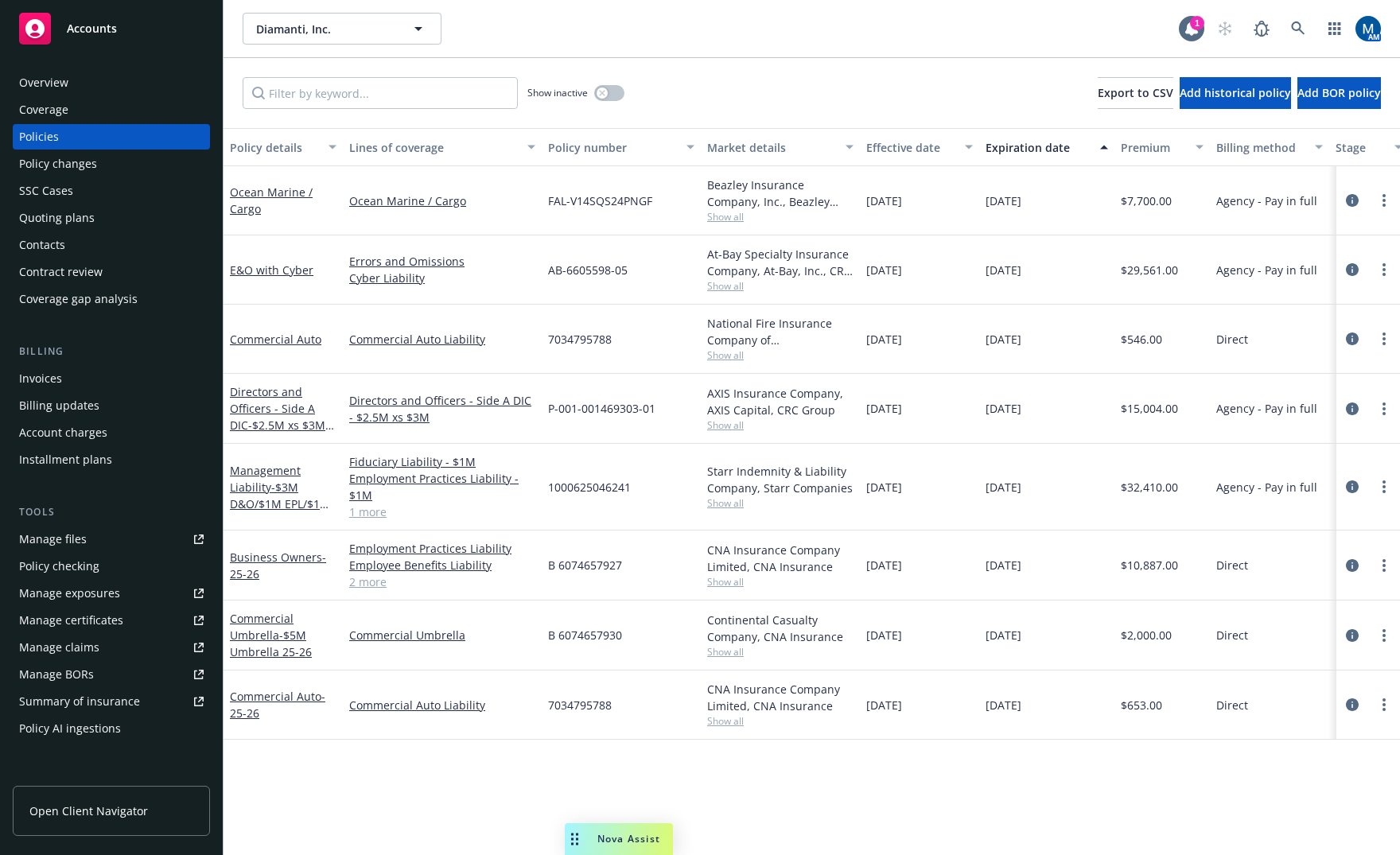
drag, startPoint x: 643, startPoint y: 41, endPoint x: 271, endPoint y: 67, distance: 372.9
click at [643, 40] on div "Diamanti, Inc. Diamanti, Inc." at bounding box center [711, 29] width 936 height 32
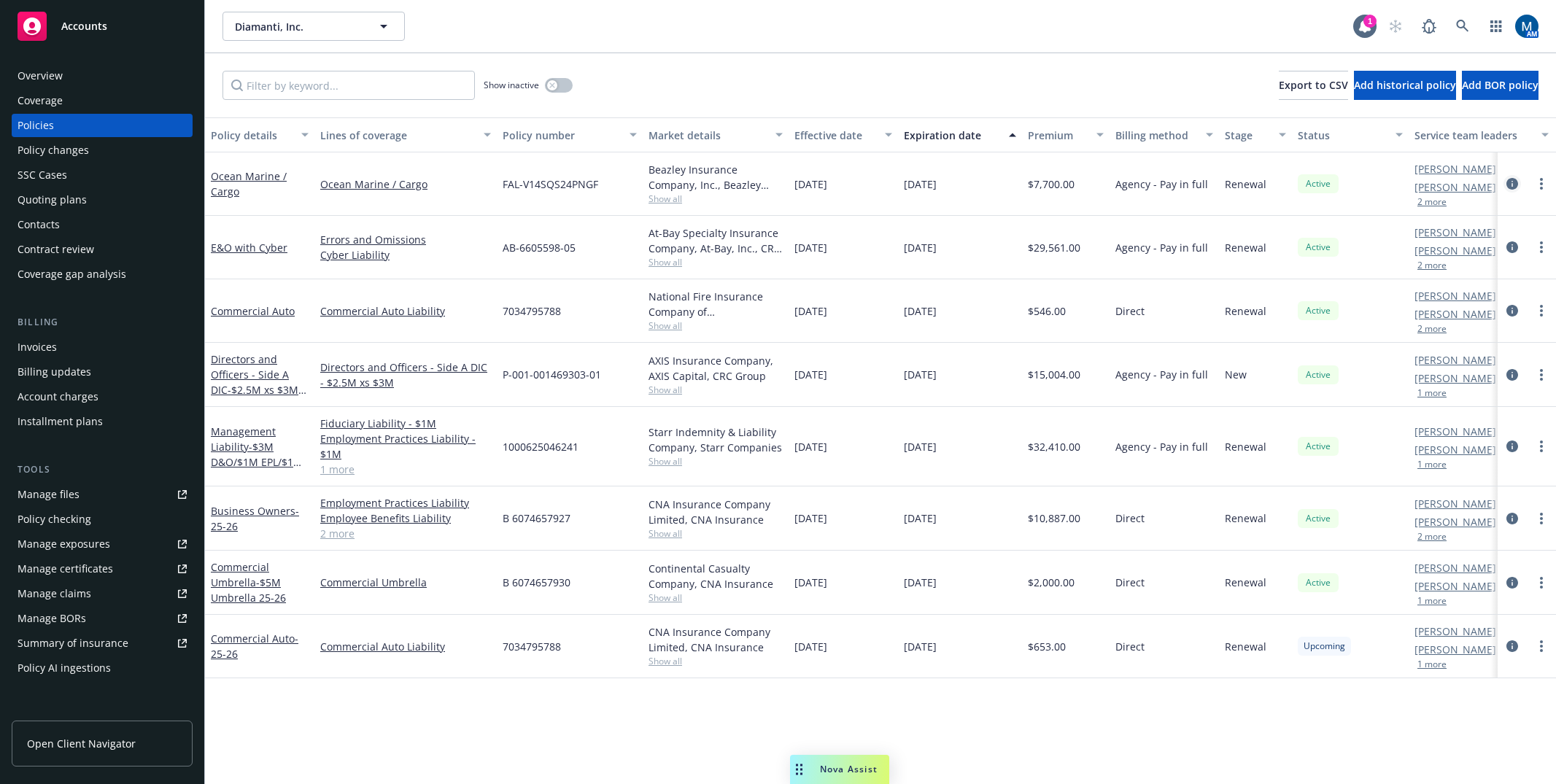
click at [1283, 182] on icon "circleInformation" at bounding box center [1511, 183] width 12 height 12
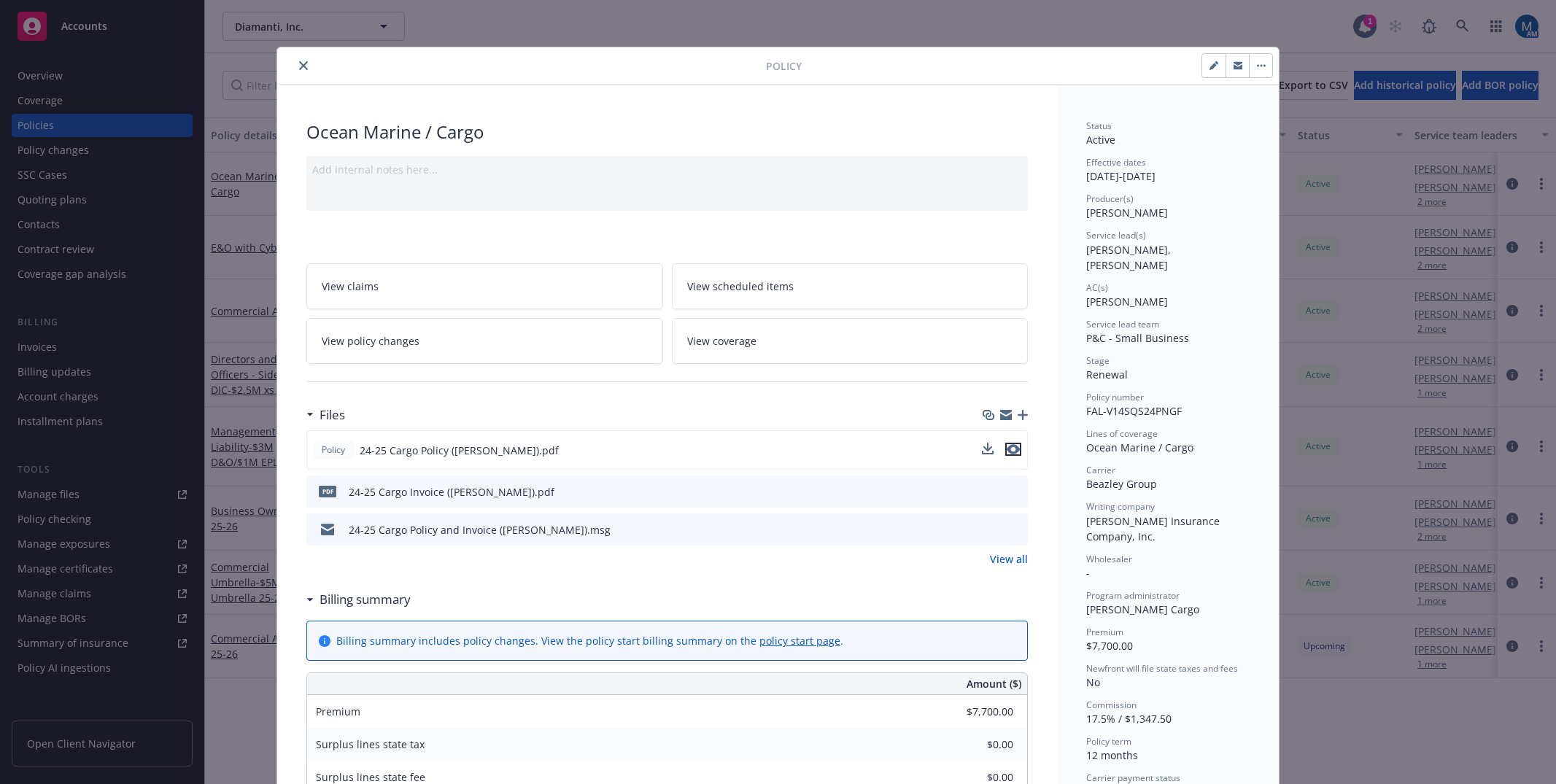
click at [1011, 451] on icon "preview file" at bounding box center [1013, 449] width 13 height 10
click at [299, 65] on icon "close" at bounding box center [303, 65] width 8 height 8
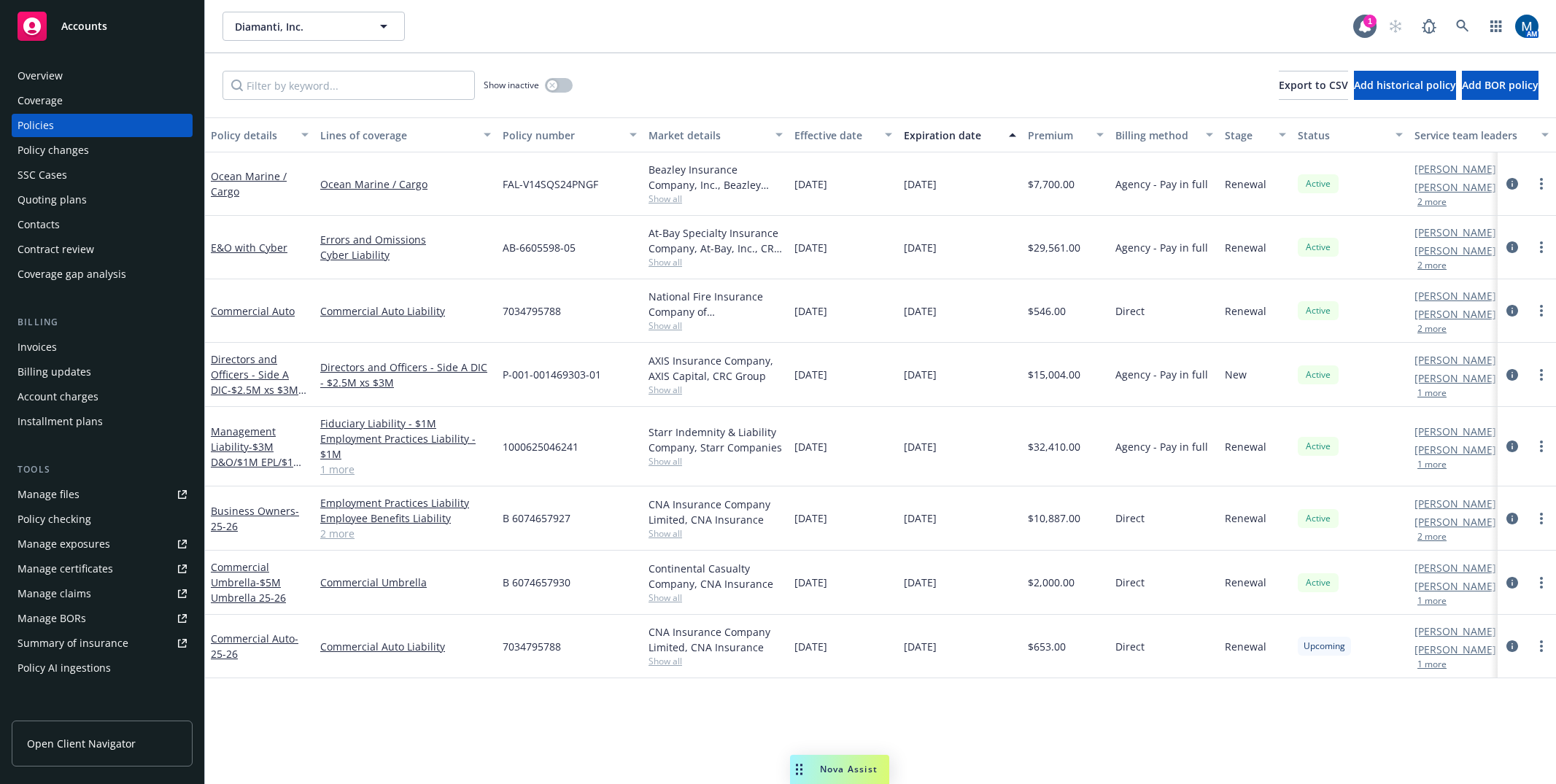
click at [79, 498] on link "Manage files" at bounding box center [102, 494] width 181 height 23
click at [85, 82] on div "Overview" at bounding box center [102, 75] width 169 height 23
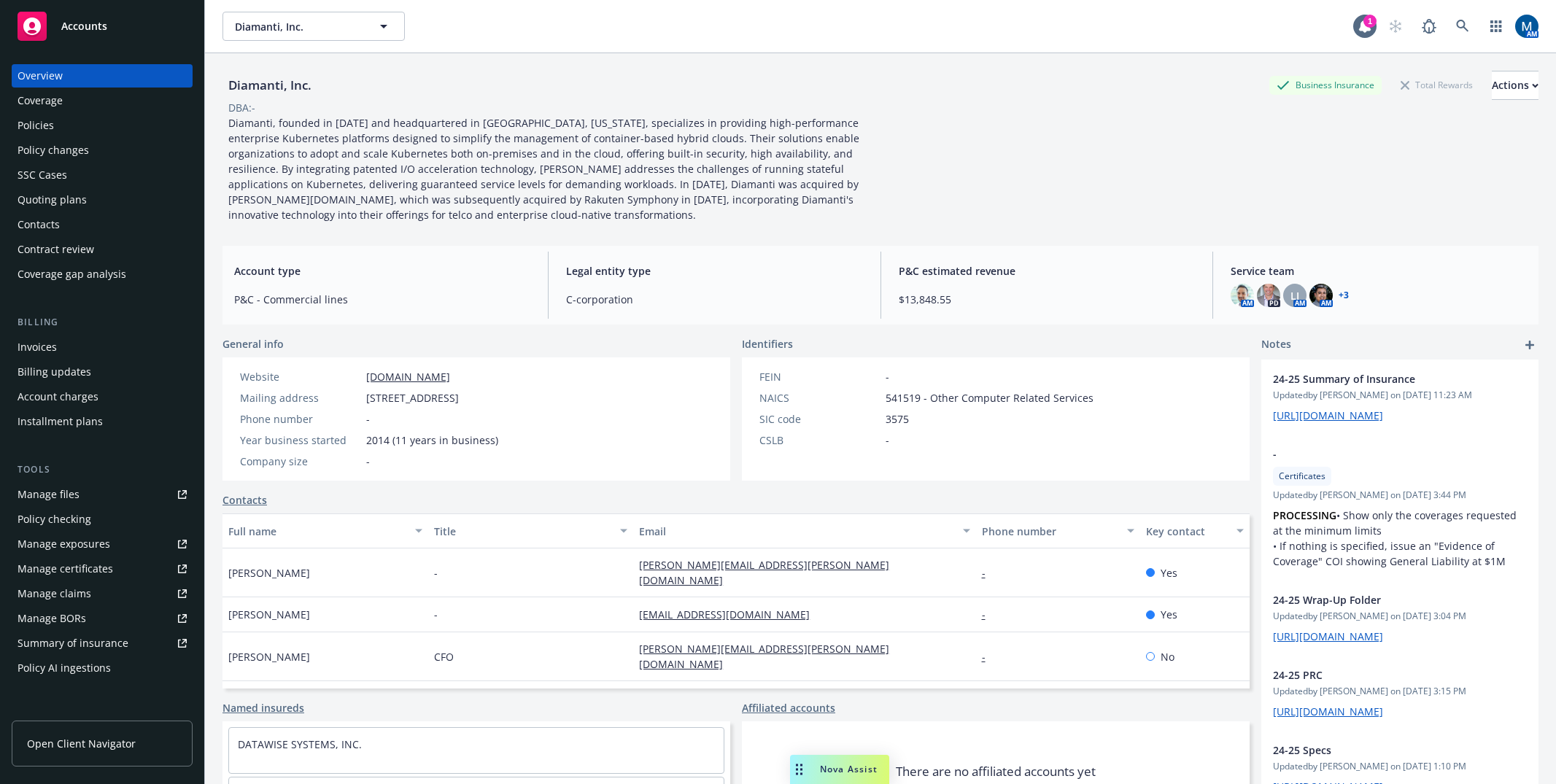
click at [92, 21] on span "Accounts" at bounding box center [85, 26] width 46 height 12
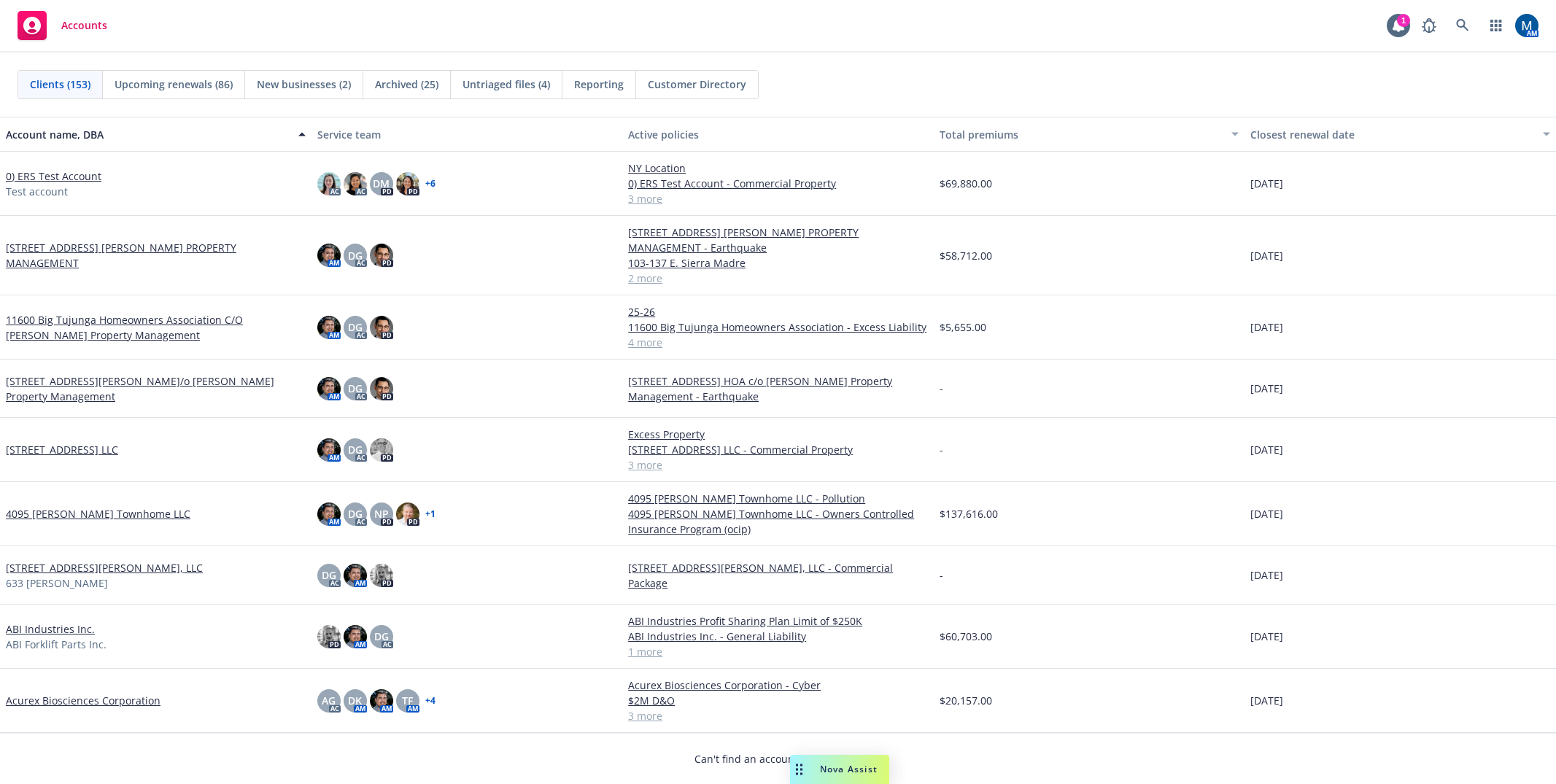
click at [358, 18] on div "Accounts 1 AM" at bounding box center [778, 26] width 1556 height 52
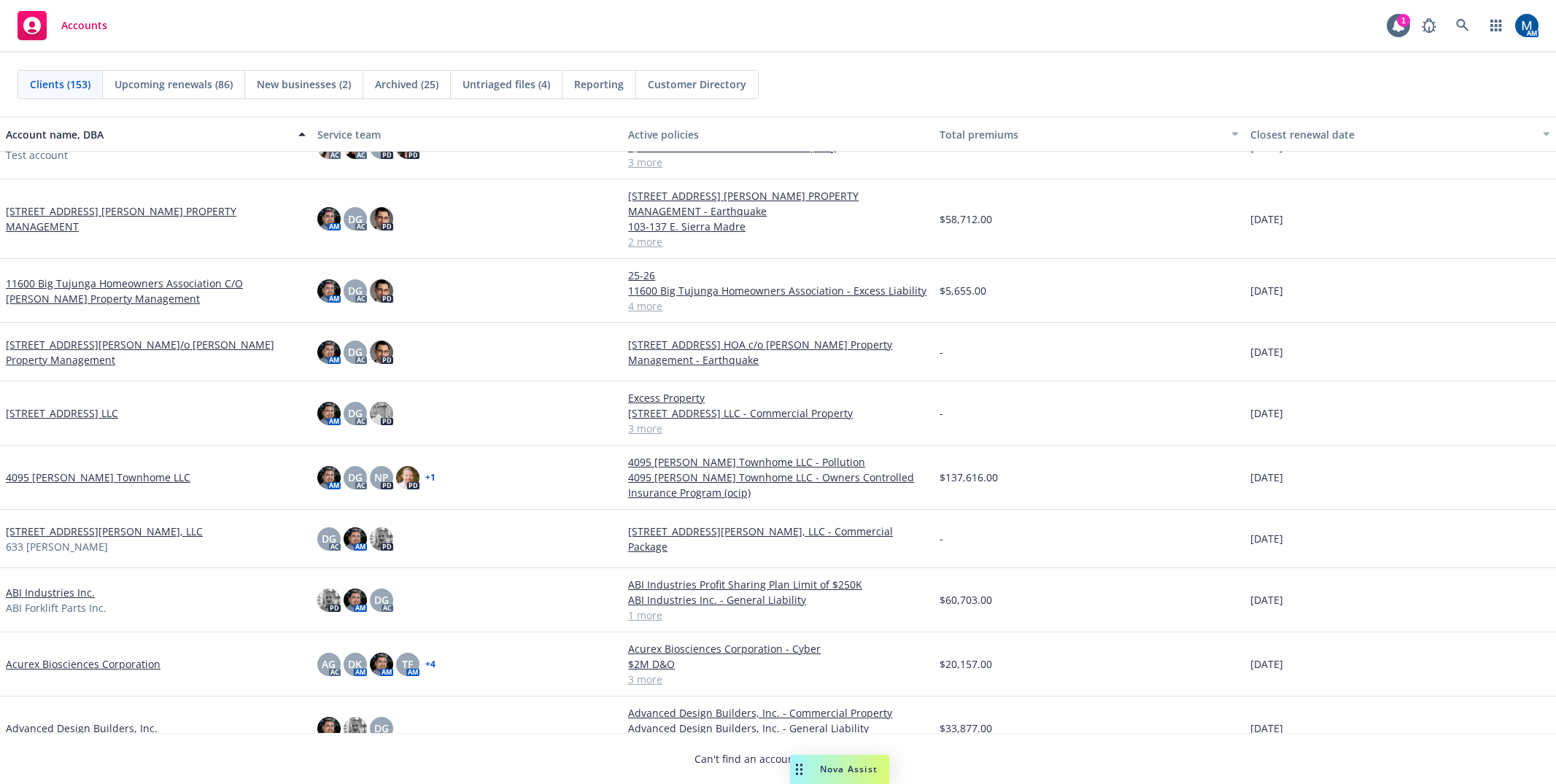
scroll to position [73, 0]
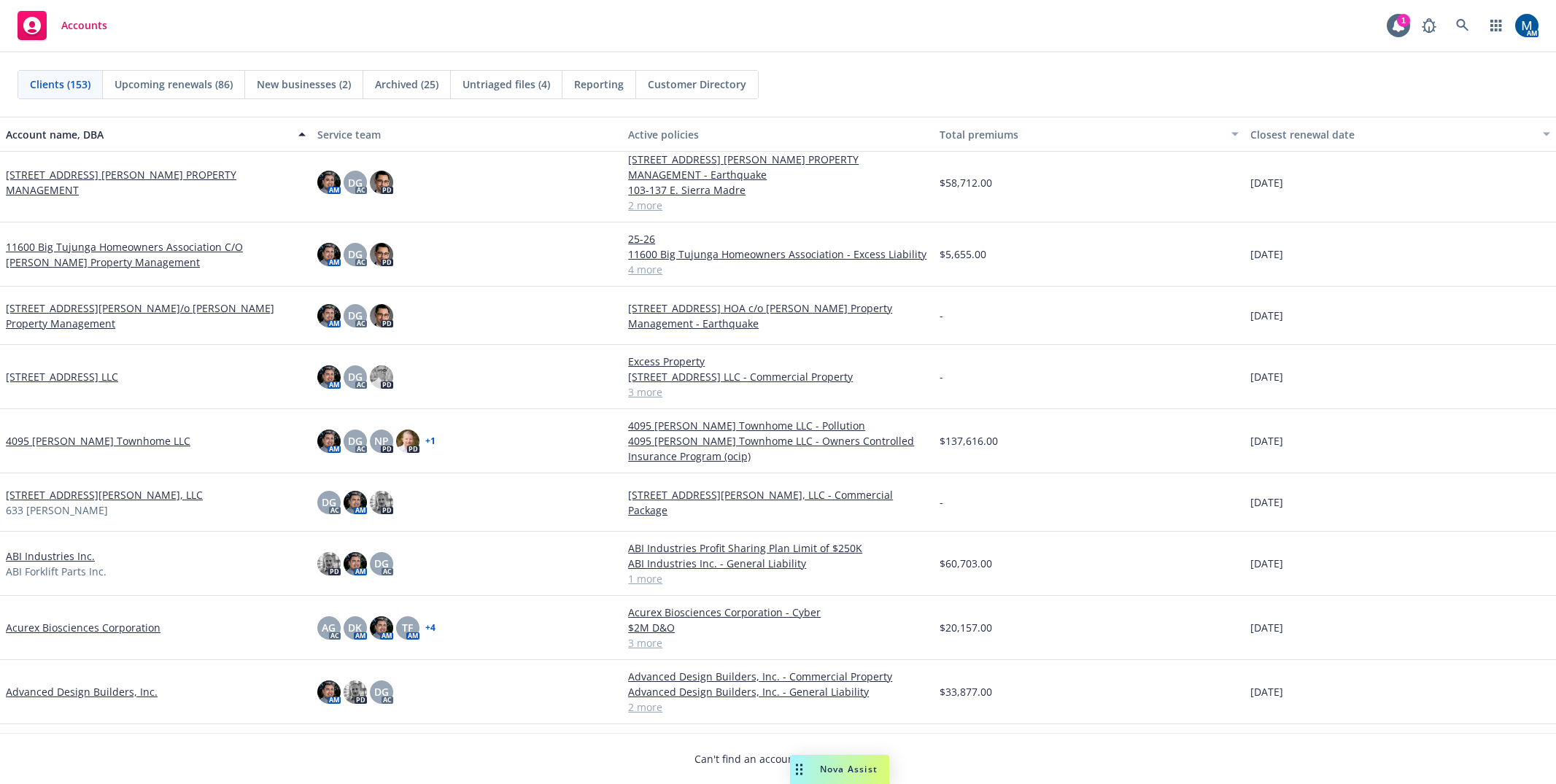
click at [708, 35] on div "Accounts 1 AM" at bounding box center [778, 26] width 1556 height 52
click at [1283, 16] on link at bounding box center [1462, 25] width 29 height 29
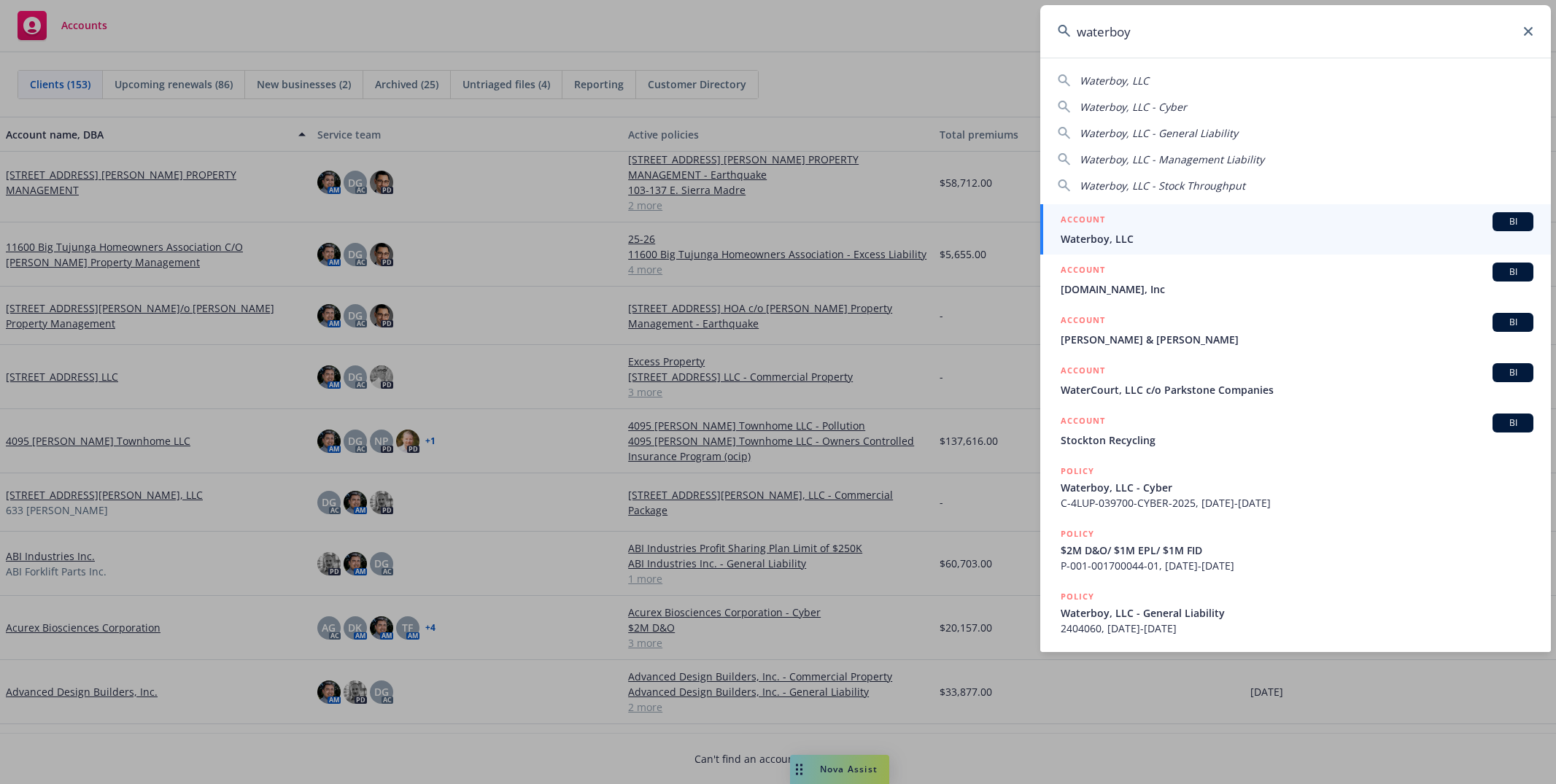
drag, startPoint x: 1211, startPoint y: 225, endPoint x: 1245, endPoint y: 215, distance: 35.4
click at [1211, 225] on div "ACCOUNT BI" at bounding box center [1297, 222] width 473 height 19
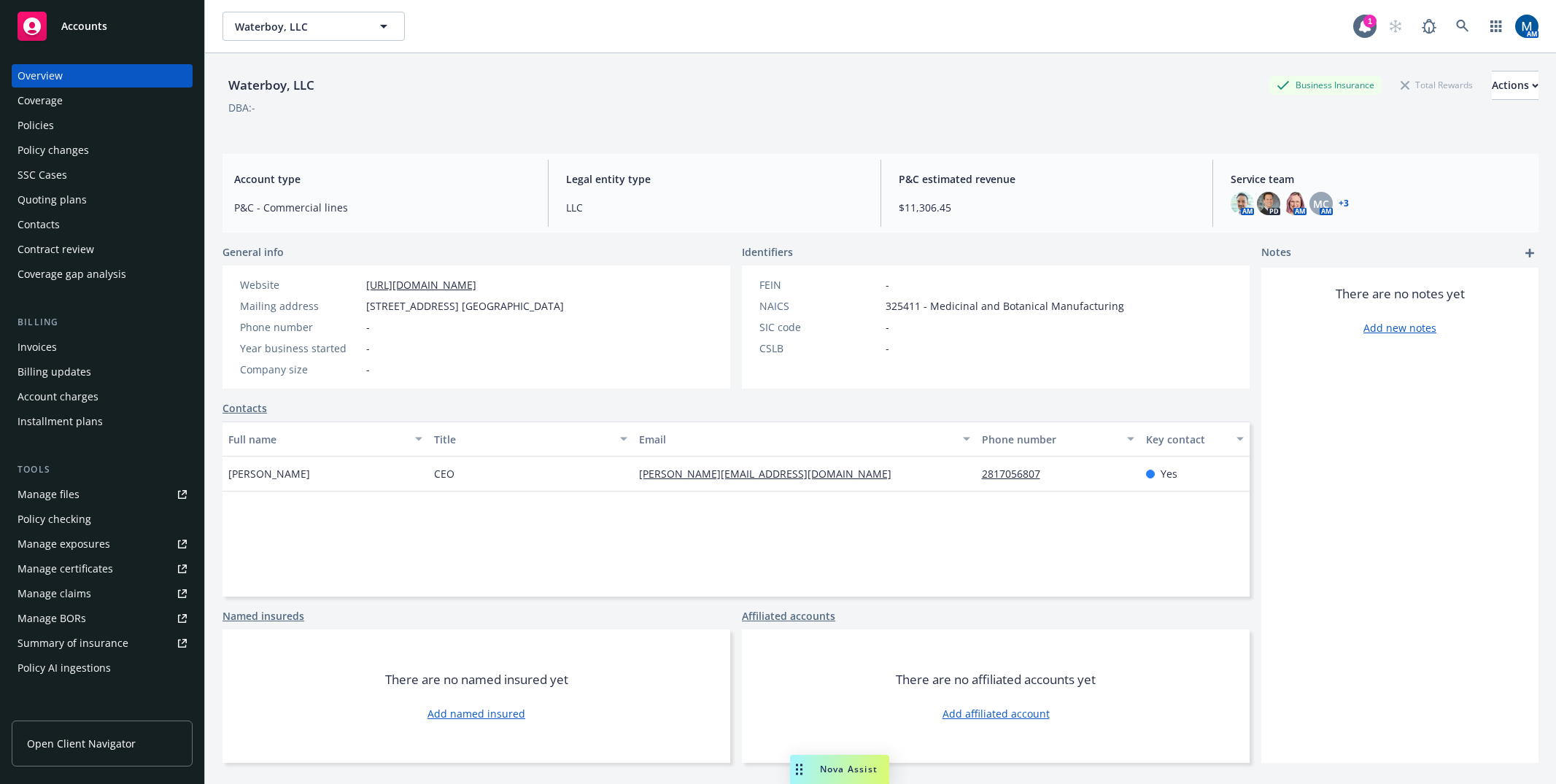
click at [124, 132] on div "Policies" at bounding box center [102, 126] width 169 height 23
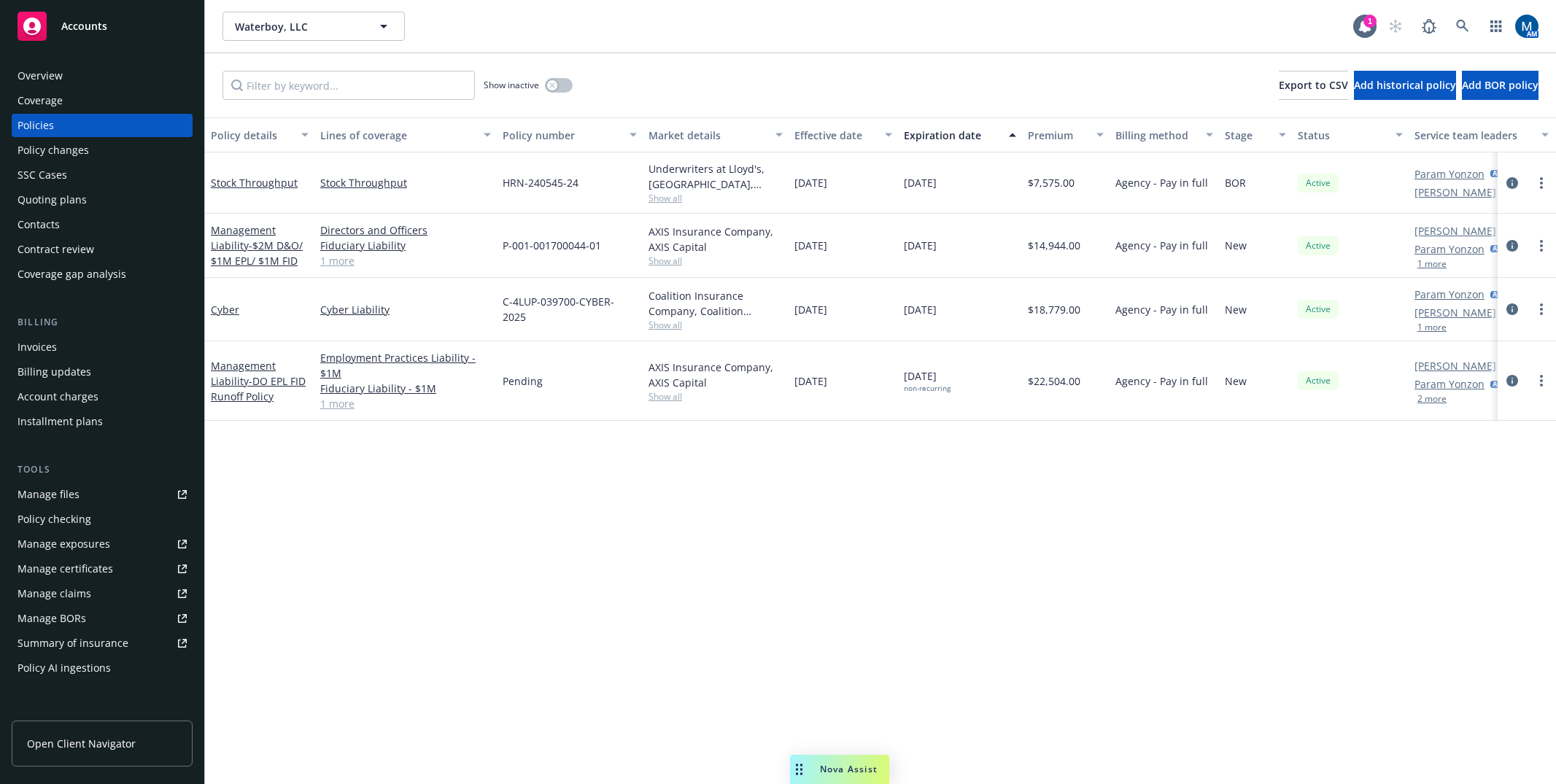
click at [694, 518] on div "Policy details Lines of coverage Policy number Market details Effective date Ex…" at bounding box center [880, 450] width 1351 height 666
click at [570, 87] on button "button" at bounding box center [558, 85] width 28 height 15
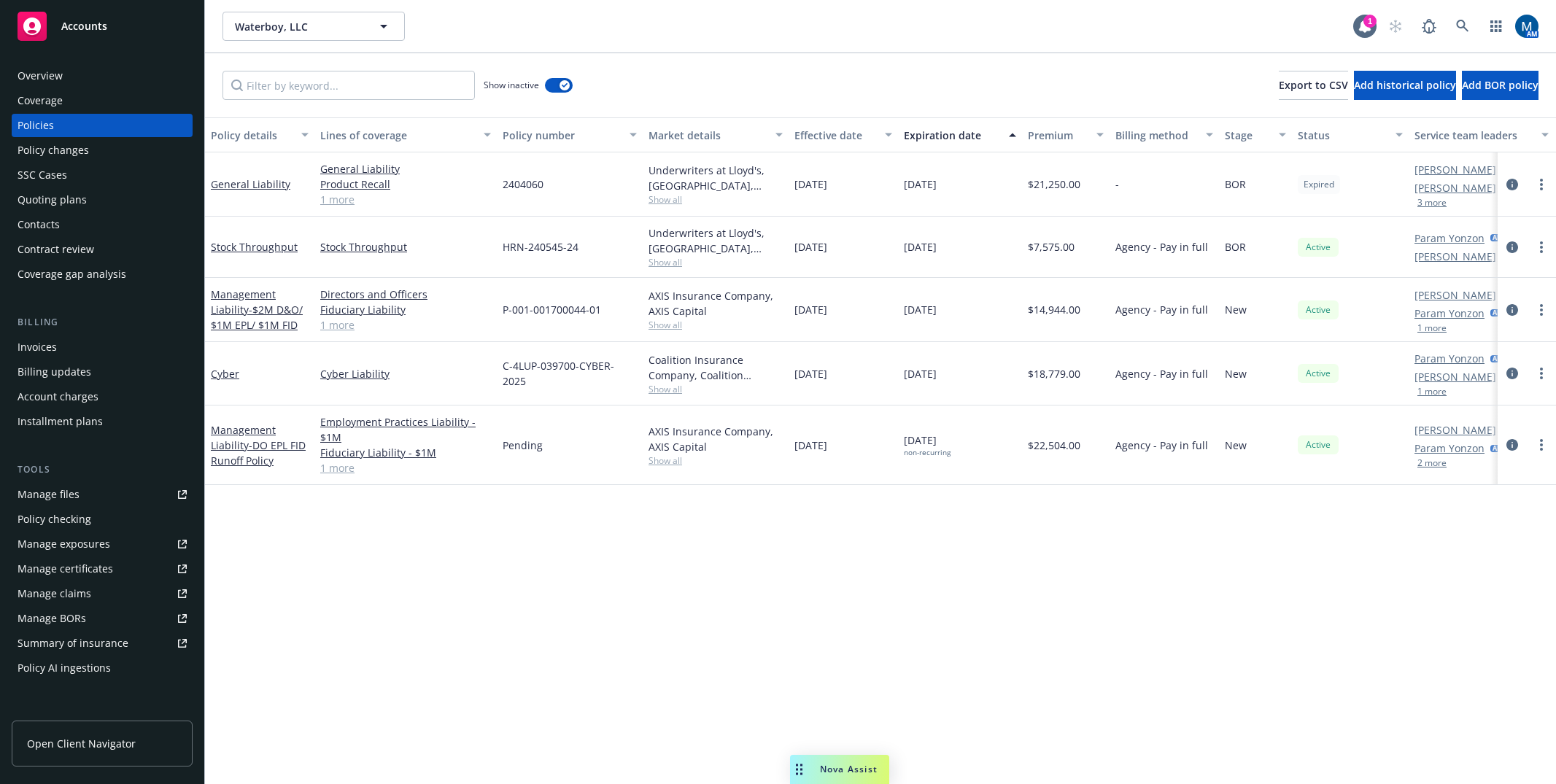
click at [55, 204] on div "Quoting plans" at bounding box center [52, 199] width 69 height 23
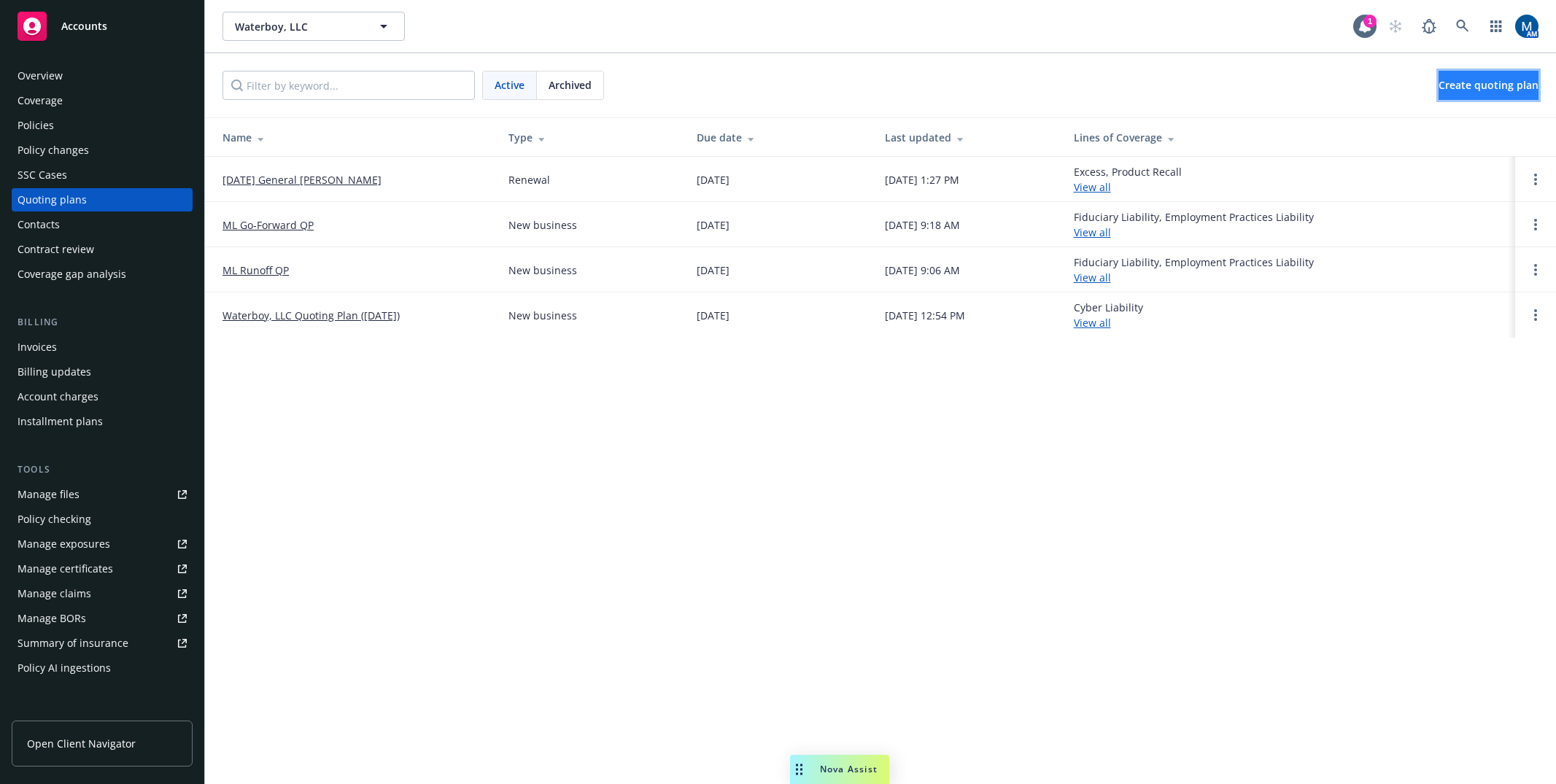
click at [1283, 86] on span "Create quoting plan" at bounding box center [1488, 85] width 100 height 14
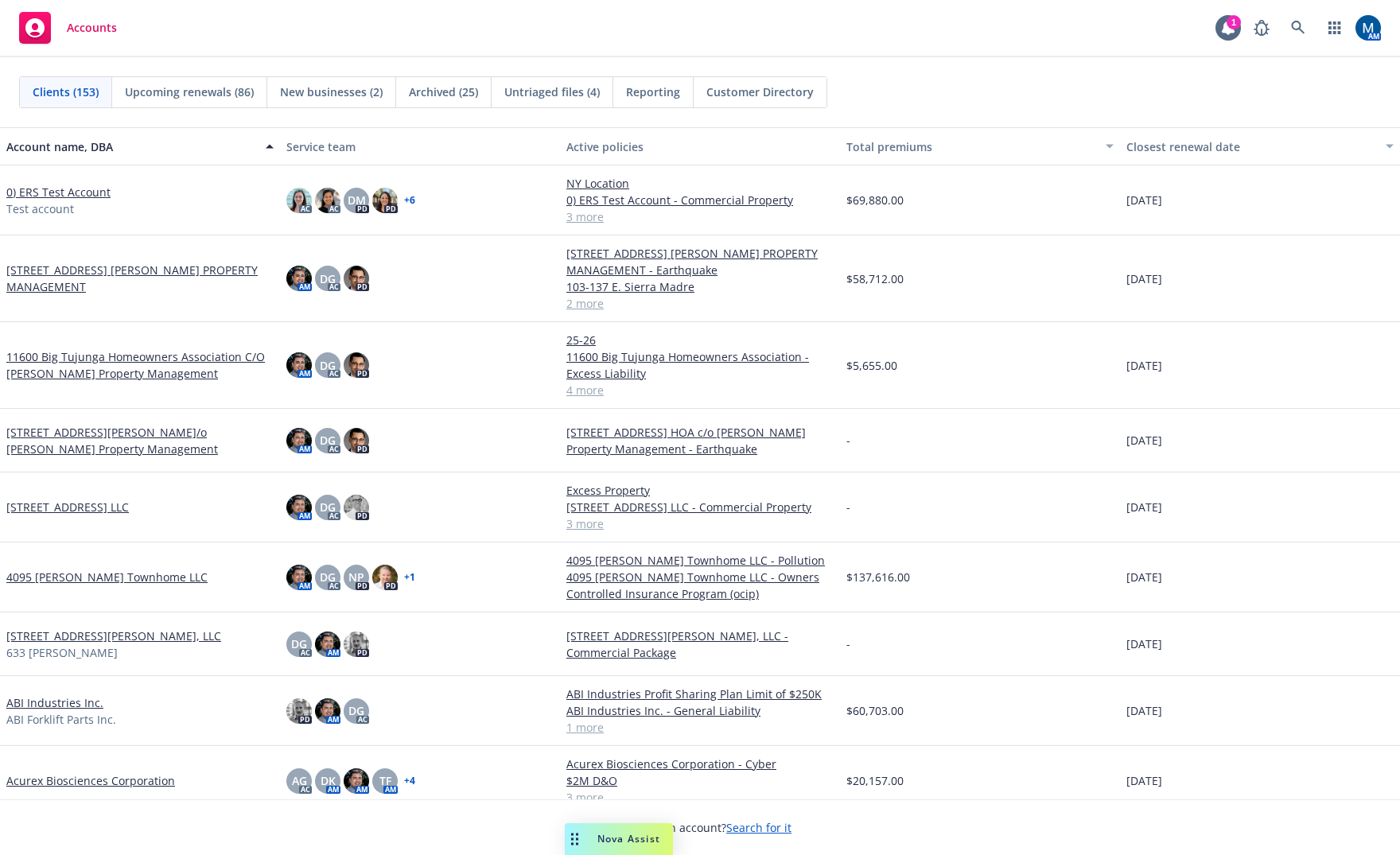
click at [978, 102] on div "Clients (153) Upcoming renewals (86) New businesses (2) Archived (25) Untriaged…" at bounding box center [700, 92] width 1362 height 32
click at [1289, 29] on link at bounding box center [1298, 28] width 32 height 32
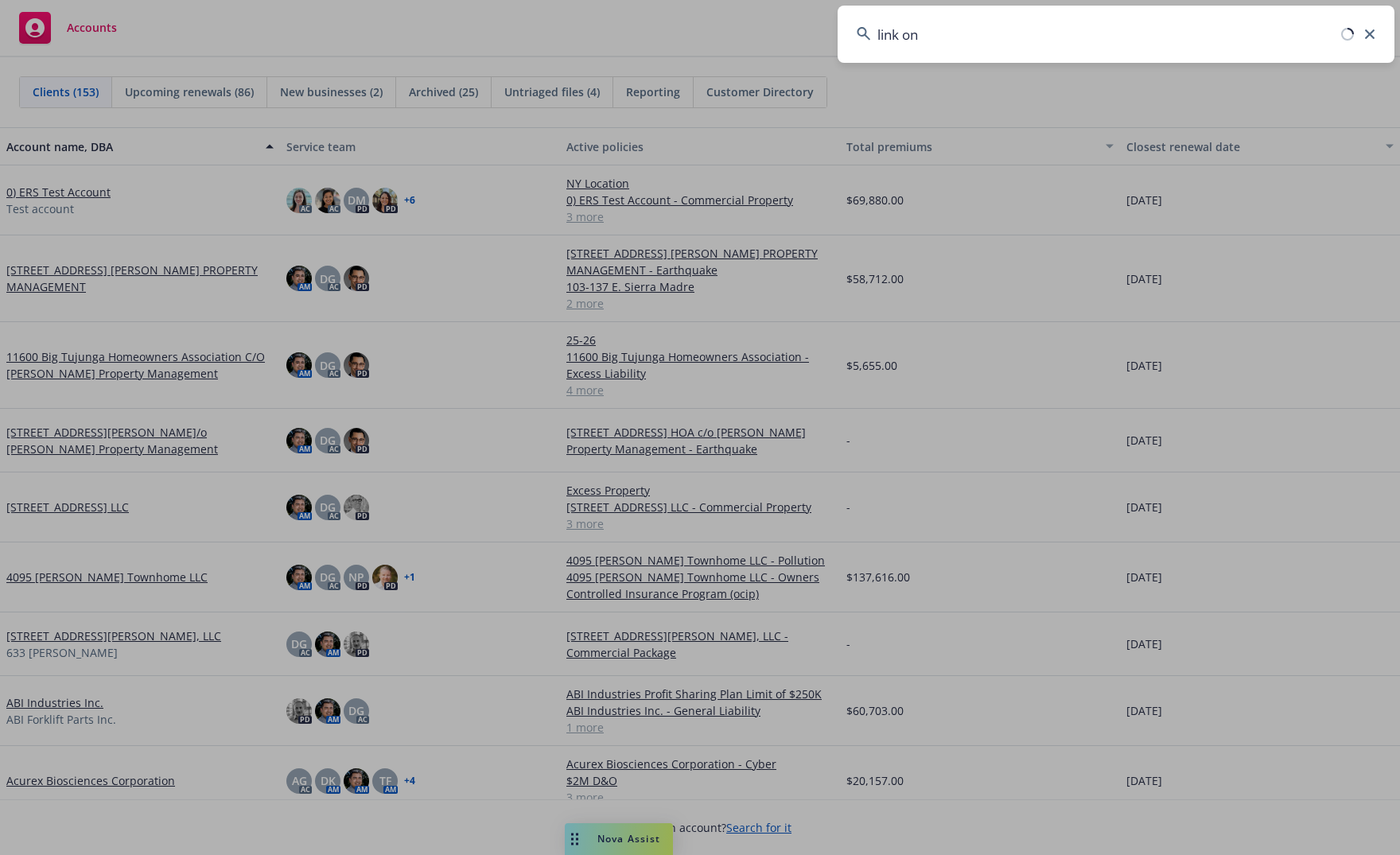
type input "link one"
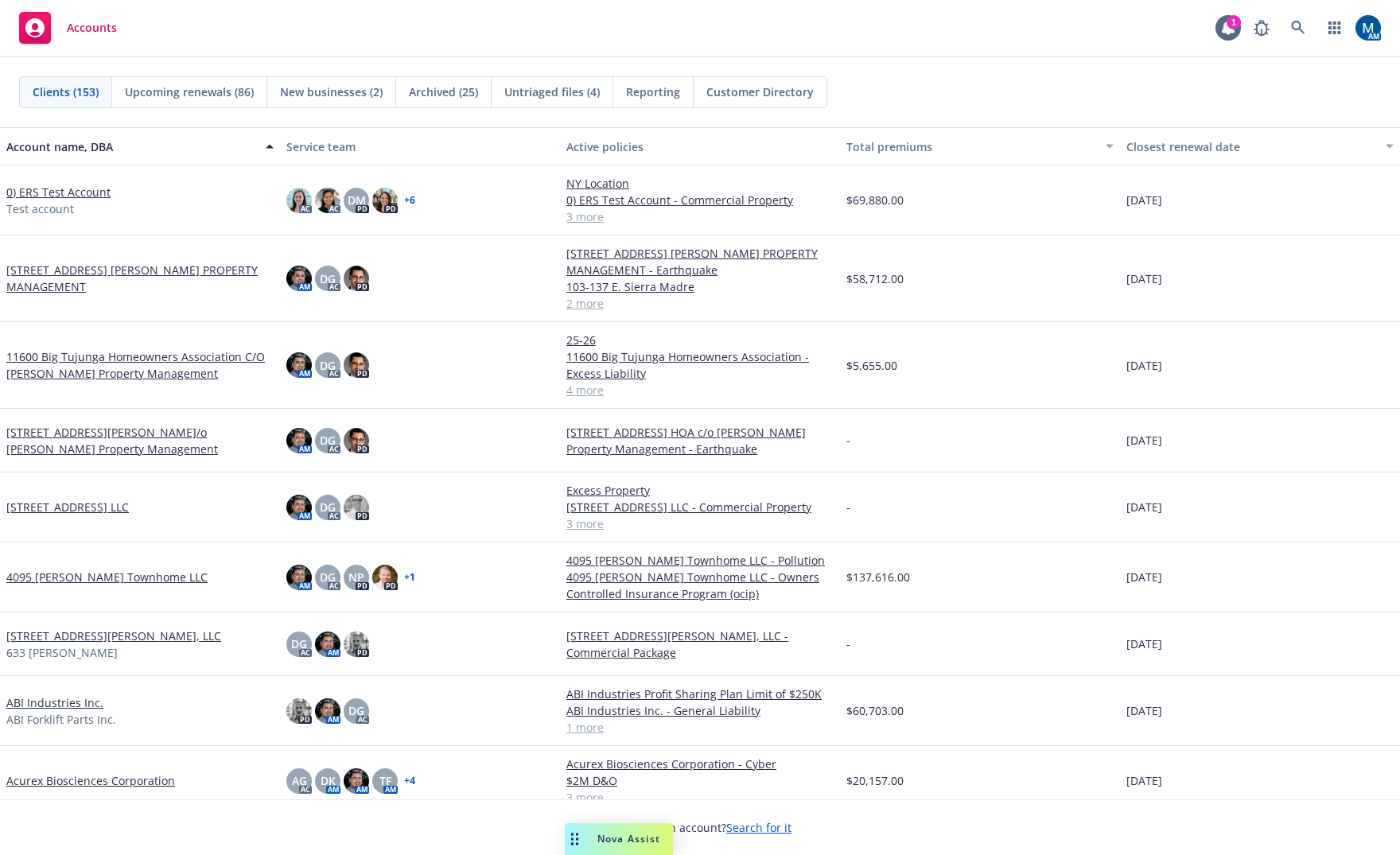
click at [1008, 58] on div "Clients (153) Upcoming renewals (86) New businesses (2) Archived (25) Untriaged…" at bounding box center [700, 92] width 1400 height 70
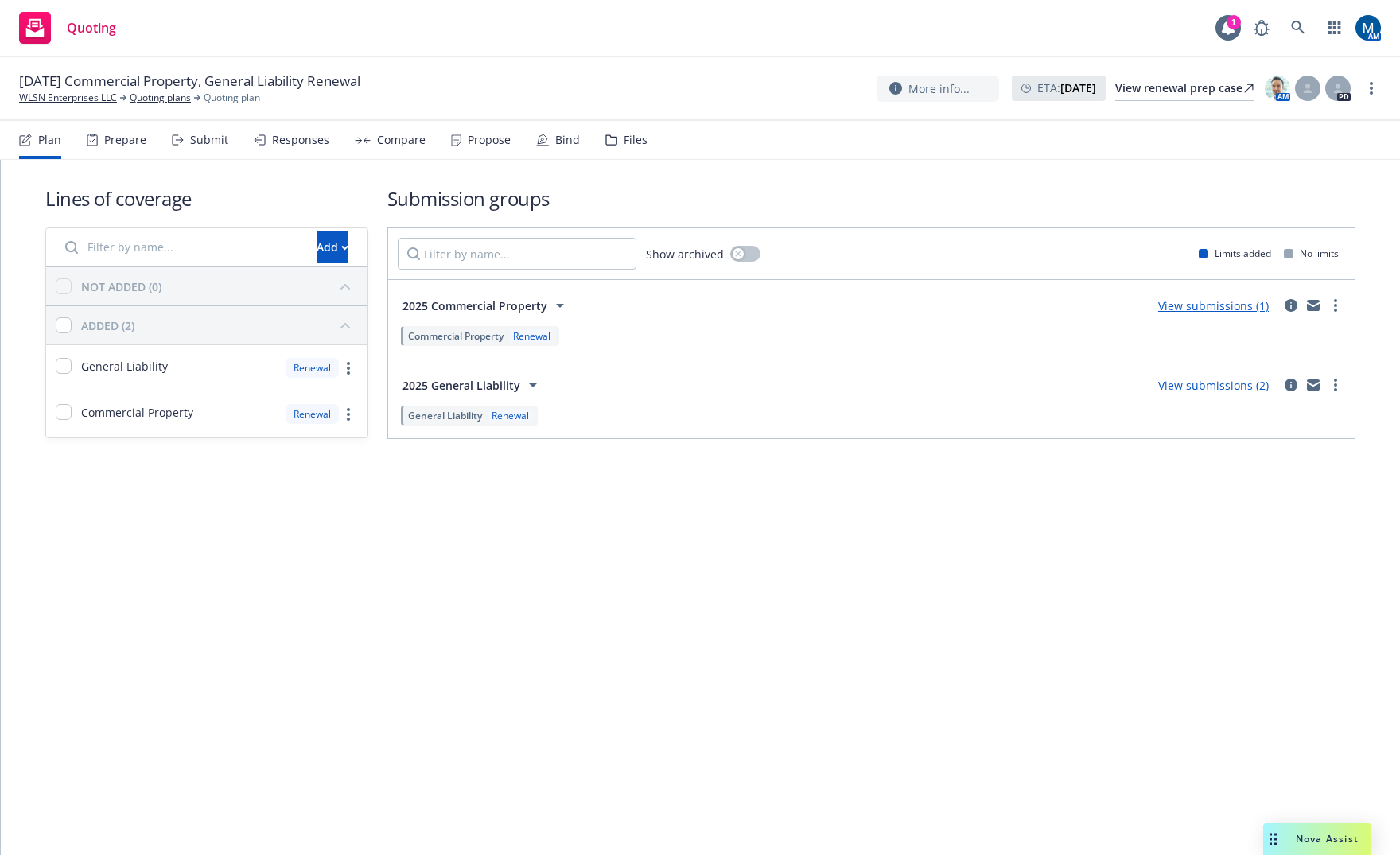
click at [292, 143] on div "Responses" at bounding box center [301, 139] width 57 height 13
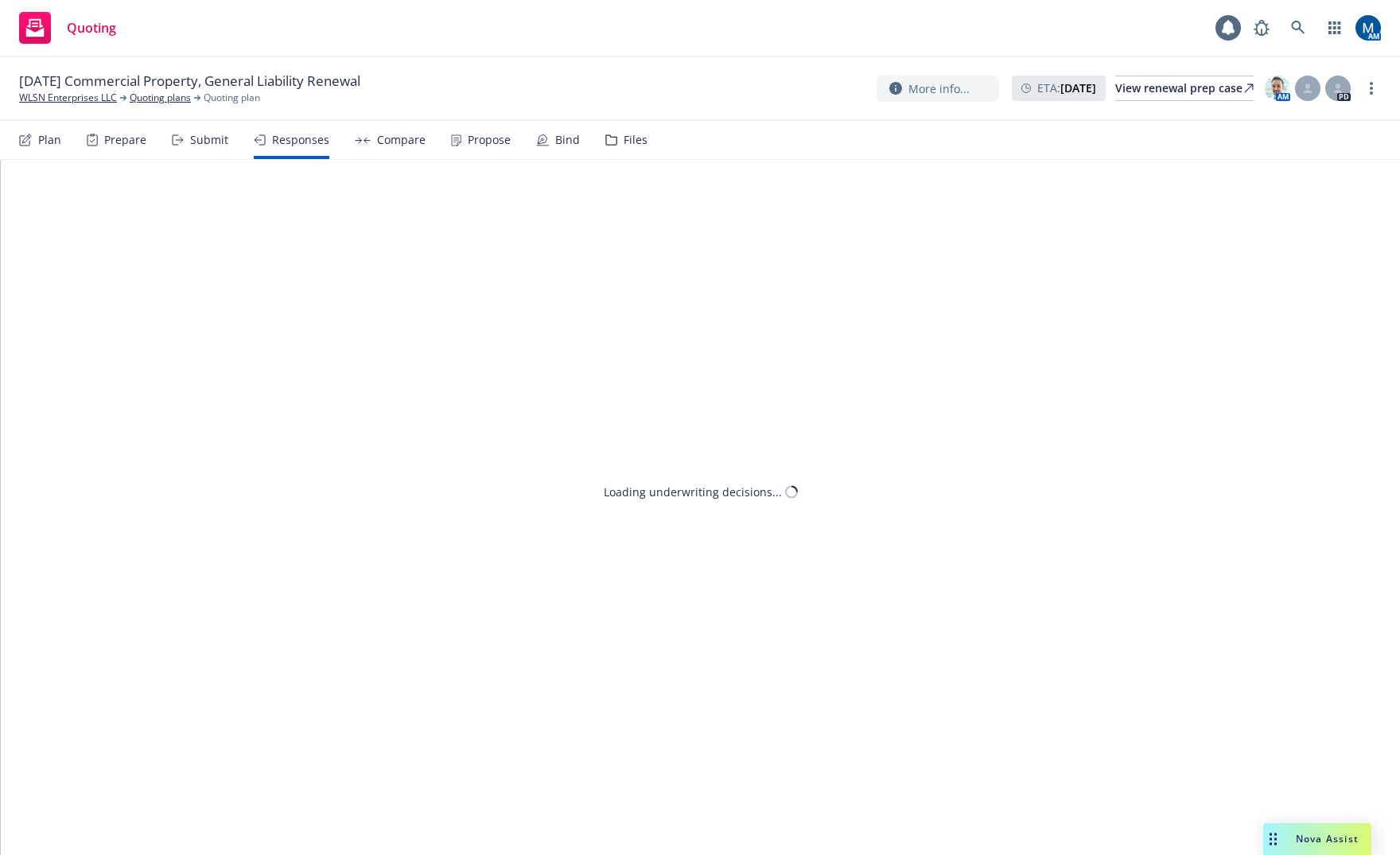
click at [213, 134] on div "Submit" at bounding box center [208, 139] width 38 height 13
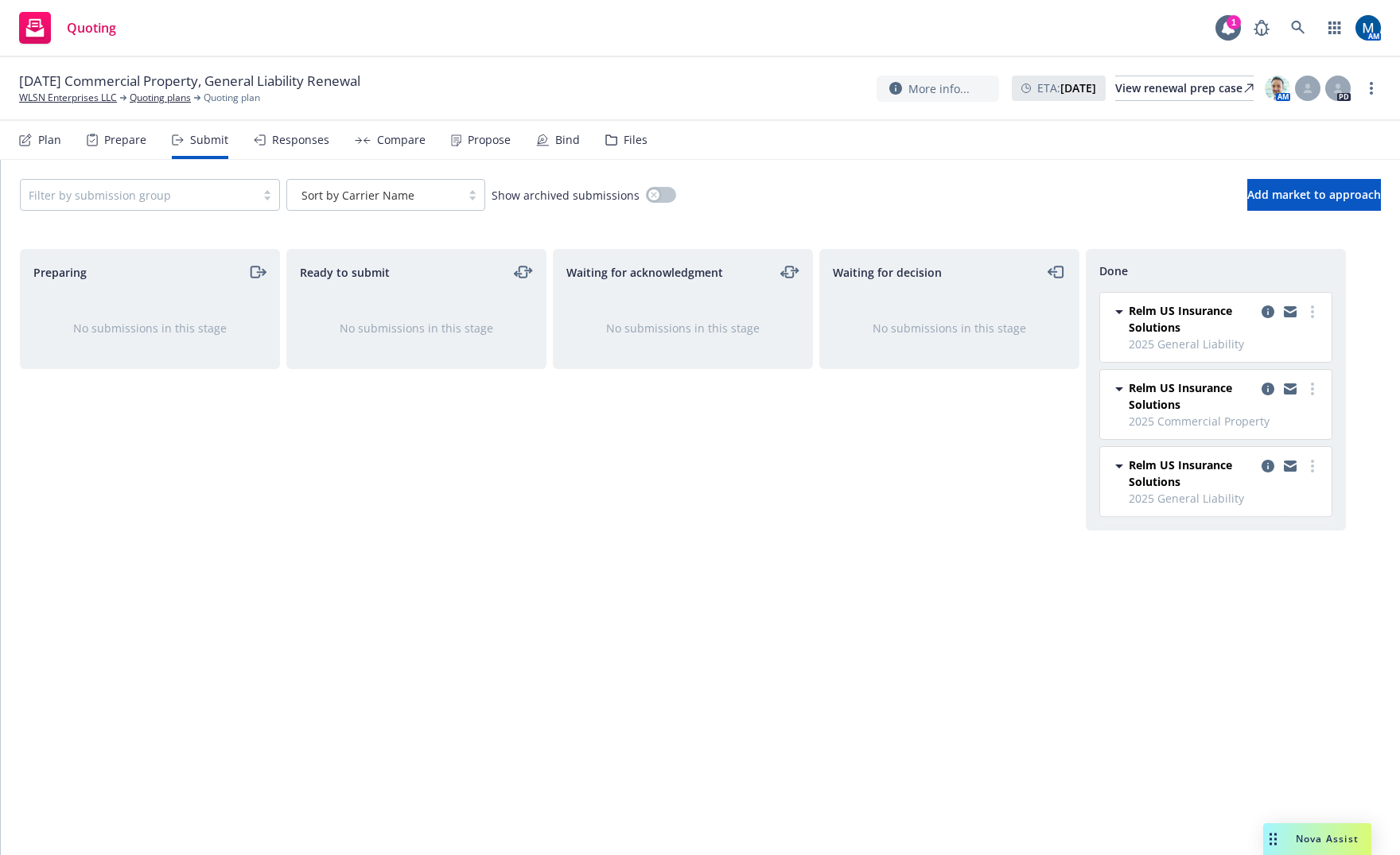
click at [549, 138] on div "Bind" at bounding box center [558, 139] width 44 height 38
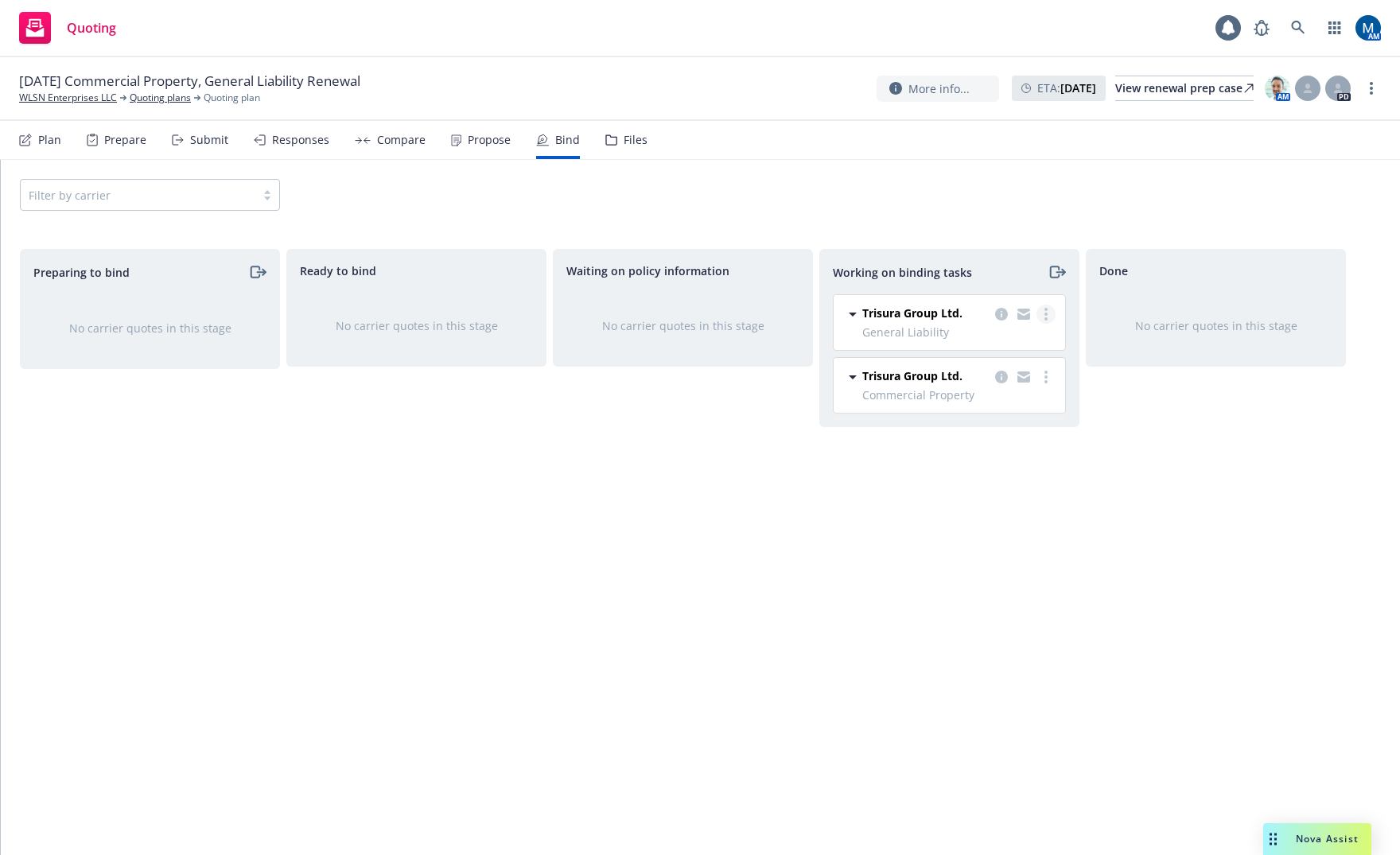
click at [1050, 316] on link "more" at bounding box center [1046, 314] width 19 height 19
click at [996, 381] on span "Move to done" at bounding box center [966, 378] width 111 height 15
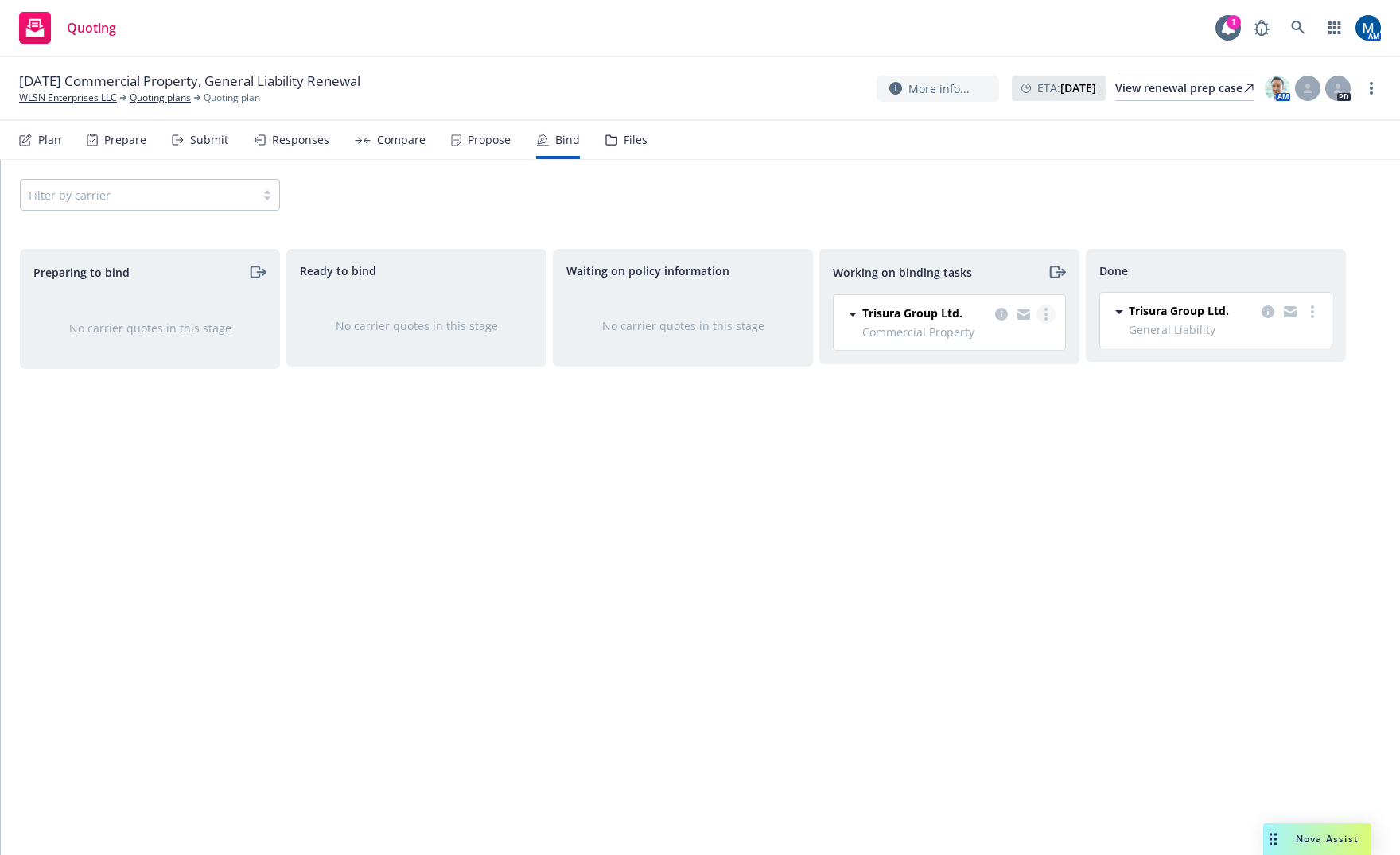
click at [1050, 315] on link "more" at bounding box center [1046, 314] width 19 height 19
click at [991, 383] on span "Move to done" at bounding box center [966, 379] width 111 height 15
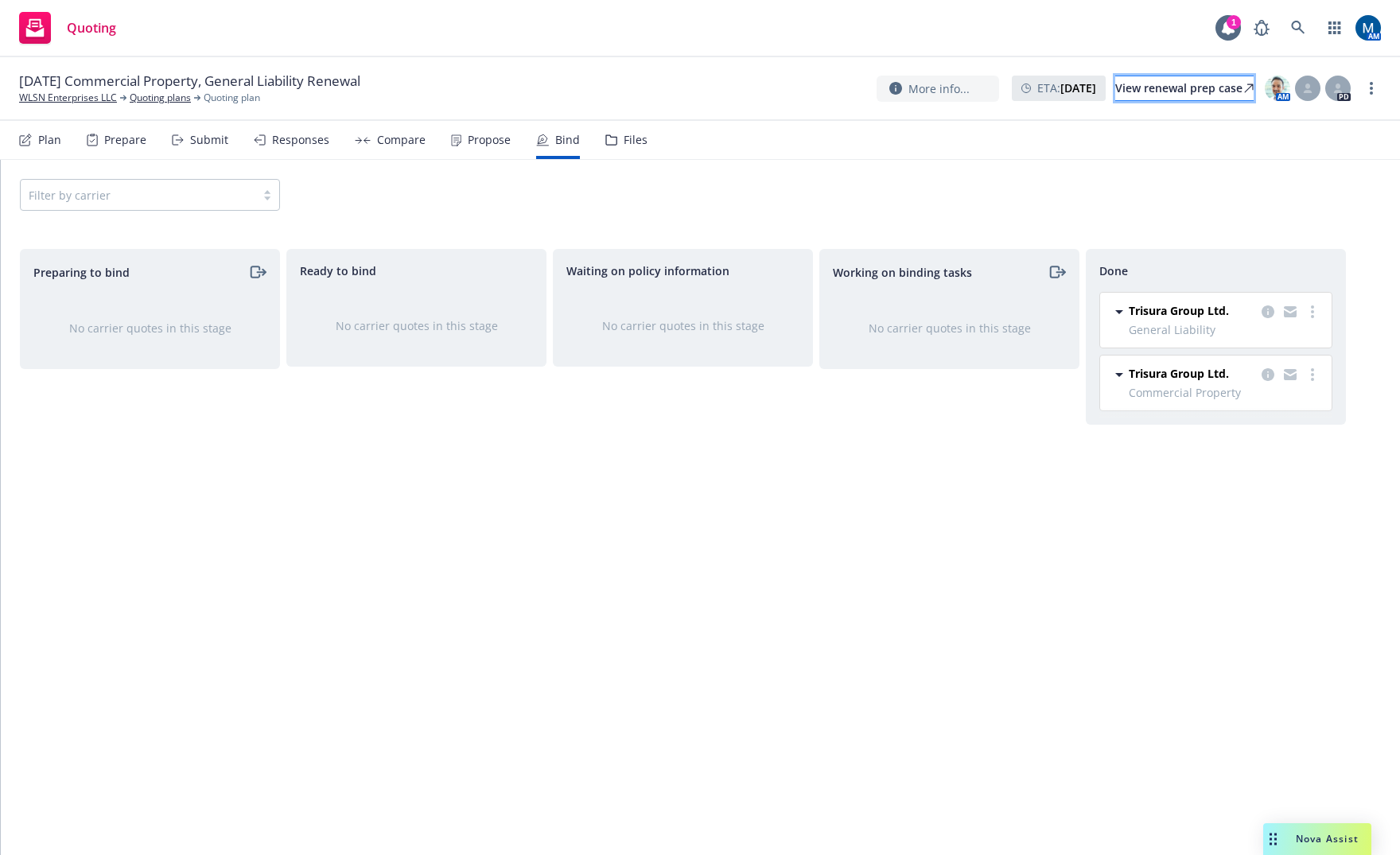
click at [1141, 92] on div "View renewal prep case" at bounding box center [1184, 88] width 139 height 24
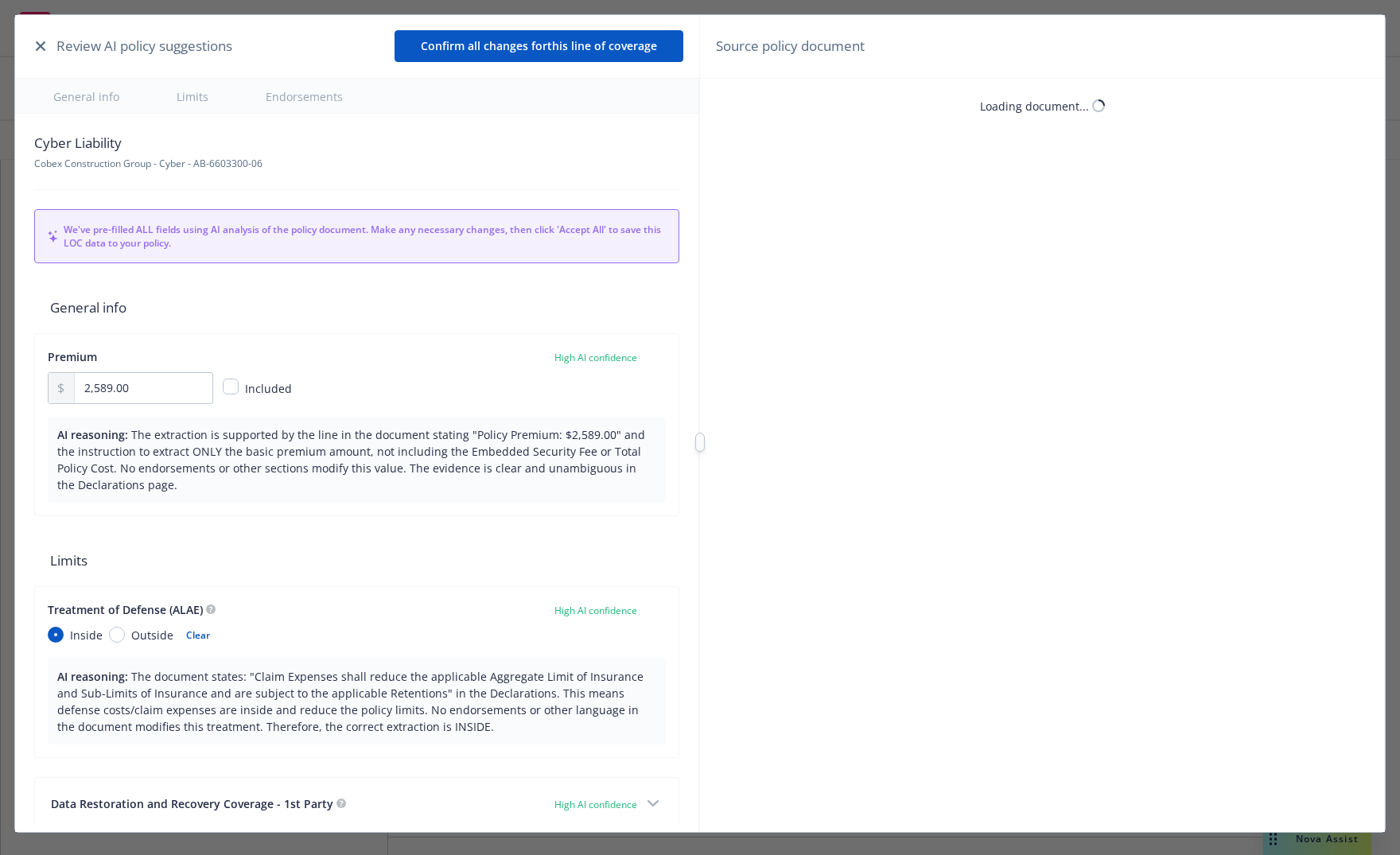
type textarea "x"
click at [45, 40] on button "button" at bounding box center [40, 46] width 19 height 19
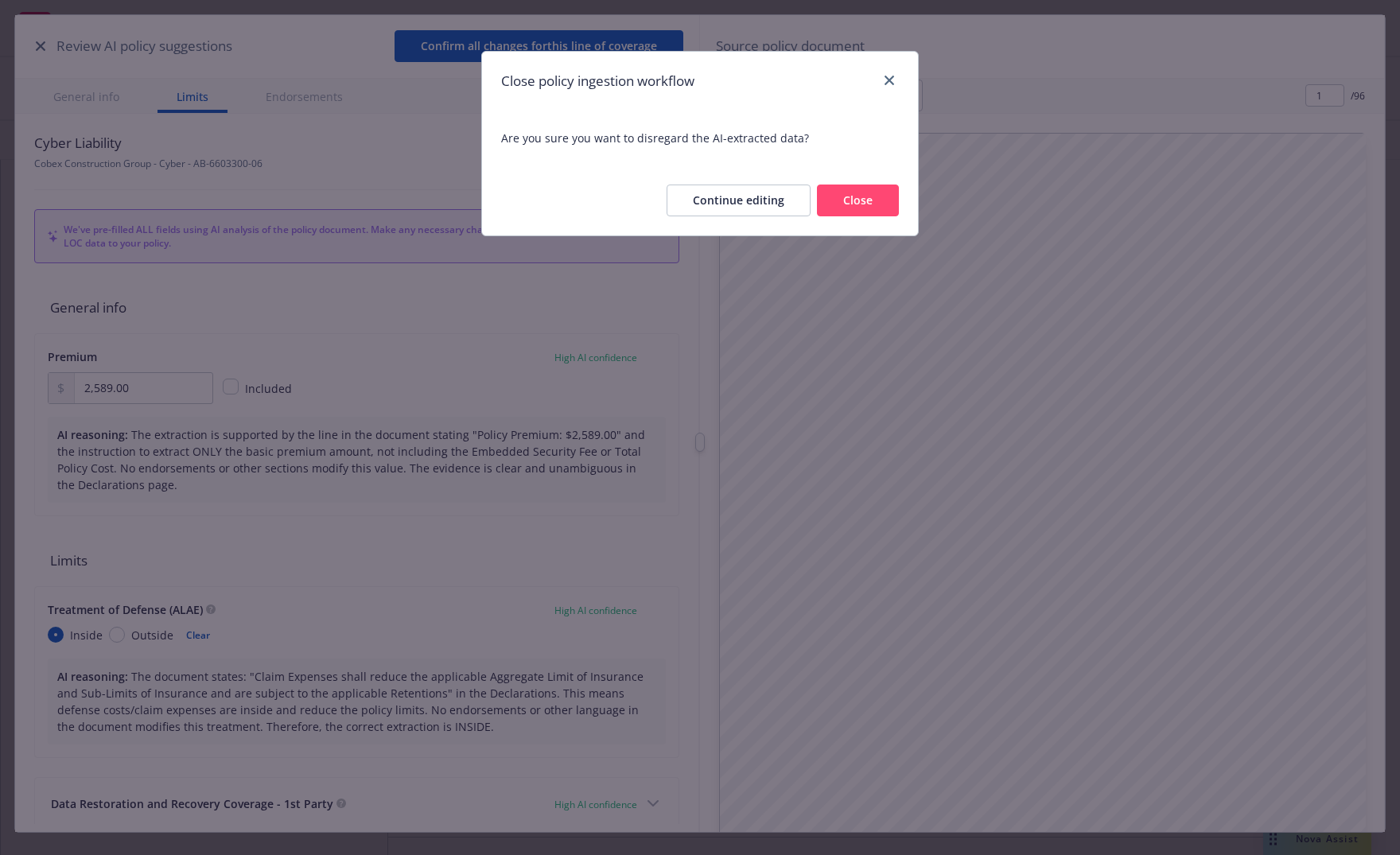
click at [883, 197] on button "Close" at bounding box center [858, 201] width 82 height 32
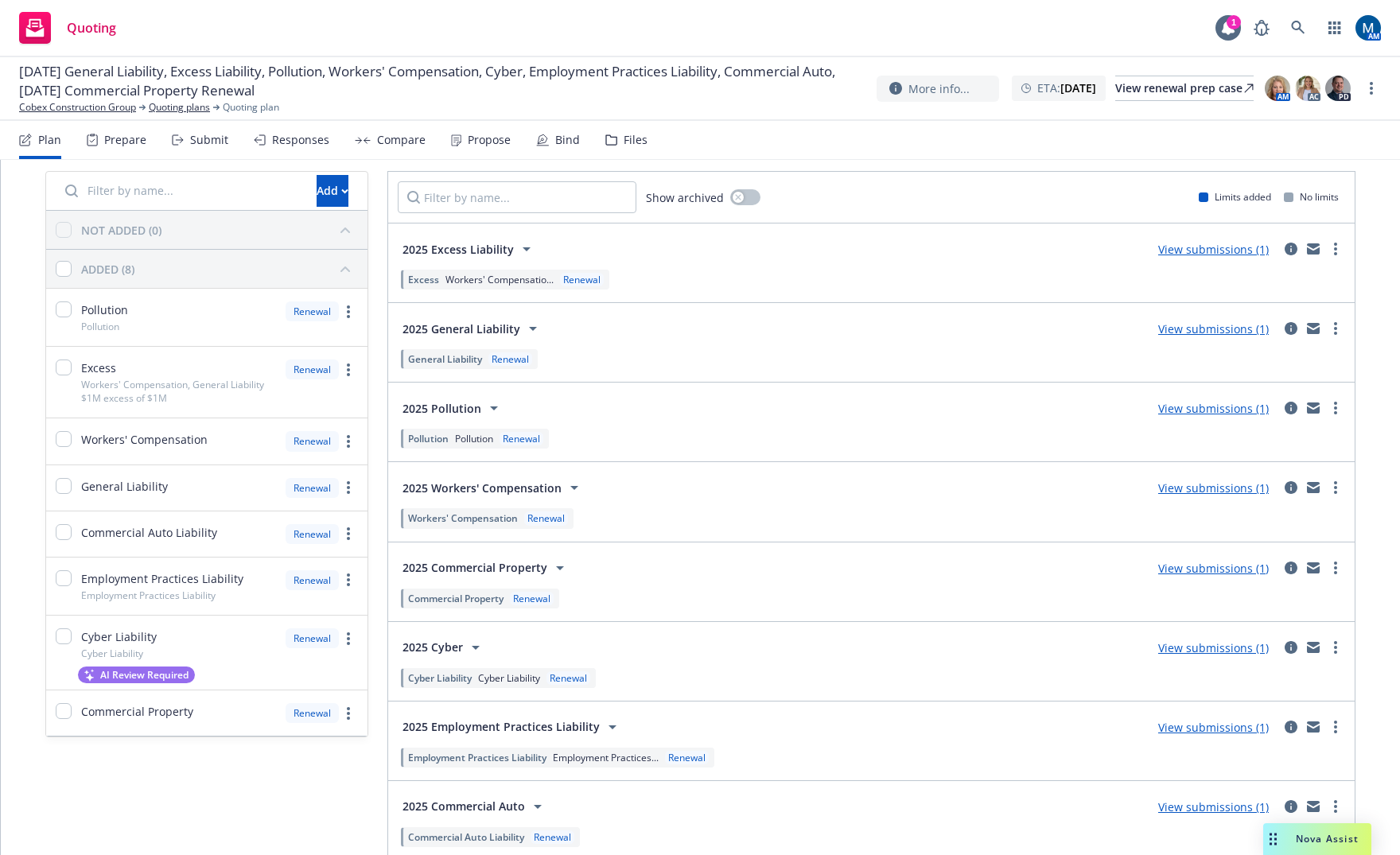
scroll to position [132, 0]
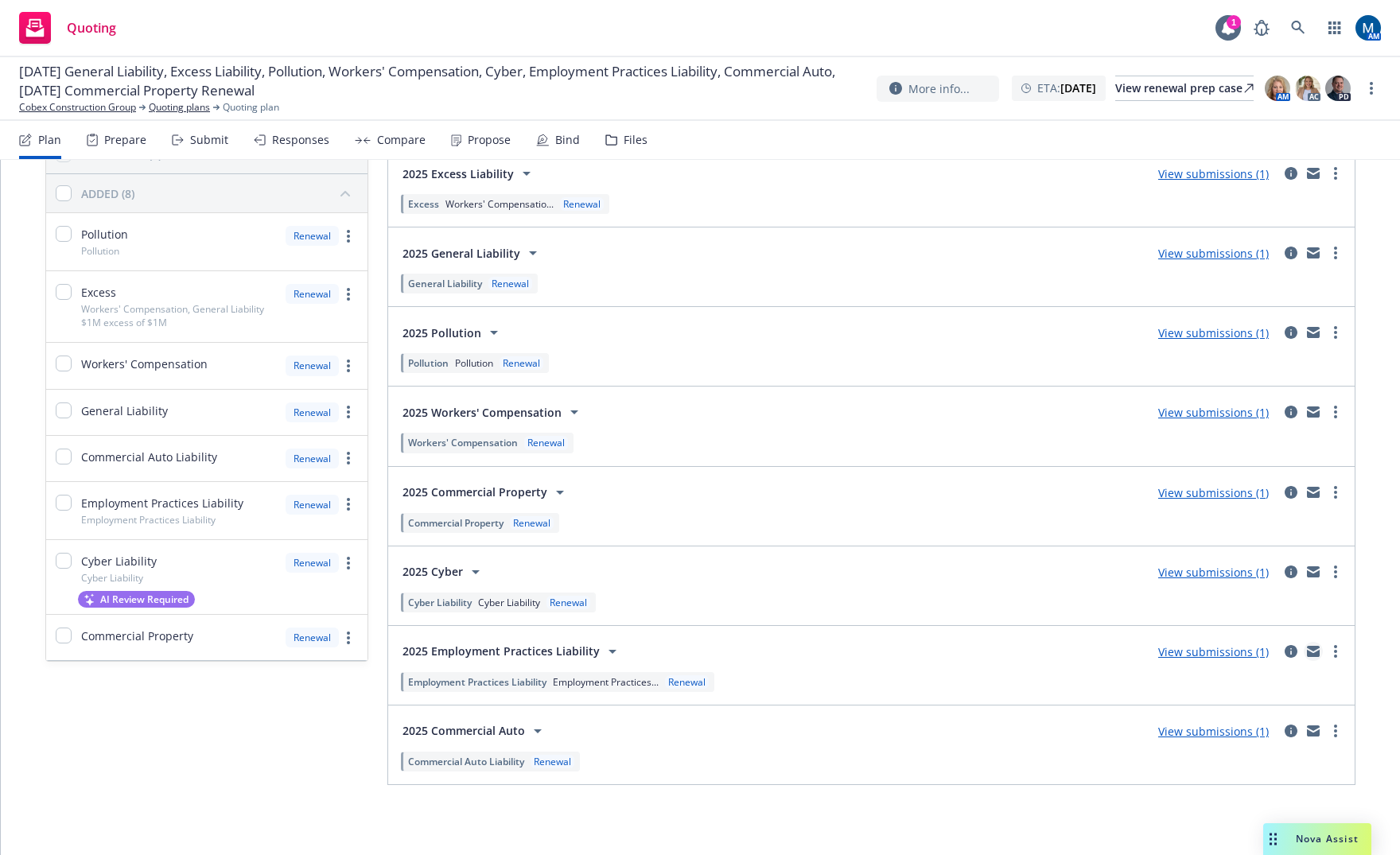
click at [1308, 653] on icon "mail" at bounding box center [1313, 653] width 13 height 8
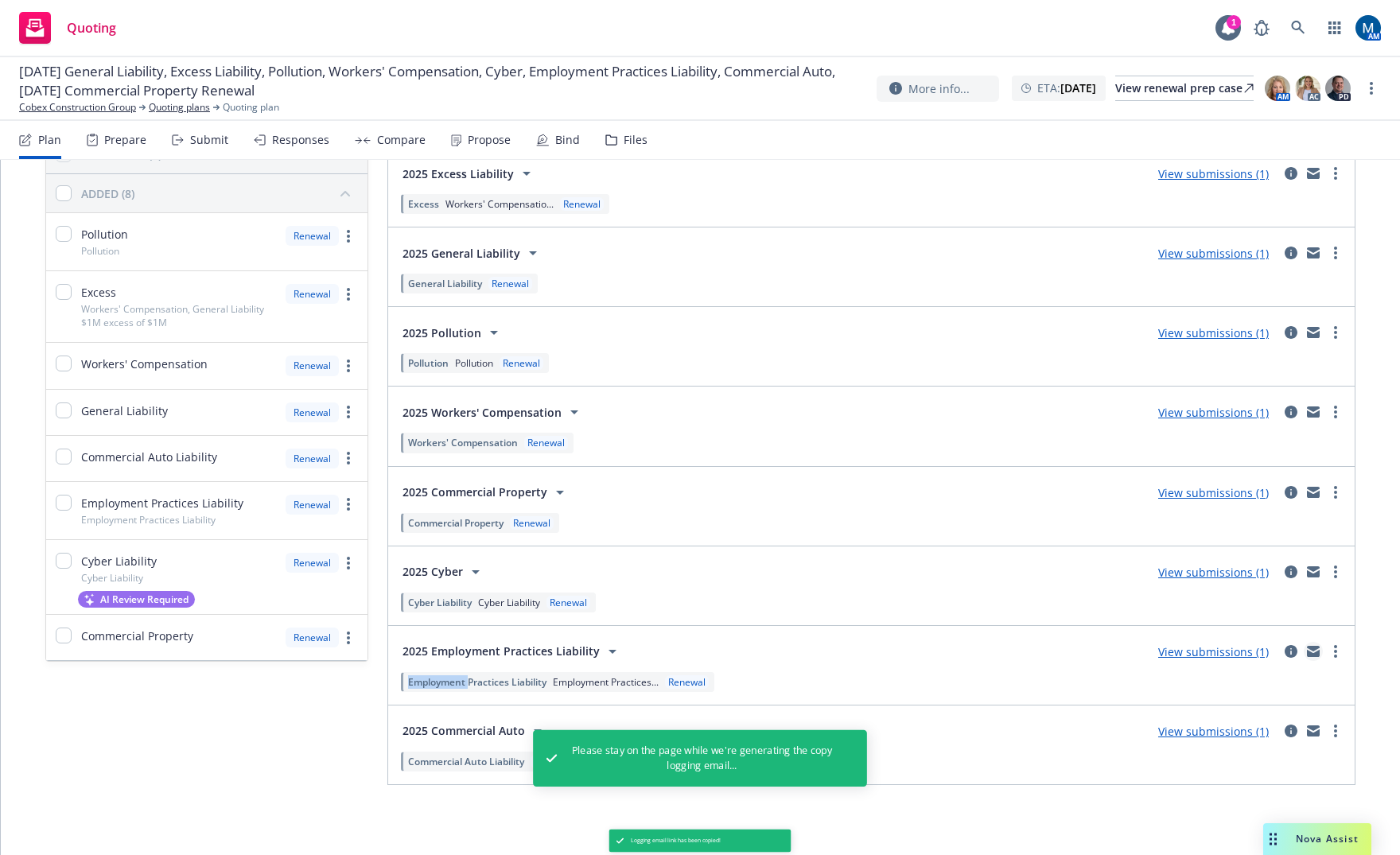
click at [1308, 653] on icon "mail" at bounding box center [1313, 653] width 13 height 8
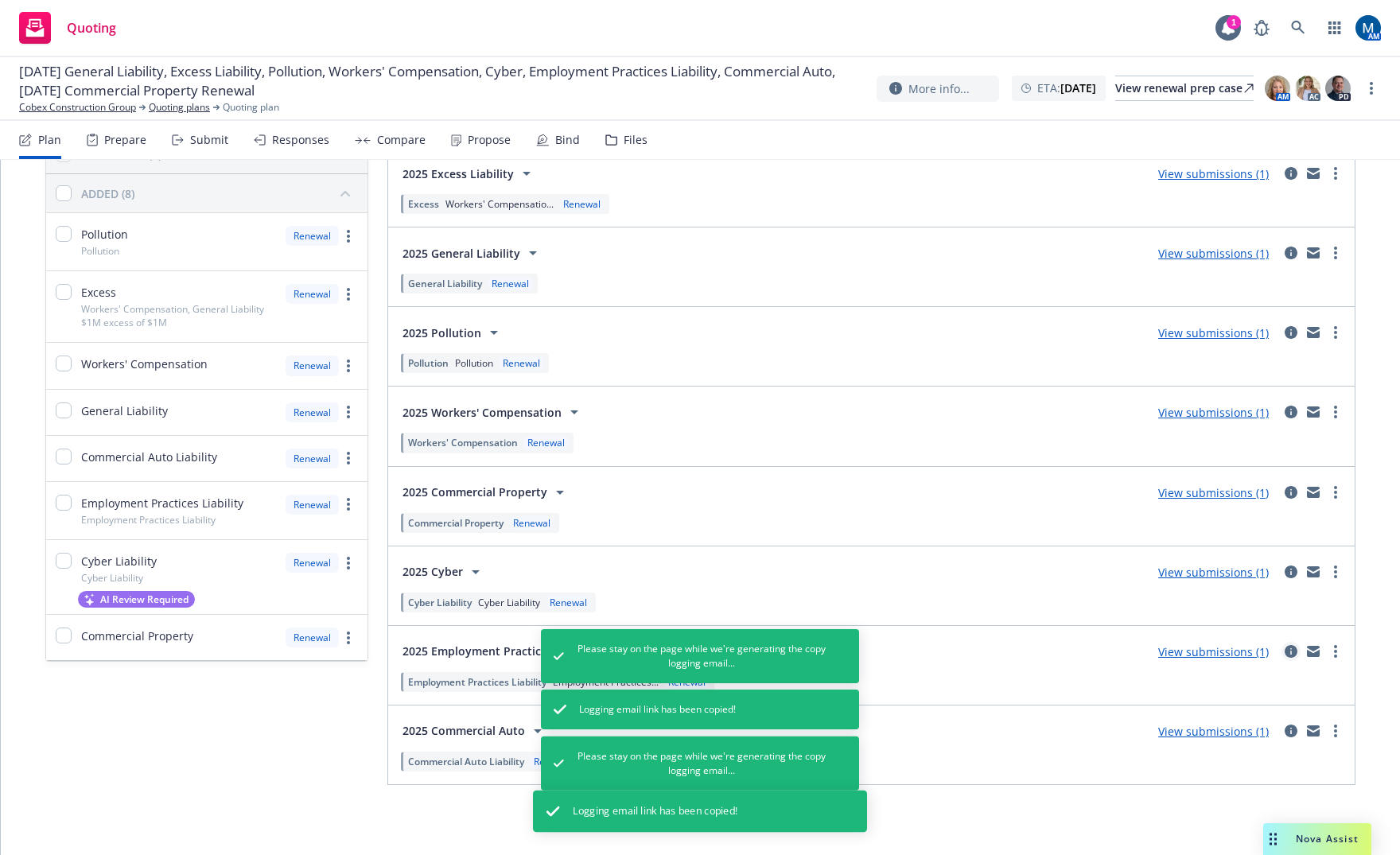
click at [1285, 648] on icon "circleInformation" at bounding box center [1291, 651] width 13 height 13
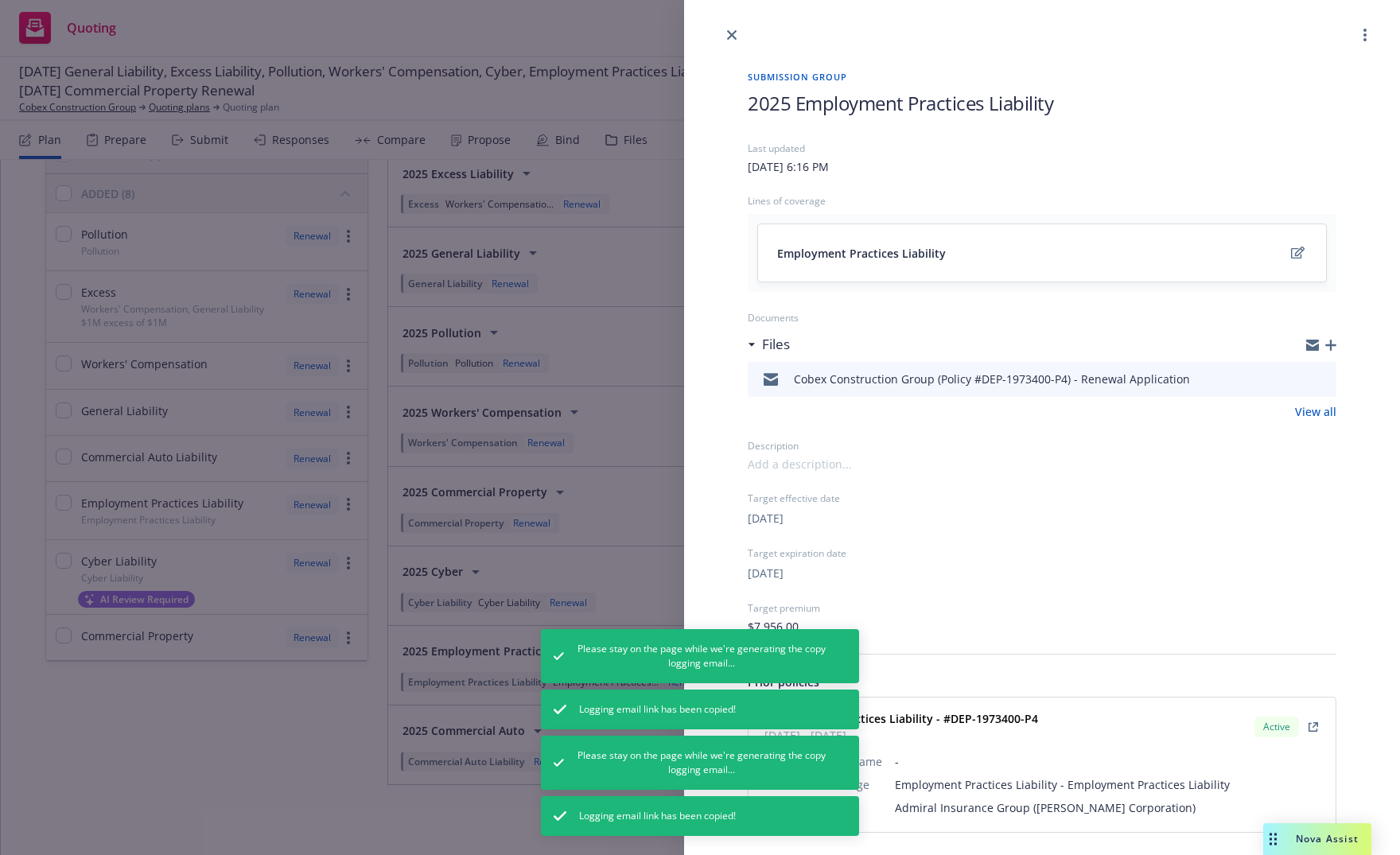
click at [1317, 379] on button "preview file" at bounding box center [1321, 378] width 18 height 14
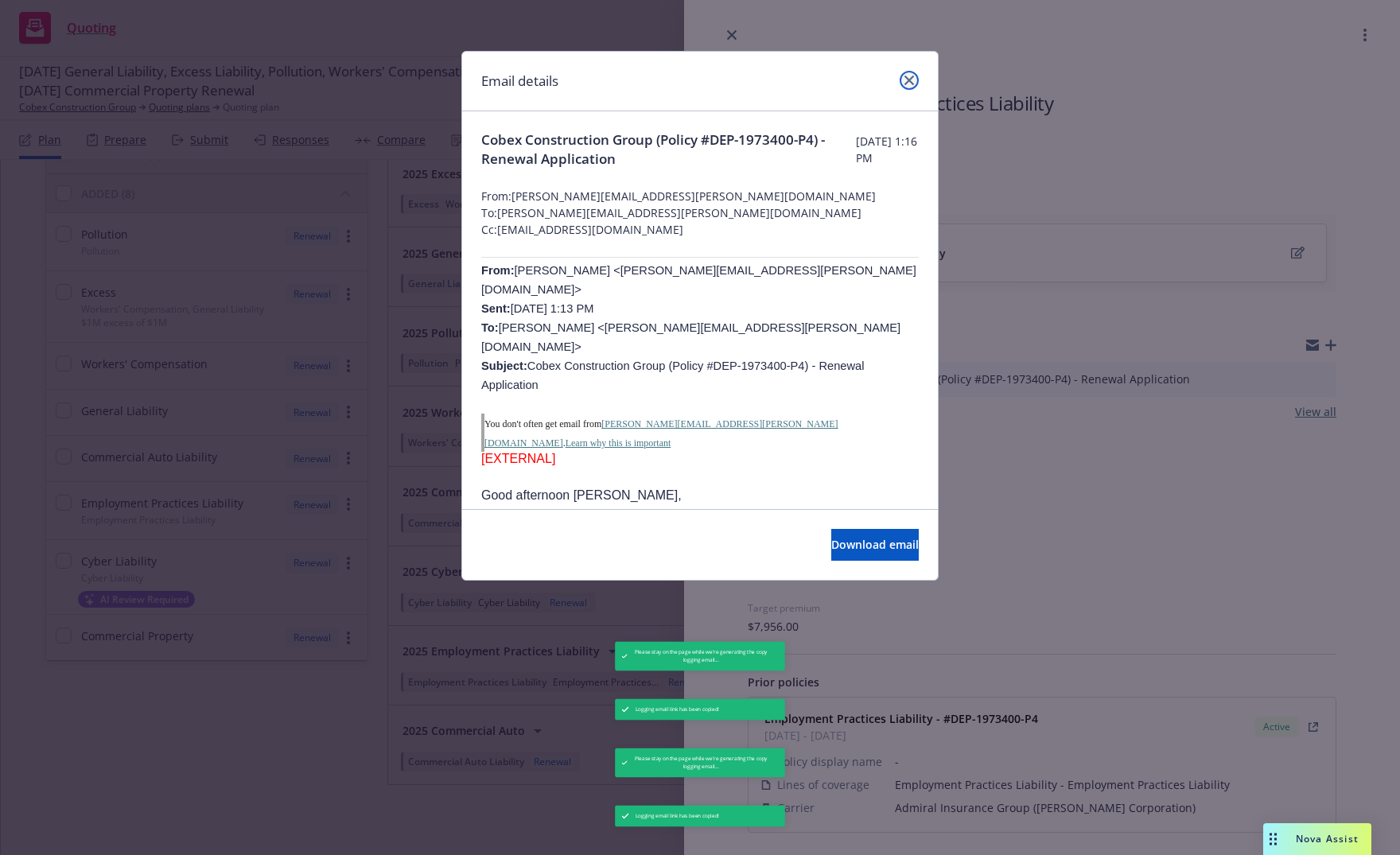
click at [910, 79] on icon "close" at bounding box center [909, 80] width 9 height 9
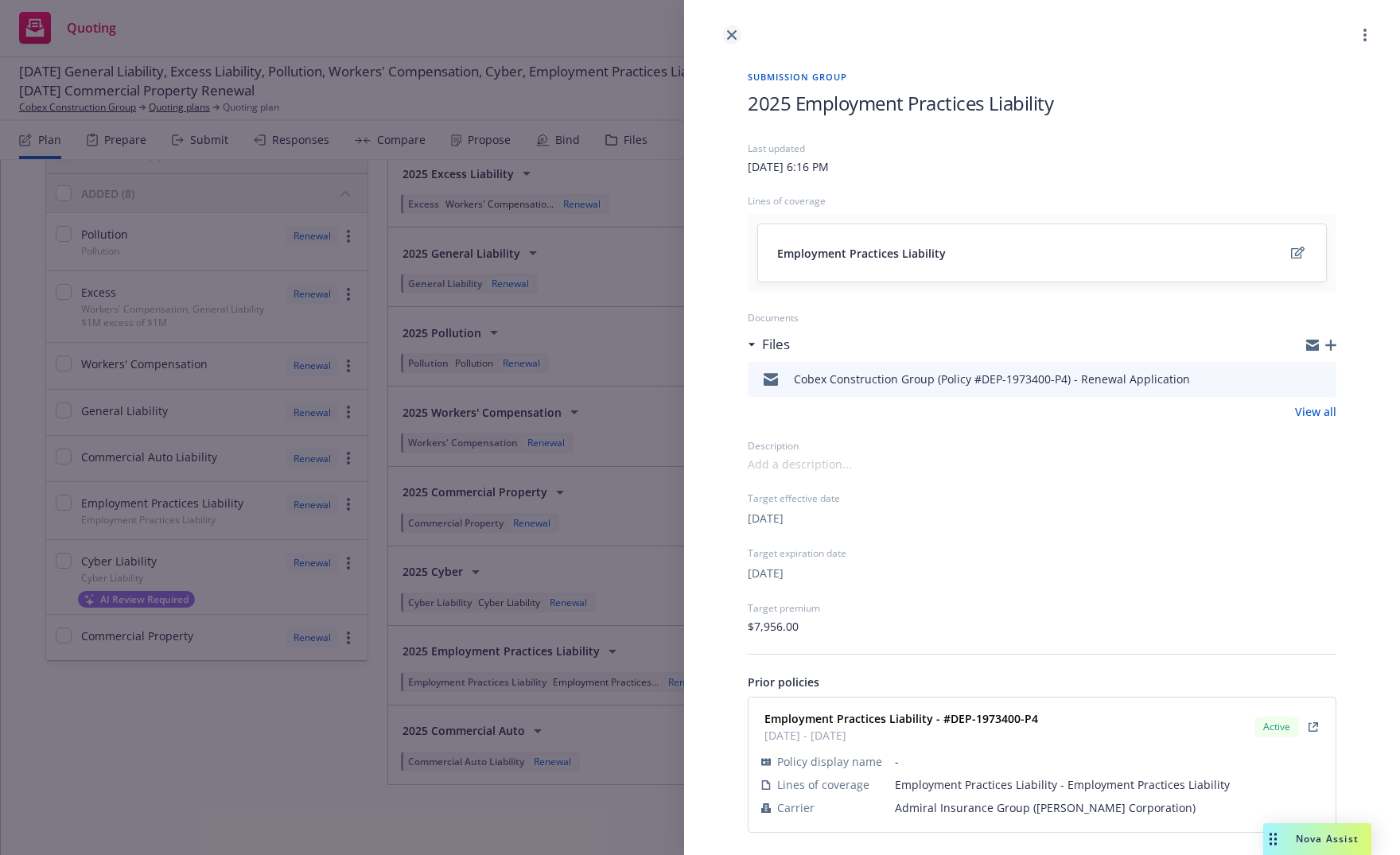
click at [728, 33] on icon "close" at bounding box center [731, 34] width 9 height 9
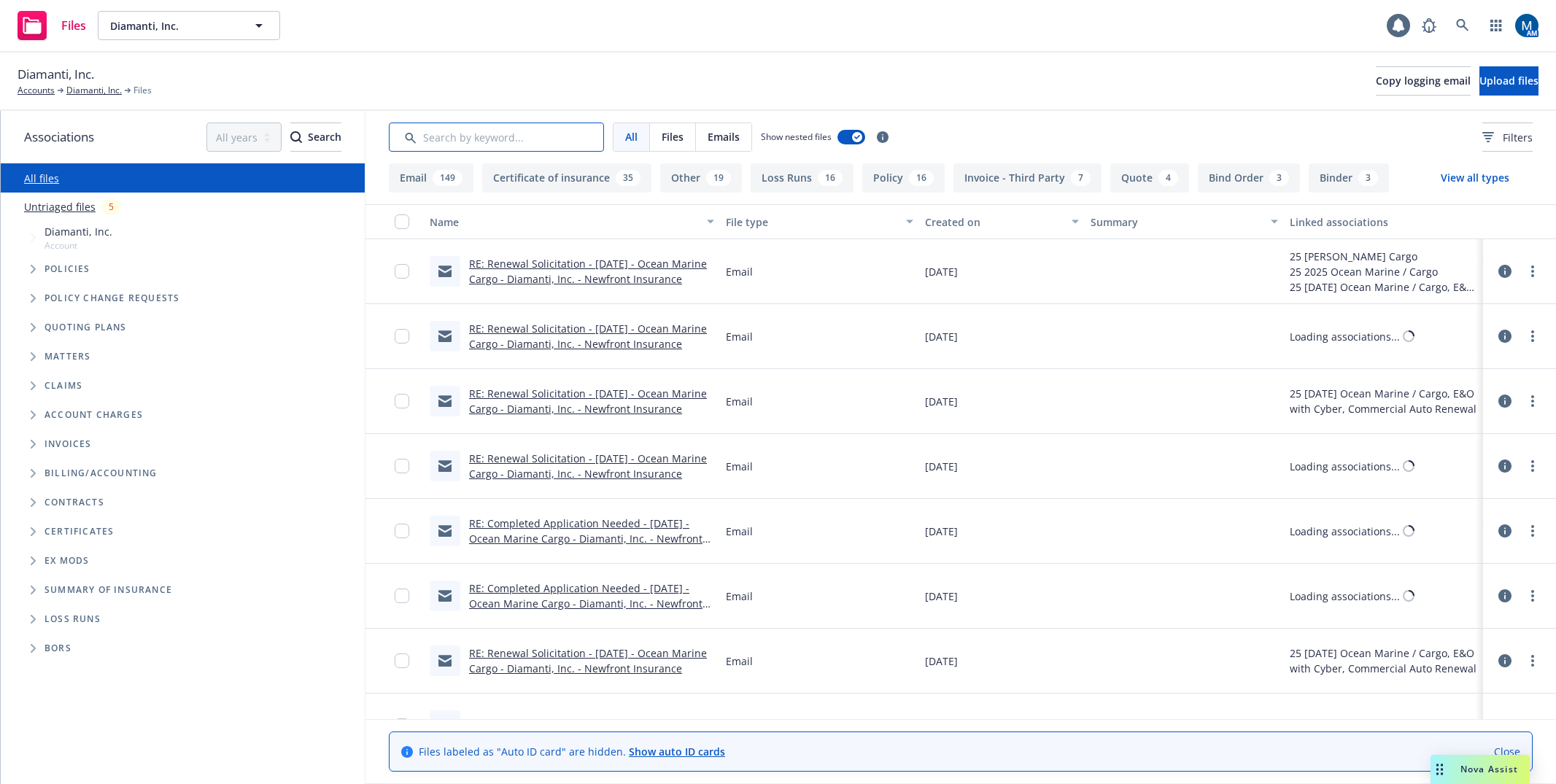
click at [516, 137] on input "Search by keyword..." at bounding box center [496, 137] width 215 height 29
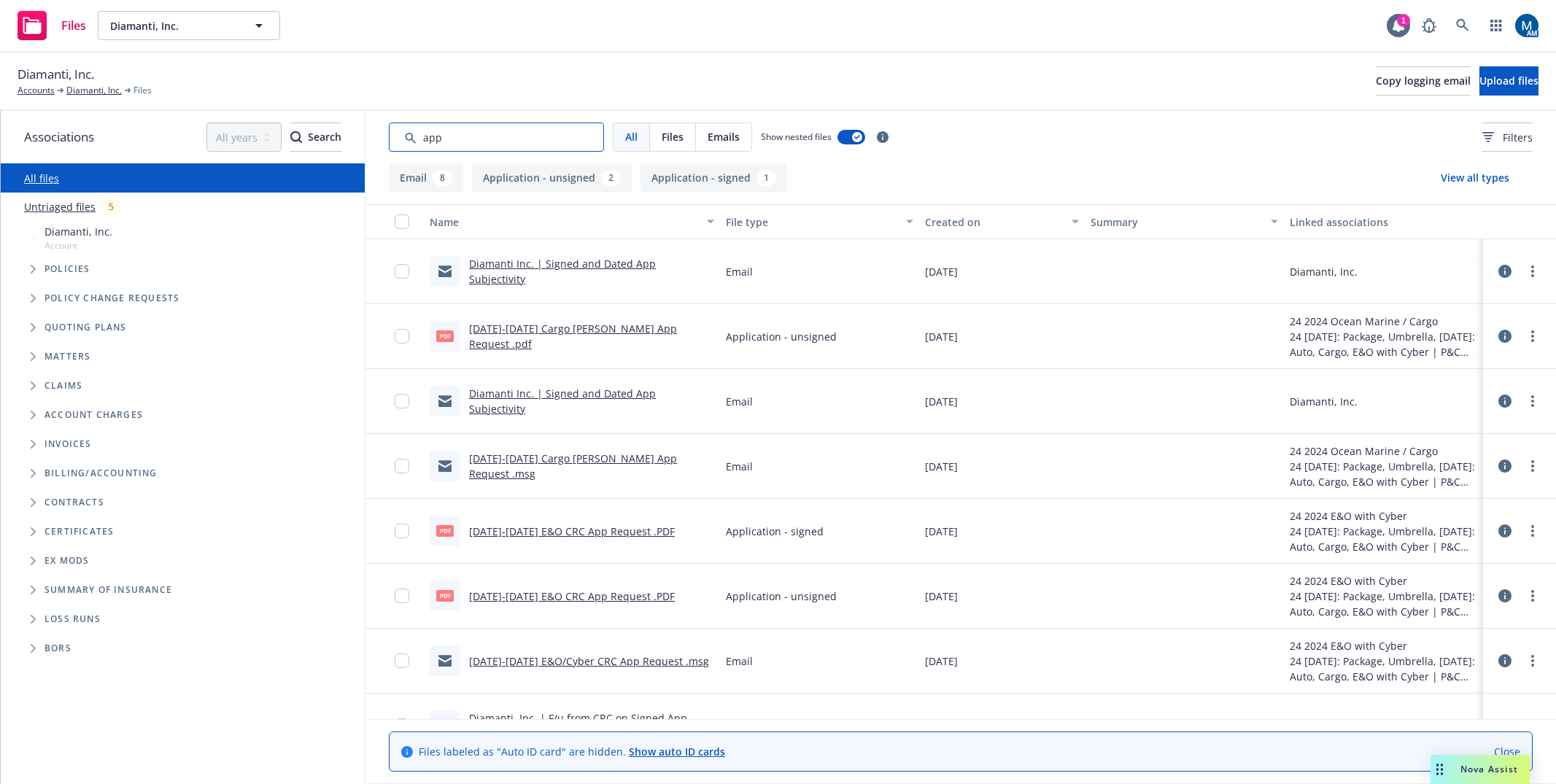
type input "app"
click at [614, 338] on link "[DATE]-[DATE] Cargo [PERSON_NAME] App Request .pdf" at bounding box center [573, 337] width 208 height 29
click at [648, 397] on link "Diamanti Inc. | Signed and Dated App Subjectivity" at bounding box center [562, 401] width 186 height 29
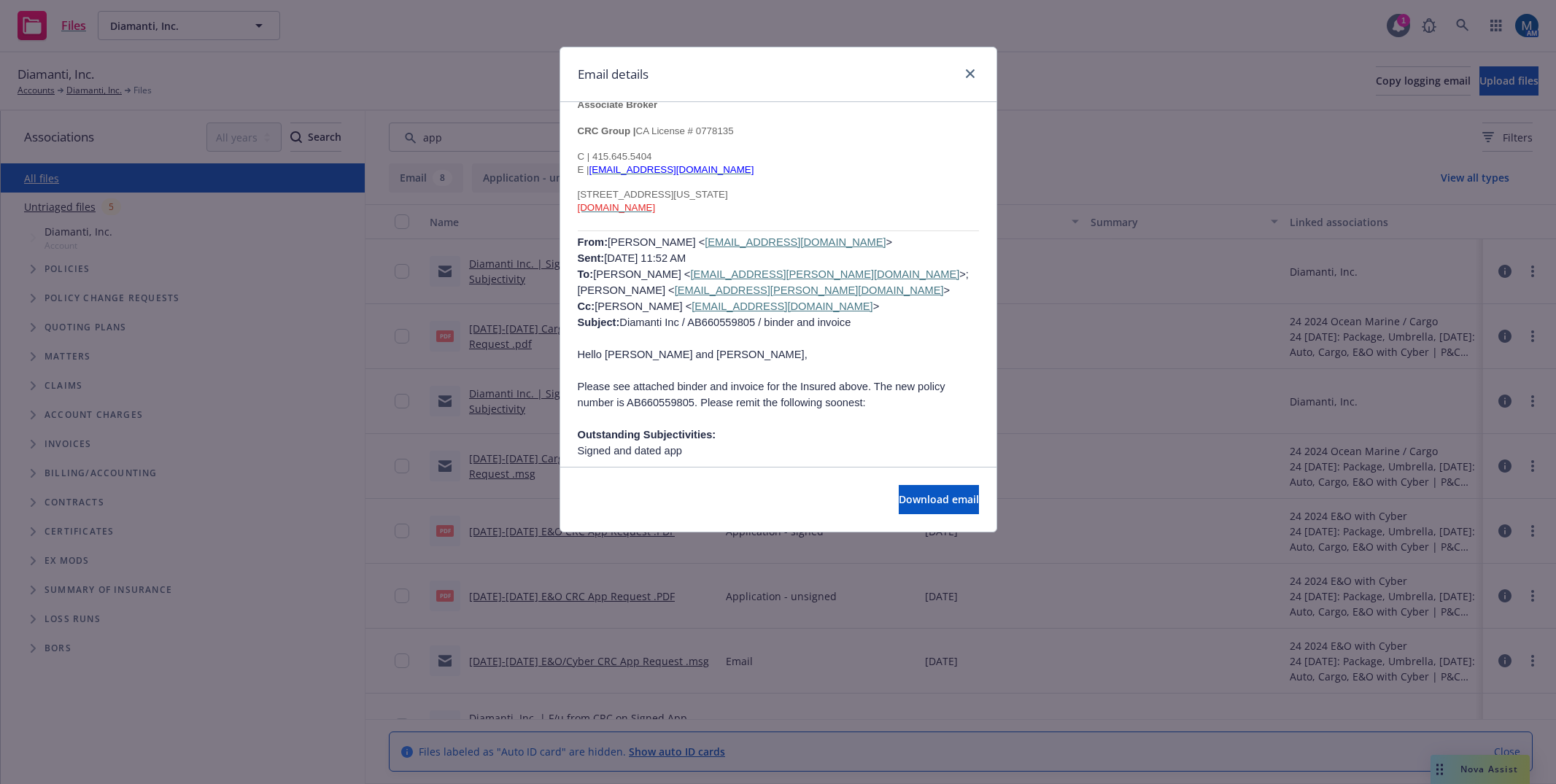
scroll to position [802, 0]
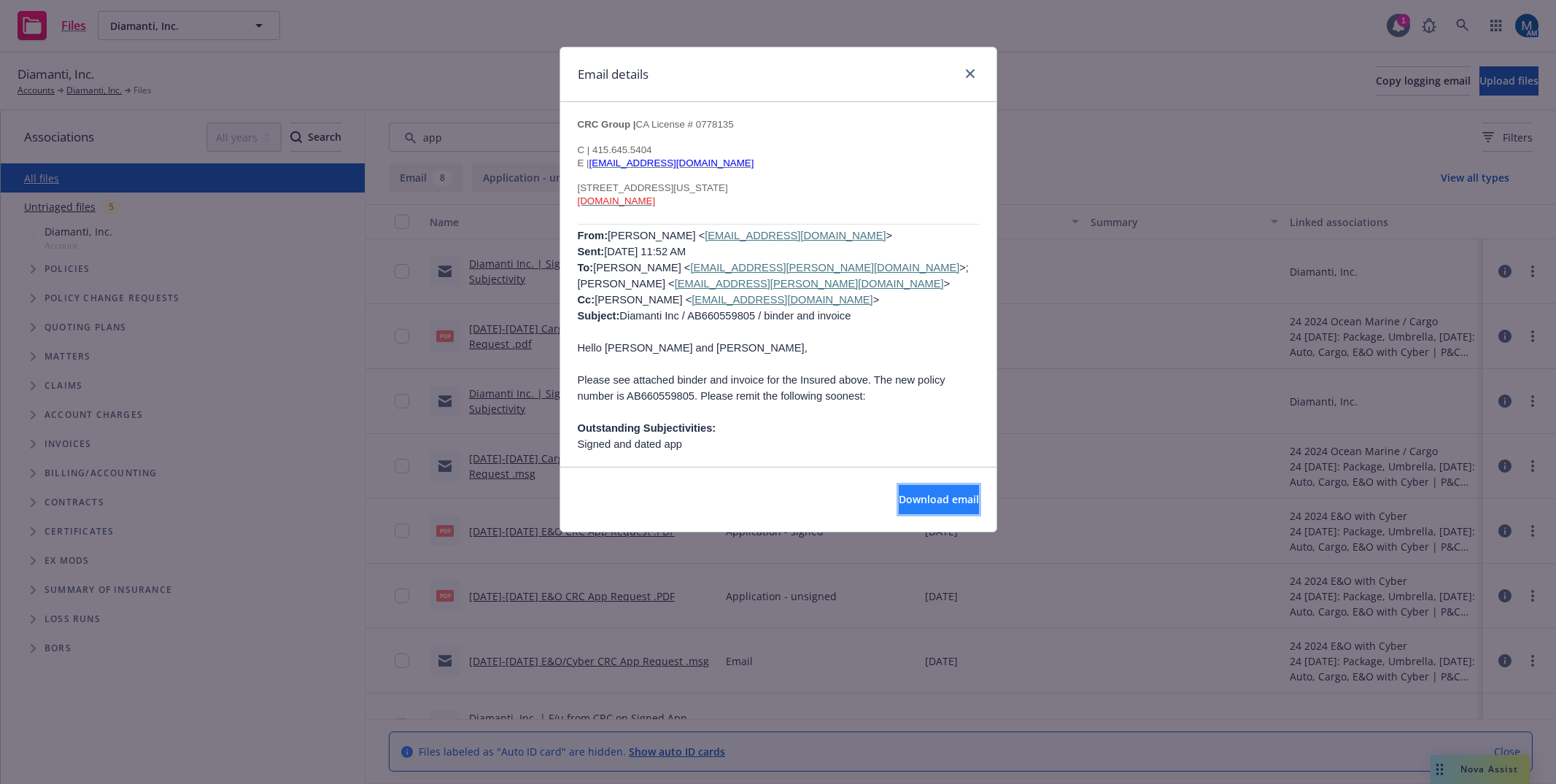
click at [920, 500] on span "Download email" at bounding box center [938, 499] width 80 height 14
click at [966, 75] on icon "close" at bounding box center [970, 73] width 8 height 8
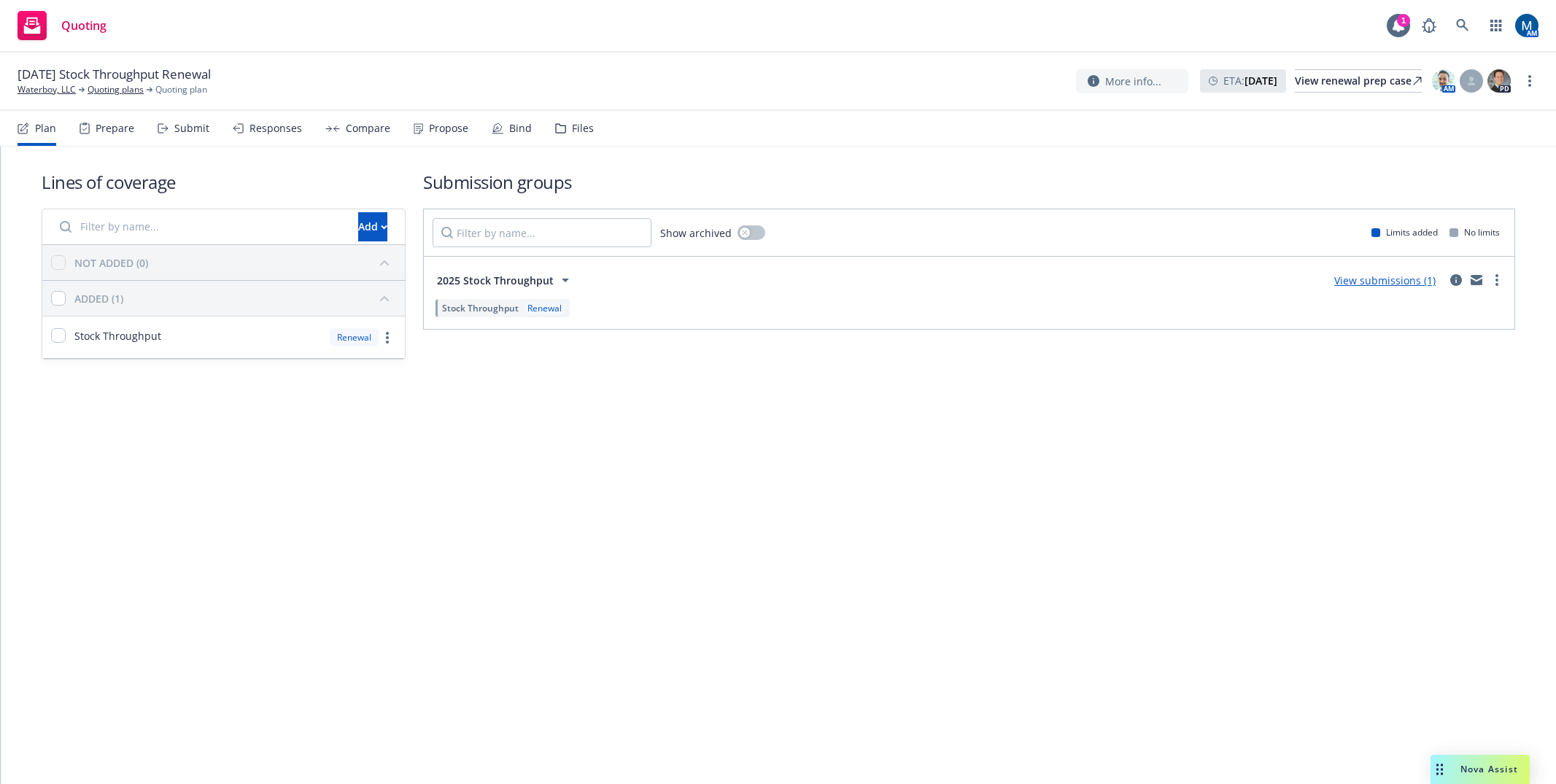
click at [158, 132] on icon at bounding box center [163, 128] width 11 height 10
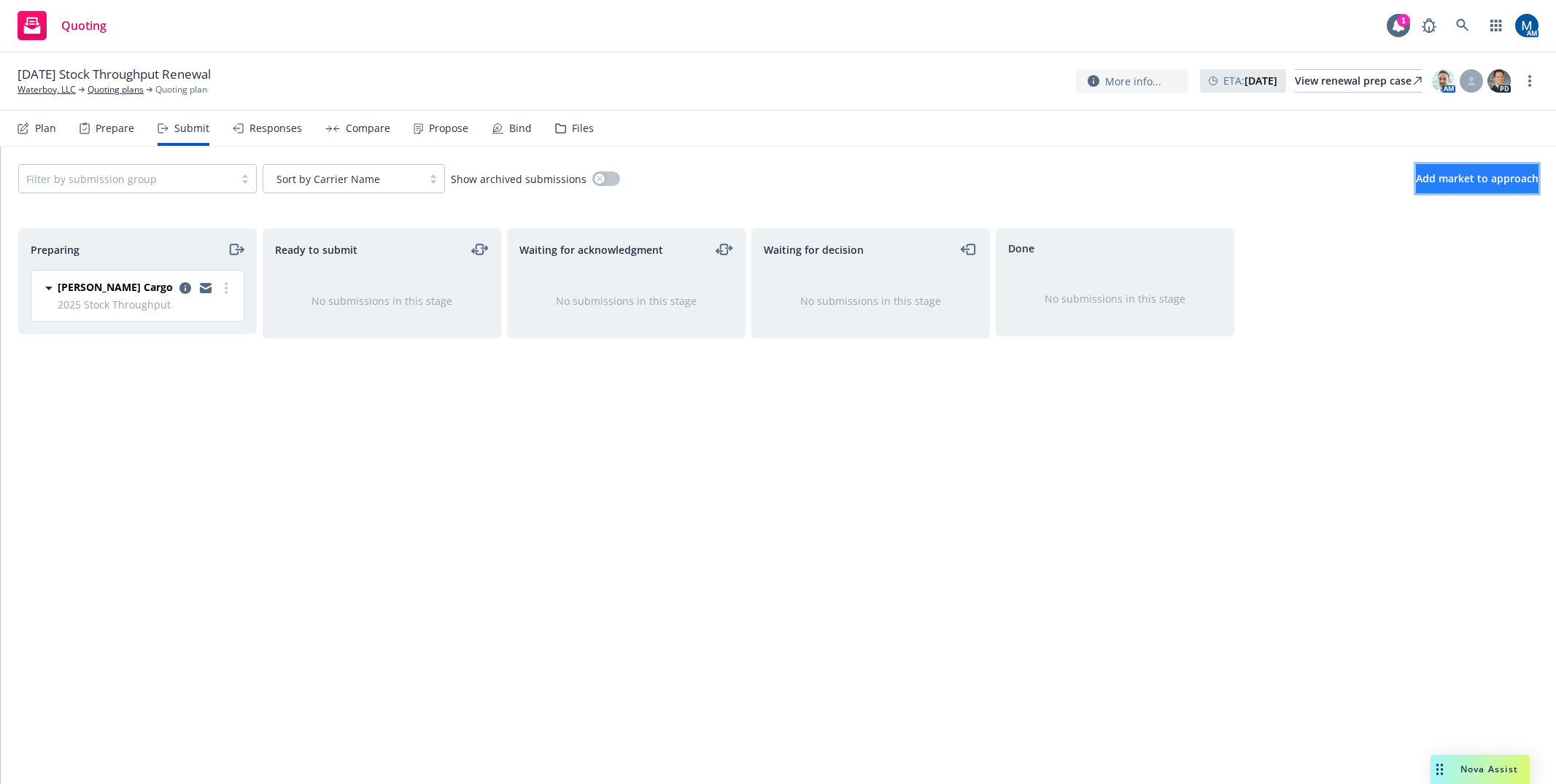
click at [1440, 181] on span "Add market to approach" at bounding box center [1477, 179] width 122 height 14
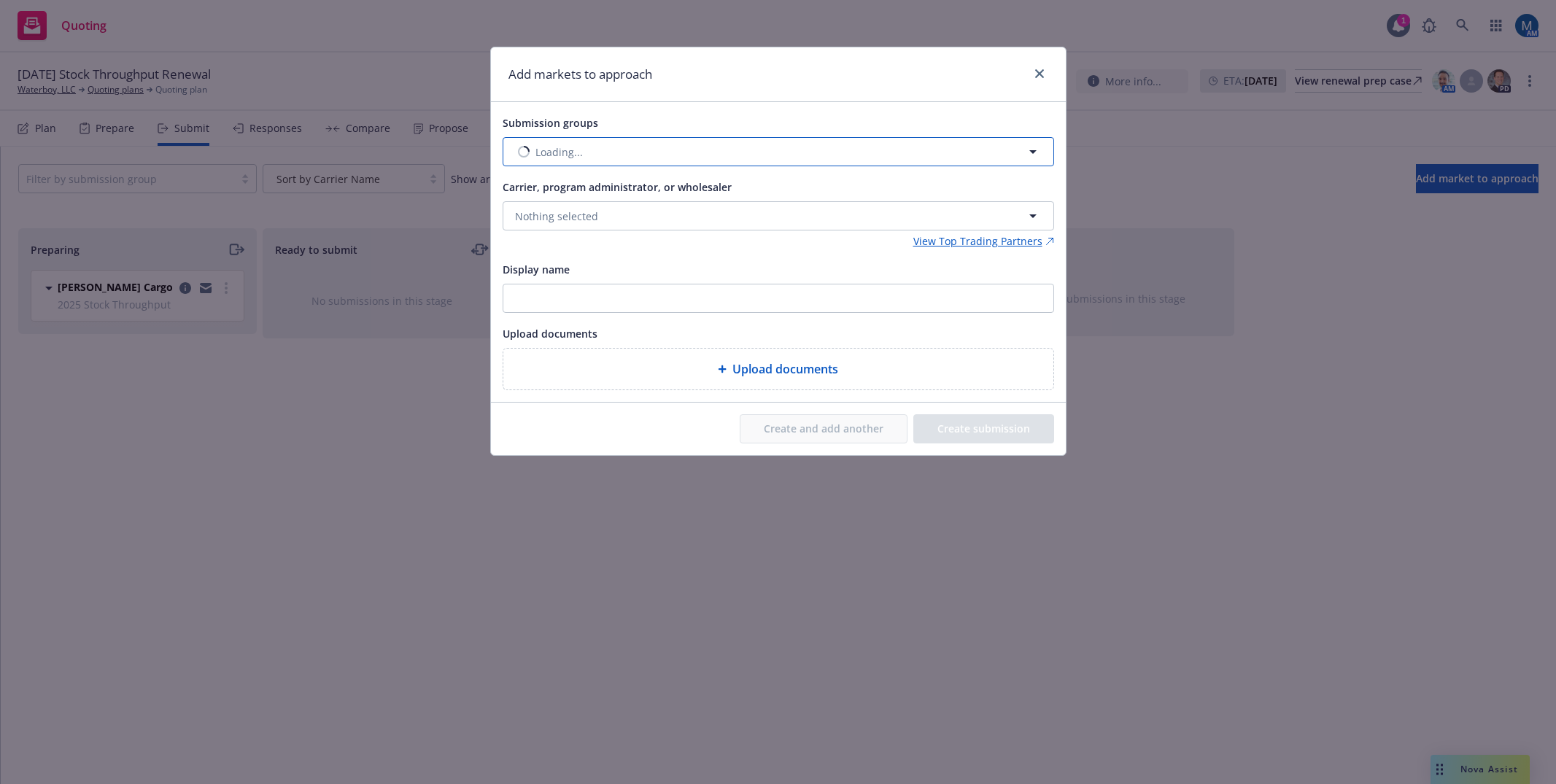
click at [658, 148] on button "Loading..." at bounding box center [778, 152] width 552 height 29
click at [699, 105] on div "Submission groups Nothing selected Select all 2025 Stock Throughput Stock Throu…" at bounding box center [778, 252] width 575 height 300
click at [1033, 74] on link "close" at bounding box center [1039, 73] width 18 height 18
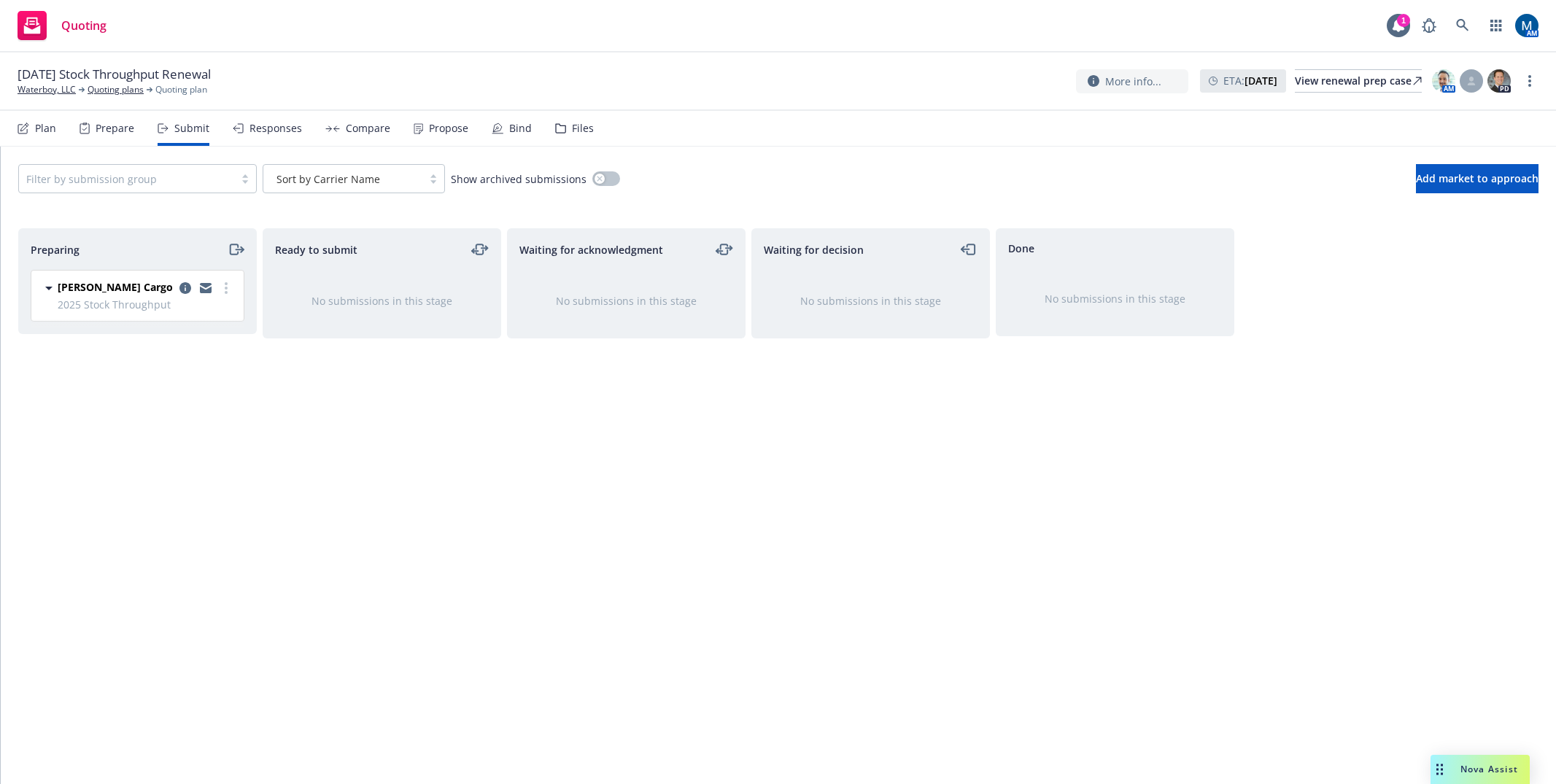
click at [35, 133] on div "Plan" at bounding box center [45, 128] width 21 height 12
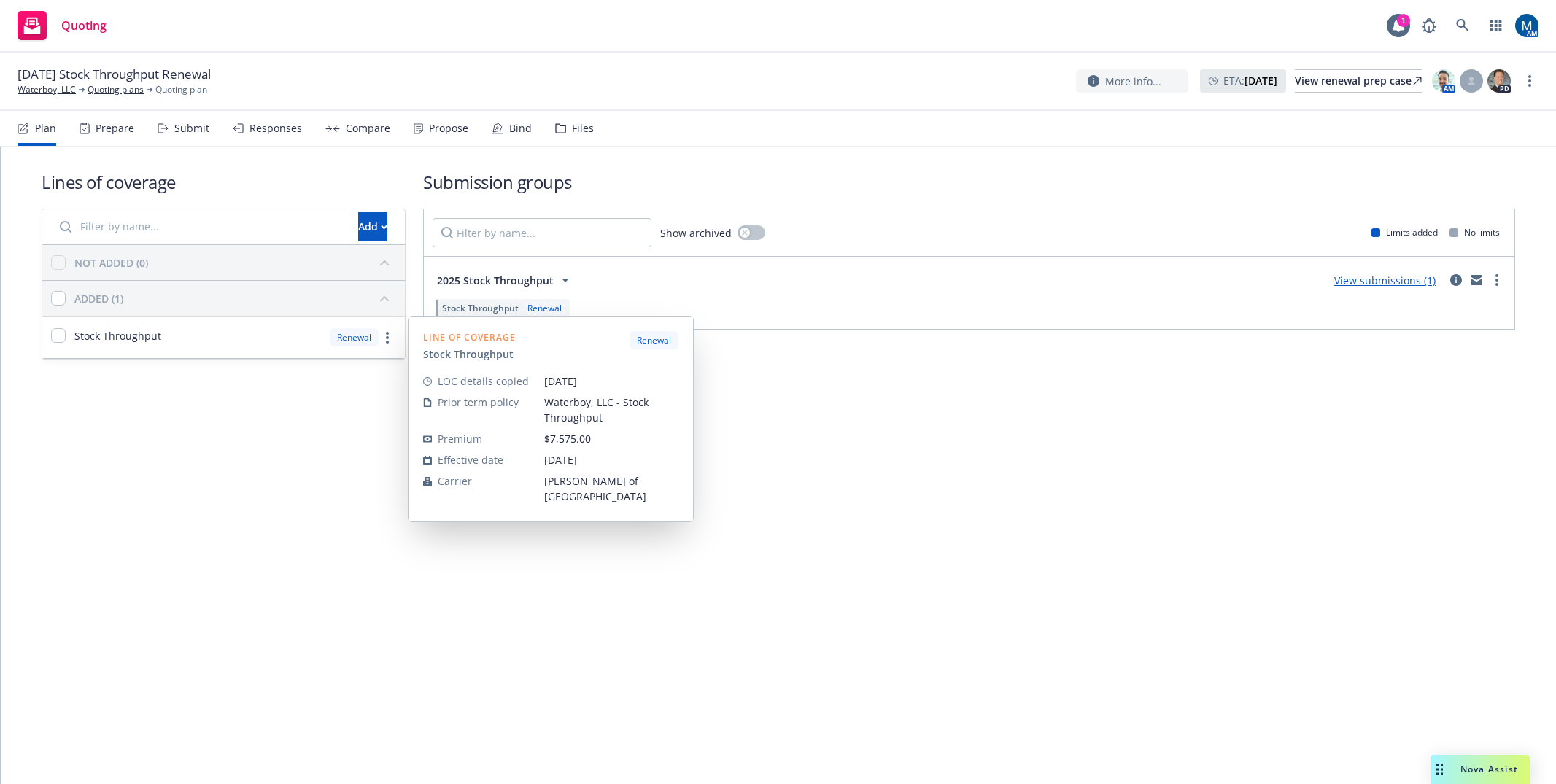
click at [115, 427] on div "Lines of coverage Add NOT ADDED (0) ADDED (1) Stock Throughput Renewal Line of …" at bounding box center [778, 465] width 1555 height 638
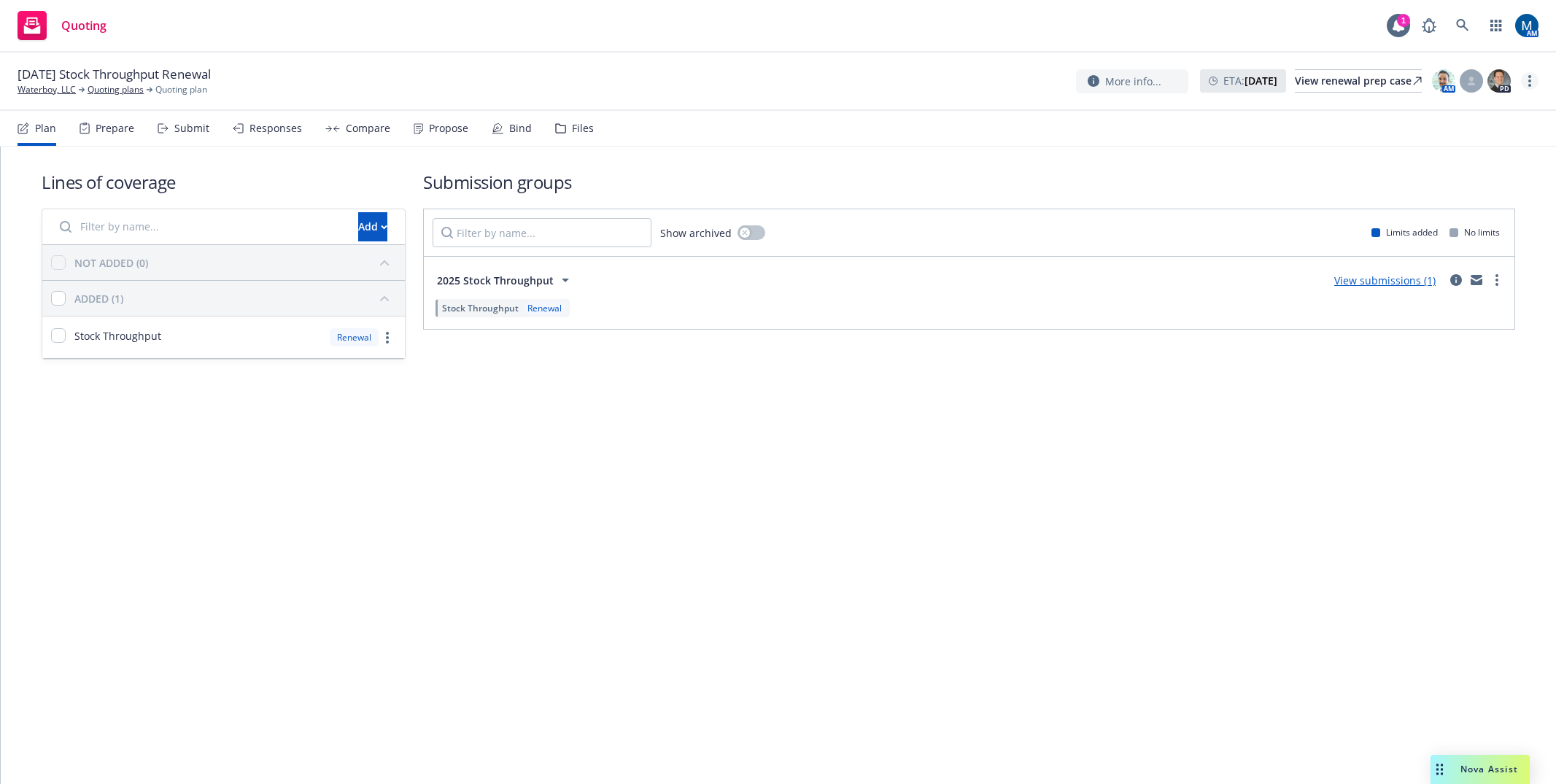
click at [1531, 80] on link "more" at bounding box center [1529, 81] width 18 height 18
click at [1445, 226] on link "Archive quoting plan" at bounding box center [1456, 227] width 163 height 29
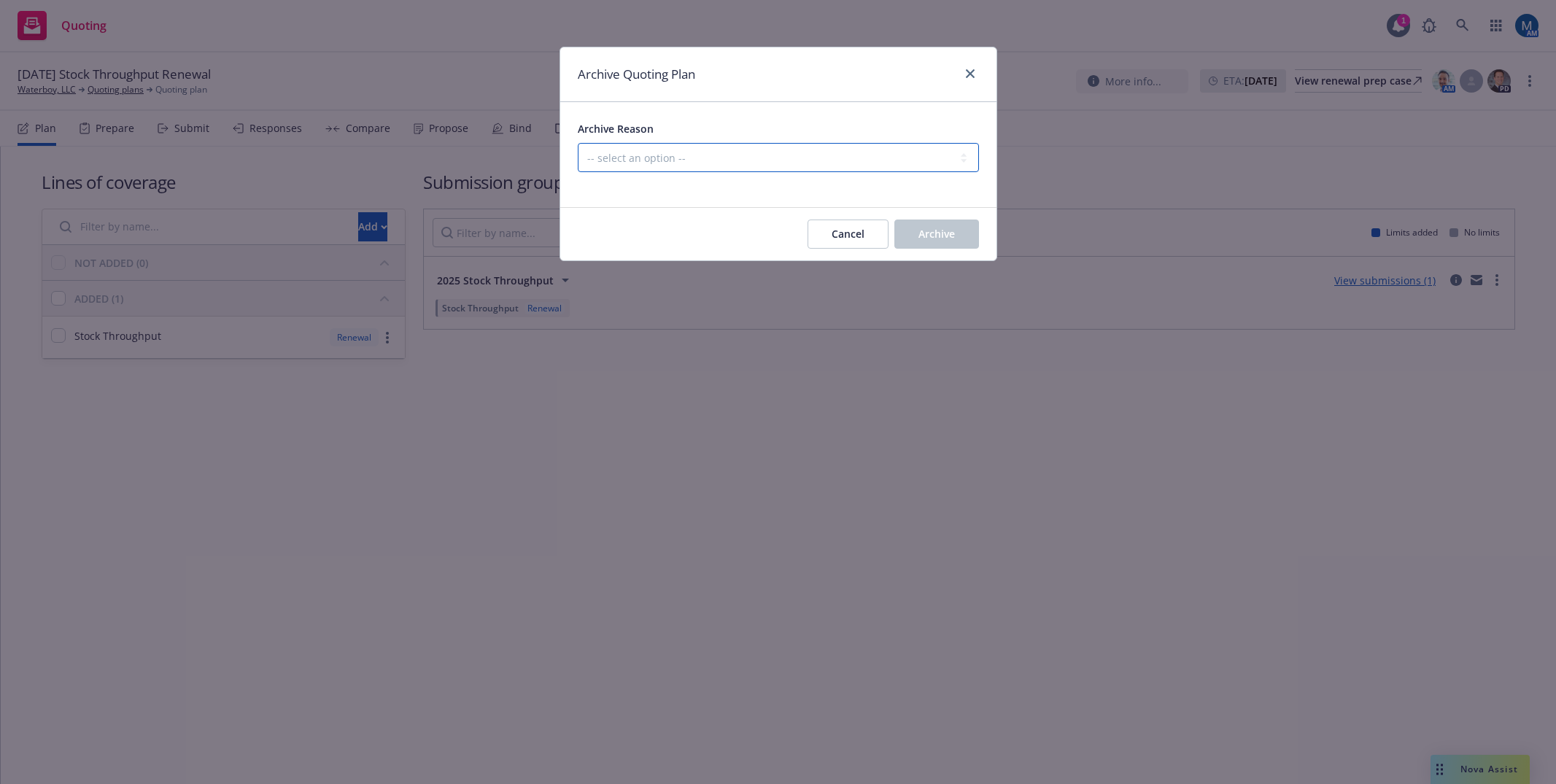
click at [723, 149] on select "-- select an option -- All policies in this renewal plan are auto-renewed Creat…" at bounding box center [778, 158] width 401 height 29
select select "ARCHIVED_DUPLICATE"
click at [578, 143] on select "-- select an option -- All policies in this renewal plan are auto-renewed Creat…" at bounding box center [778, 158] width 401 height 29
click at [935, 236] on span "Archive" at bounding box center [936, 233] width 36 height 14
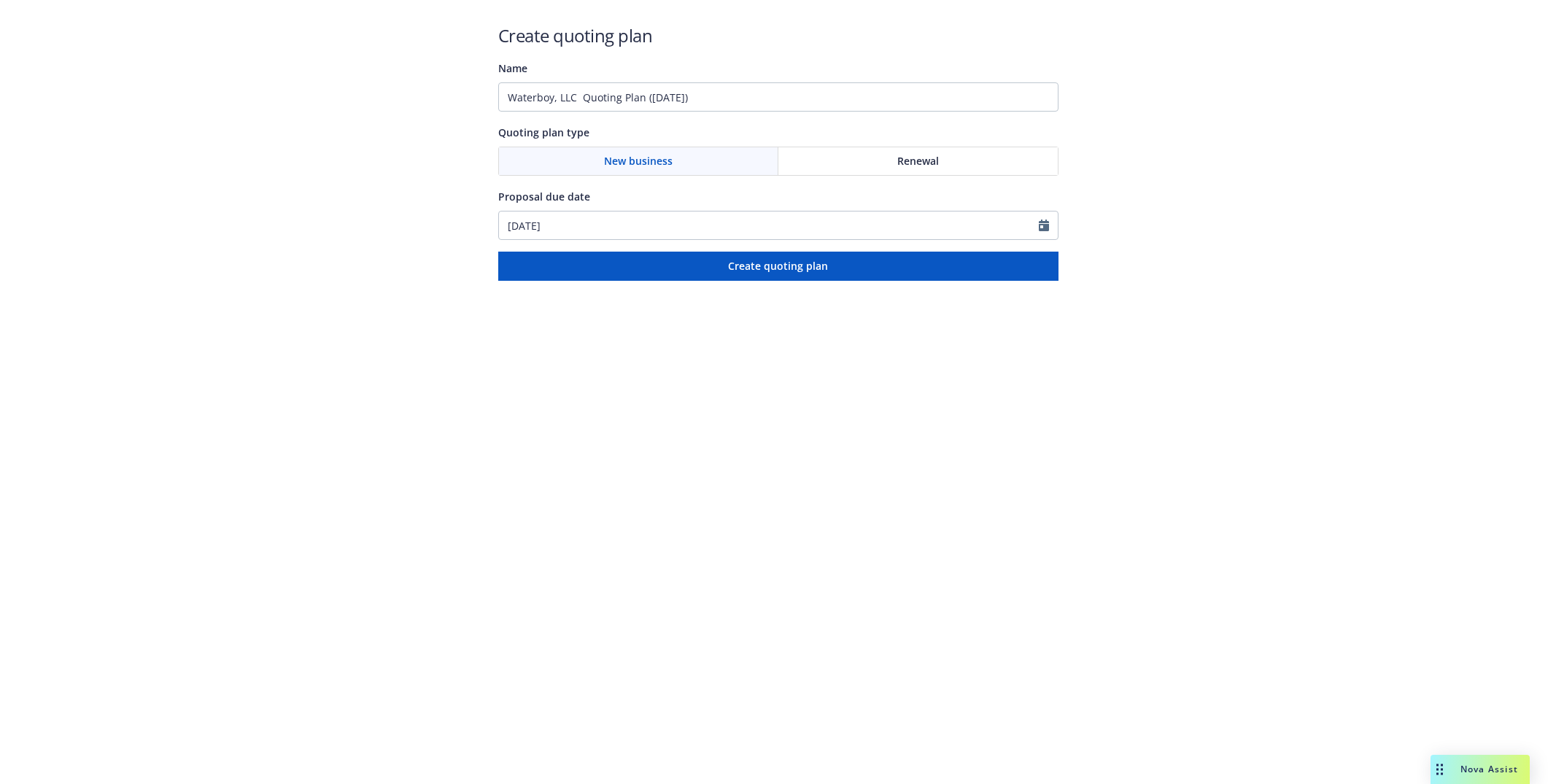
click at [944, 161] on div "Renewal" at bounding box center [917, 161] width 280 height 28
click at [1028, 222] on input "[DATE]" at bounding box center [769, 226] width 540 height 28
click at [665, 257] on button "button" at bounding box center [660, 260] width 18 height 18
select select "10"
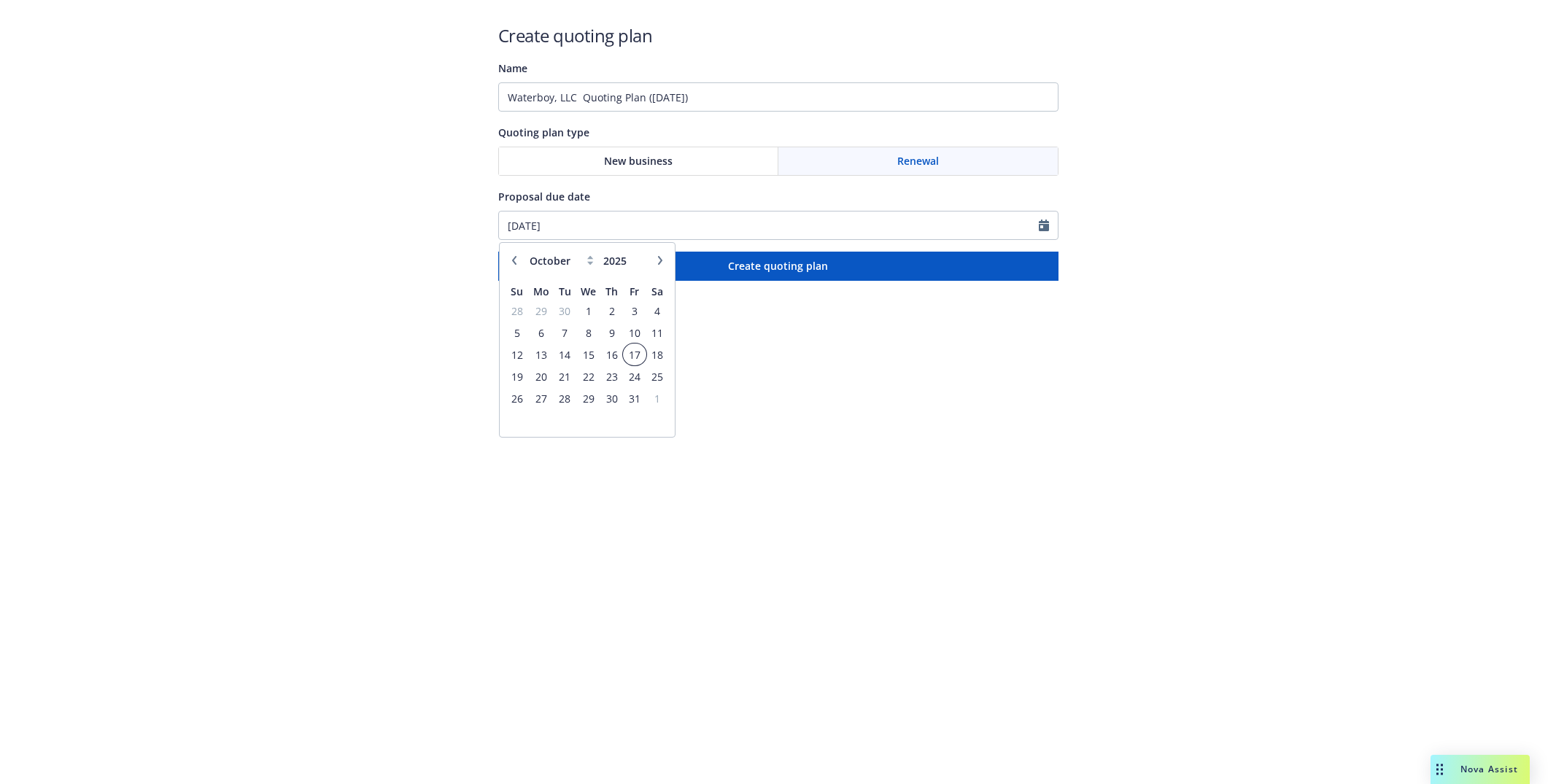
click at [637, 355] on span "17" at bounding box center [634, 355] width 20 height 18
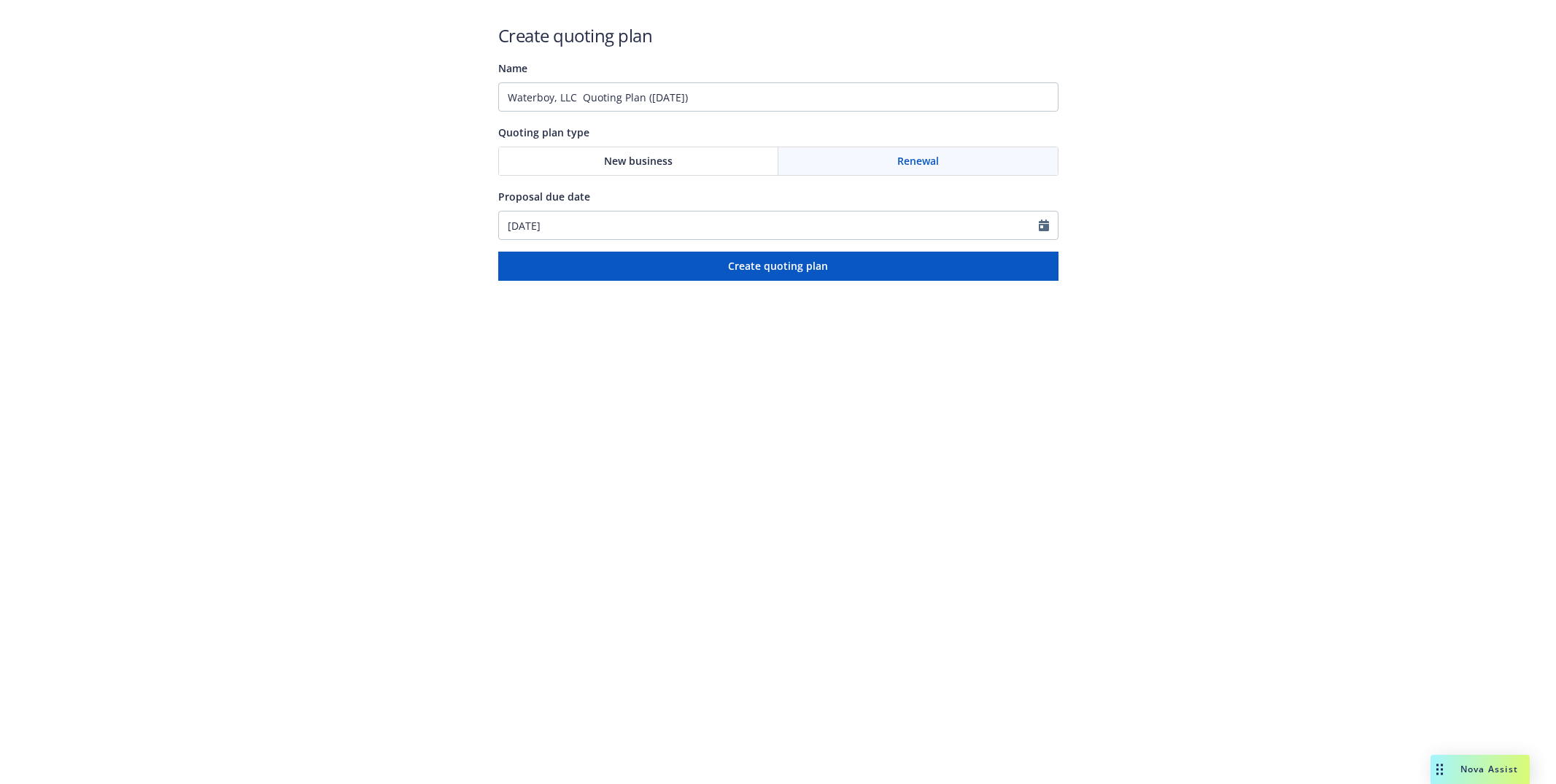
type input "[DATE]"
drag, startPoint x: 399, startPoint y: 96, endPoint x: 266, endPoint y: 108, distance: 133.5
click at [266, 108] on div "Create quoting plan Name Waterboy, LLC Quoting Plan ([DATE]) Quoting plan type …" at bounding box center [778, 140] width 1556 height 281
click at [646, 100] on input "[DATE] - [PERSON_NAME]" at bounding box center [778, 97] width 560 height 29
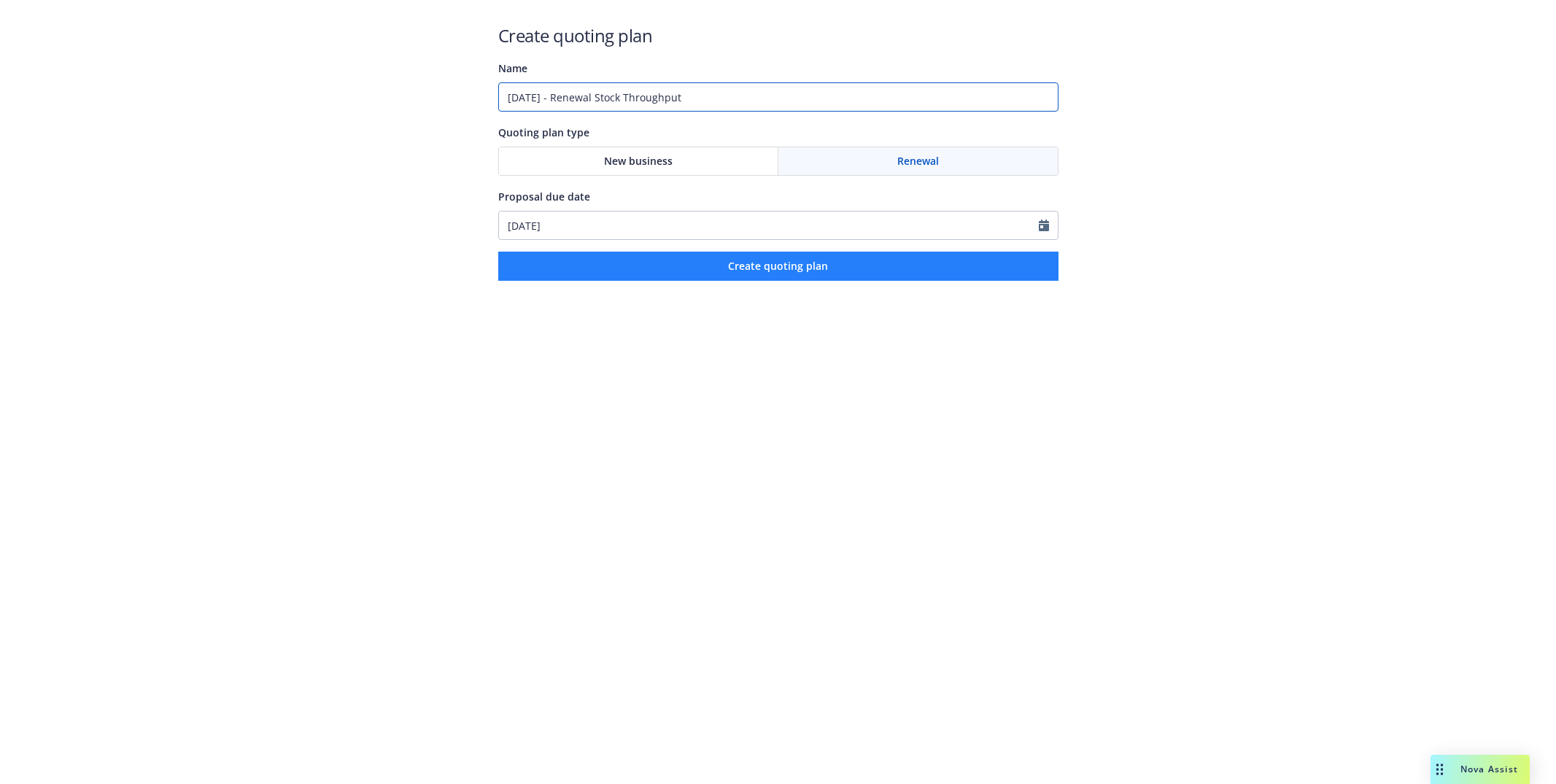
type input "[DATE] - Renewal Stock Throughput"
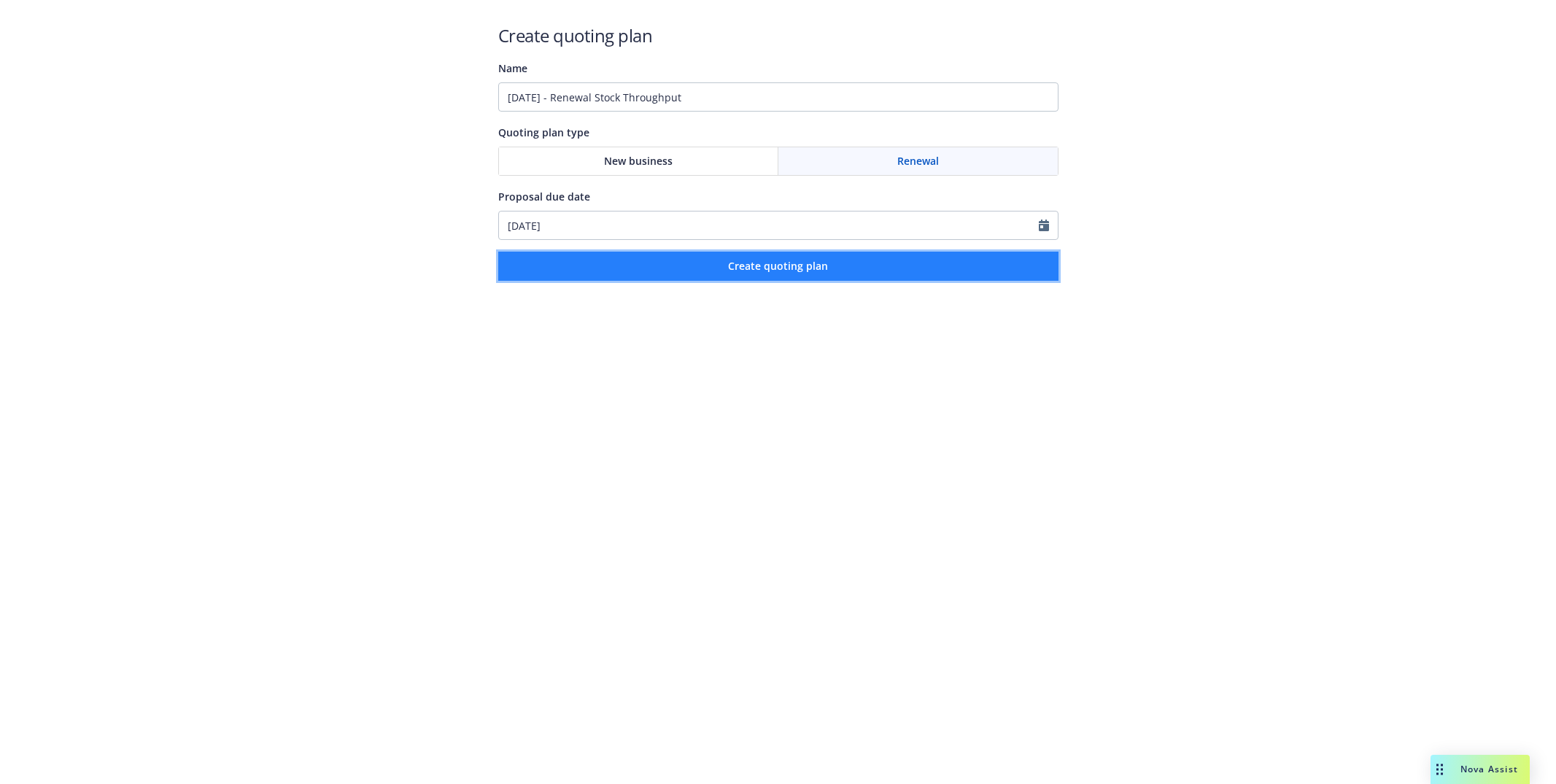
click at [702, 276] on button "Create quoting plan" at bounding box center [778, 266] width 560 height 29
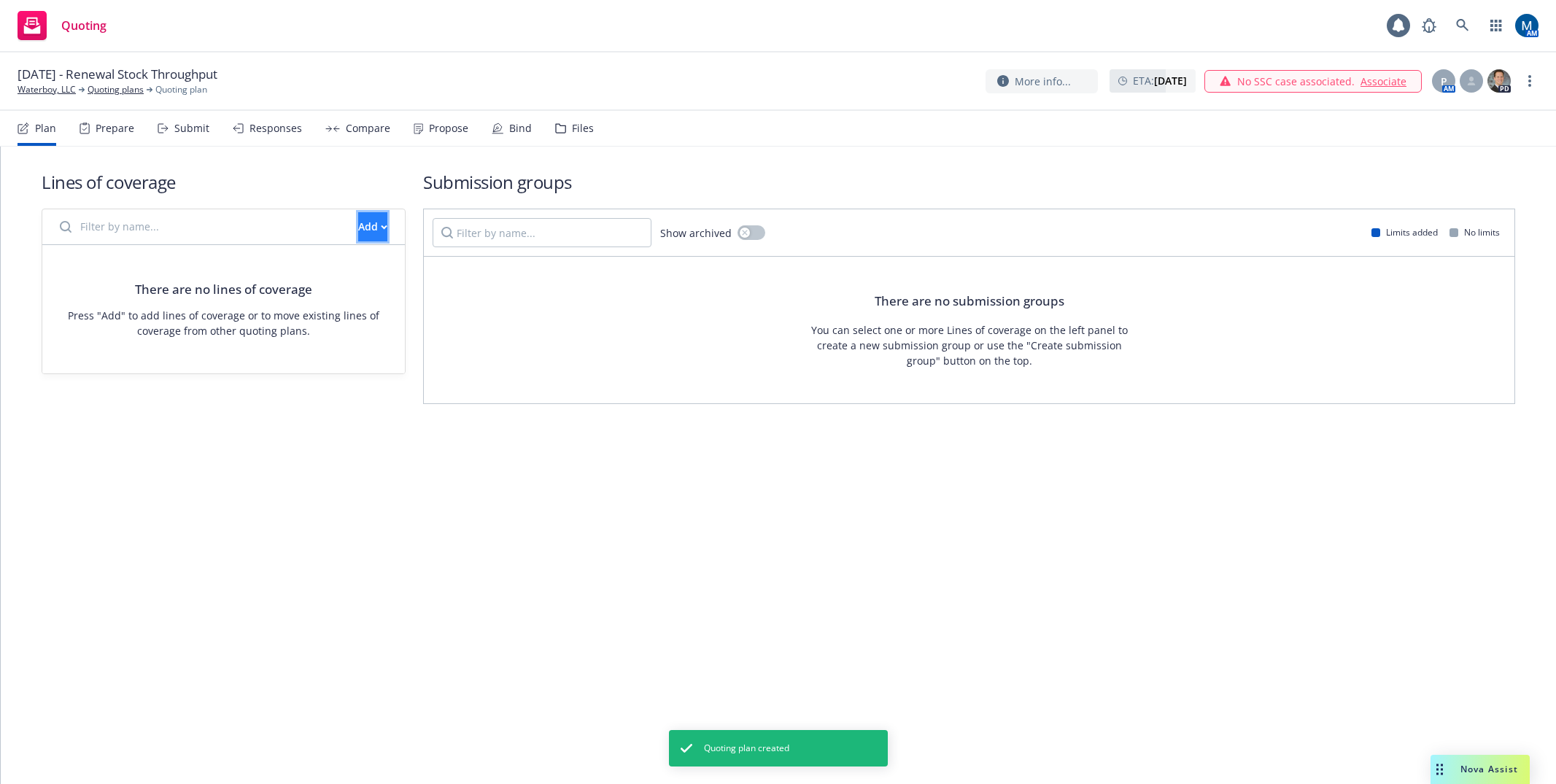
click at [358, 229] on div "Add" at bounding box center [373, 226] width 29 height 28
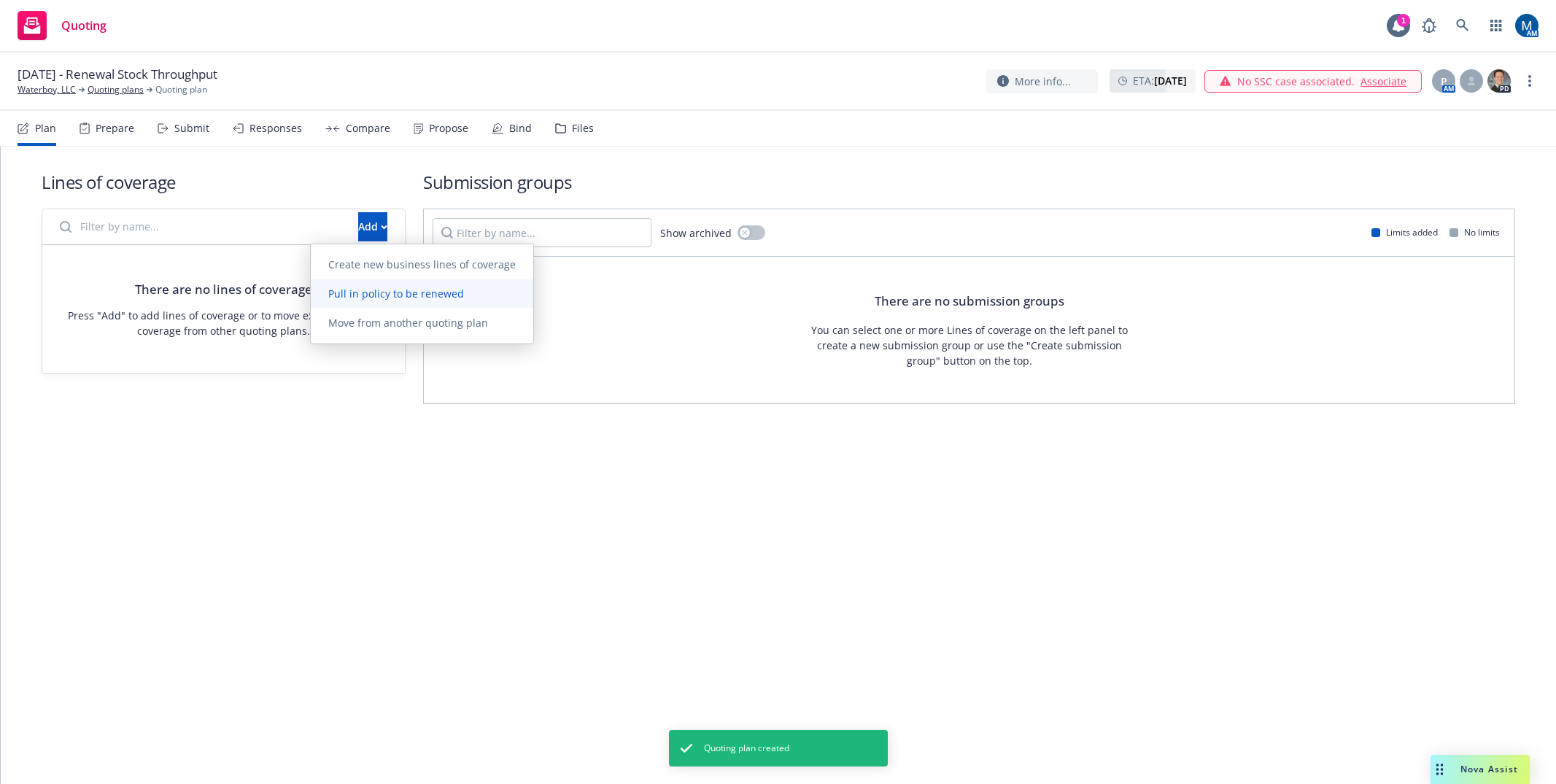
click at [375, 287] on span "Pull in policy to be renewed" at bounding box center [396, 293] width 171 height 14
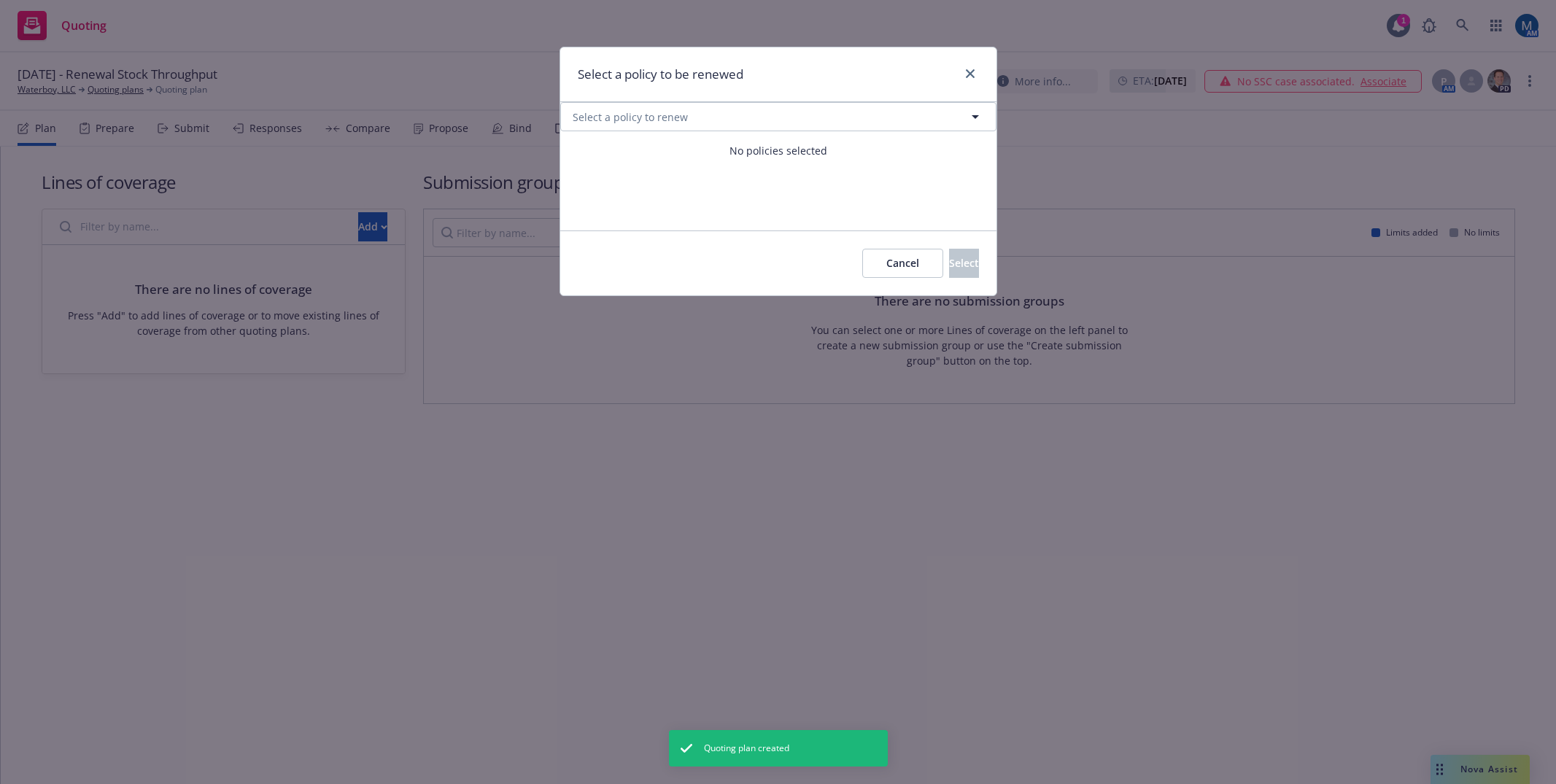
click at [796, 132] on div "No policies selected" at bounding box center [778, 150] width 436 height 39
click at [793, 130] on button "Select a policy to renew" at bounding box center [778, 117] width 436 height 29
select select "ACTIVE"
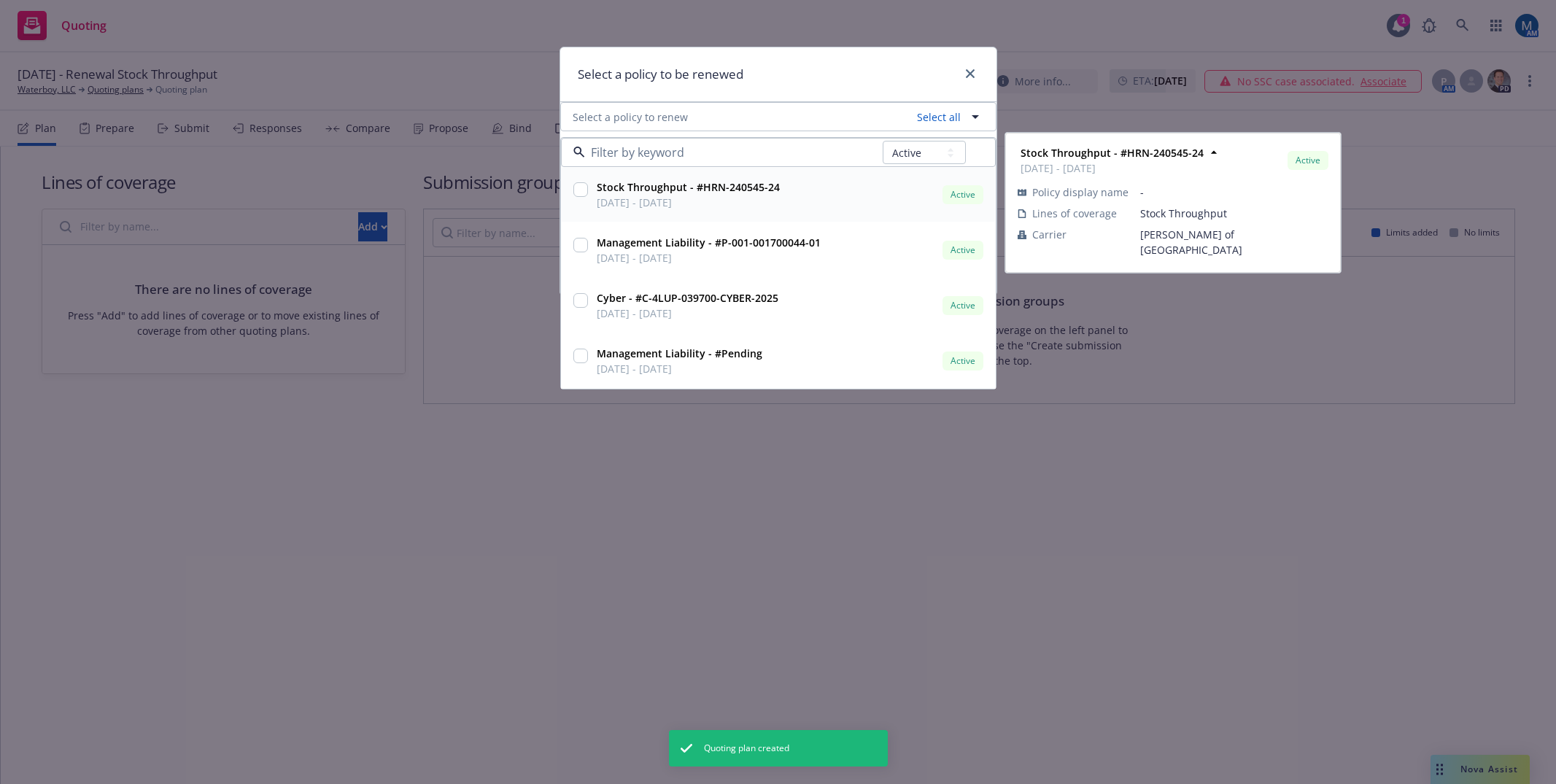
click at [571, 183] on div at bounding box center [580, 194] width 21 height 36
checkbox input "true"
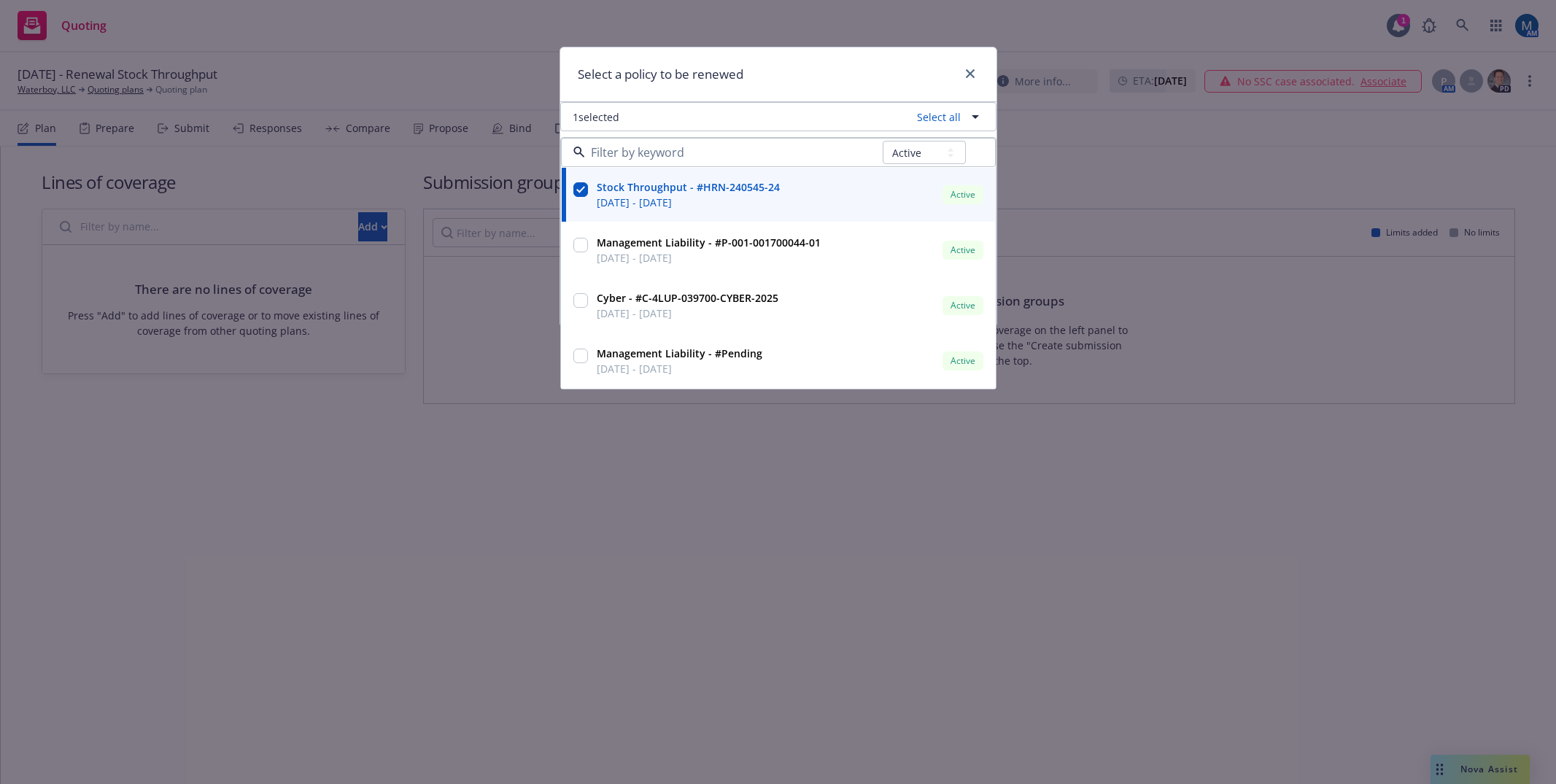
click at [726, 85] on div "Select a policy to be renewed" at bounding box center [778, 75] width 436 height 55
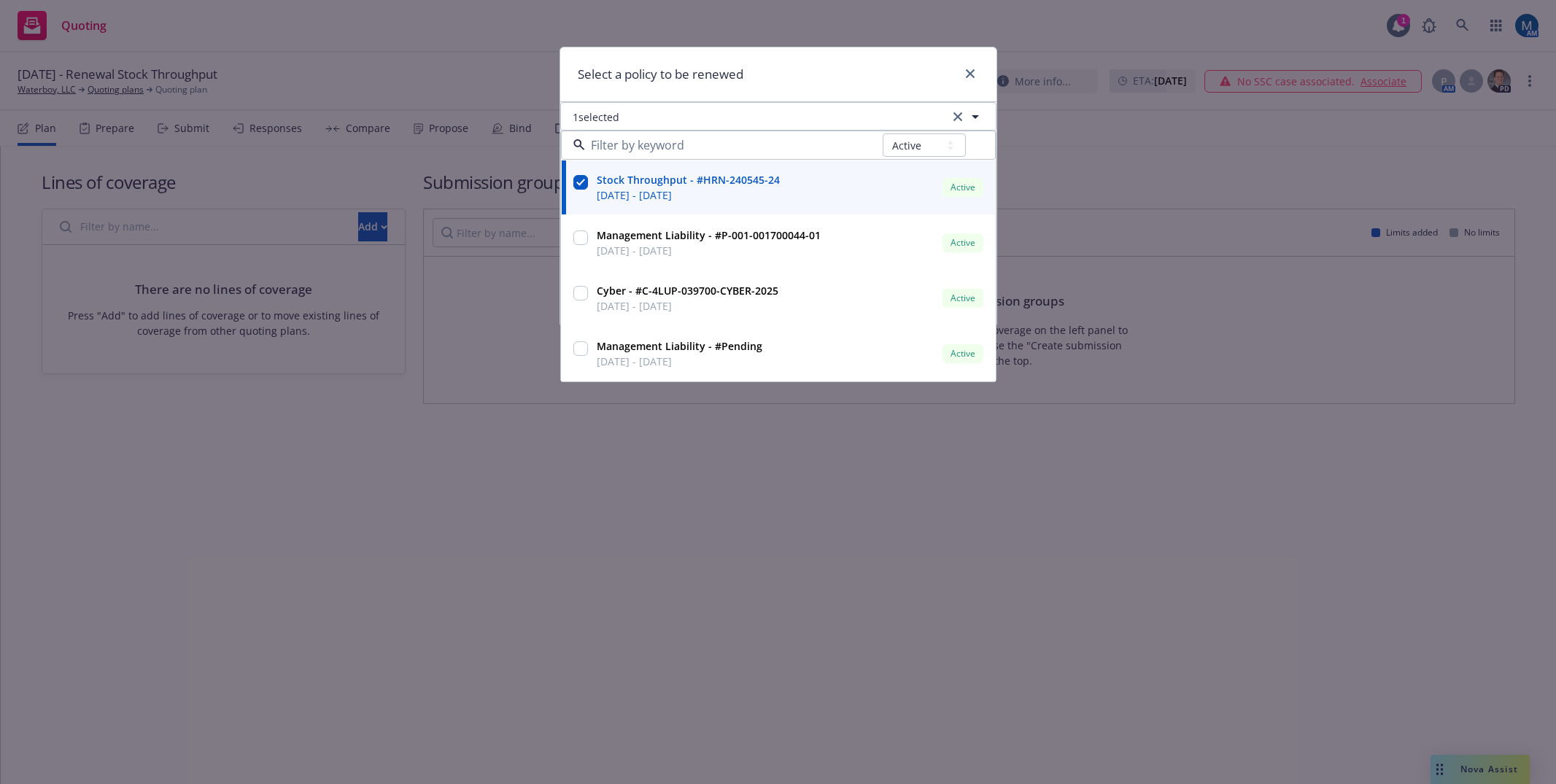
click at [949, 294] on span "Select" at bounding box center [964, 294] width 30 height 14
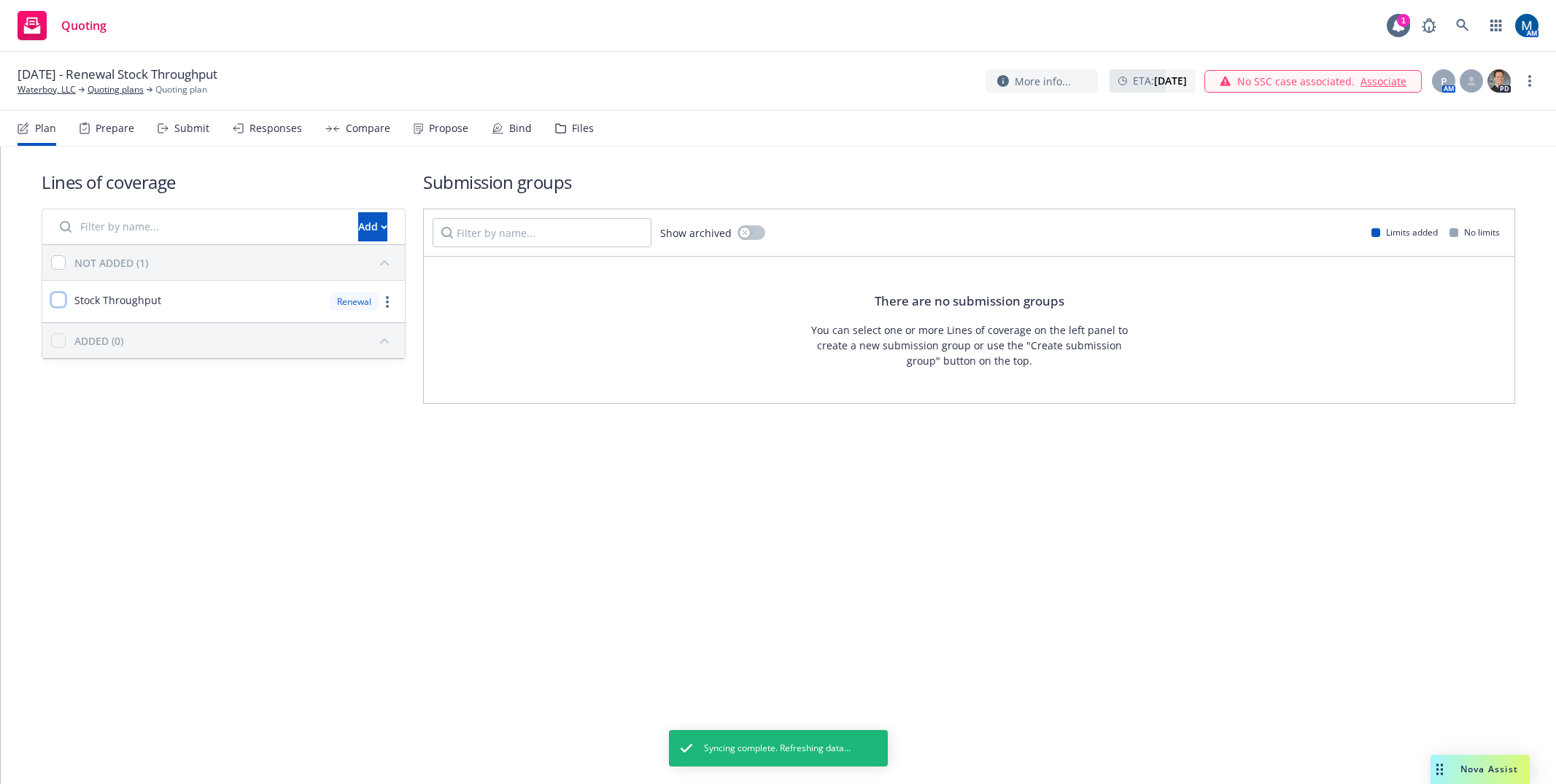
click at [64, 301] on input "checkbox" at bounding box center [58, 300] width 15 height 15
checkbox input "true"
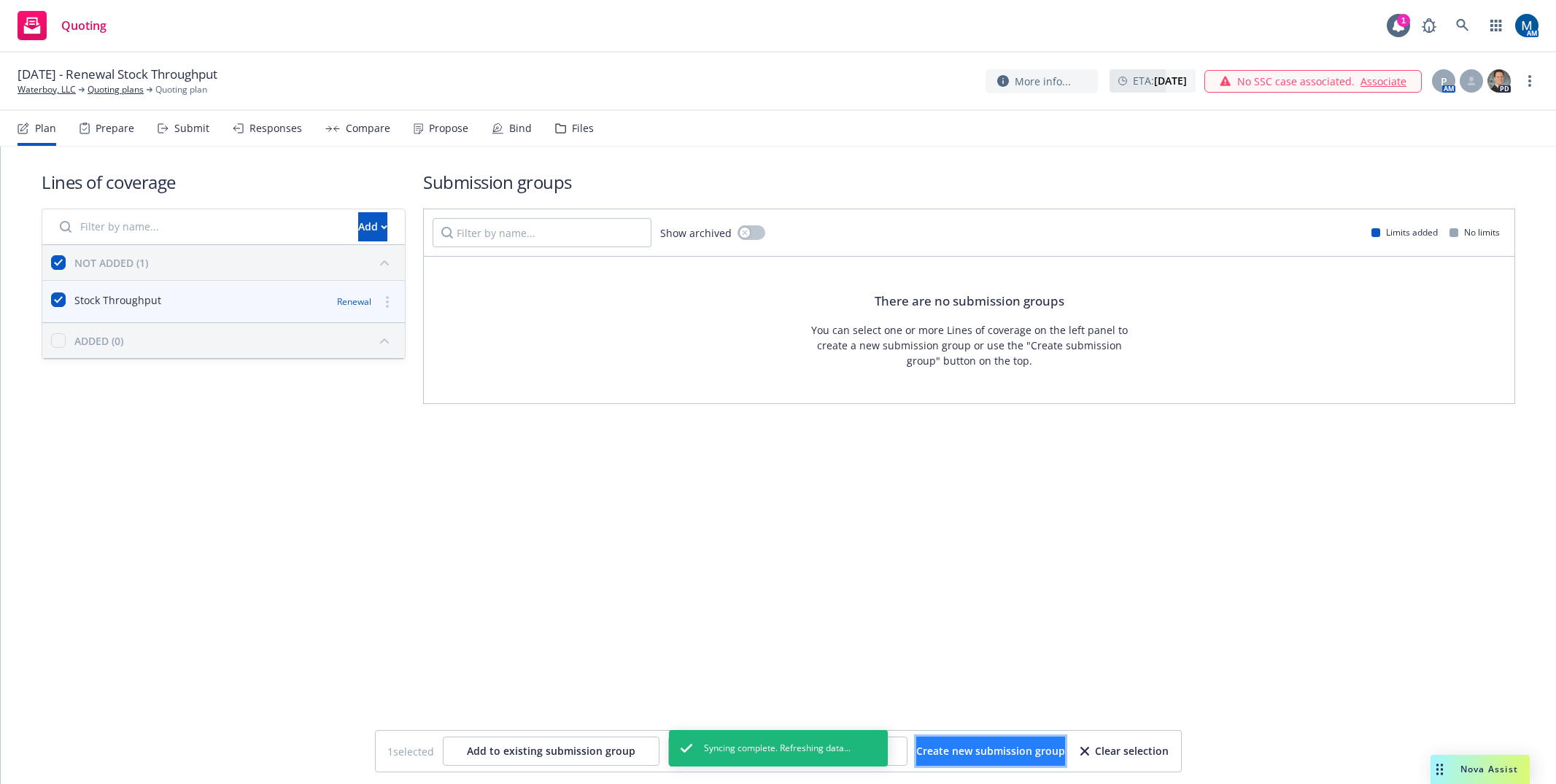
click at [975, 750] on span "Create new submission group" at bounding box center [990, 751] width 149 height 14
checkbox input "false"
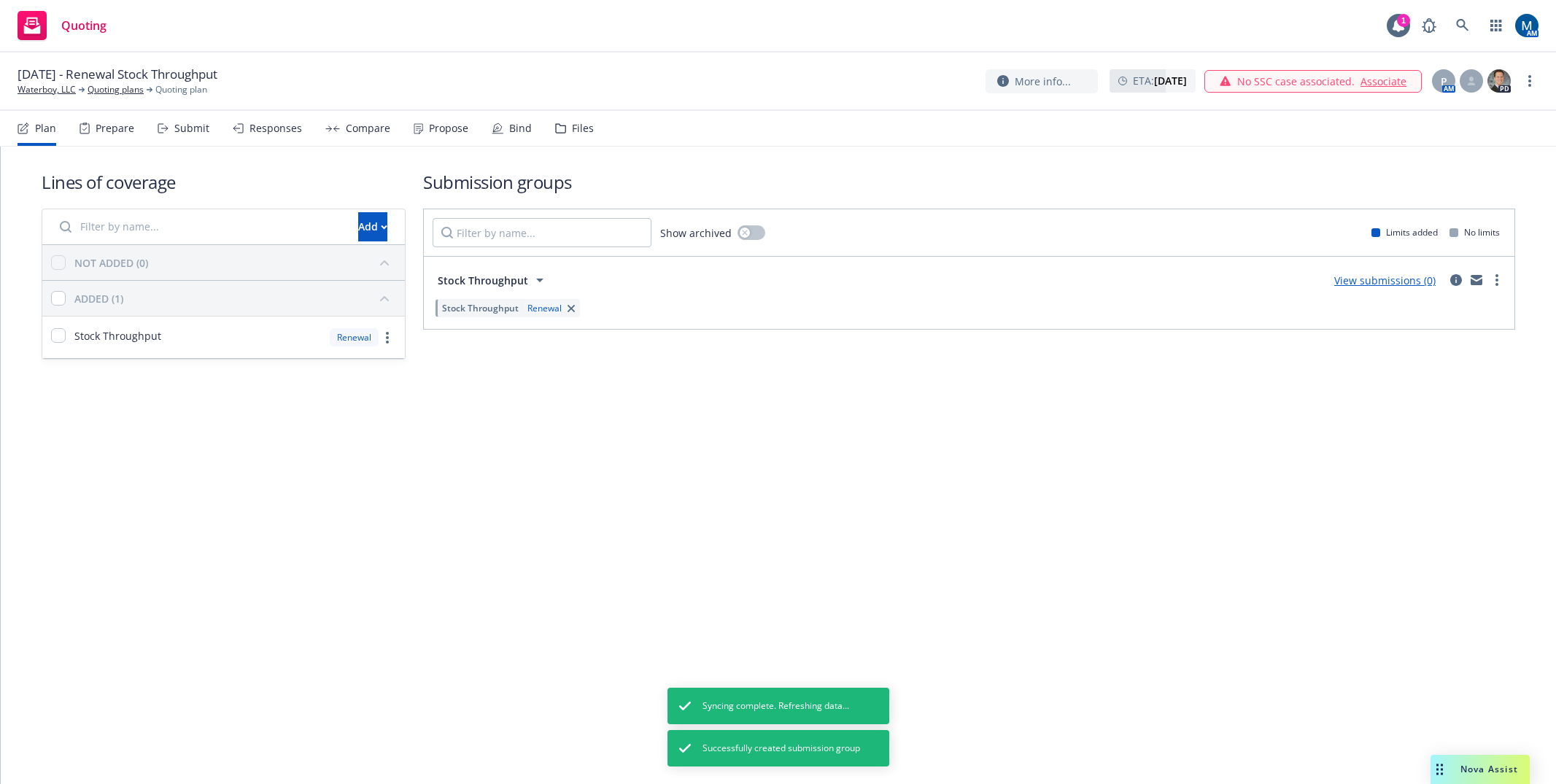
click at [540, 587] on div "Lines of coverage Add NOT ADDED (0) ADDED (1) Stock Throughput Renewal Submissi…" at bounding box center [778, 465] width 1555 height 638
click at [180, 123] on div "Submit" at bounding box center [191, 128] width 35 height 12
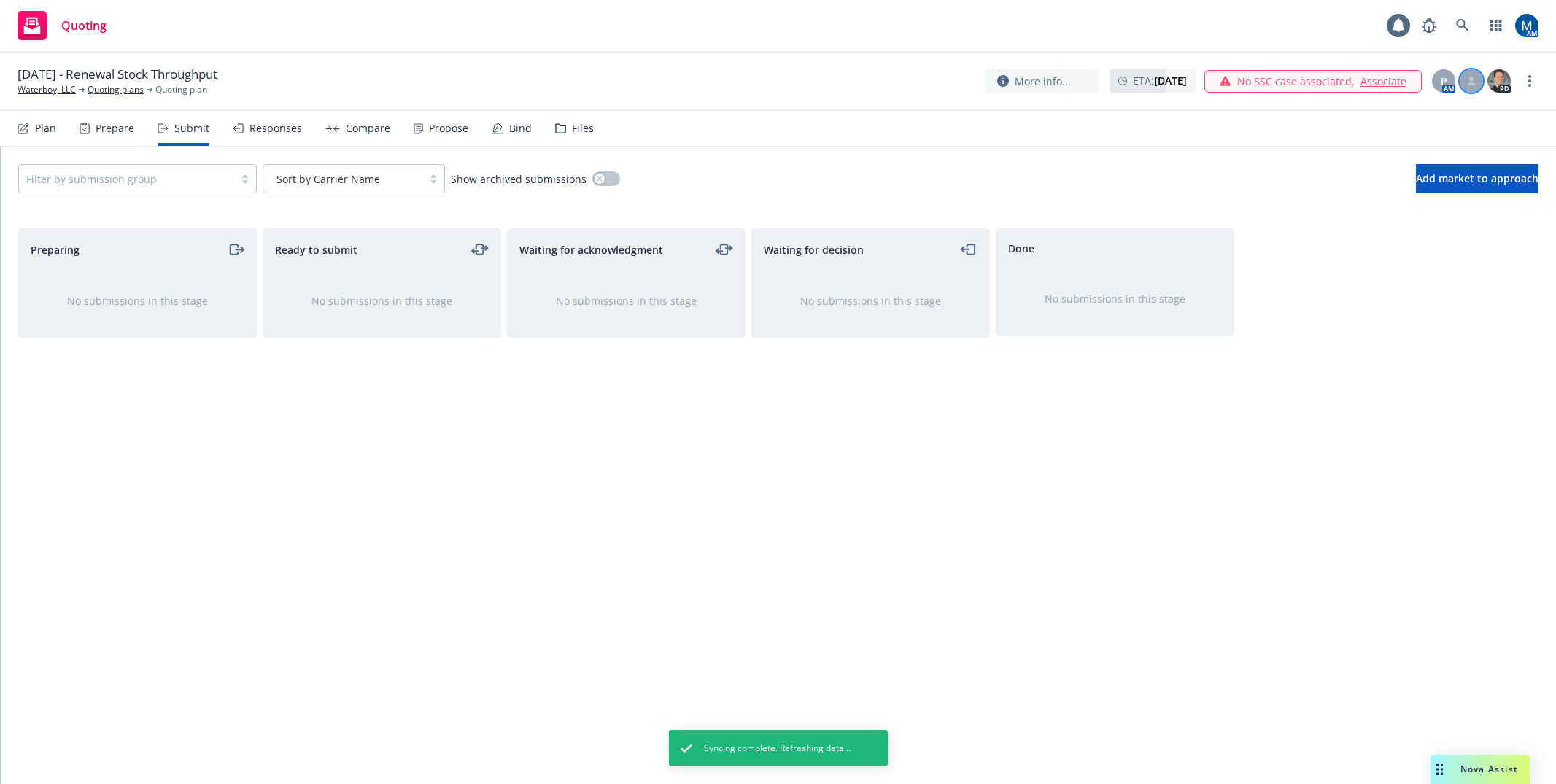
click at [1471, 79] on icon at bounding box center [1471, 79] width 5 height 5
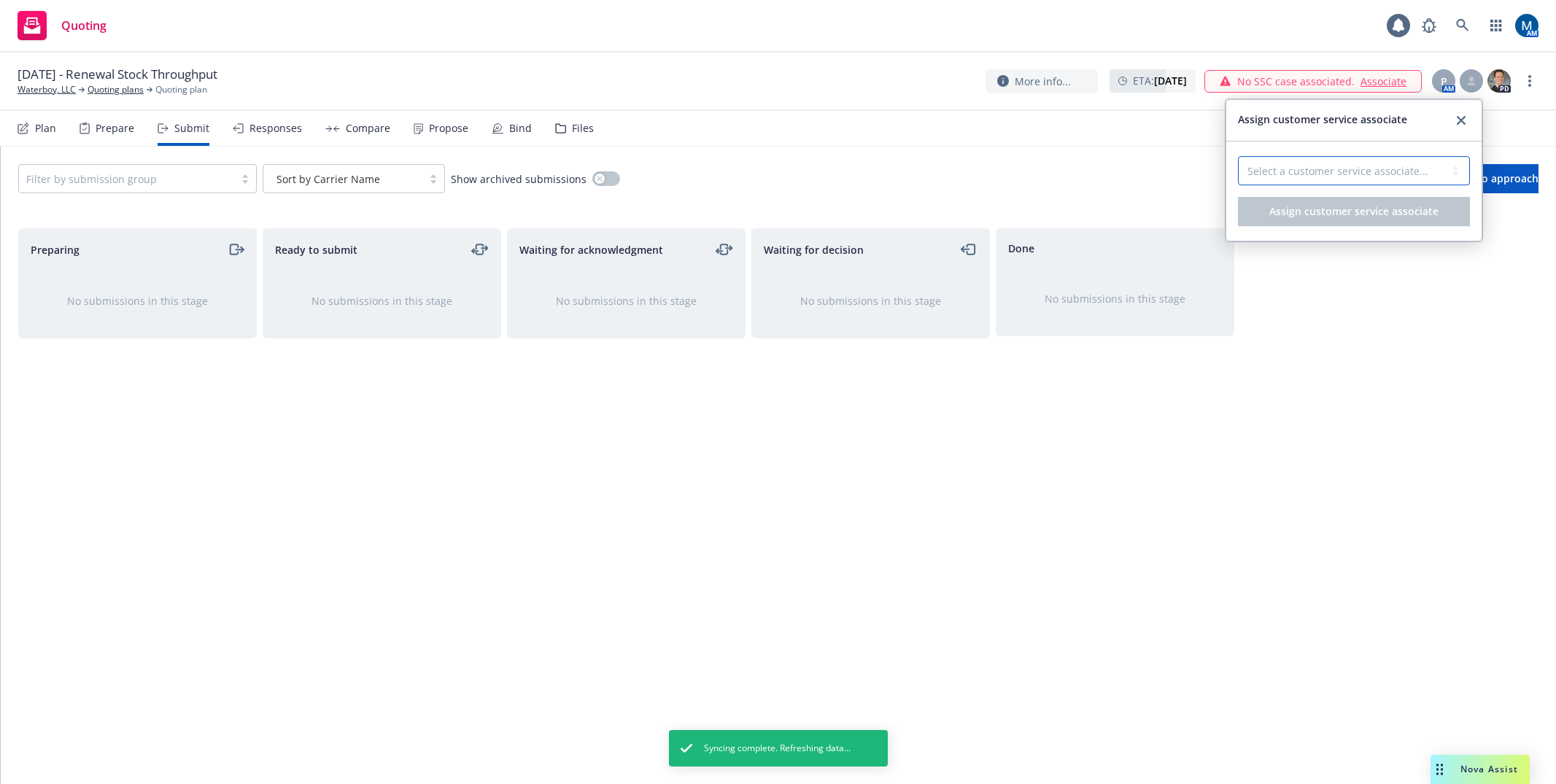
click at [1365, 168] on select "Select a customer service associate... Michael Chapman" at bounding box center [1353, 171] width 232 height 29
click at [1455, 119] on link "close" at bounding box center [1460, 120] width 18 height 18
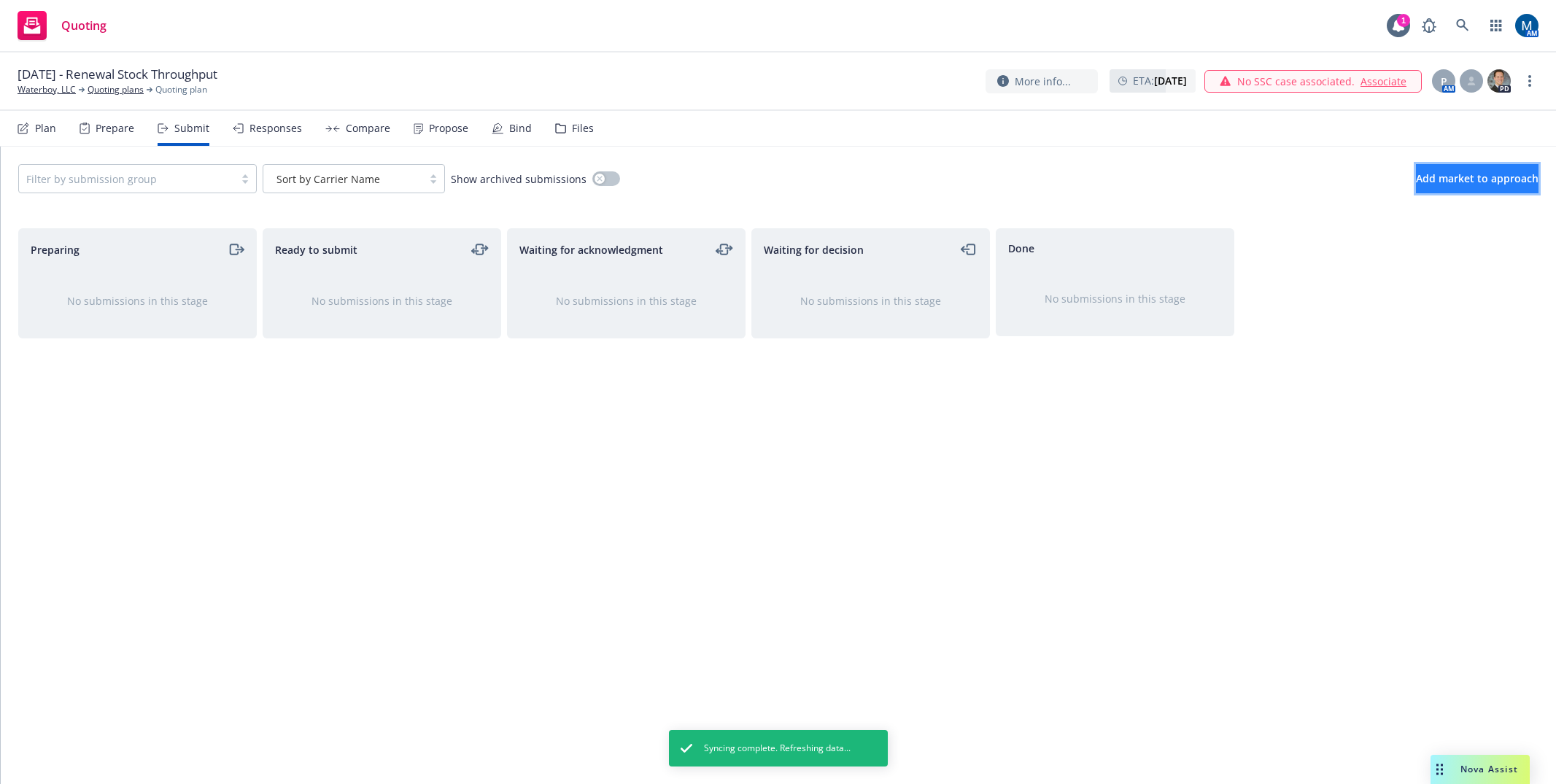
click at [1447, 175] on span "Add market to approach" at bounding box center [1477, 179] width 122 height 14
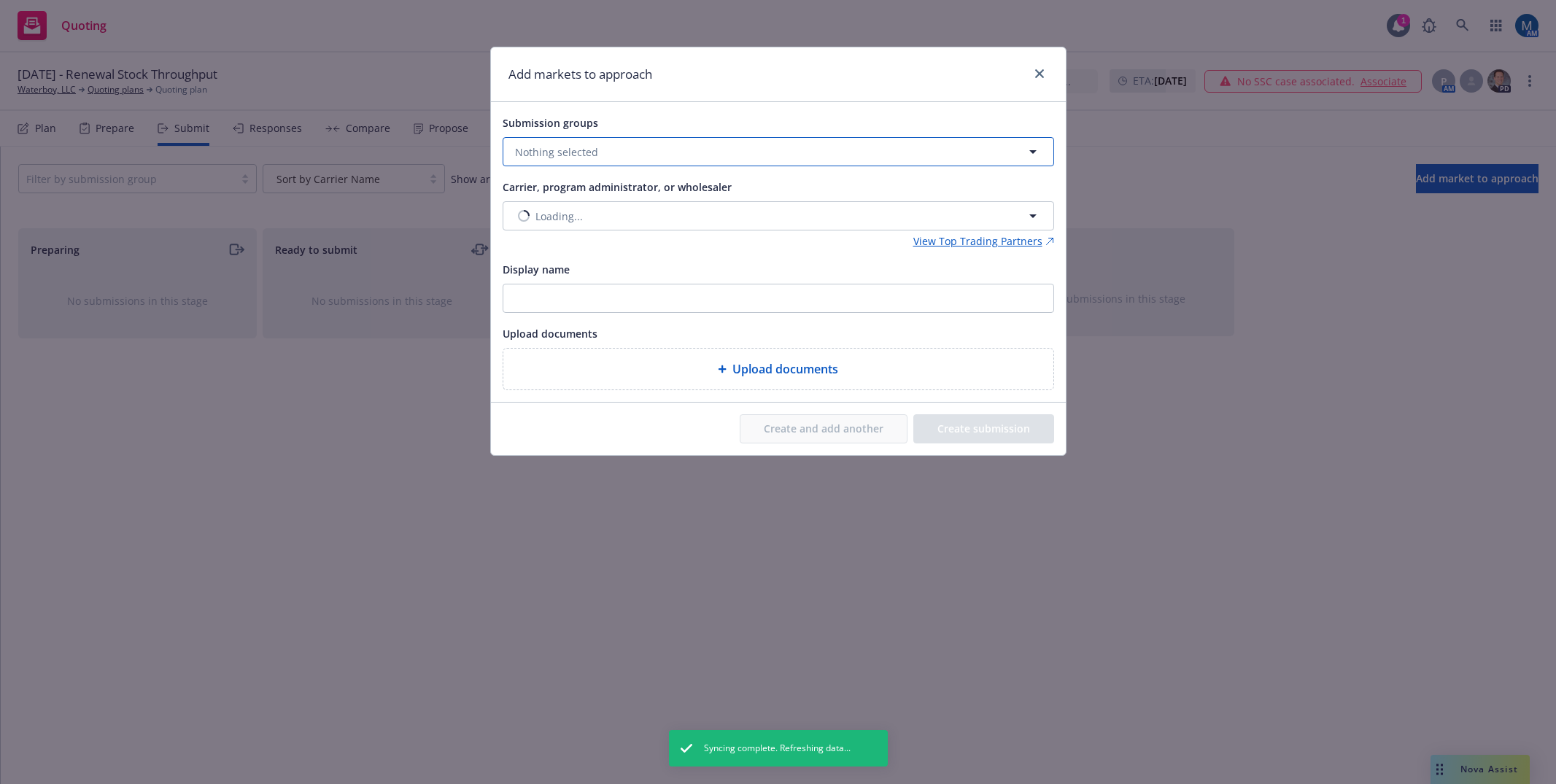
click at [756, 147] on button "Nothing selected" at bounding box center [778, 152] width 552 height 29
click at [529, 226] on input "checkbox" at bounding box center [525, 224] width 15 height 15
checkbox input "true"
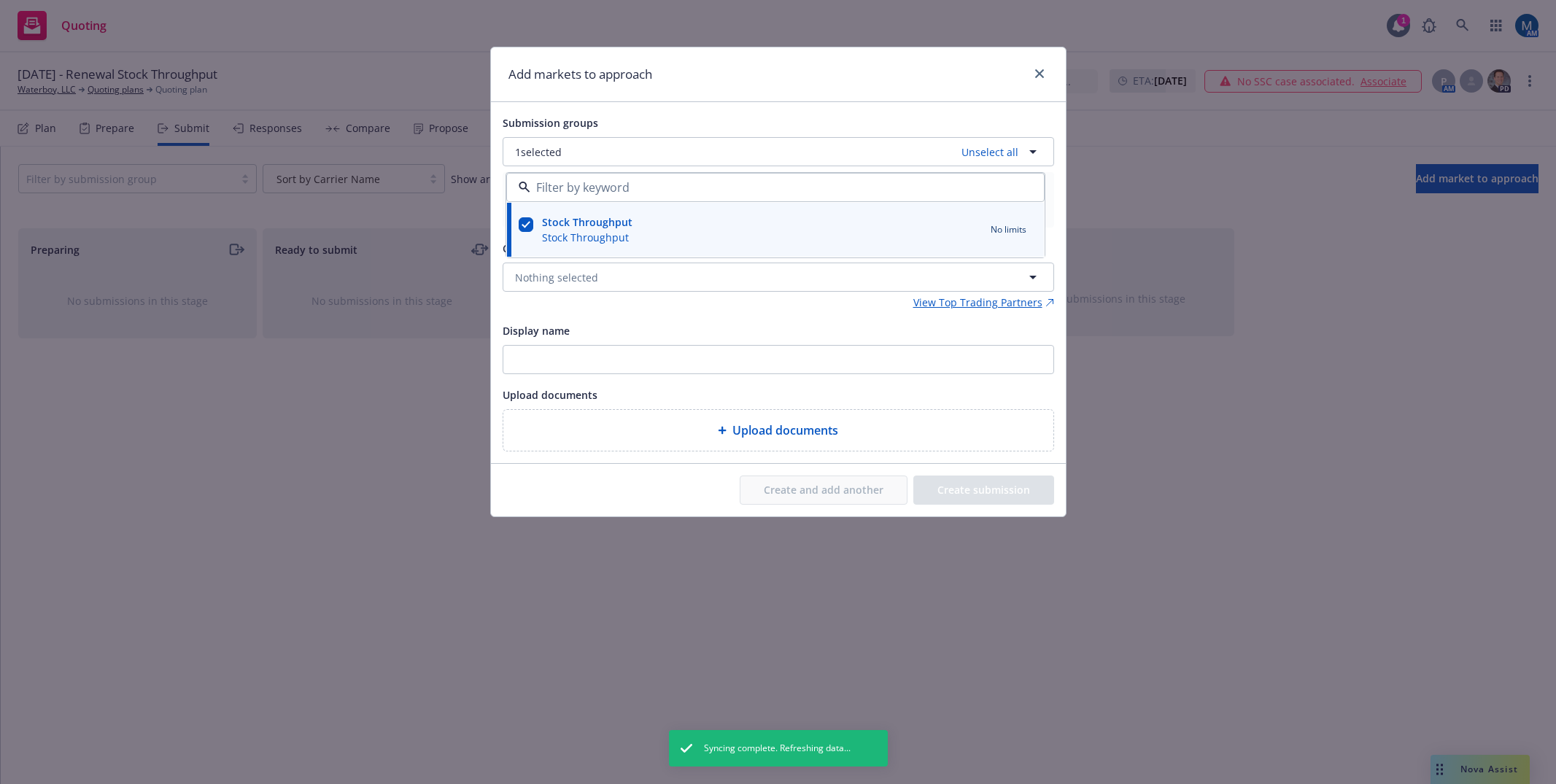
click at [686, 92] on div "Add markets to approach" at bounding box center [778, 75] width 575 height 55
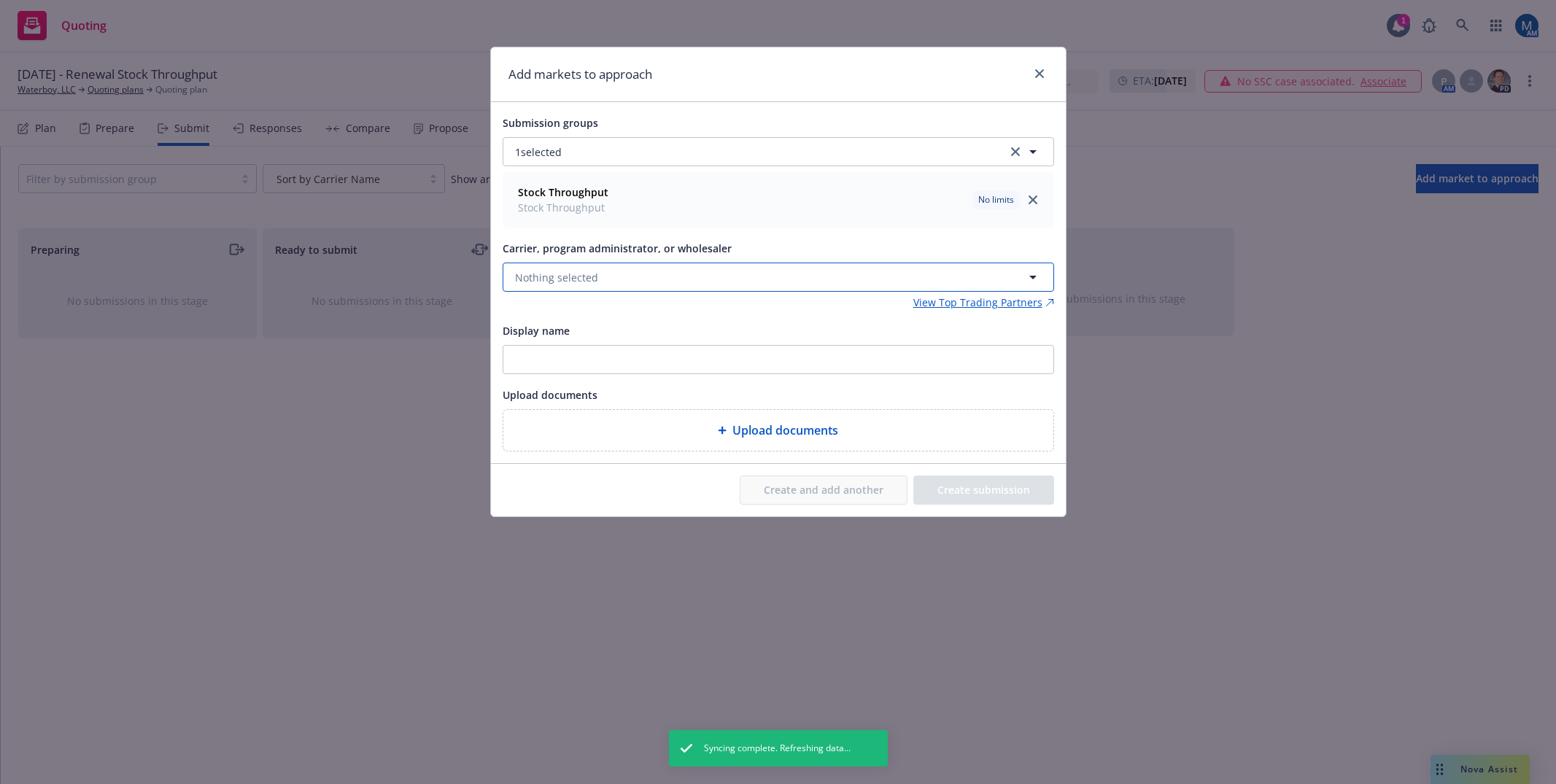
click at [656, 276] on button "Nothing selected" at bounding box center [778, 277] width 552 height 29
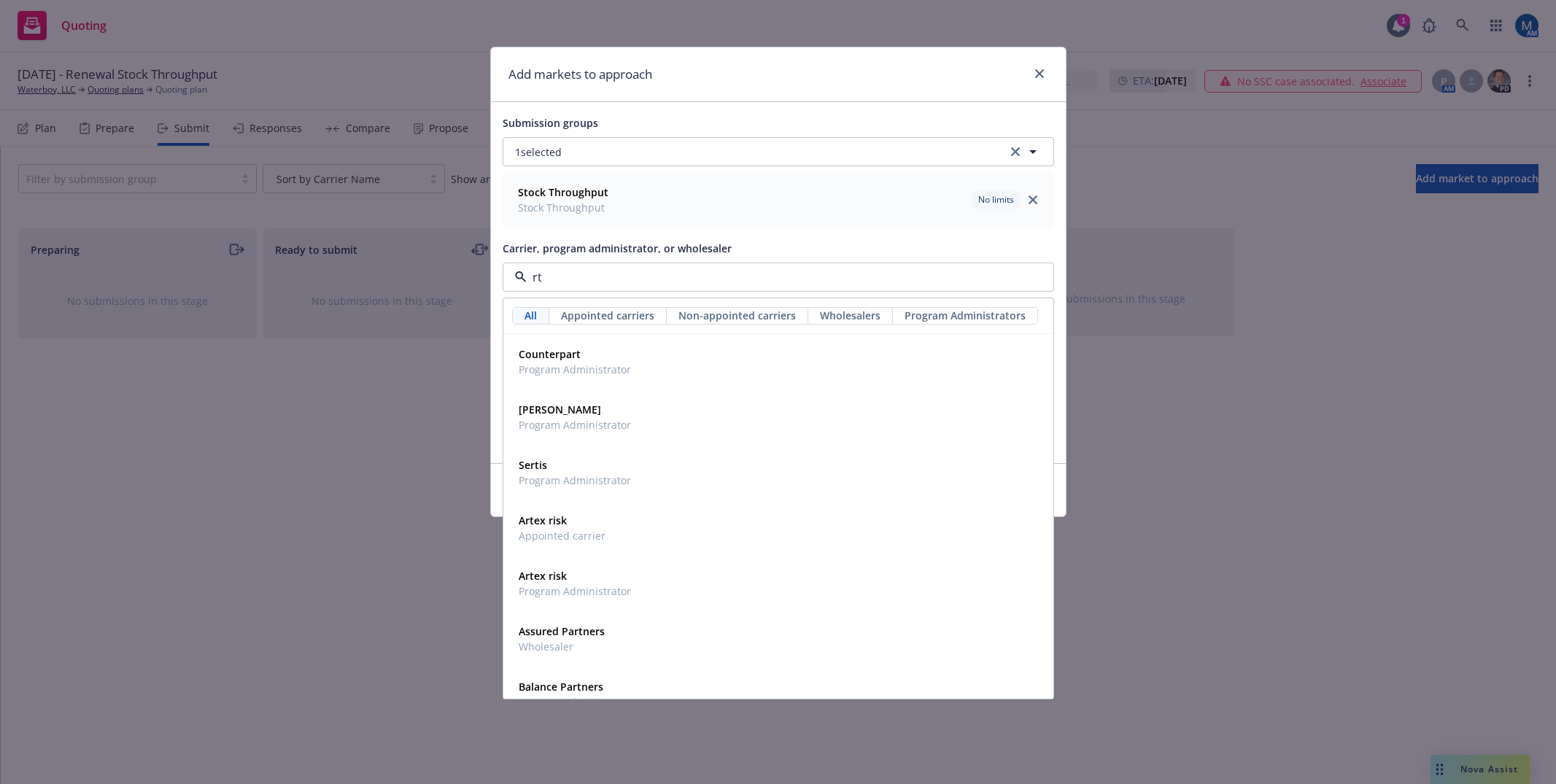
type input "rt s"
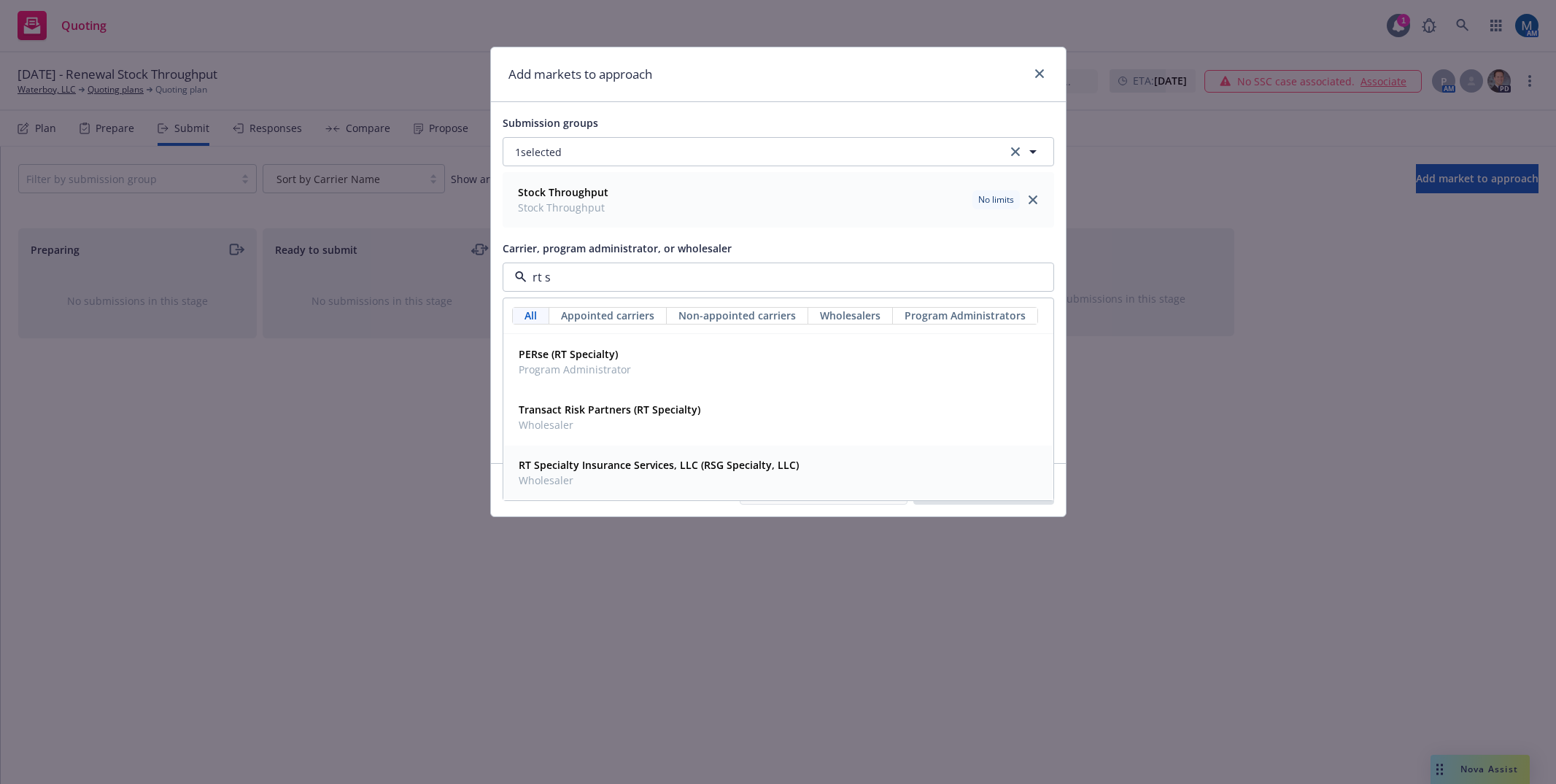
click at [636, 481] on span "Wholesaler" at bounding box center [659, 481] width 280 height 15
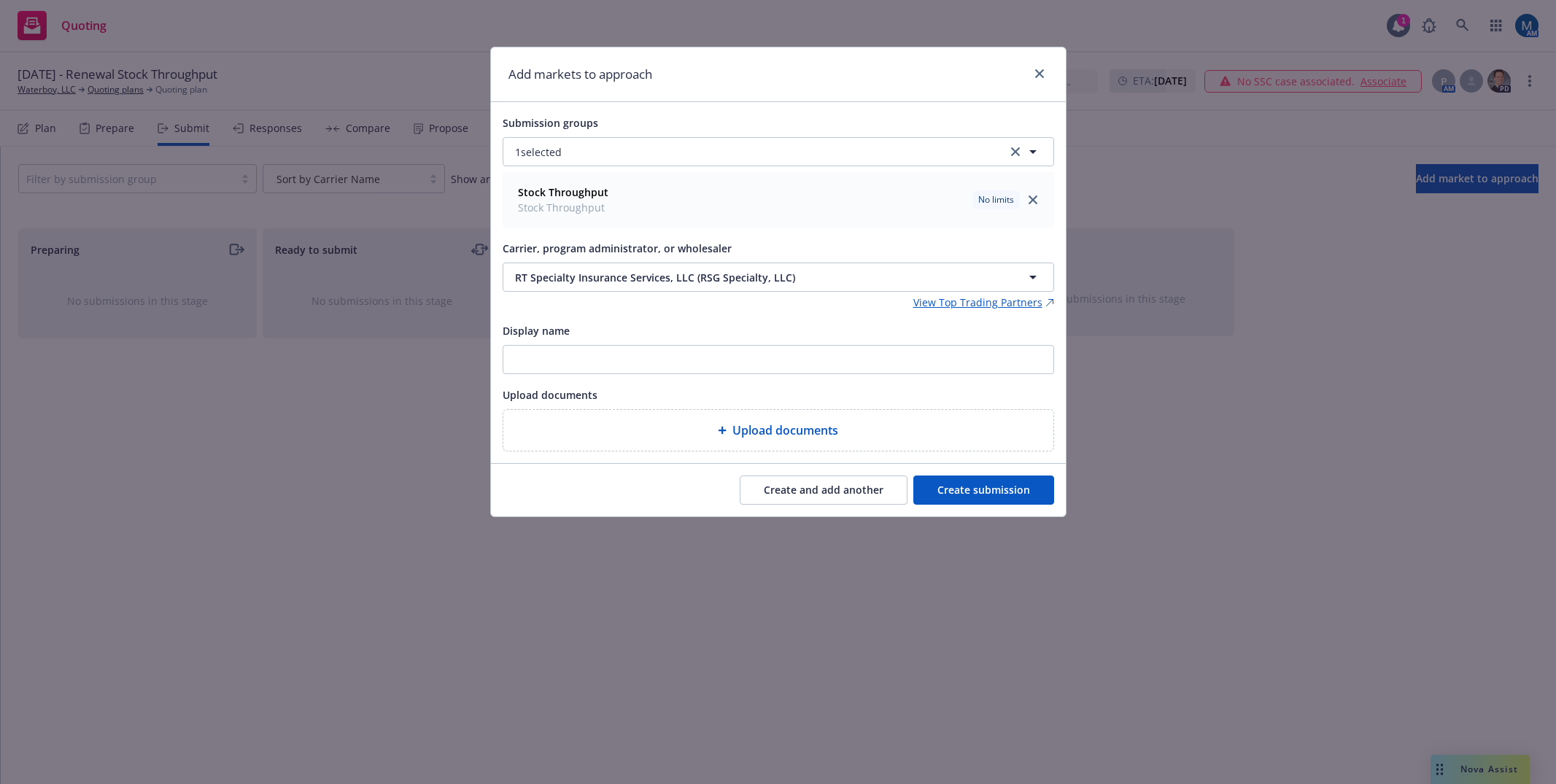
click at [999, 491] on button "Create submission" at bounding box center [983, 490] width 141 height 29
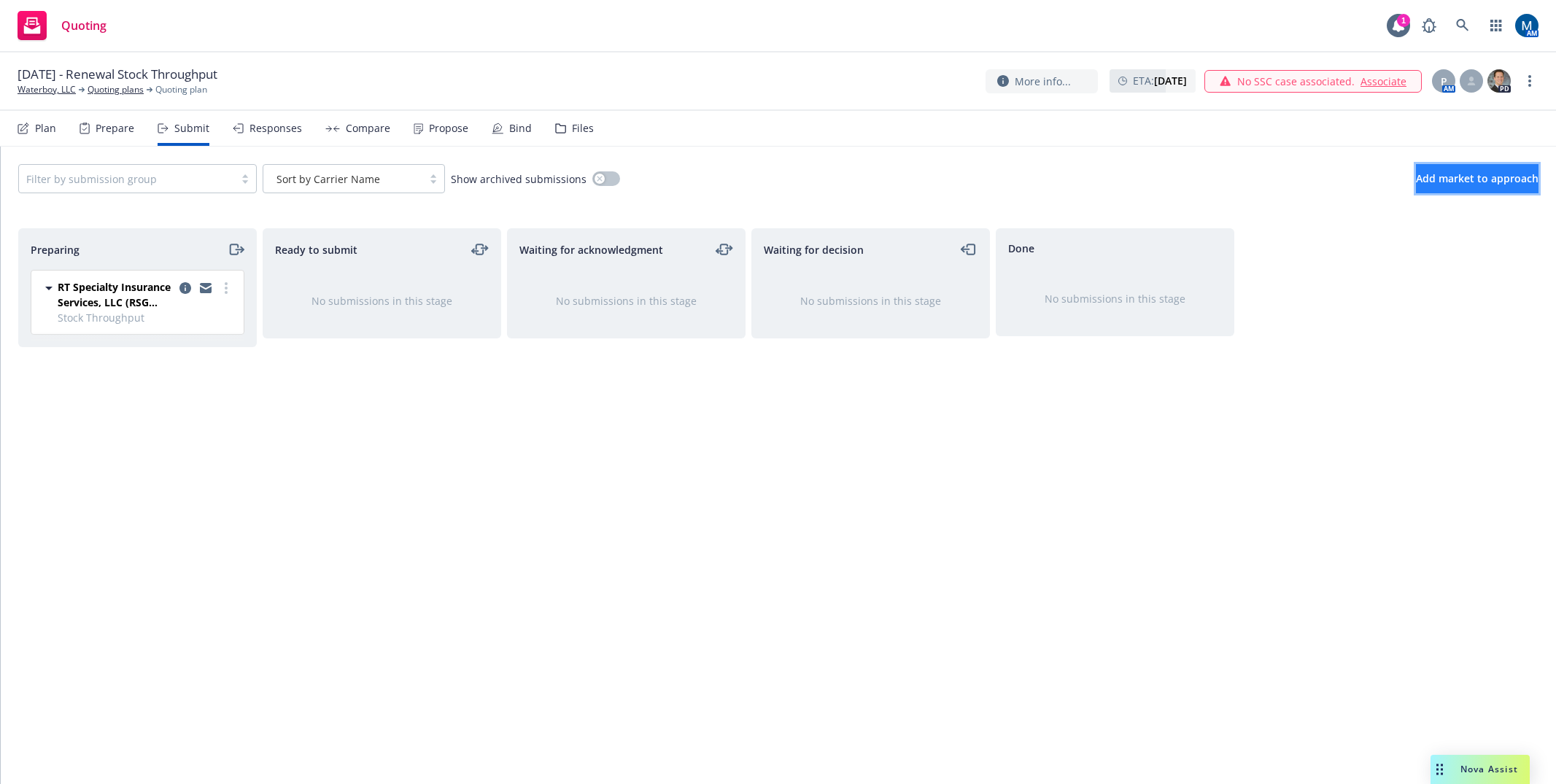
click at [1480, 183] on span "Add market to approach" at bounding box center [1477, 179] width 122 height 14
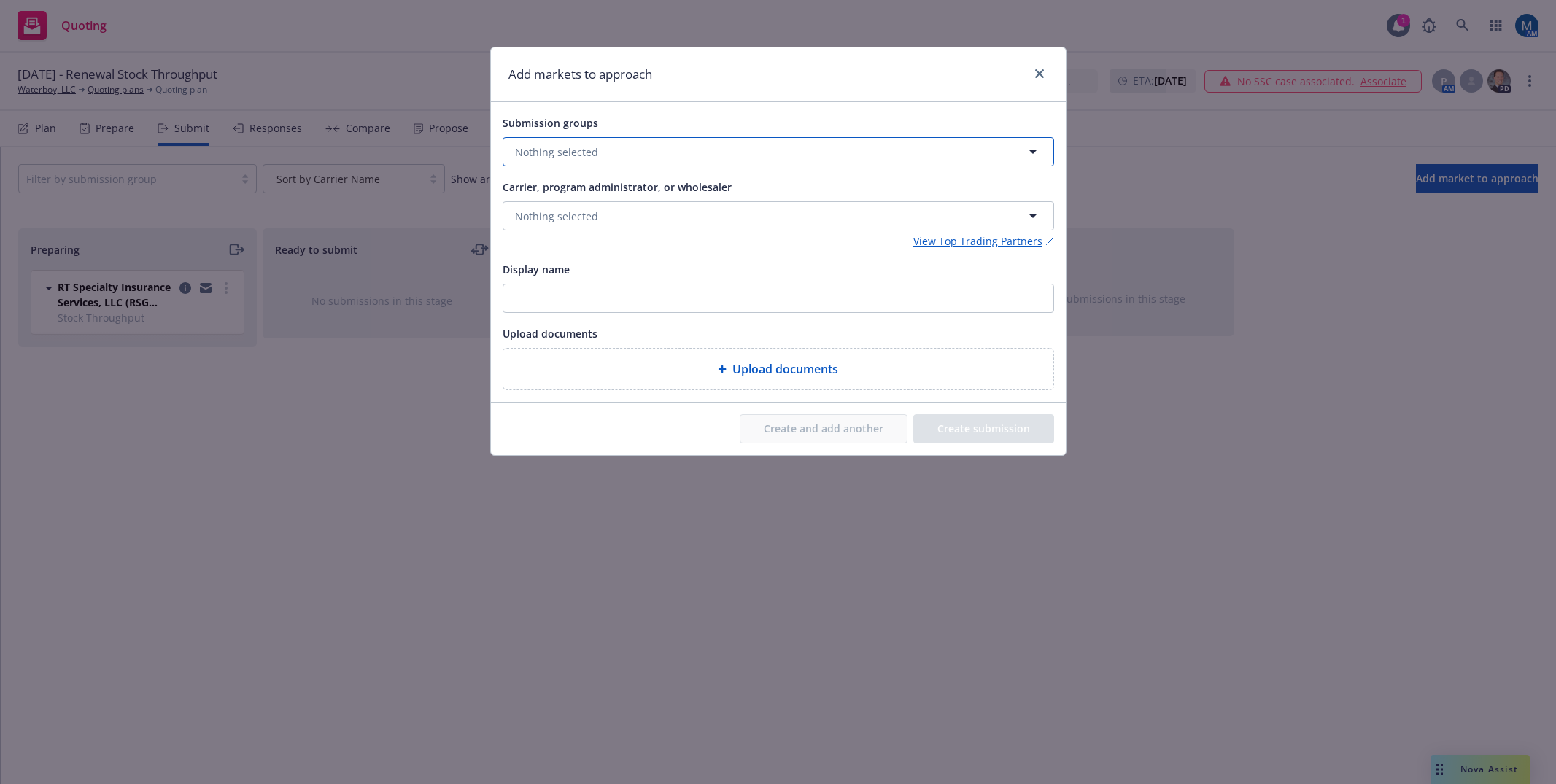
click at [662, 155] on button "Nothing selected" at bounding box center [778, 152] width 552 height 29
click at [521, 226] on input "checkbox" at bounding box center [525, 224] width 15 height 15
checkbox input "true"
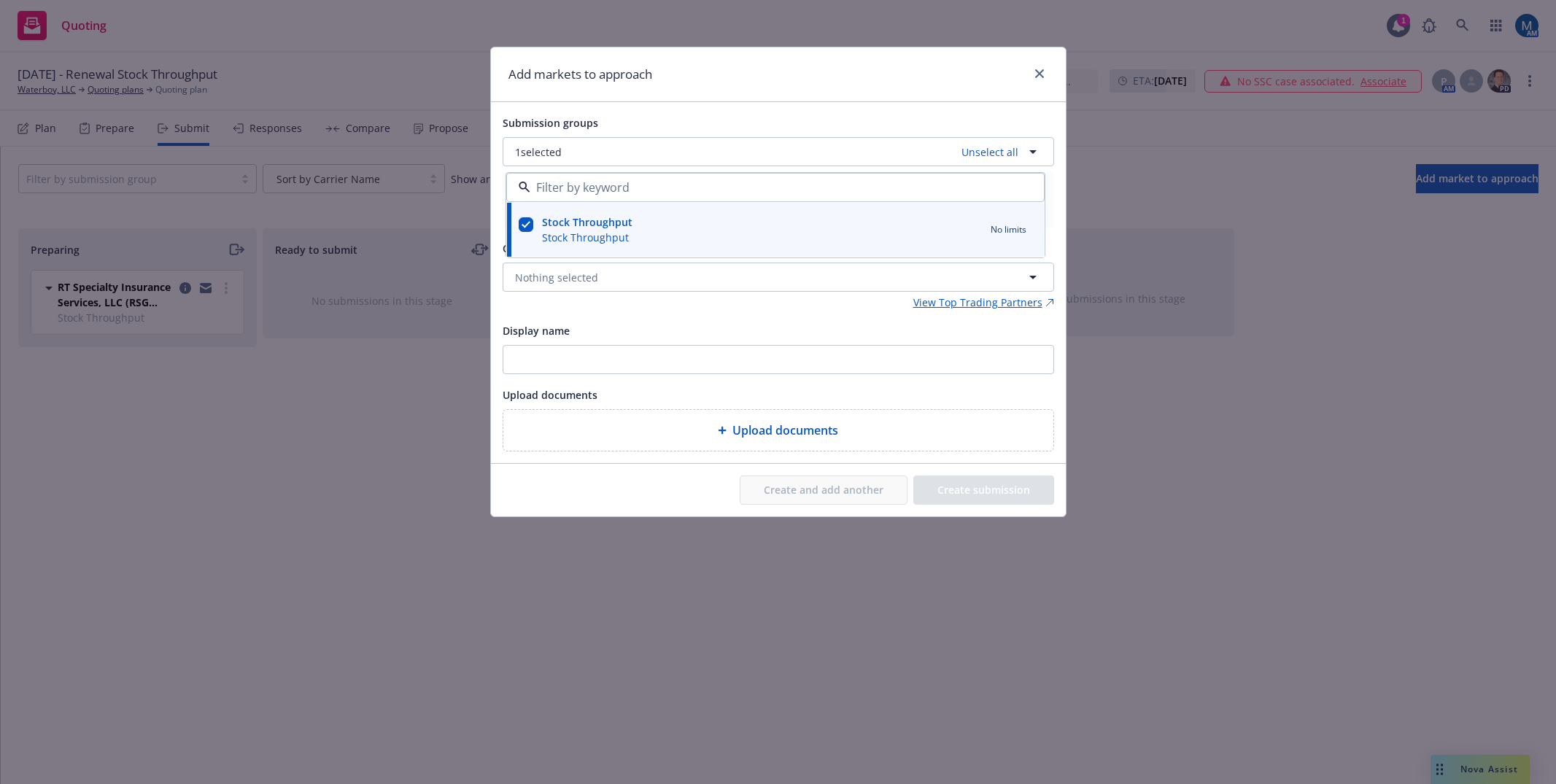
click at [677, 103] on div "Submission groups 1 selected Unselect all Stock Throughput Stock Throughput No …" at bounding box center [778, 283] width 575 height 361
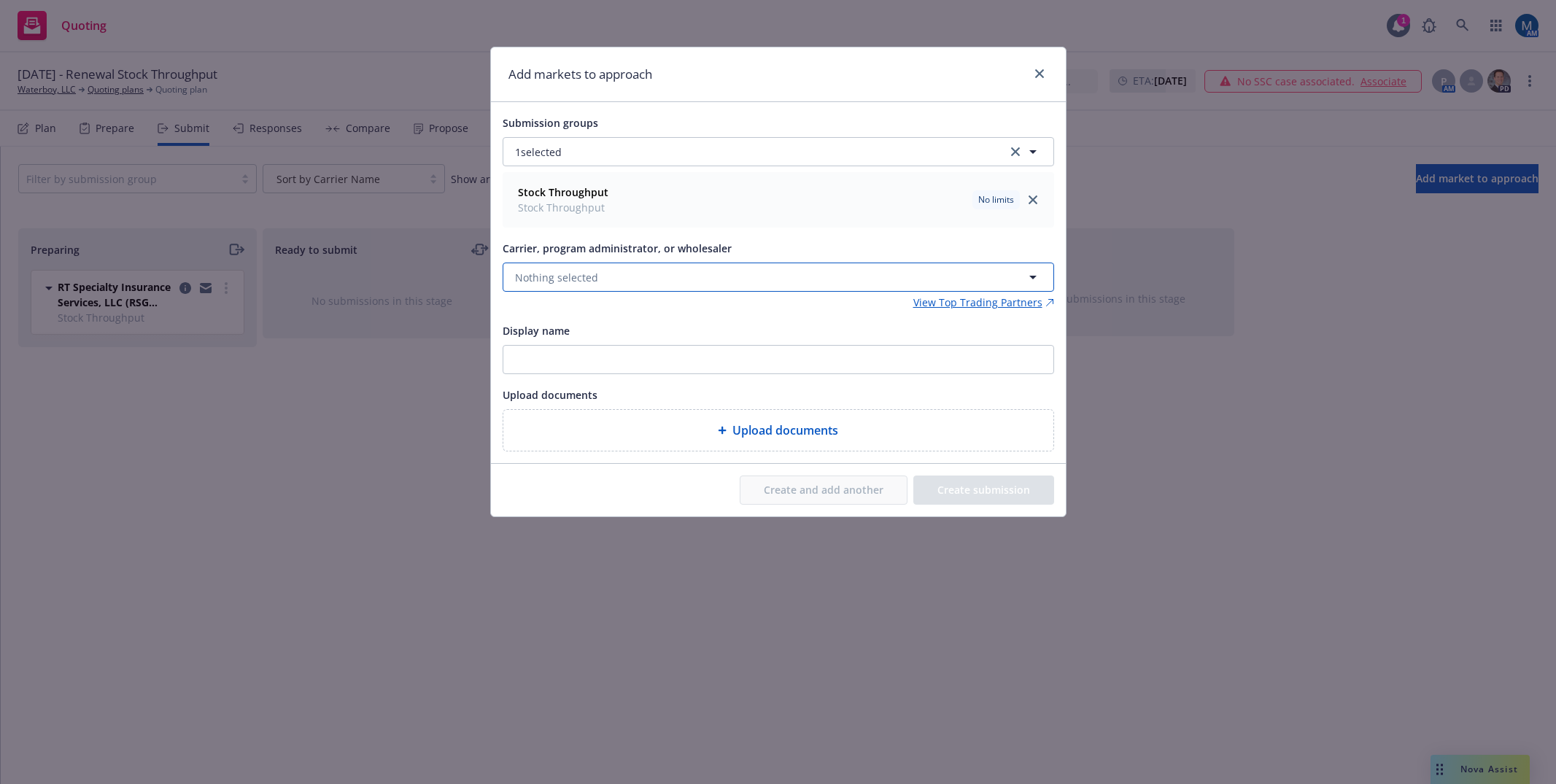
click at [607, 273] on button "Nothing selected" at bounding box center [778, 277] width 552 height 29
type input "falv"
click at [536, 353] on strong "Falvey Cargo" at bounding box center [575, 354] width 115 height 14
click at [1011, 485] on button "Create submission" at bounding box center [983, 490] width 141 height 29
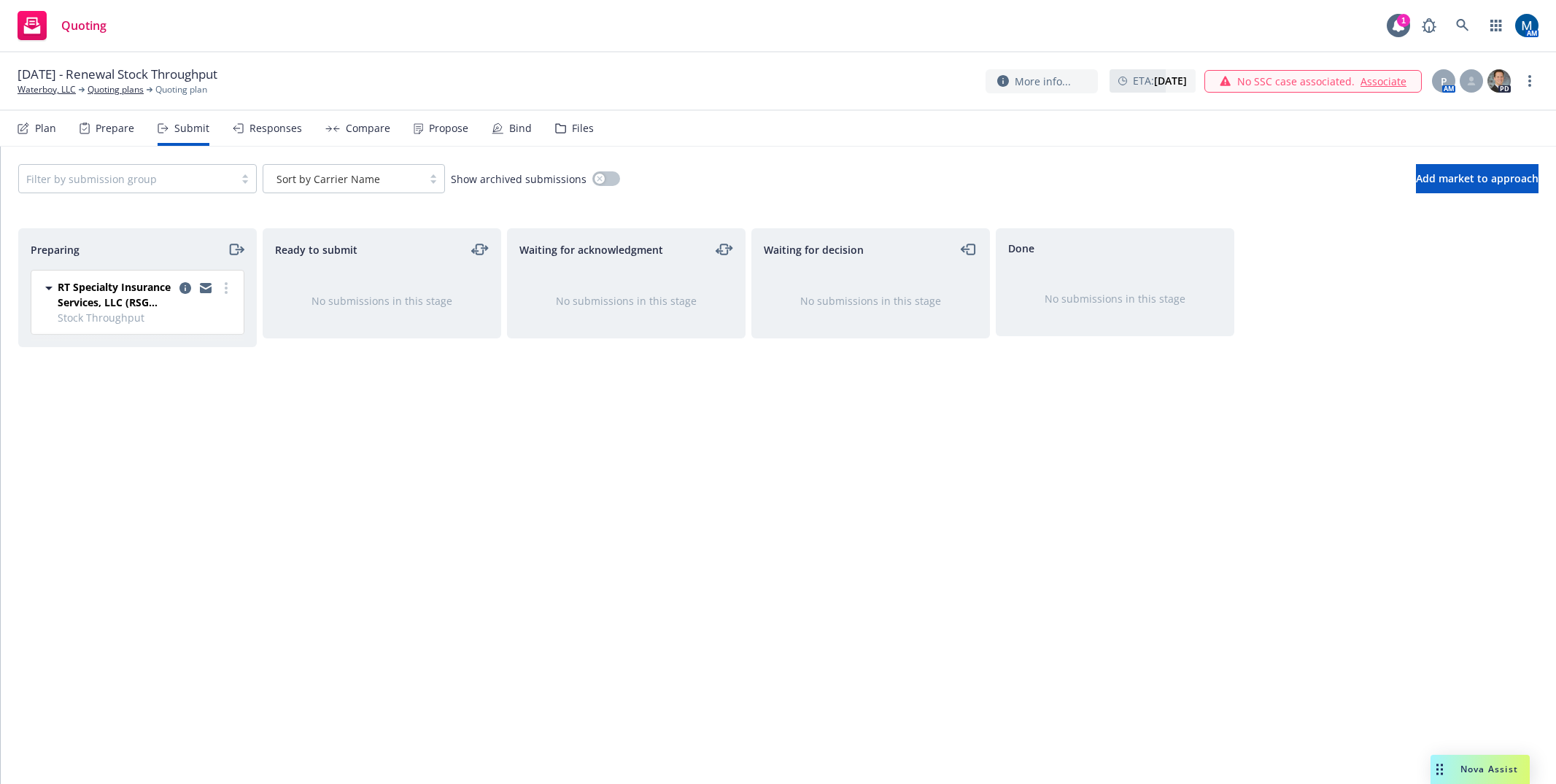
drag, startPoint x: 169, startPoint y: 499, endPoint x: 227, endPoint y: 319, distance: 189.1
click at [174, 500] on div "Preparing RT Specialty Insurance Services, LLC (RSG Specialty, LLC) Stock Throu…" at bounding box center [138, 491] width 239 height 525
click at [206, 289] on icon "copy logging email" at bounding box center [205, 287] width 12 height 10
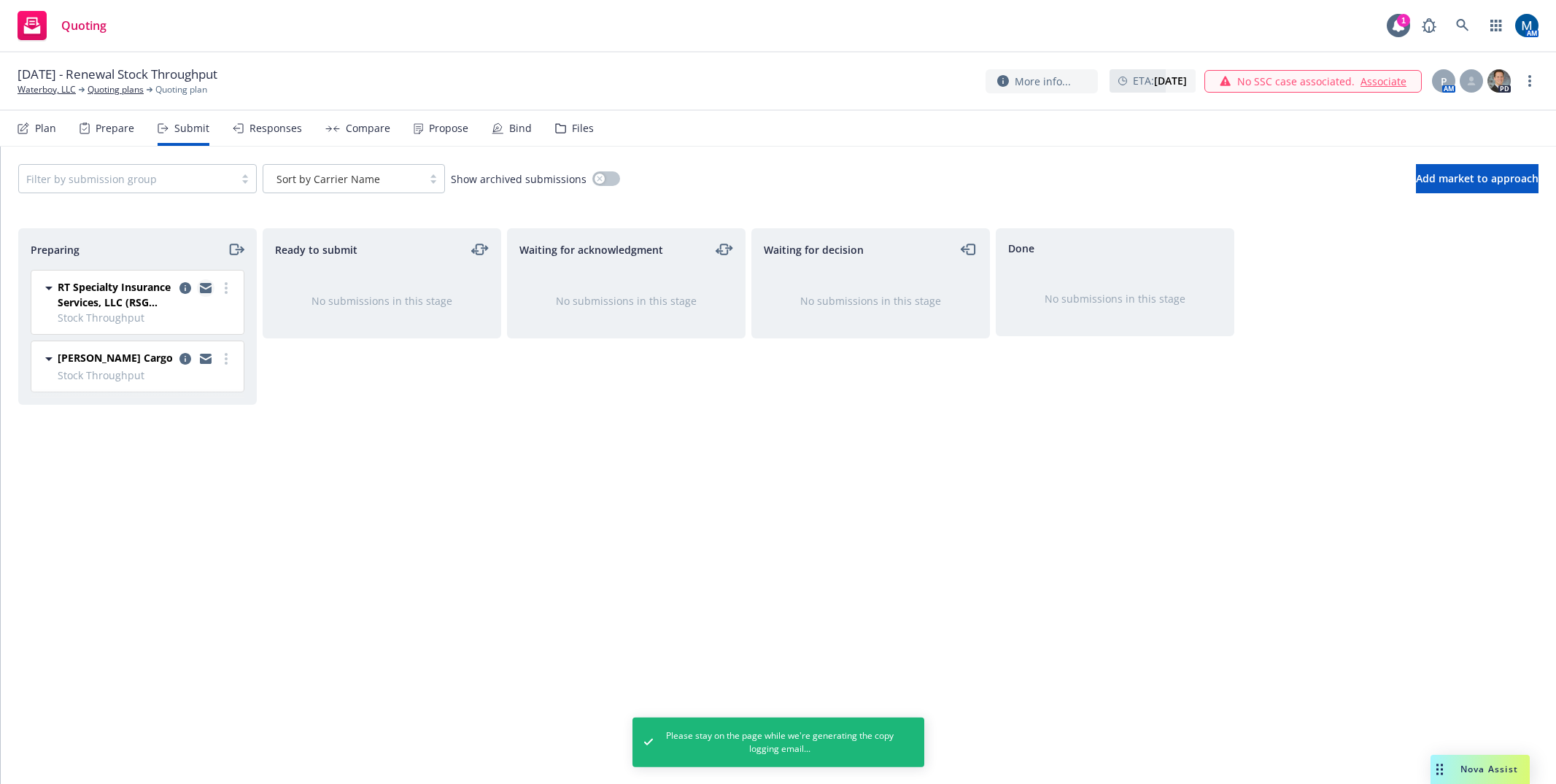
click at [206, 288] on icon "copy logging email" at bounding box center [205, 287] width 12 height 10
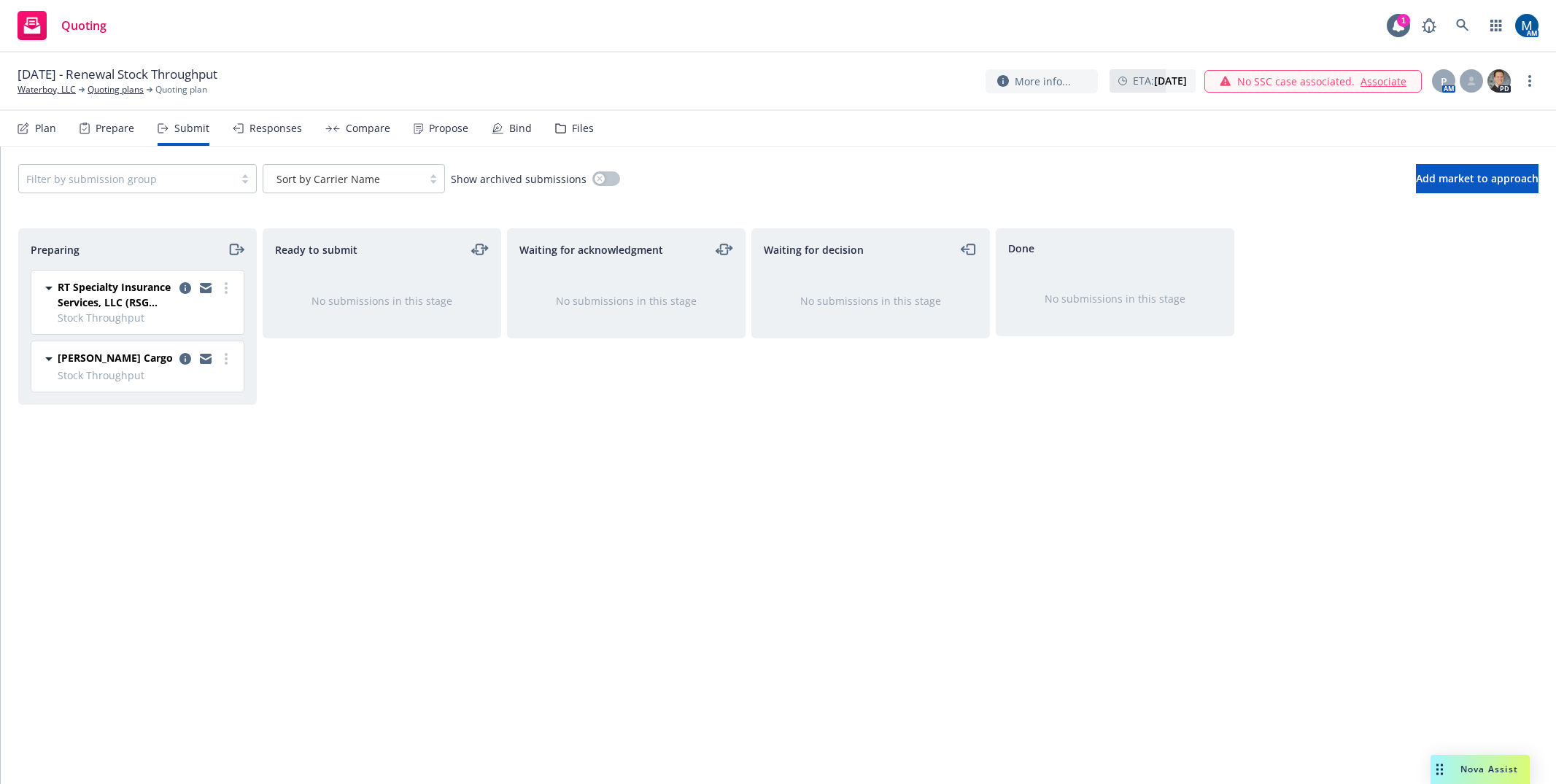
drag, startPoint x: 774, startPoint y: 104, endPoint x: 577, endPoint y: 177, distance: 210.1
click at [770, 103] on div "October 2025 - Renewal Stock Throughput Waterboy, LLC Quoting plans Quoting pla…" at bounding box center [778, 82] width 1556 height 59
click at [226, 287] on circle "more" at bounding box center [226, 288] width 3 height 3
click at [200, 346] on span "Log acknowledgement" at bounding box center [160, 347] width 144 height 14
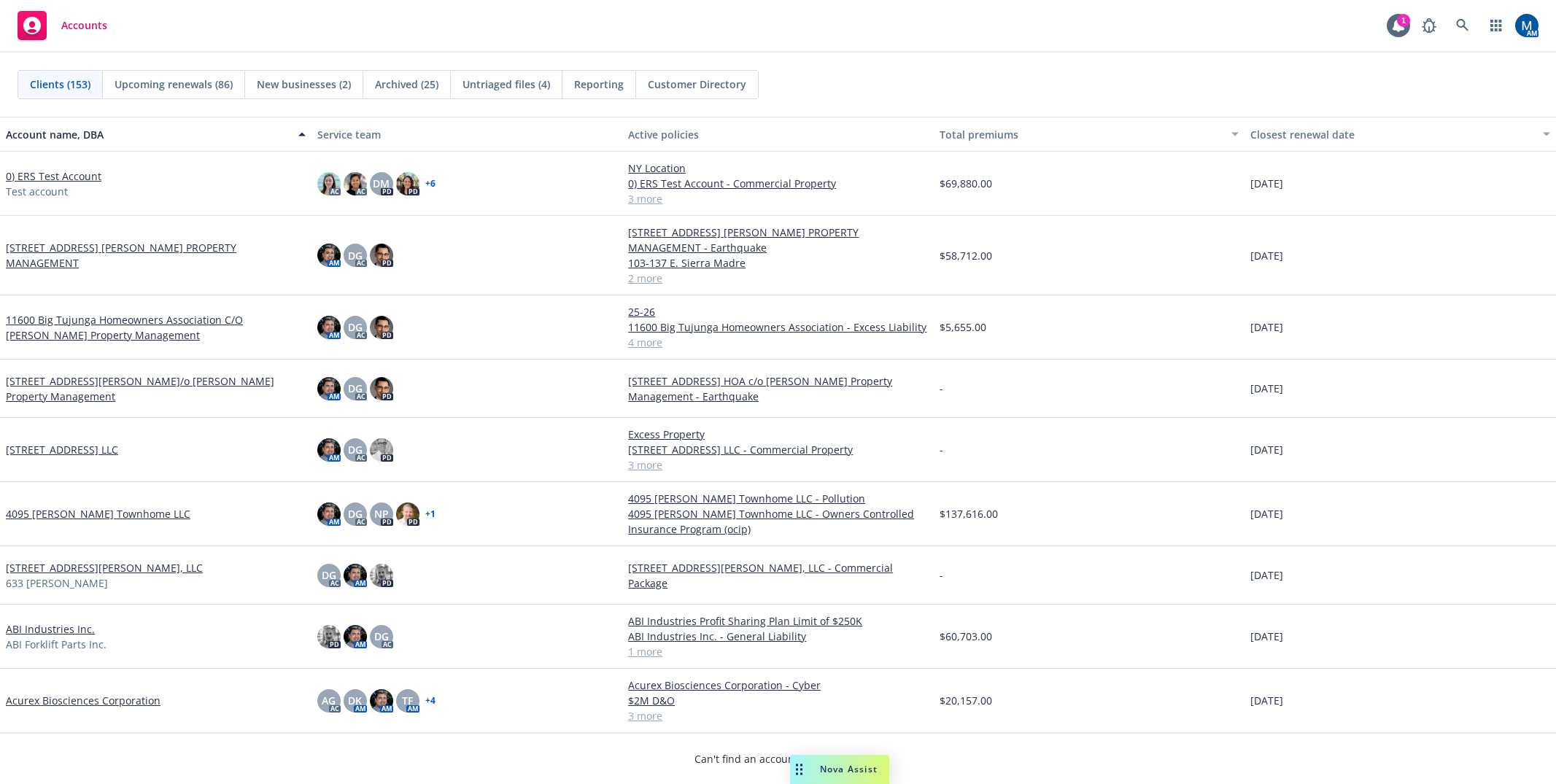
click at [775, 25] on div "Accounts 1 AM" at bounding box center [778, 26] width 1556 height 52
click at [1467, 28] on icon at bounding box center [1462, 25] width 13 height 13
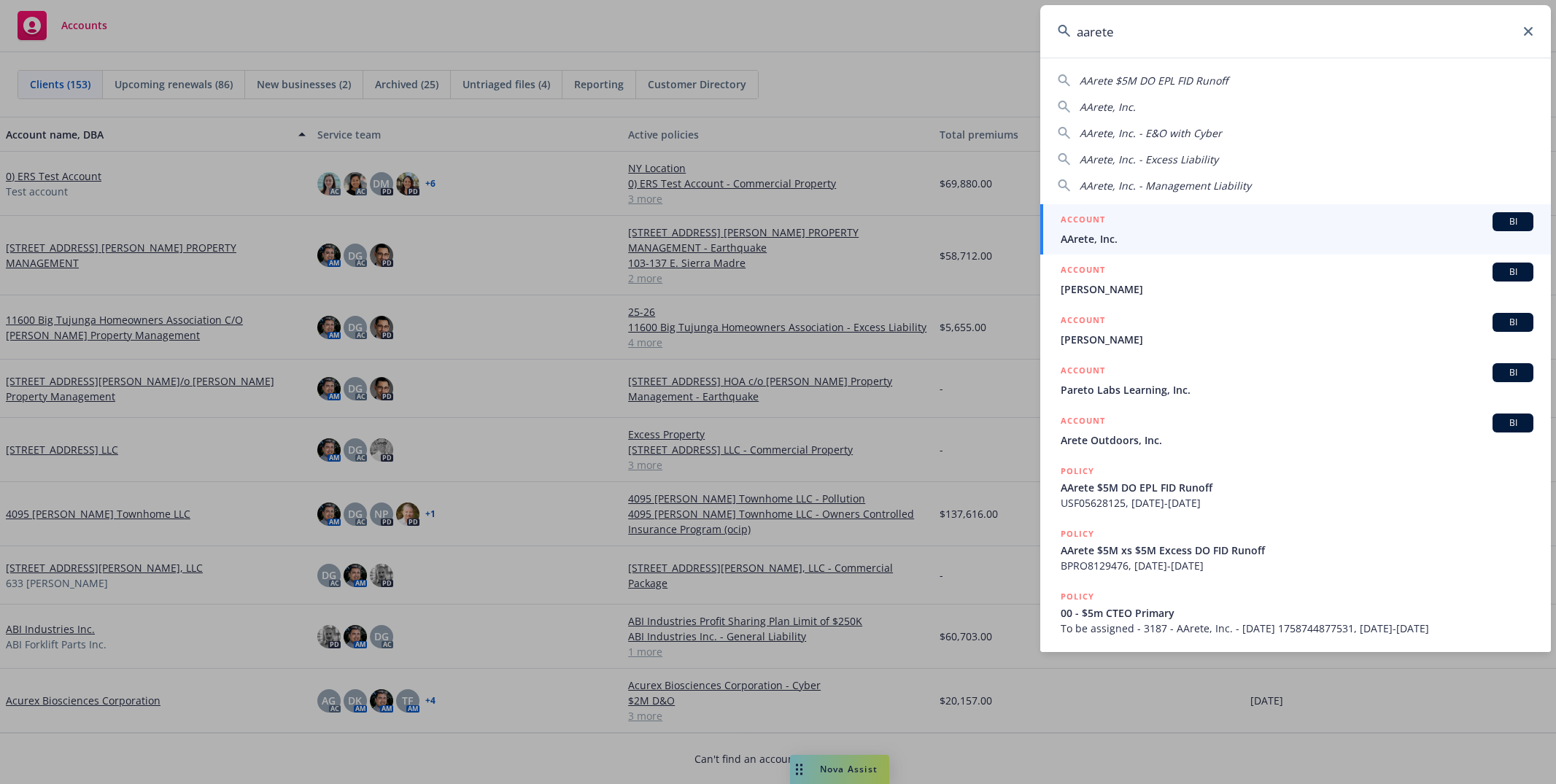
type input "aarete"
click at [1115, 240] on span "AArete, Inc." at bounding box center [1297, 239] width 473 height 15
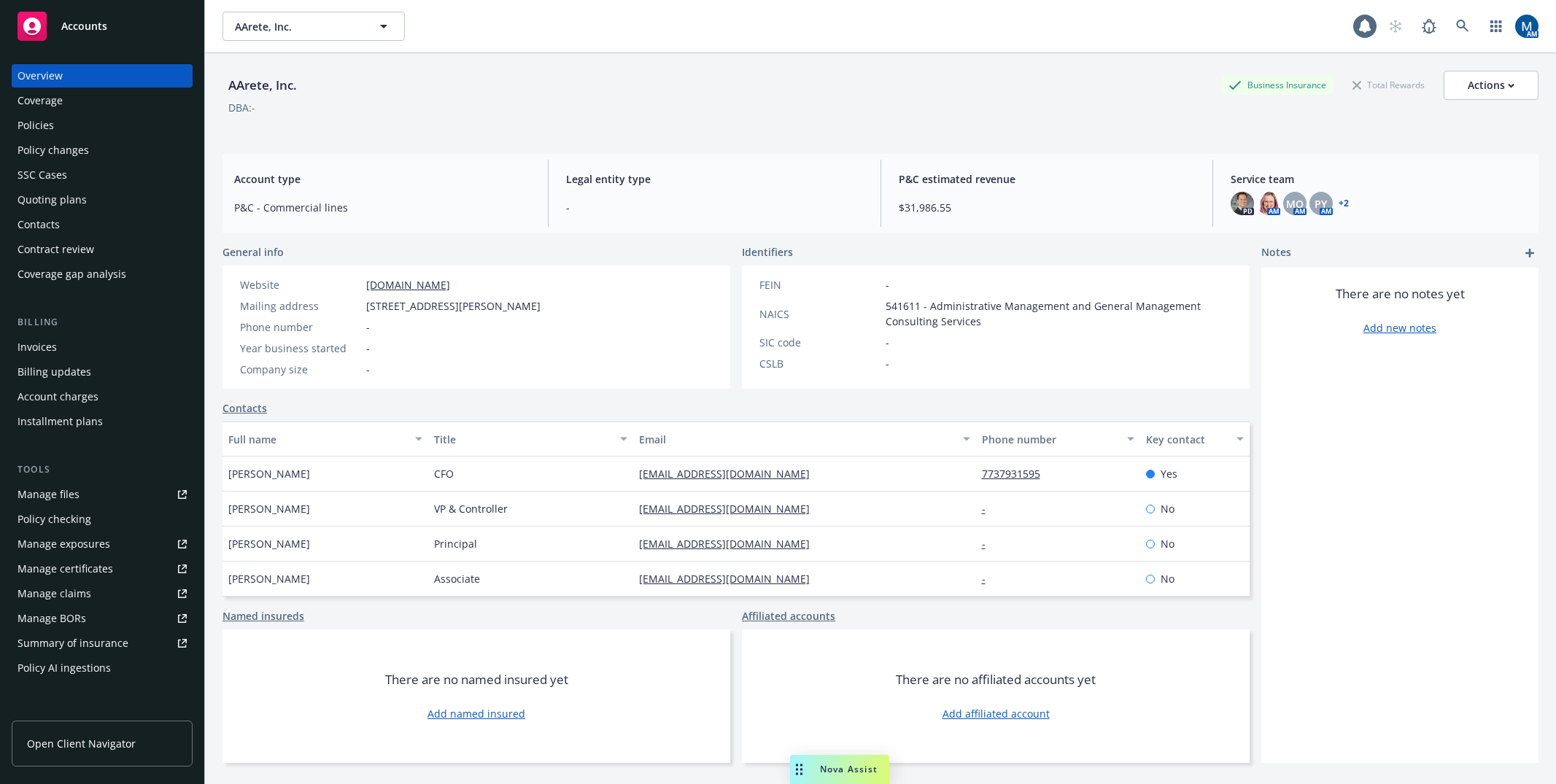
click at [89, 127] on div "Policies" at bounding box center [102, 126] width 169 height 23
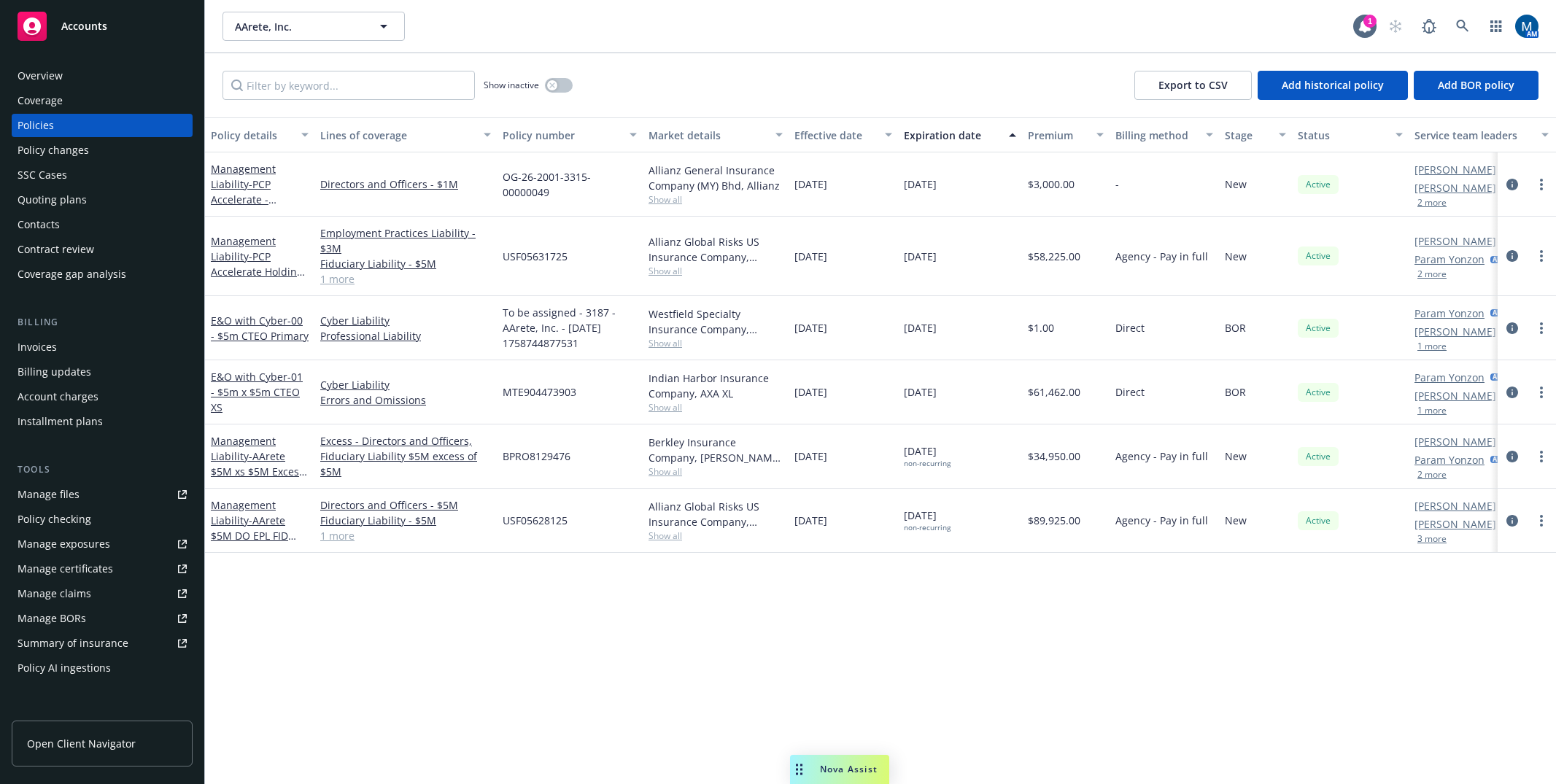
click at [89, 495] on link "Manage files" at bounding box center [102, 494] width 181 height 23
drag, startPoint x: 763, startPoint y: 640, endPoint x: 762, endPoint y: 624, distance: 16.0
click at [763, 640] on div "Policy details Lines of coverage Policy number Market details Effective date Ex…" at bounding box center [880, 450] width 1351 height 666
click at [52, 495] on div "Manage files" at bounding box center [49, 494] width 62 height 23
drag, startPoint x: 89, startPoint y: 23, endPoint x: 107, endPoint y: 3, distance: 26.9
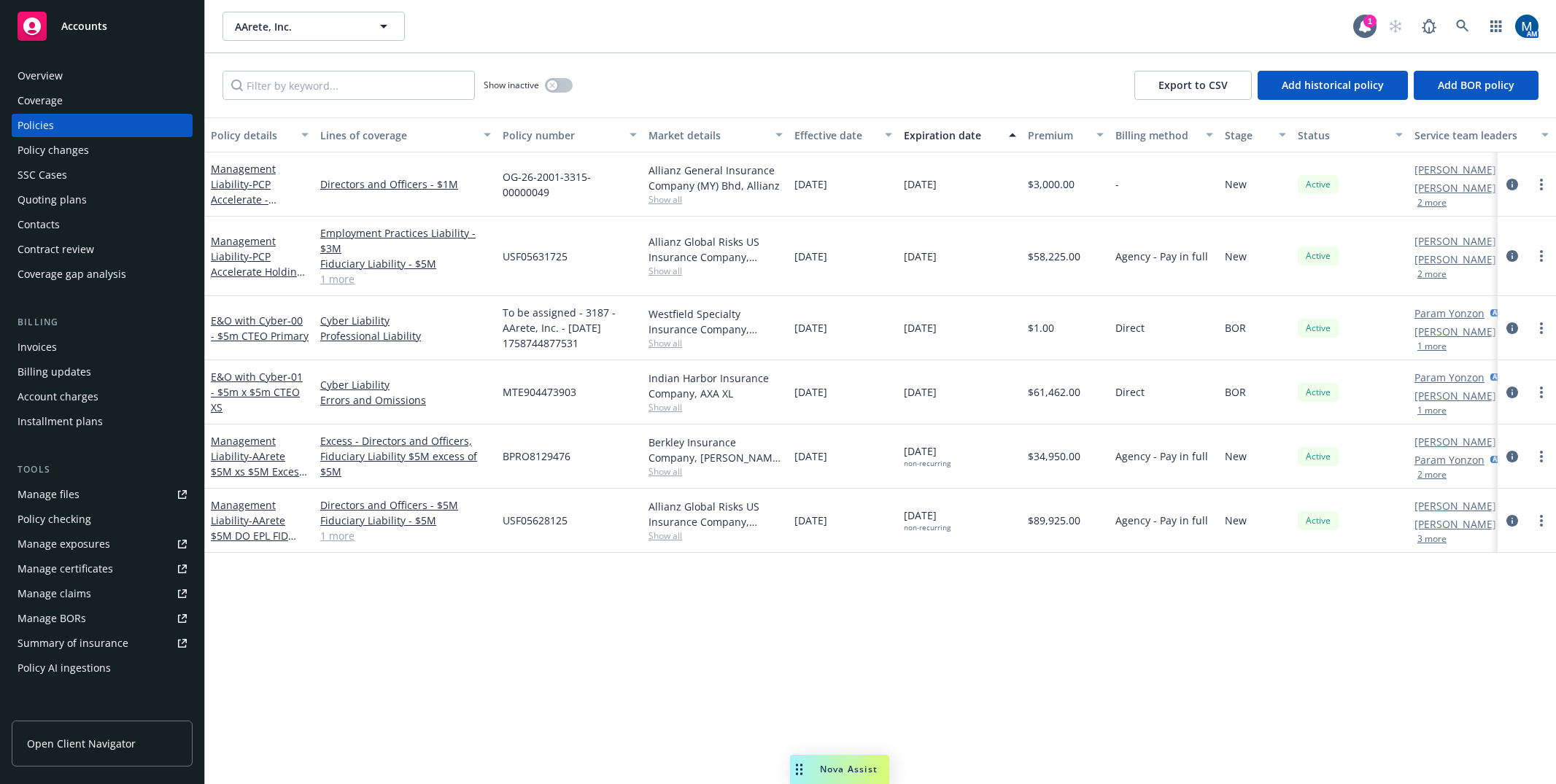
click at [89, 23] on span "Accounts" at bounding box center [85, 26] width 46 height 12
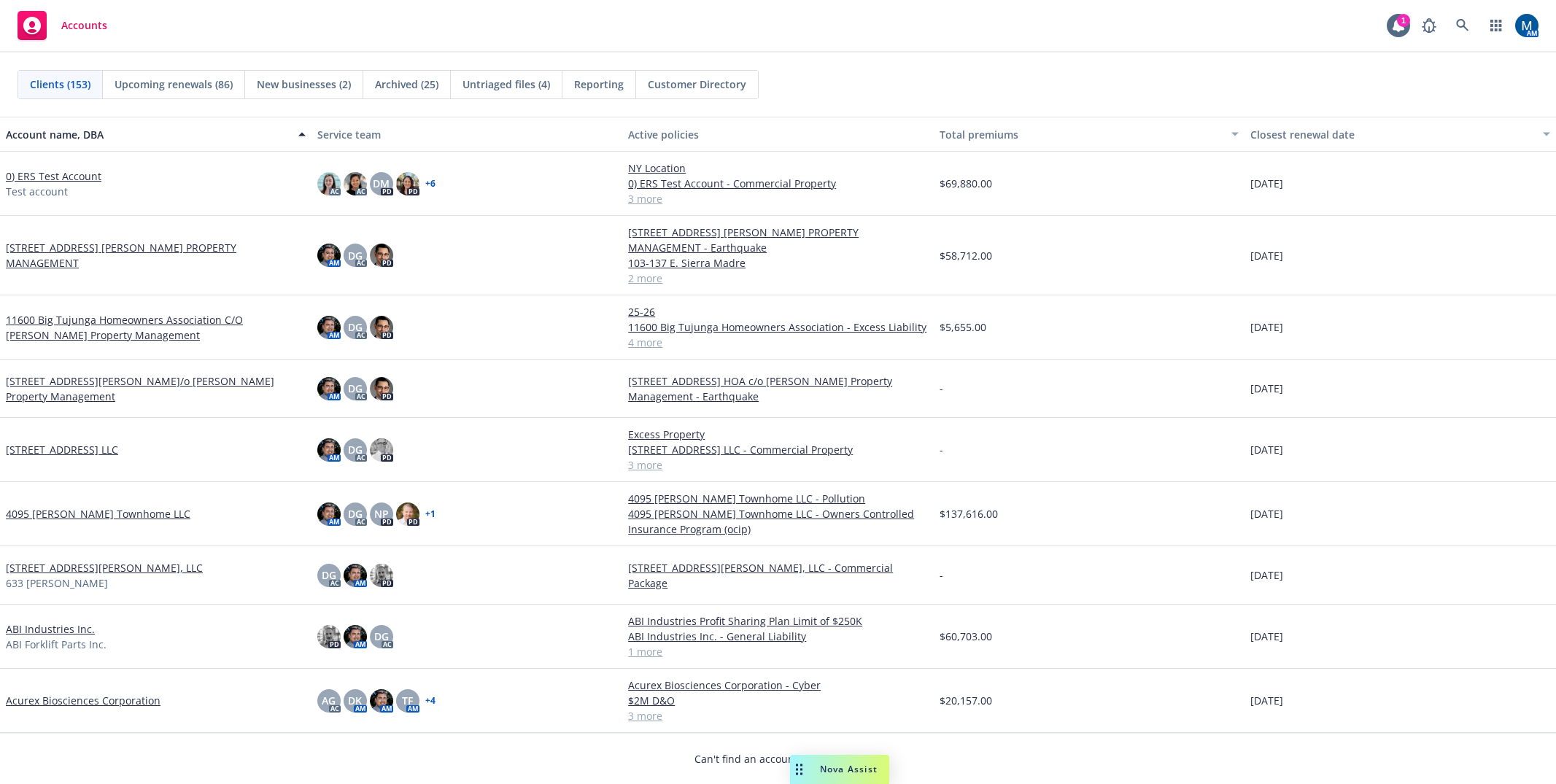
click at [830, 50] on div "Accounts 1 AM" at bounding box center [778, 26] width 1556 height 52
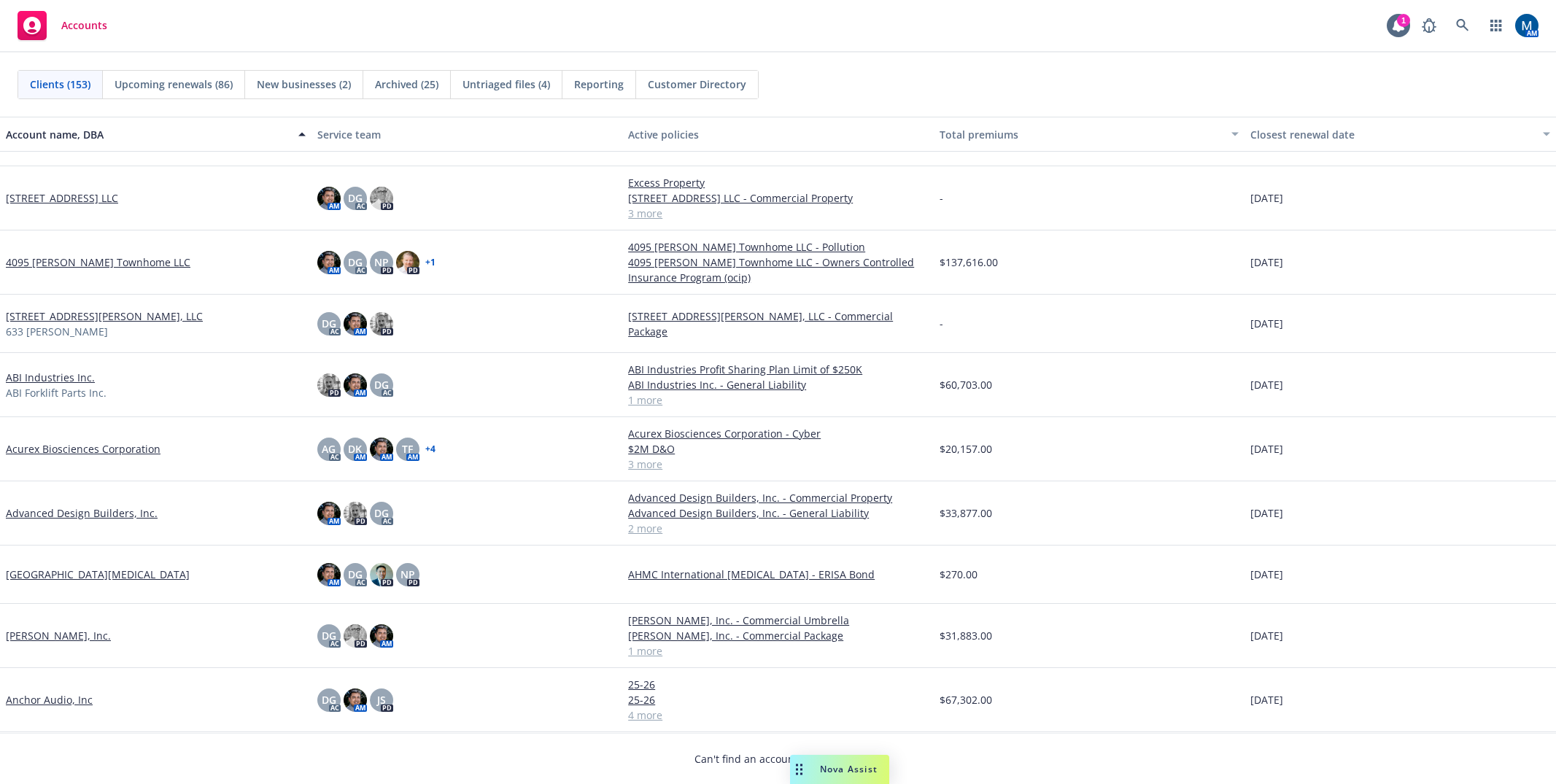
scroll to position [292, 0]
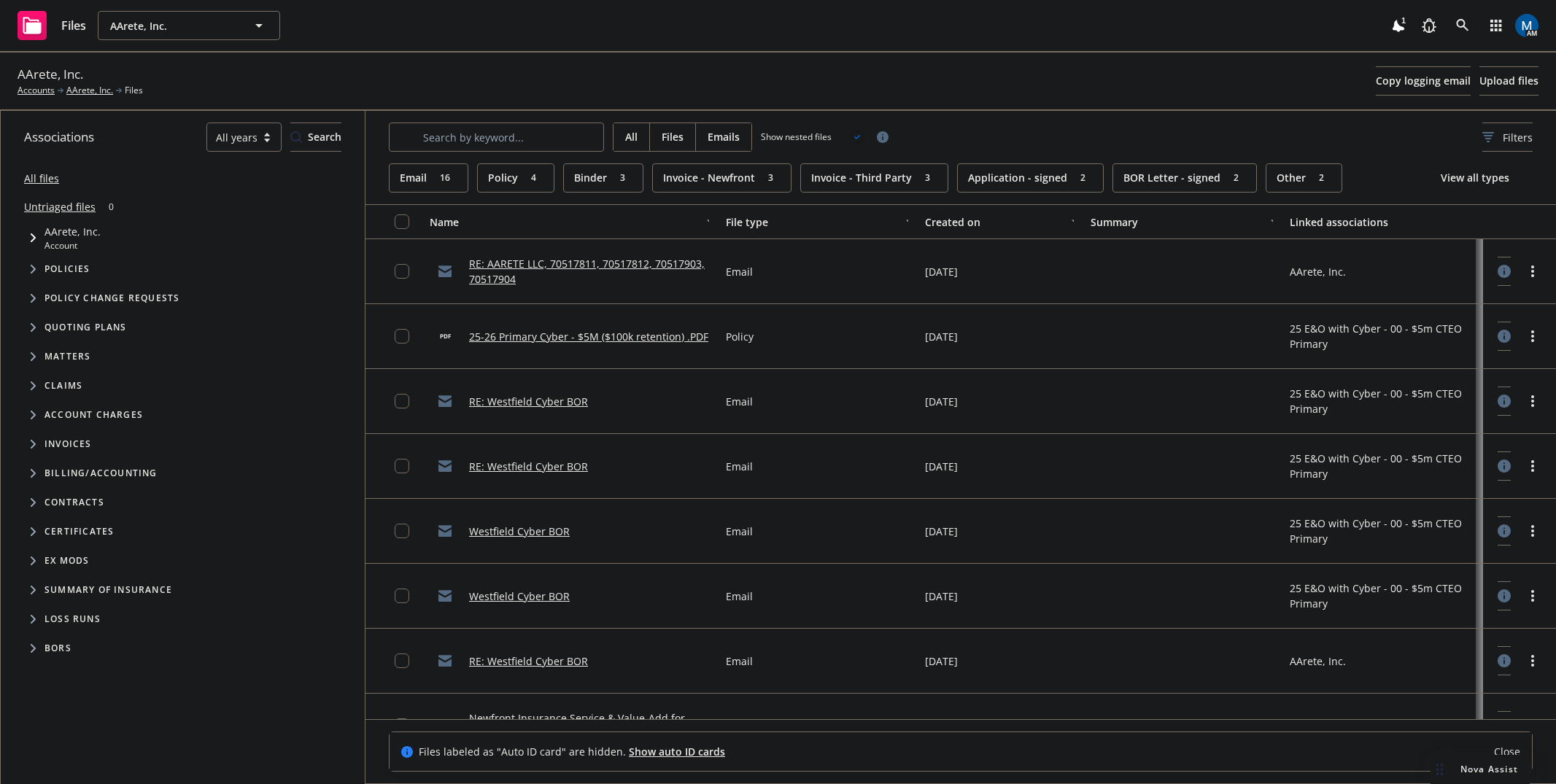
click at [471, 130] on input "Search by keyword..." at bounding box center [496, 137] width 215 height 29
type input "poli"
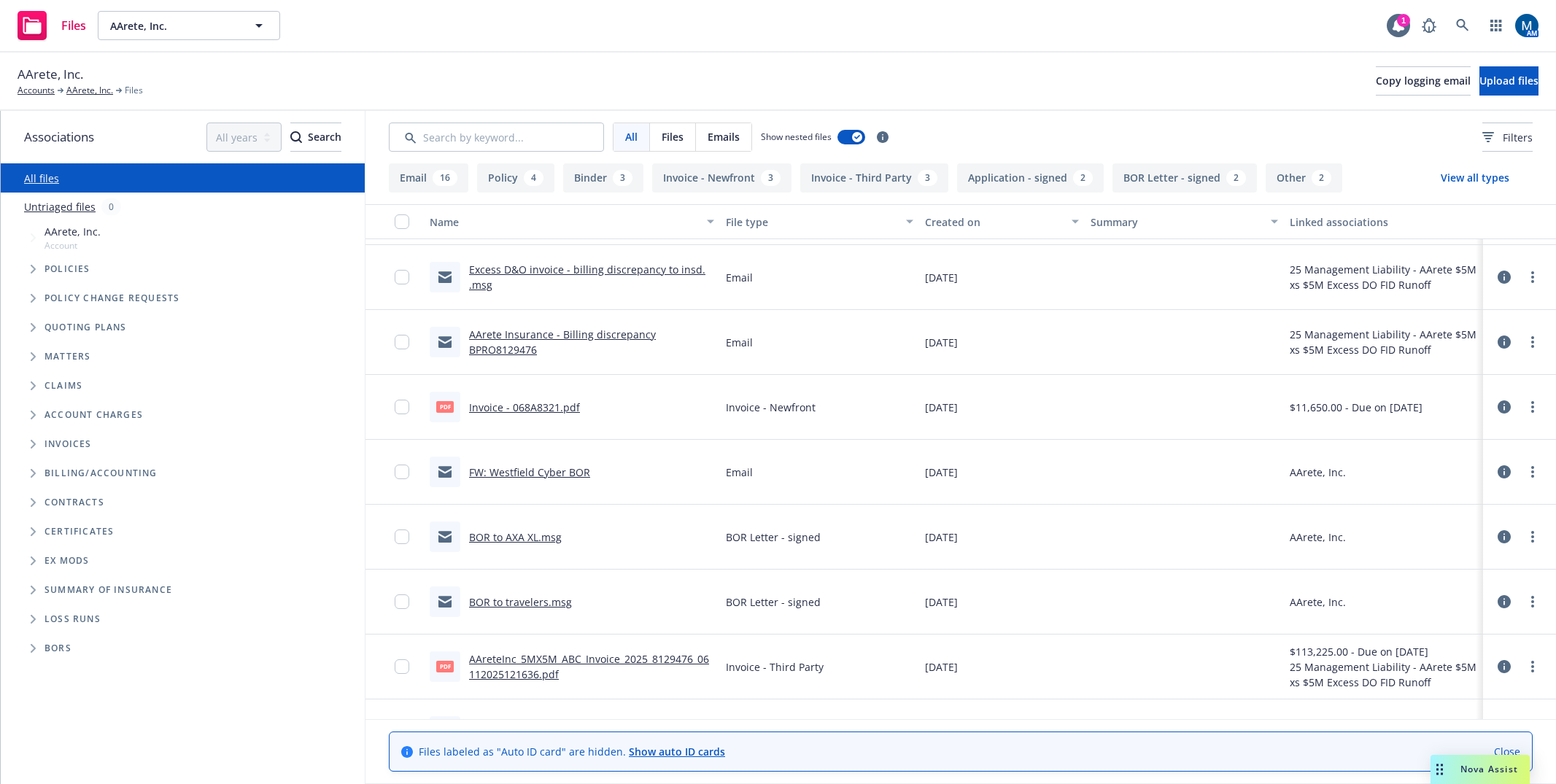
scroll to position [1355, 0]
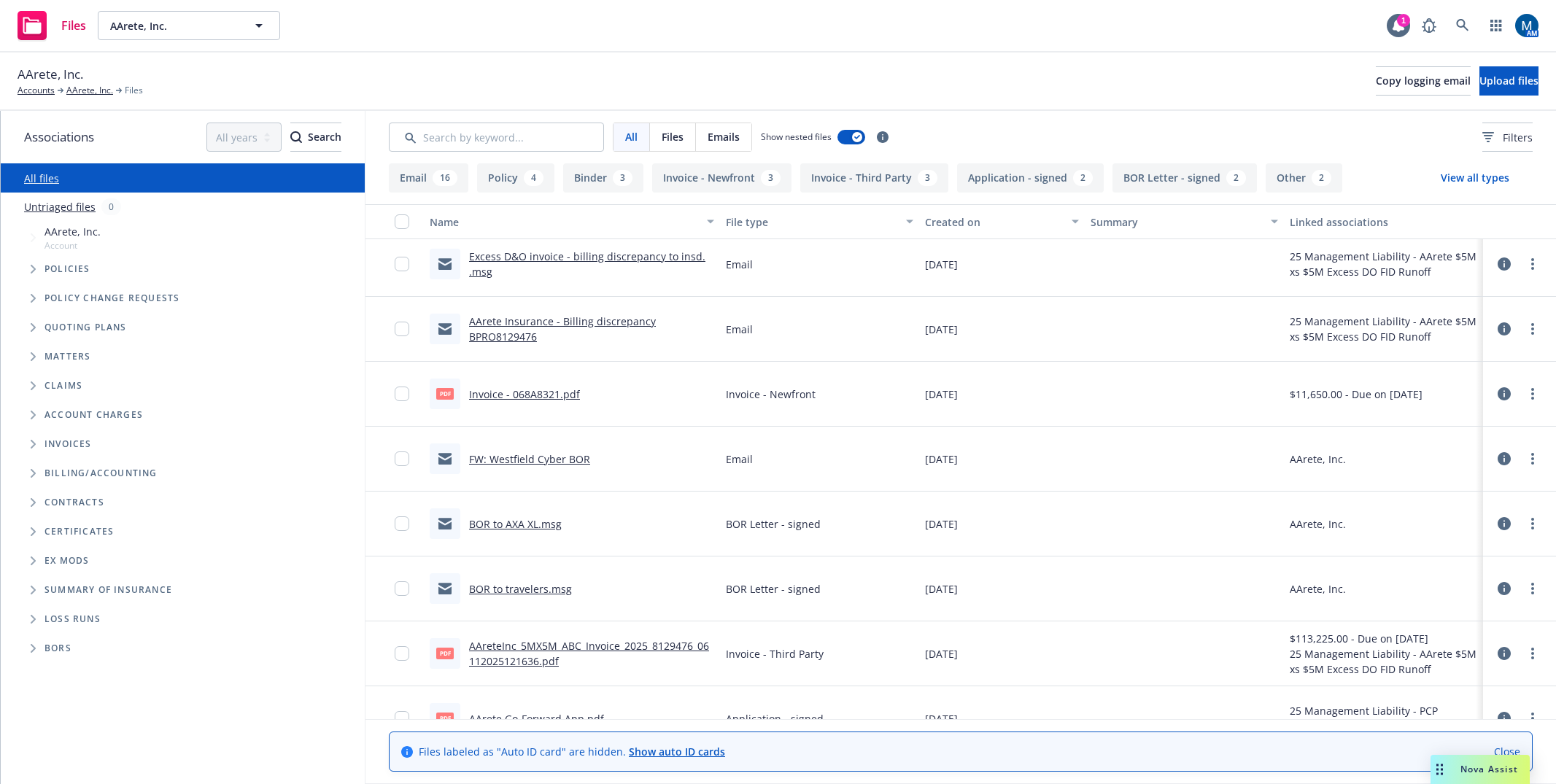
click at [527, 592] on link "BOR to travelers.msg" at bounding box center [521, 589] width 103 height 14
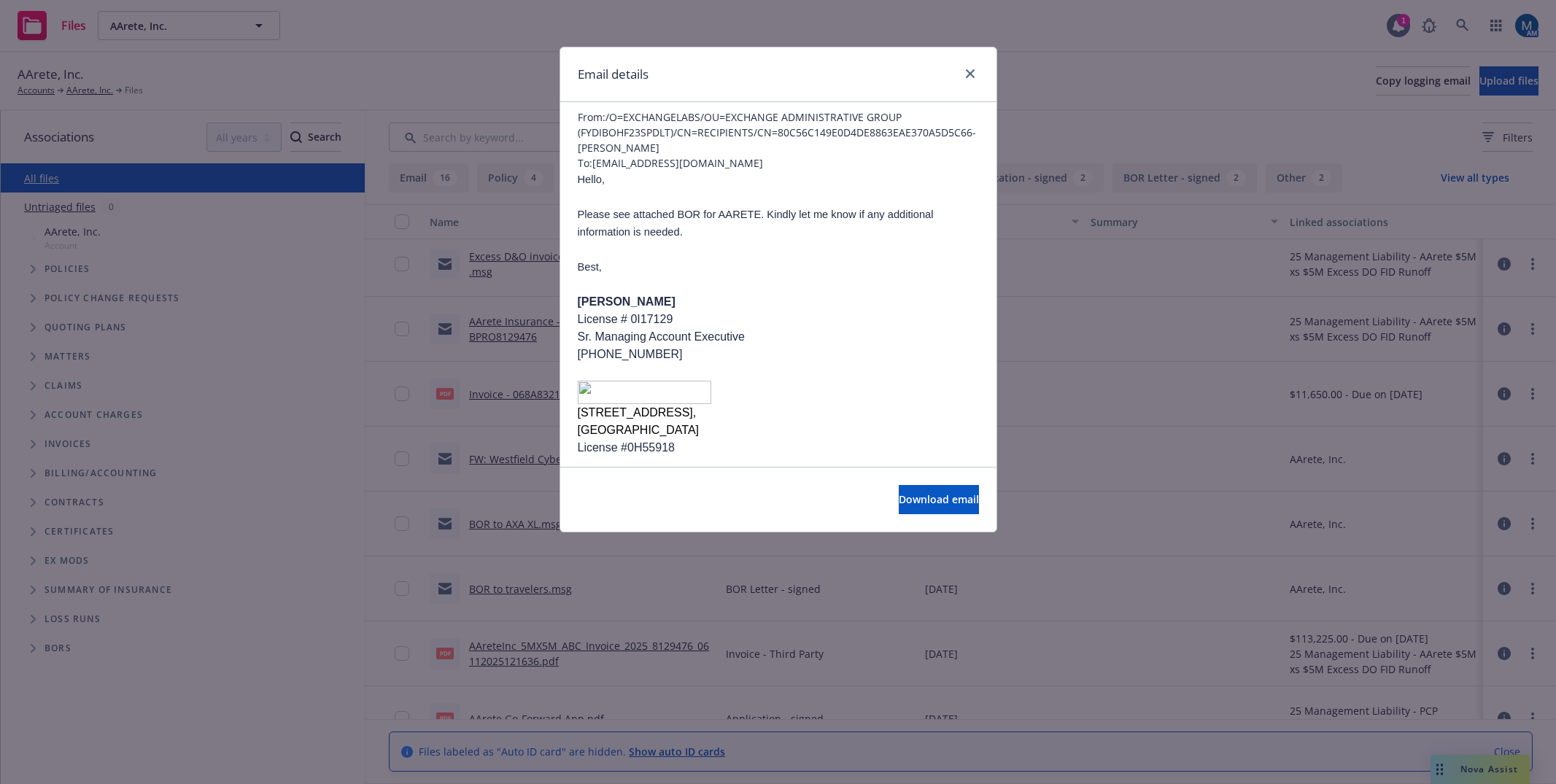
scroll to position [70, 0]
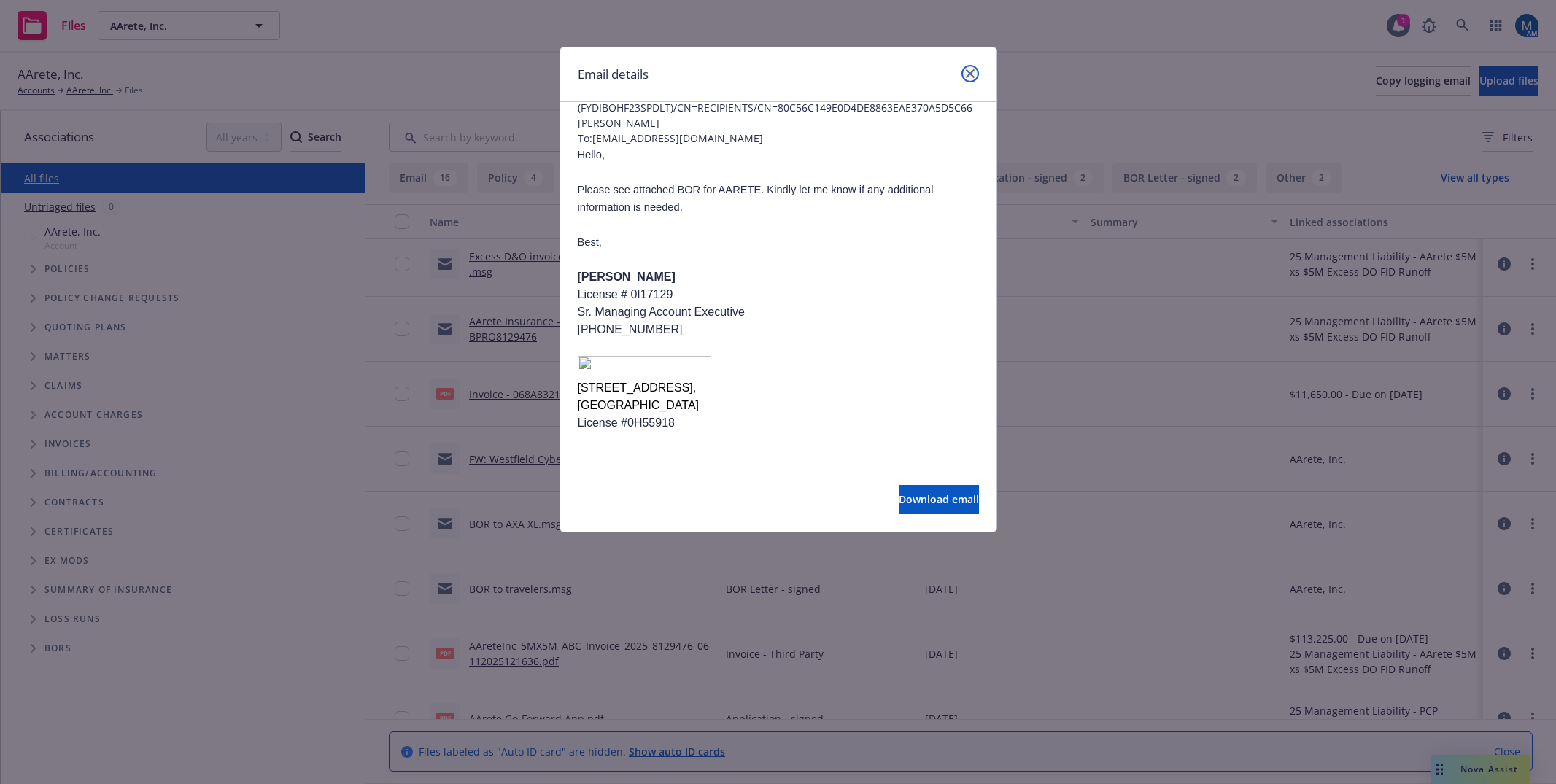
click at [976, 70] on link "close" at bounding box center [970, 73] width 18 height 18
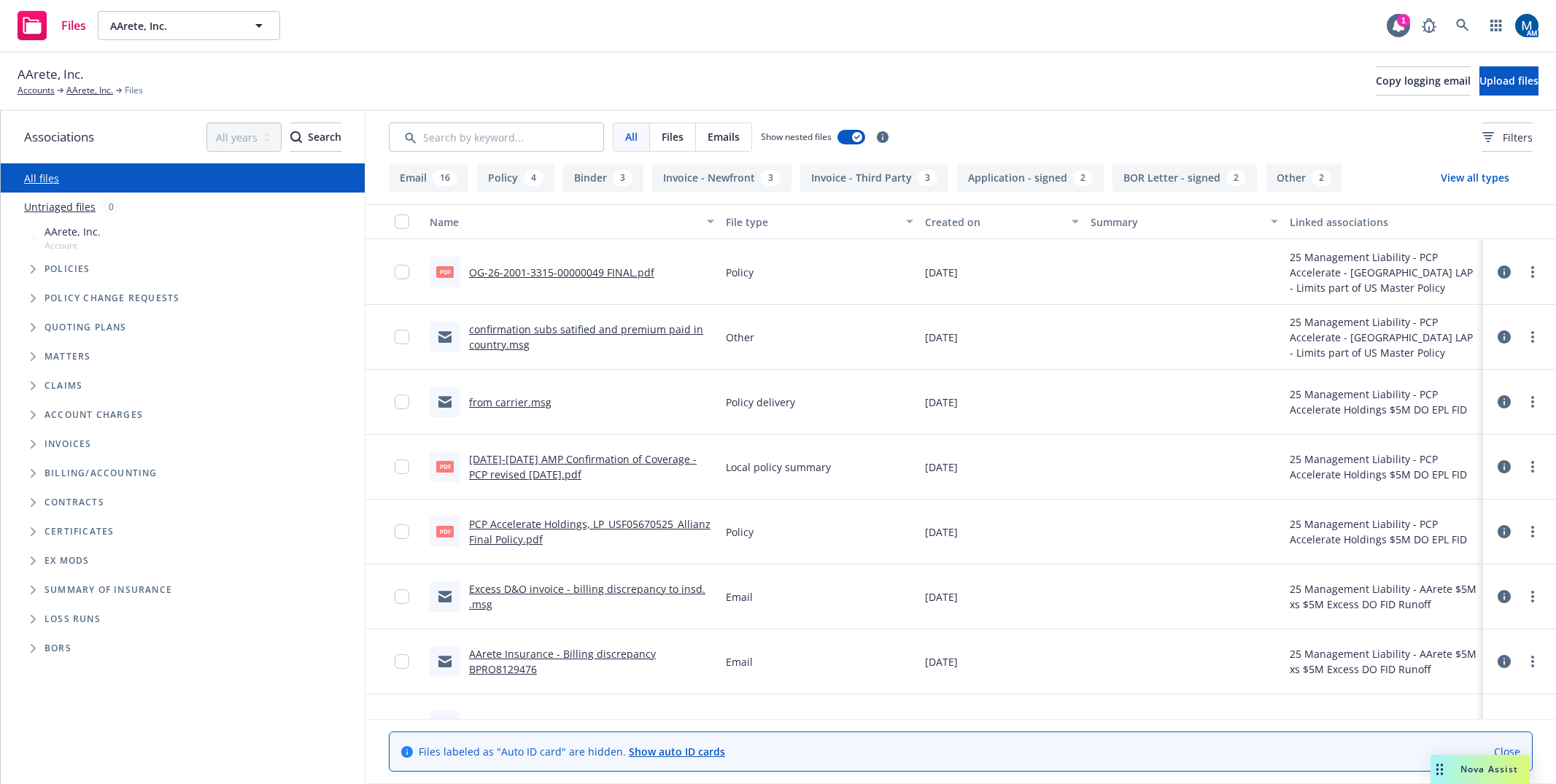
scroll to position [991, 0]
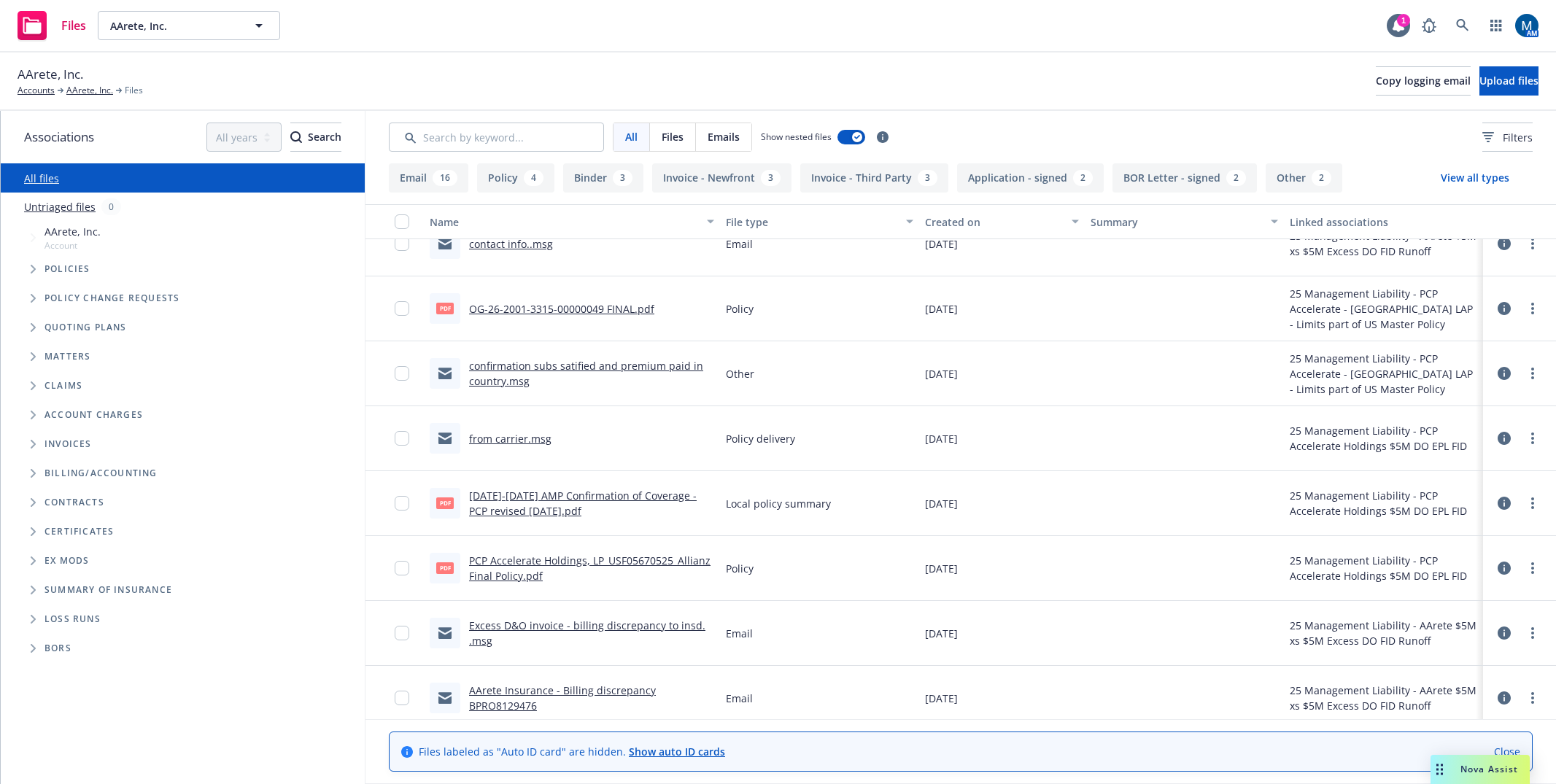
click at [528, 438] on link "from carrier.msg" at bounding box center [510, 439] width 82 height 14
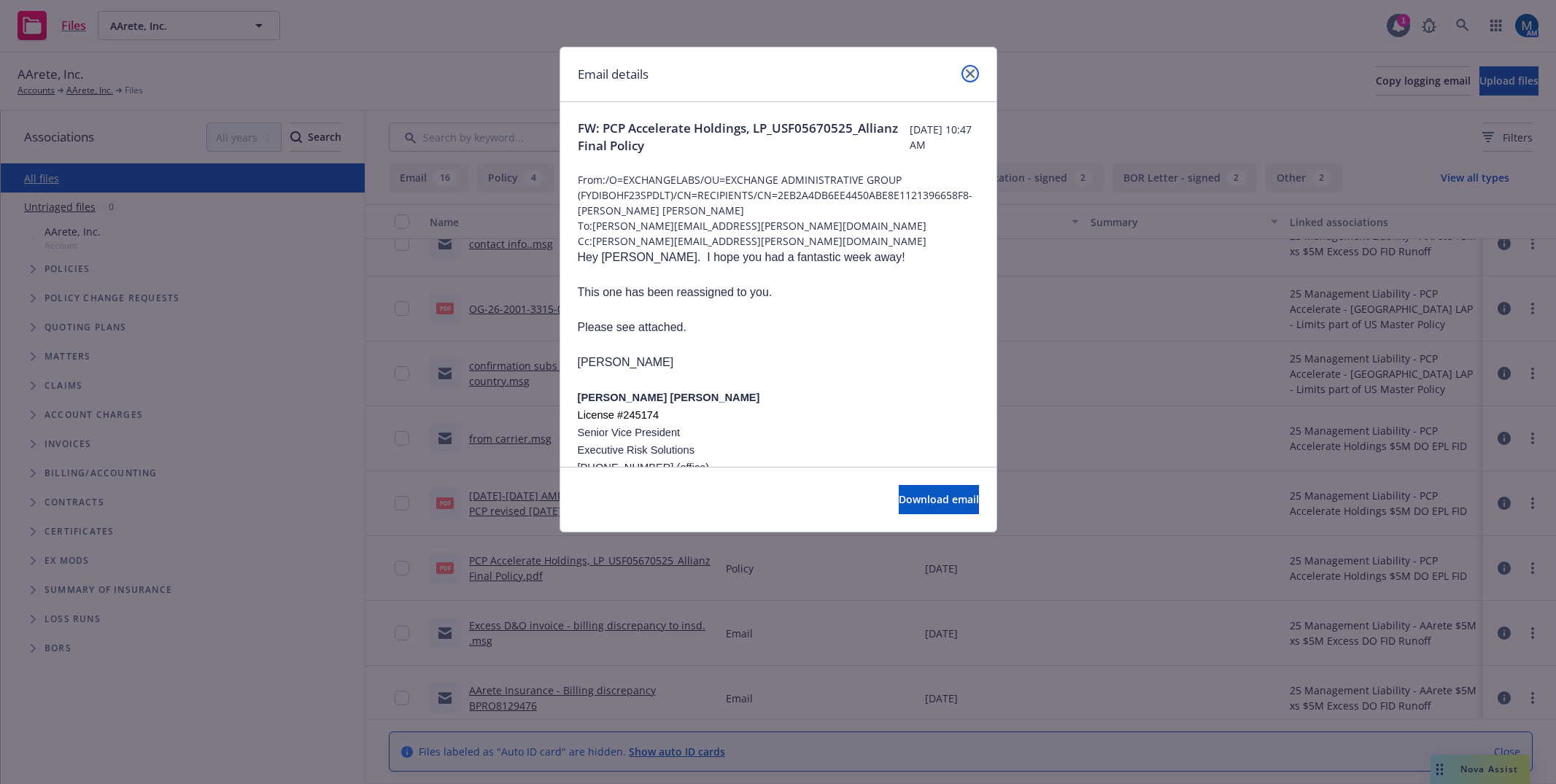
click at [971, 73] on icon "close" at bounding box center [970, 73] width 8 height 8
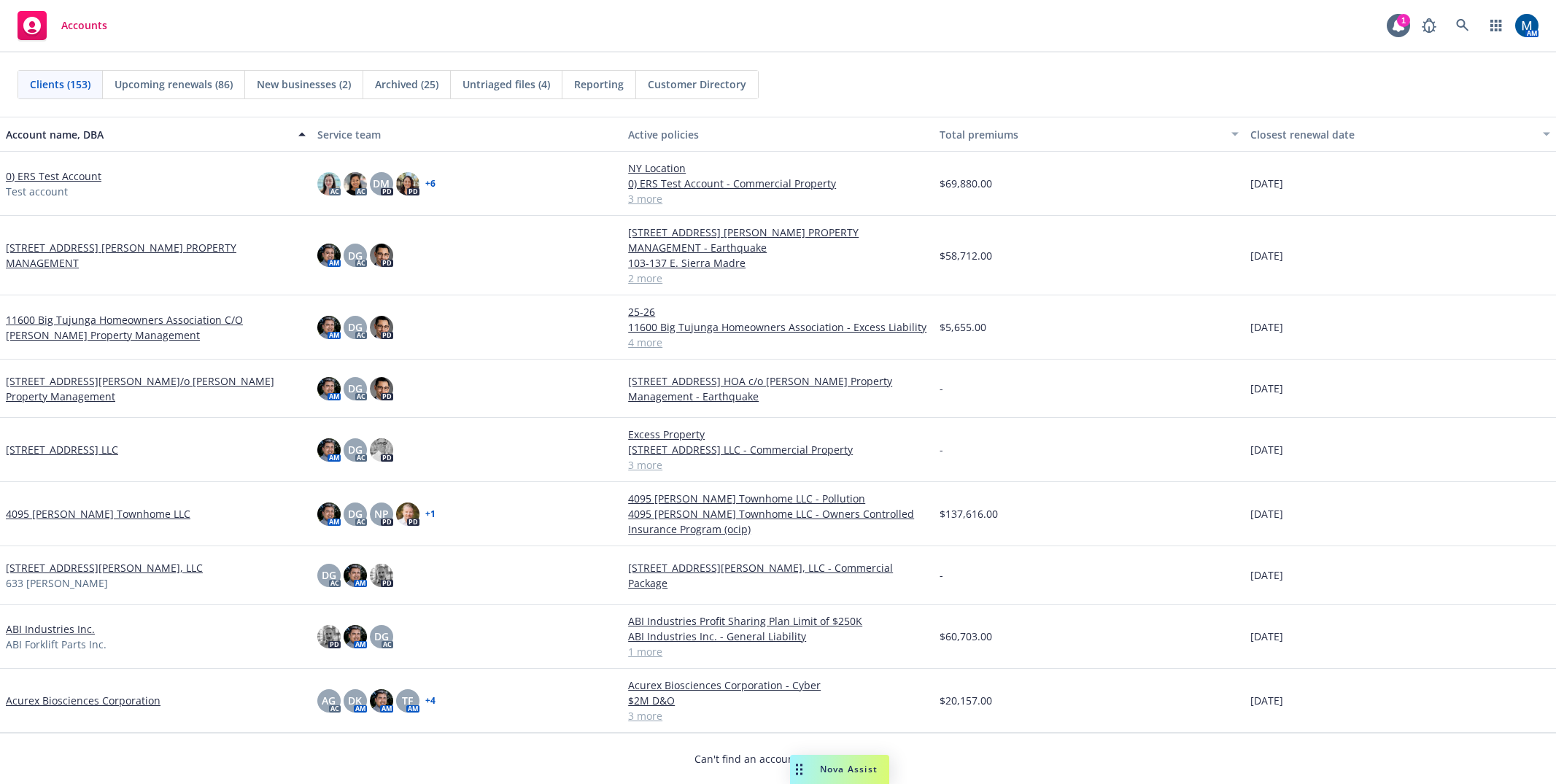
click at [322, 80] on span "New businesses (2)" at bounding box center [303, 84] width 94 height 15
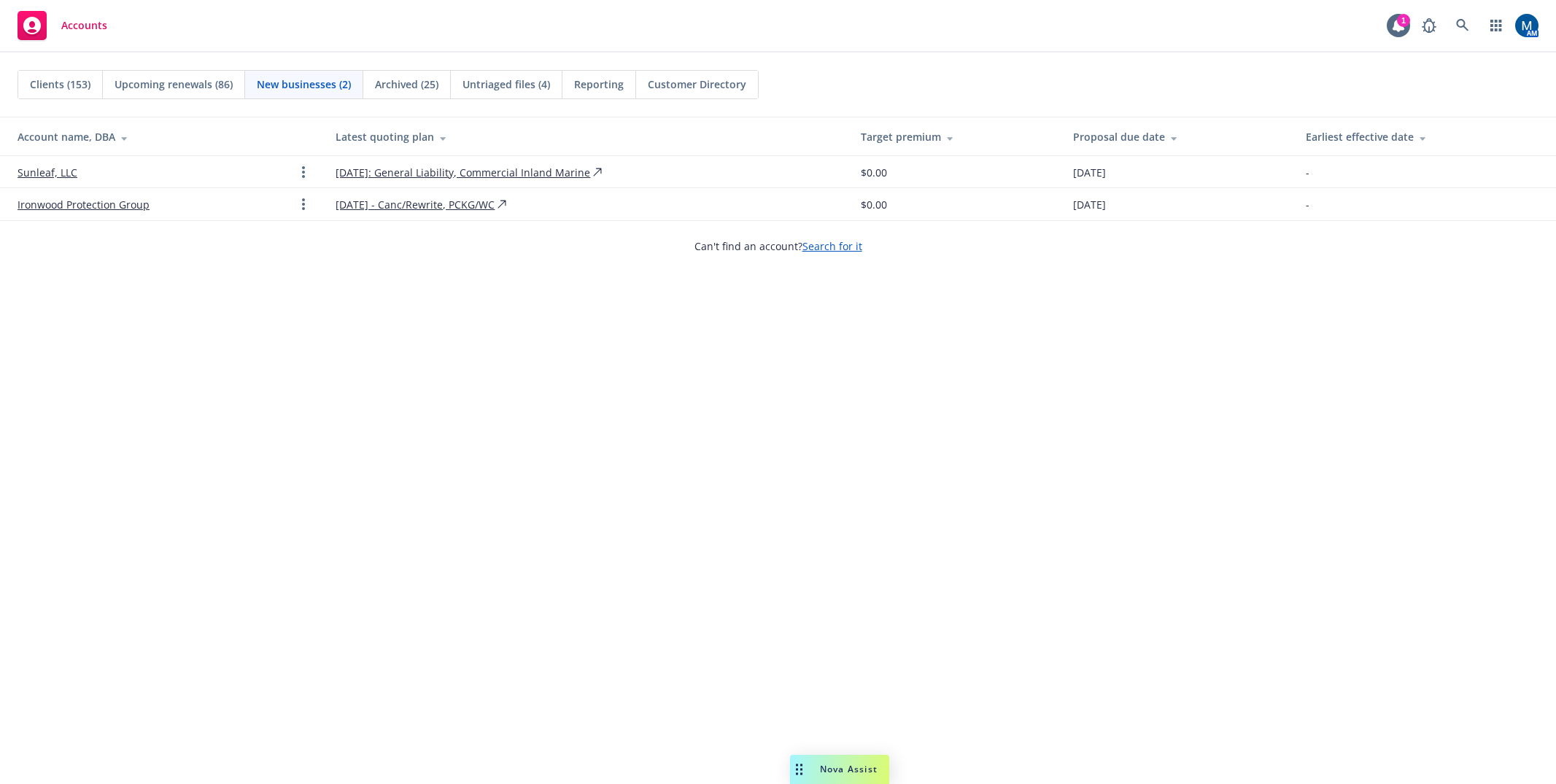
click at [57, 93] on div "Clients (153)" at bounding box center [61, 85] width 85 height 28
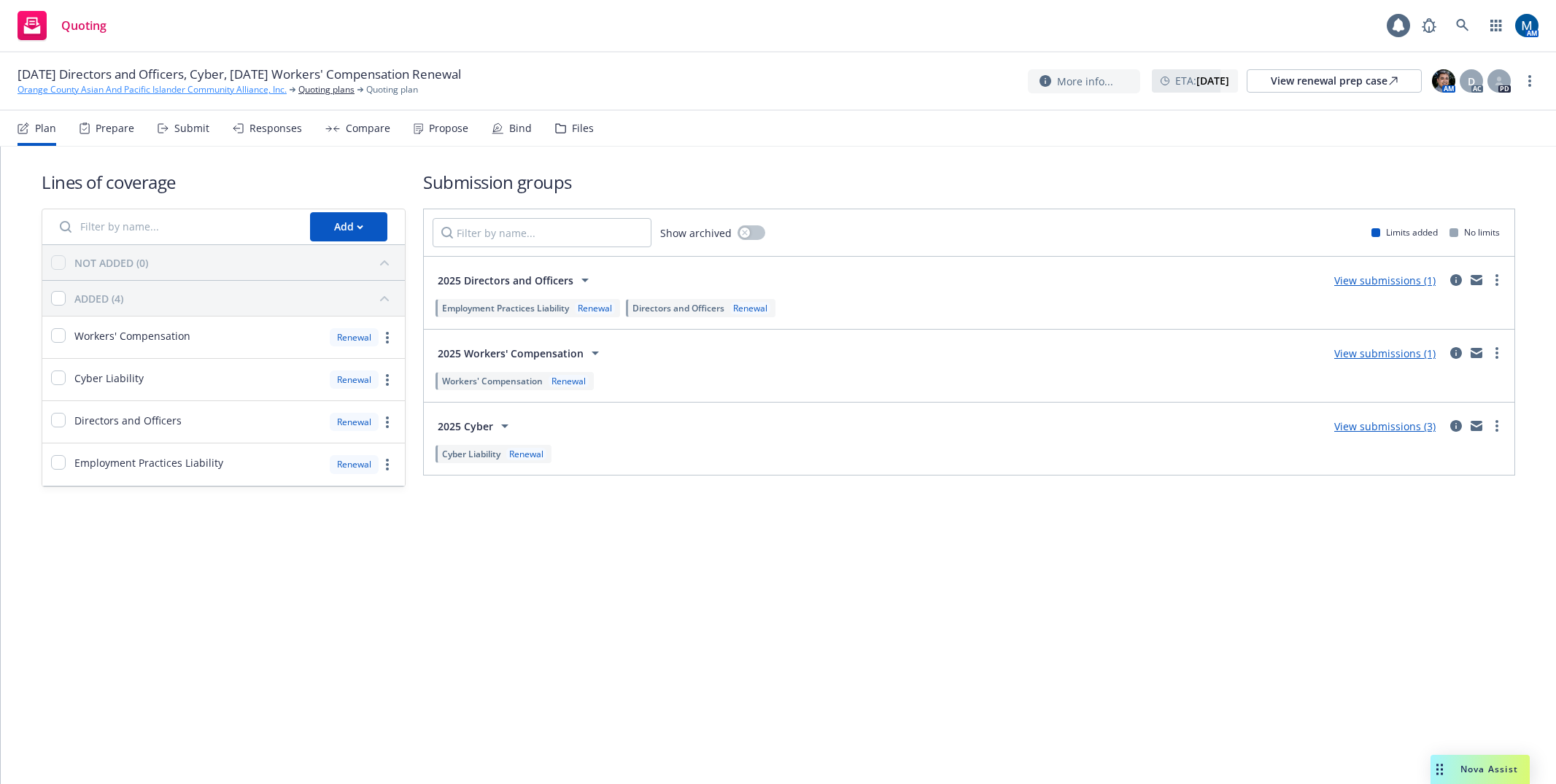
click at [103, 90] on link "Orange County Asian And Pacific Islander Community Alliance, Inc." at bounding box center [152, 89] width 269 height 13
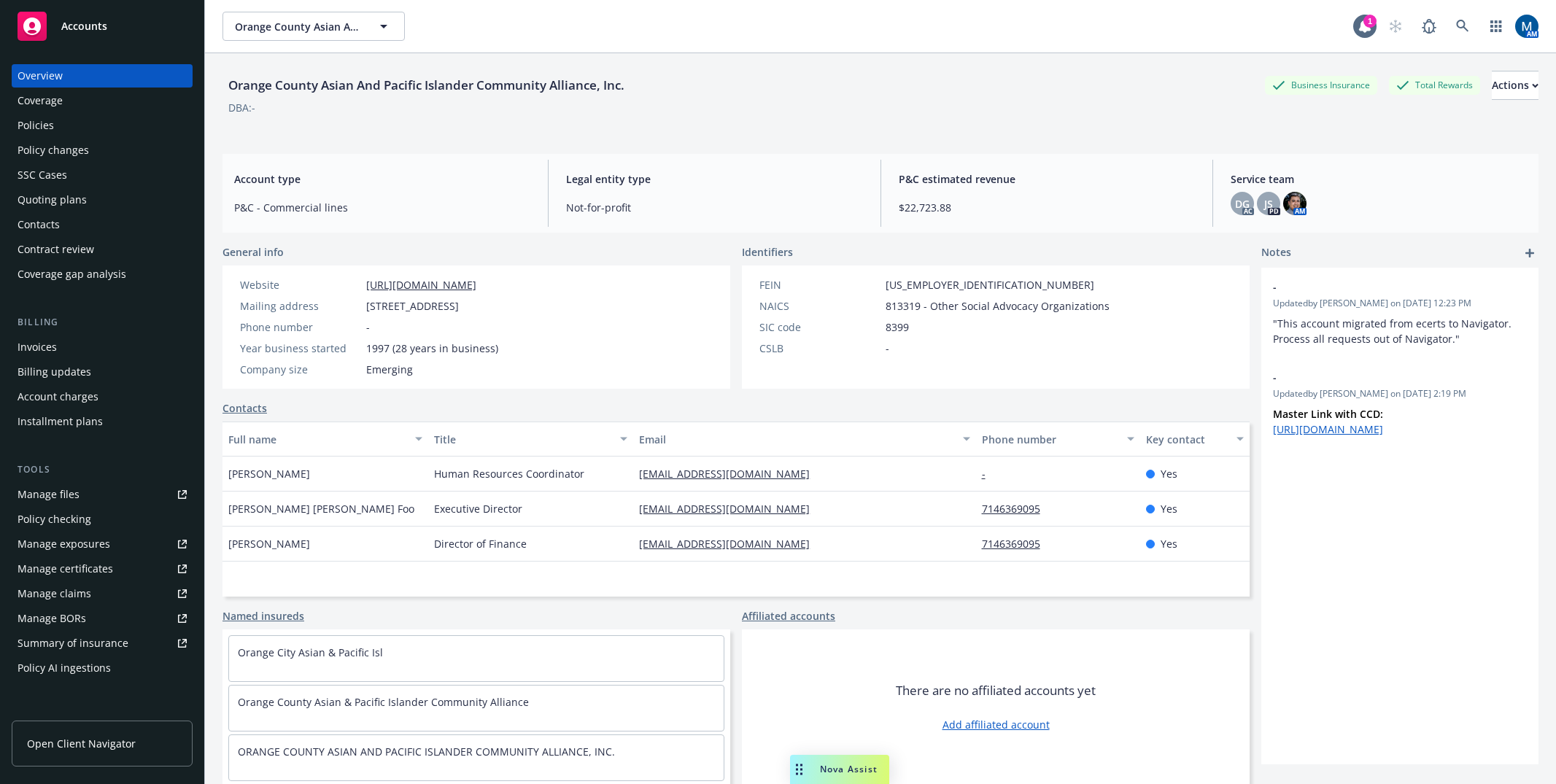
click at [95, 129] on div "Policies" at bounding box center [102, 126] width 169 height 23
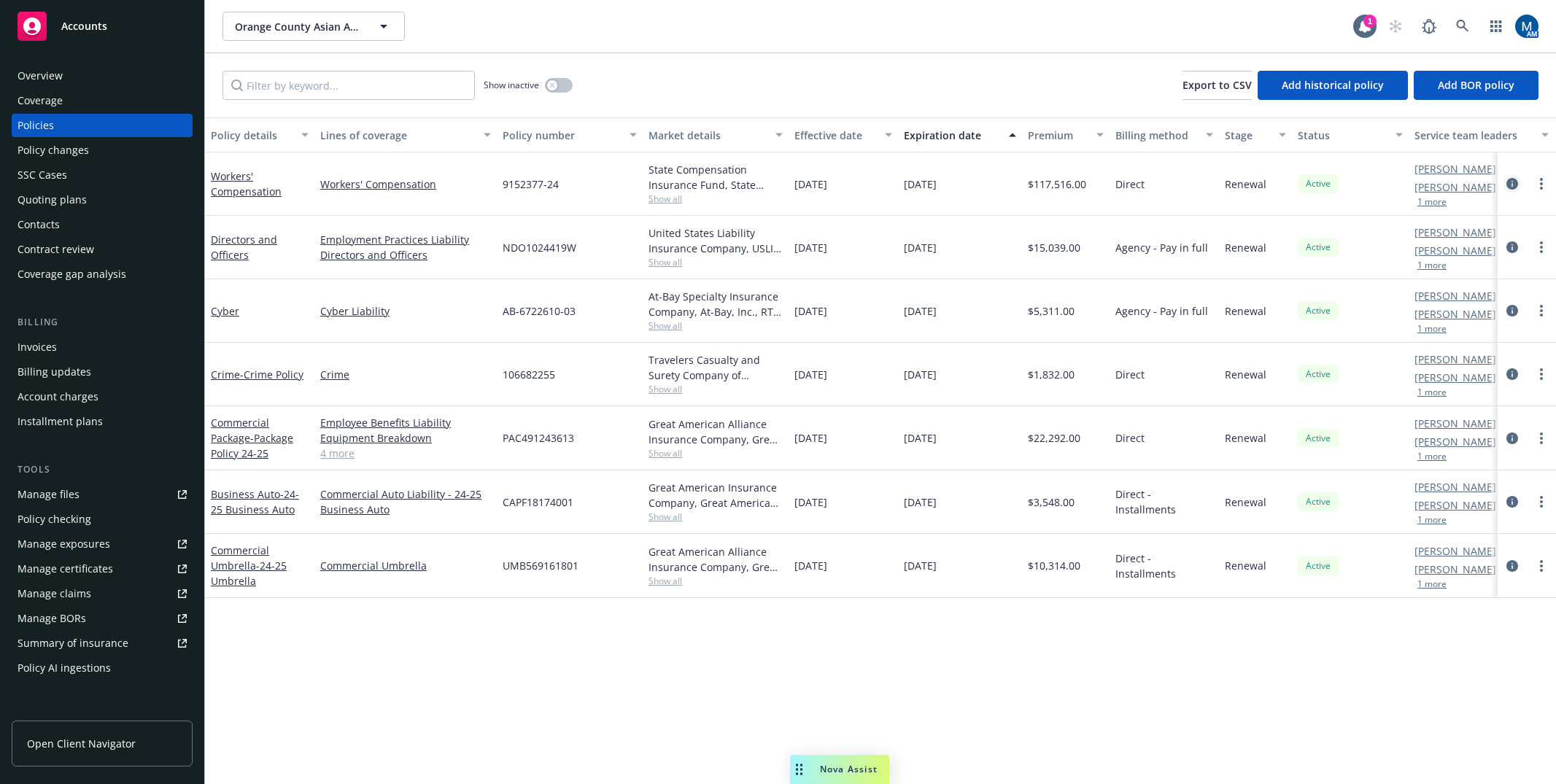
click at [1510, 179] on icon "circleInformation" at bounding box center [1511, 183] width 12 height 12
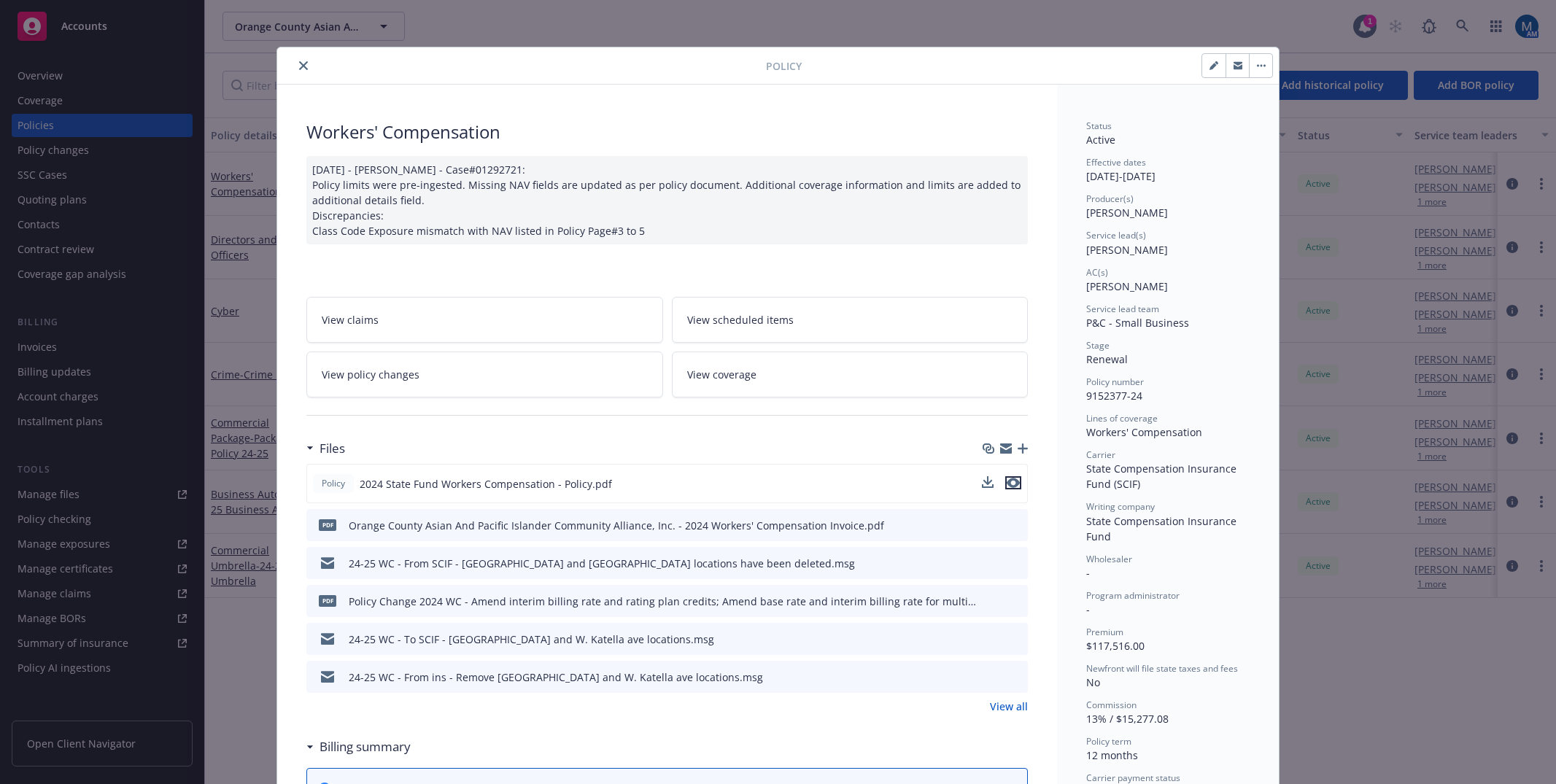
click at [1007, 482] on icon "preview file" at bounding box center [1013, 482] width 13 height 10
click at [300, 65] on icon "close" at bounding box center [303, 65] width 8 height 8
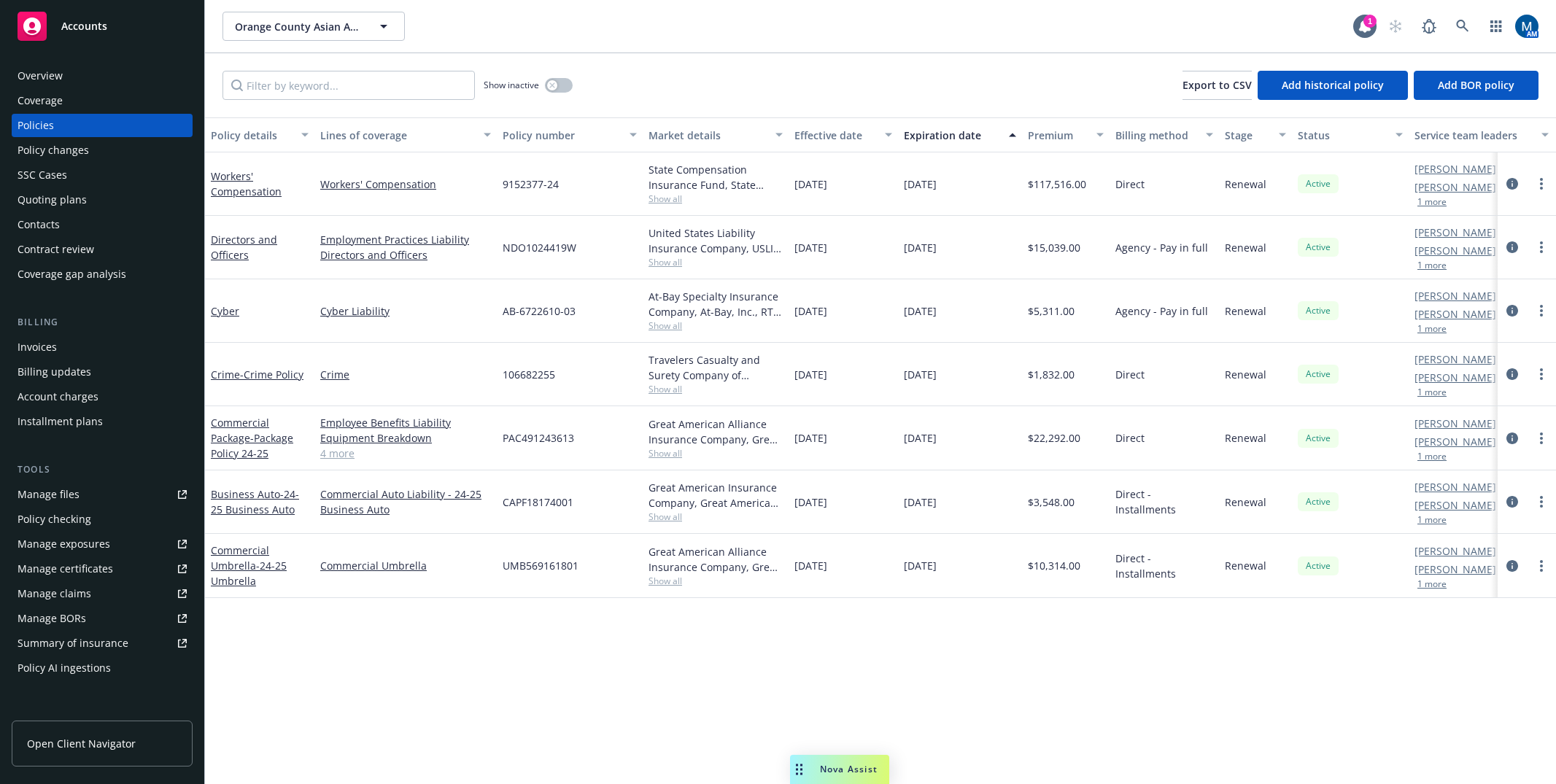
click at [79, 37] on div "Accounts" at bounding box center [102, 26] width 169 height 29
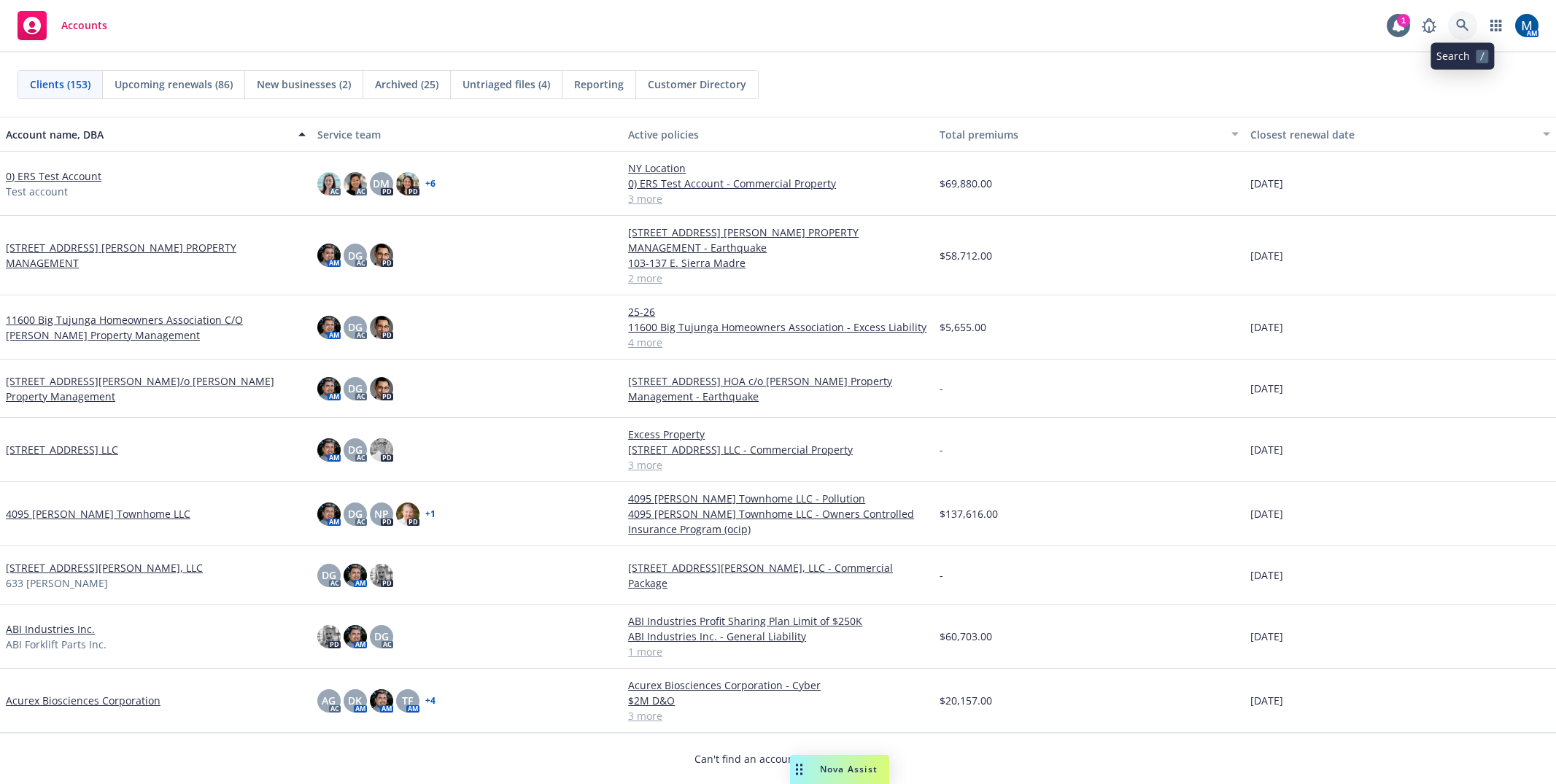
click at [1464, 21] on icon at bounding box center [1462, 25] width 13 height 13
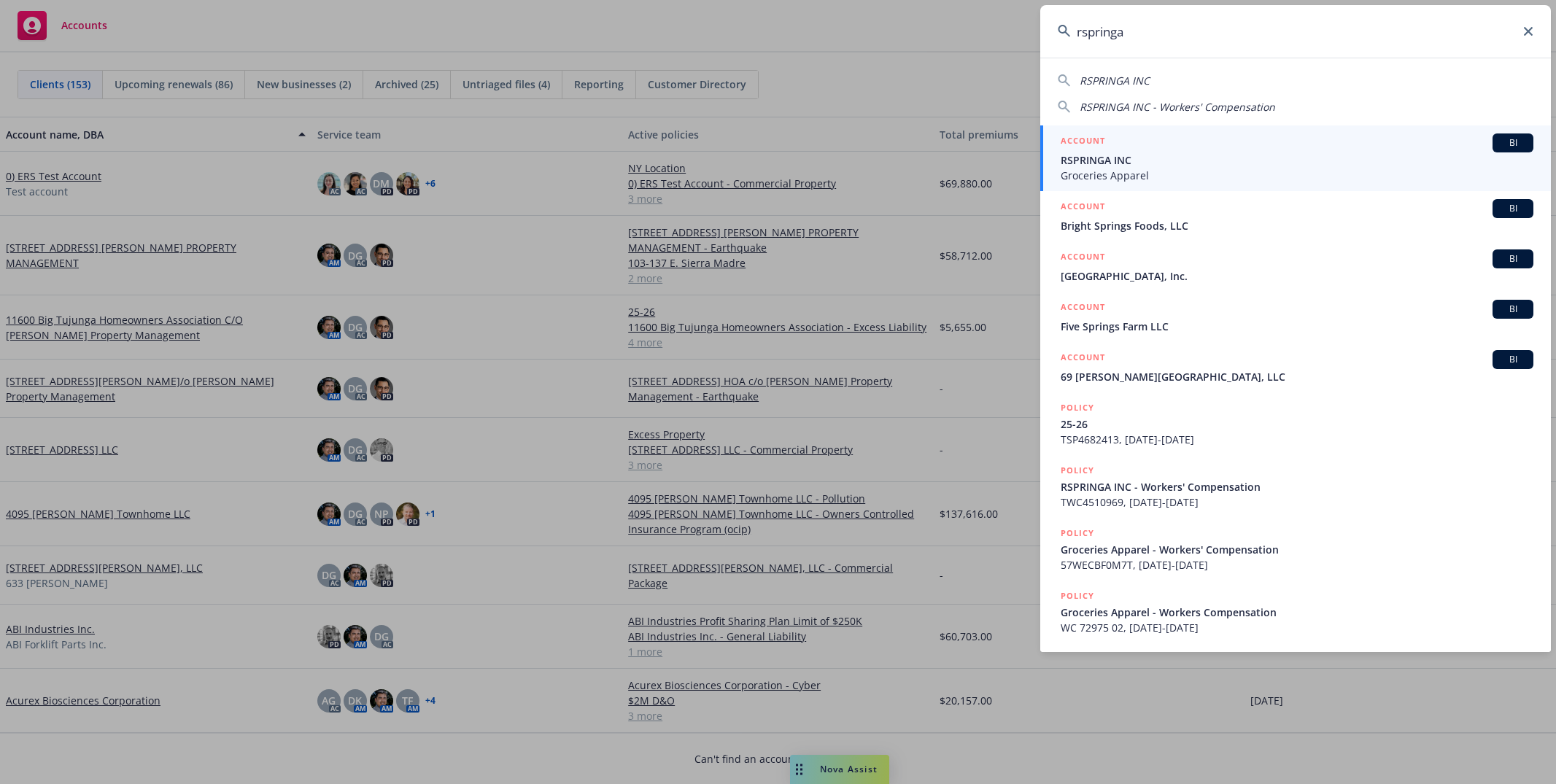
type input "rspringa"
click at [1235, 151] on div "ACCOUNT BI" at bounding box center [1297, 142] width 473 height 19
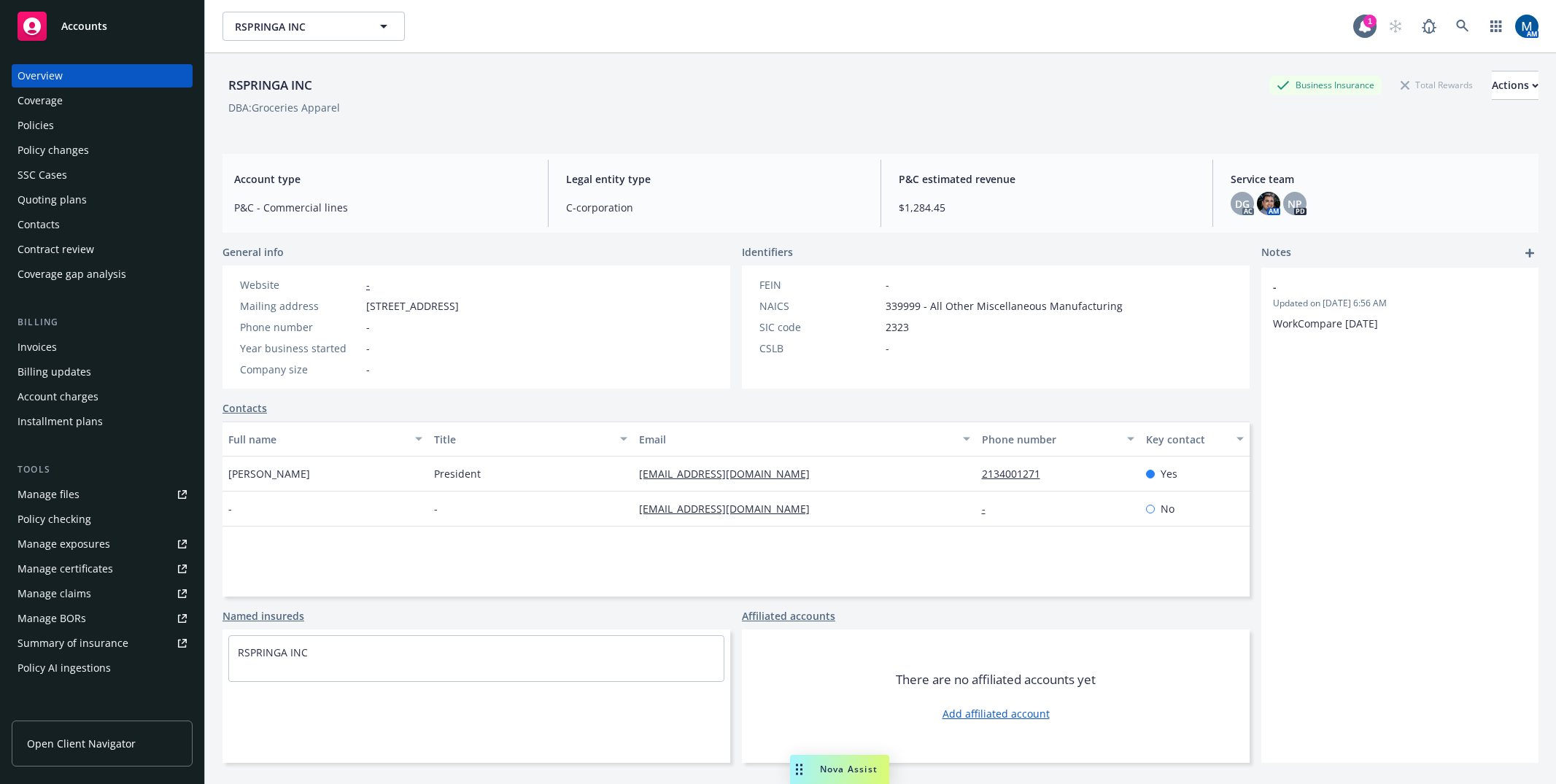
drag, startPoint x: 540, startPoint y: 121, endPoint x: 510, endPoint y: 119, distance: 30.1
click at [540, 121] on div "RSPRINGA INC Business Insurance Total Rewards Actions DBA: Groceries Apparel" at bounding box center [880, 101] width 1316 height 60
click at [114, 117] on div "Policies" at bounding box center [102, 126] width 169 height 23
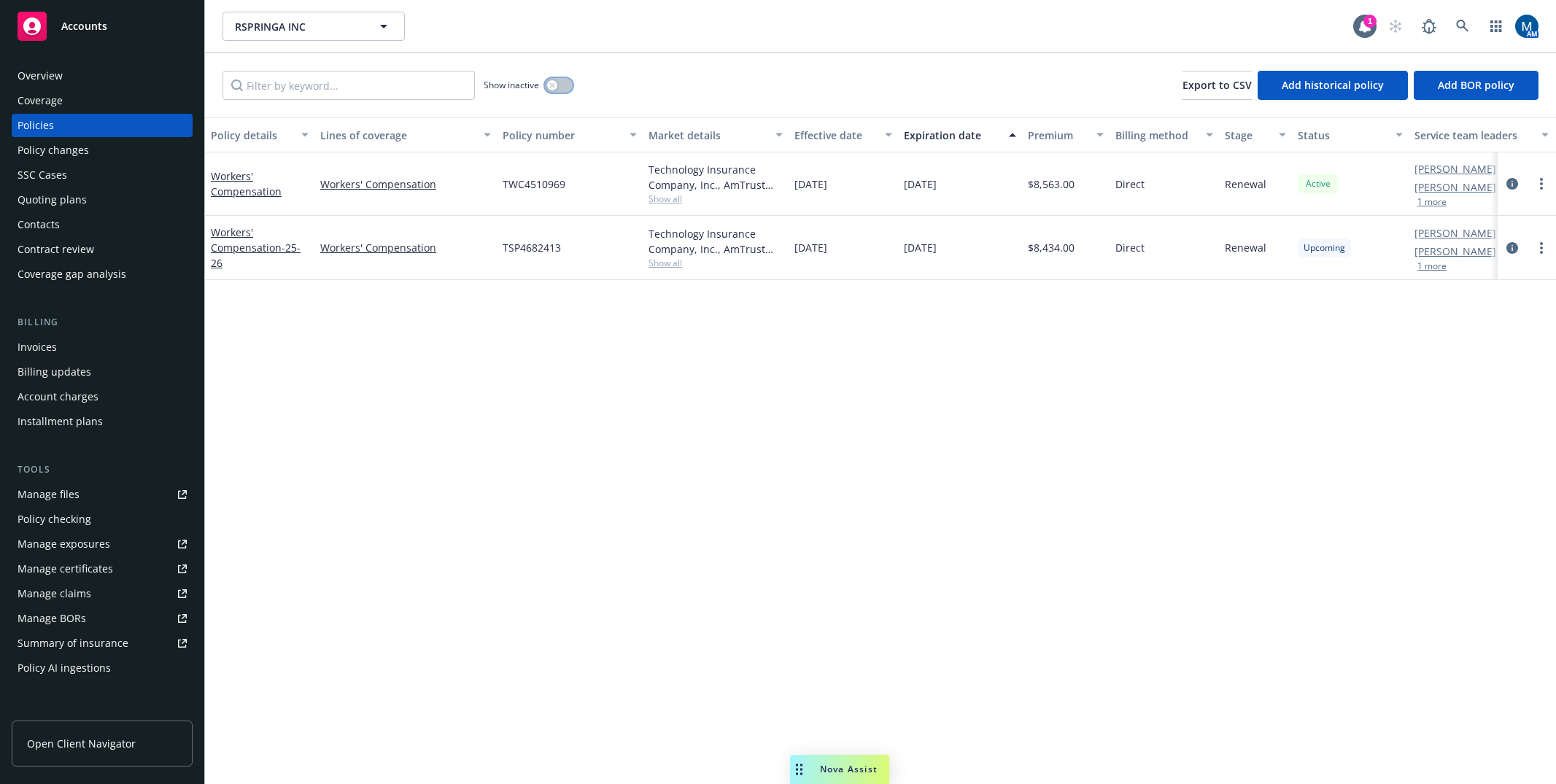
click at [558, 78] on button "button" at bounding box center [558, 85] width 28 height 15
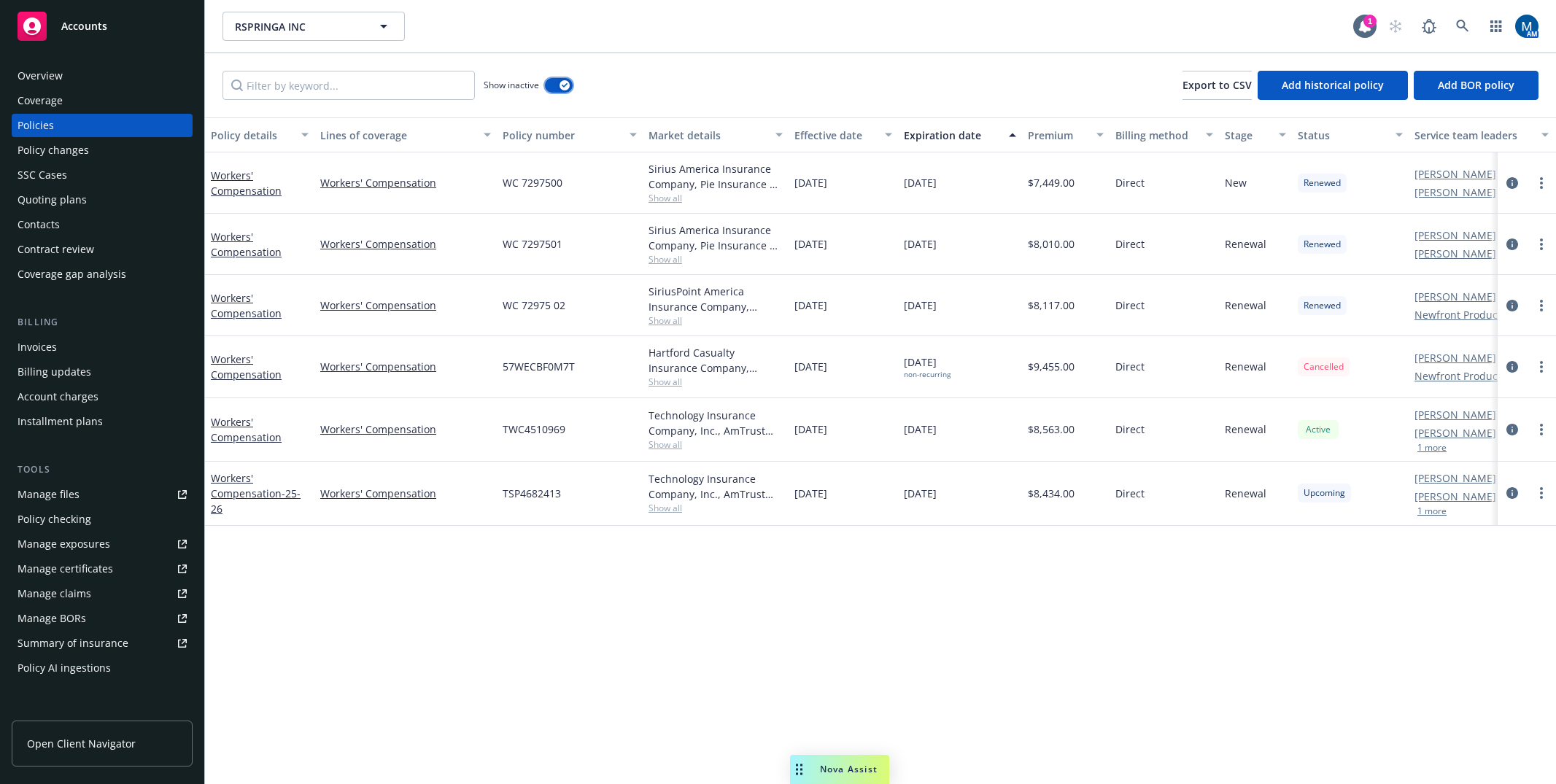
click at [562, 82] on div "button" at bounding box center [564, 85] width 10 height 10
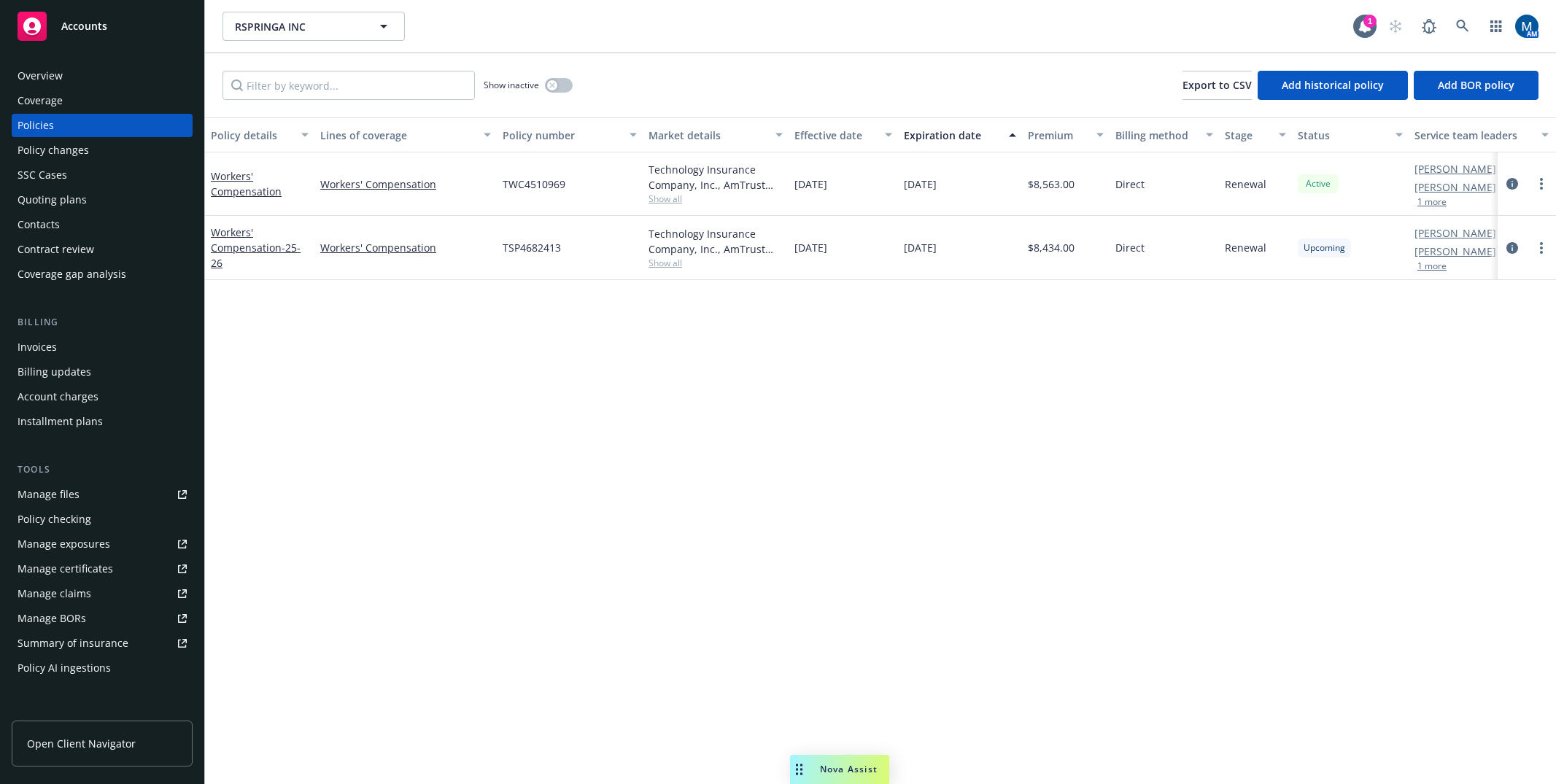
click at [109, 76] on div "Overview" at bounding box center [102, 75] width 169 height 23
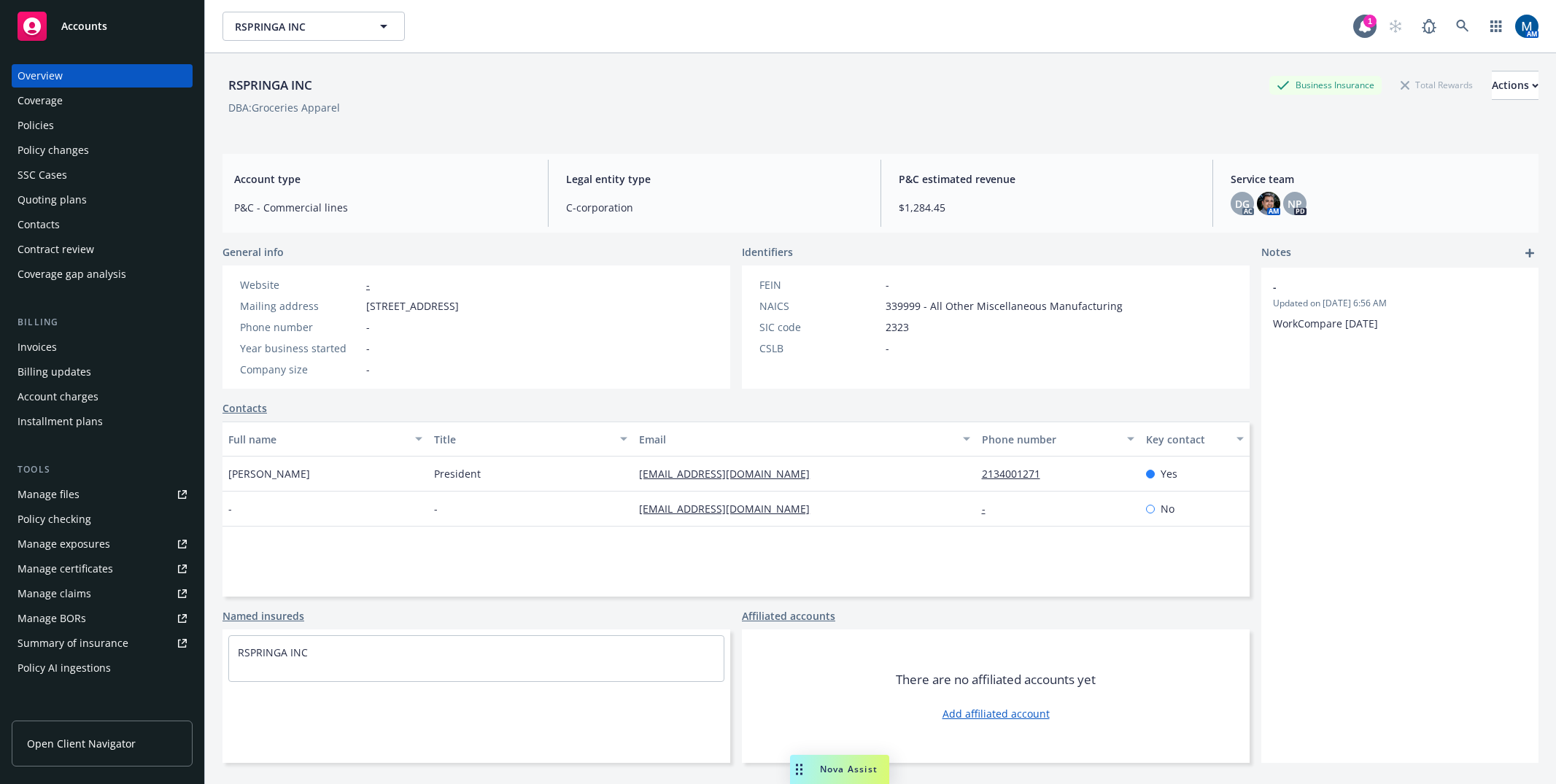
click at [53, 120] on div "Policies" at bounding box center [102, 126] width 169 height 23
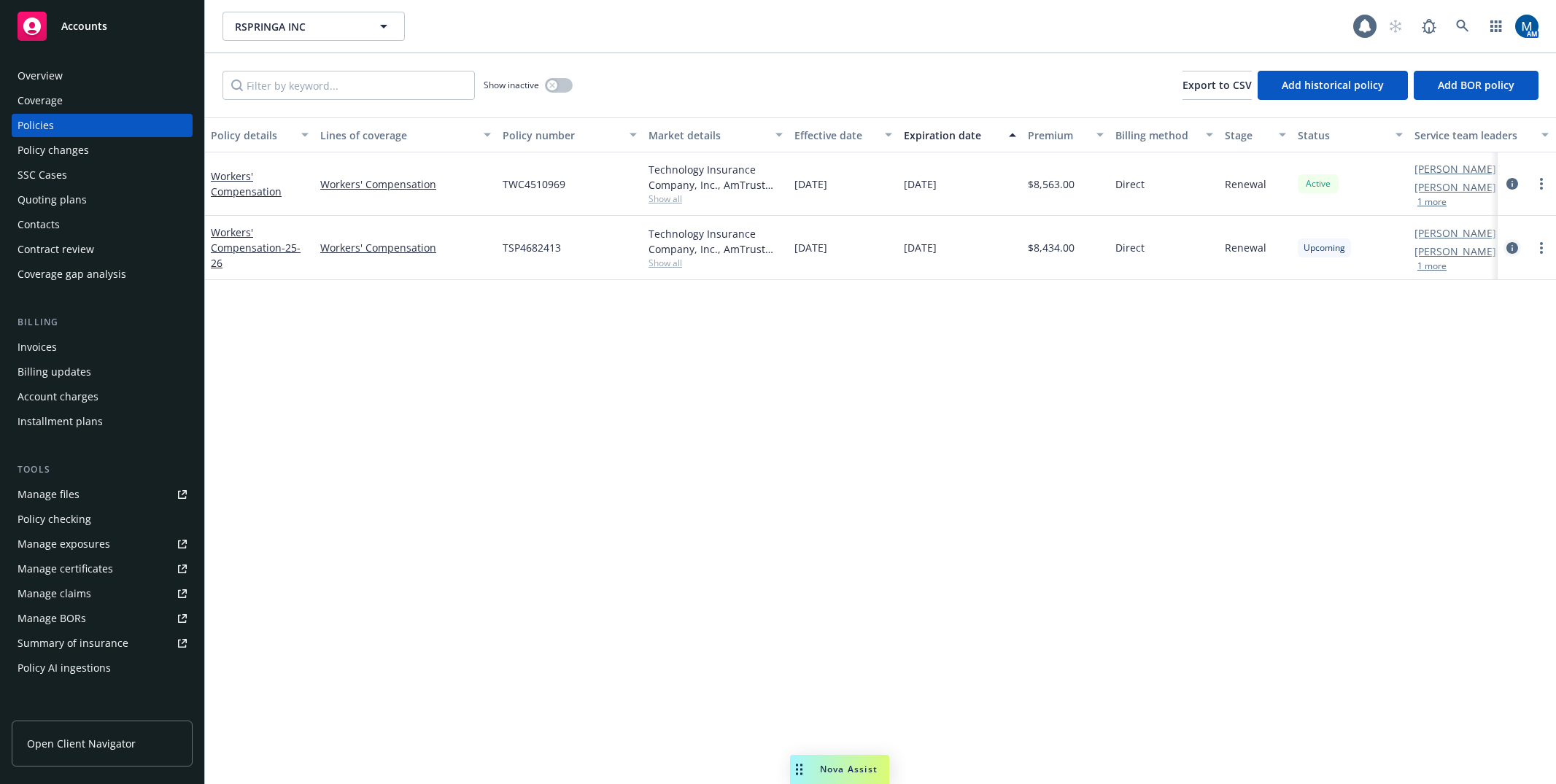
click at [1515, 243] on icon "circleInformation" at bounding box center [1511, 247] width 12 height 12
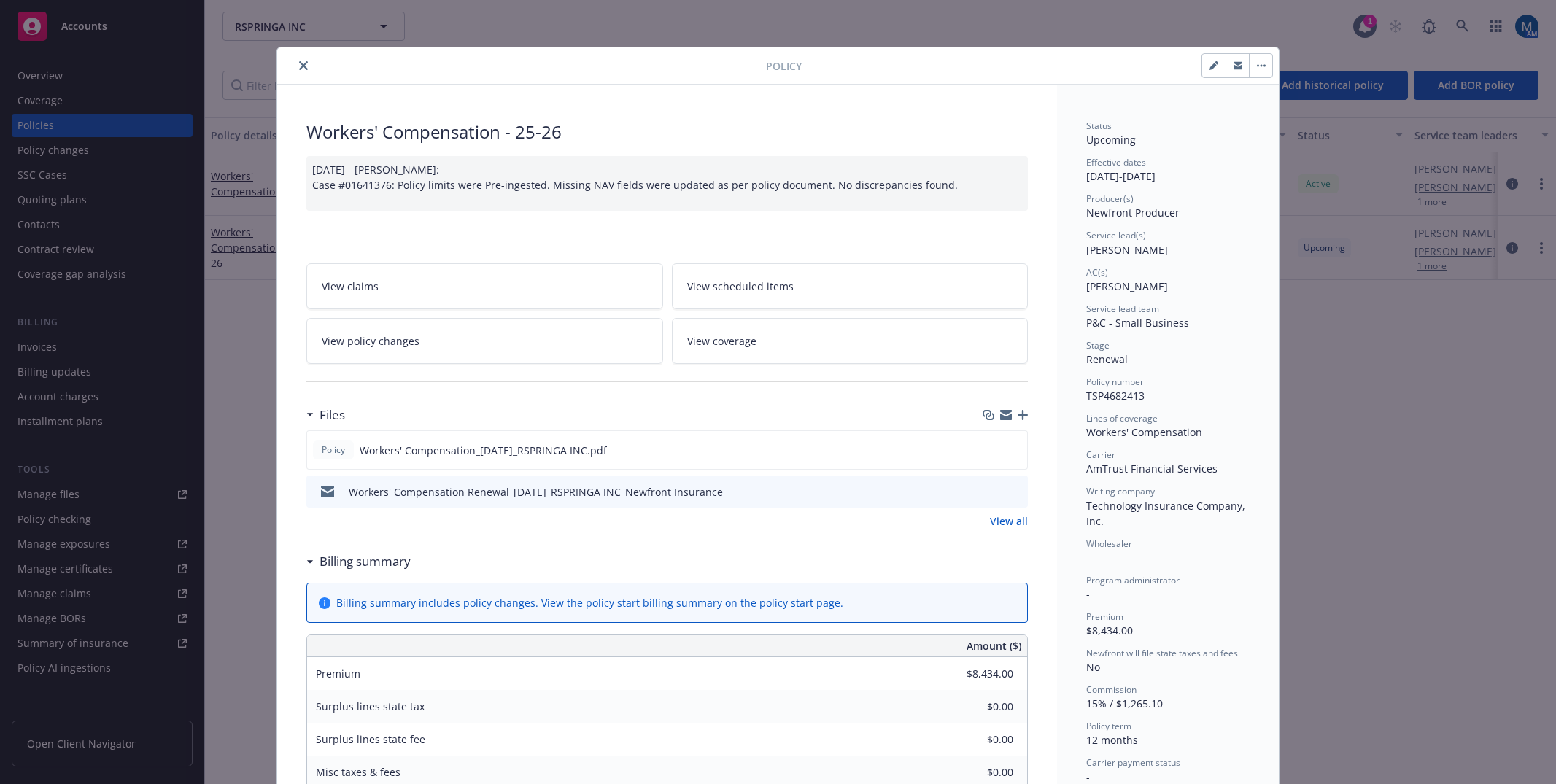
click at [589, 99] on div "Workers' Compensation - 25-26 [DATE] - [PERSON_NAME]: Case #01641376: Policy li…" at bounding box center [667, 728] width 780 height 1286
click at [1008, 447] on icon "preview file" at bounding box center [1013, 449] width 13 height 10
click at [300, 68] on icon "close" at bounding box center [303, 65] width 8 height 8
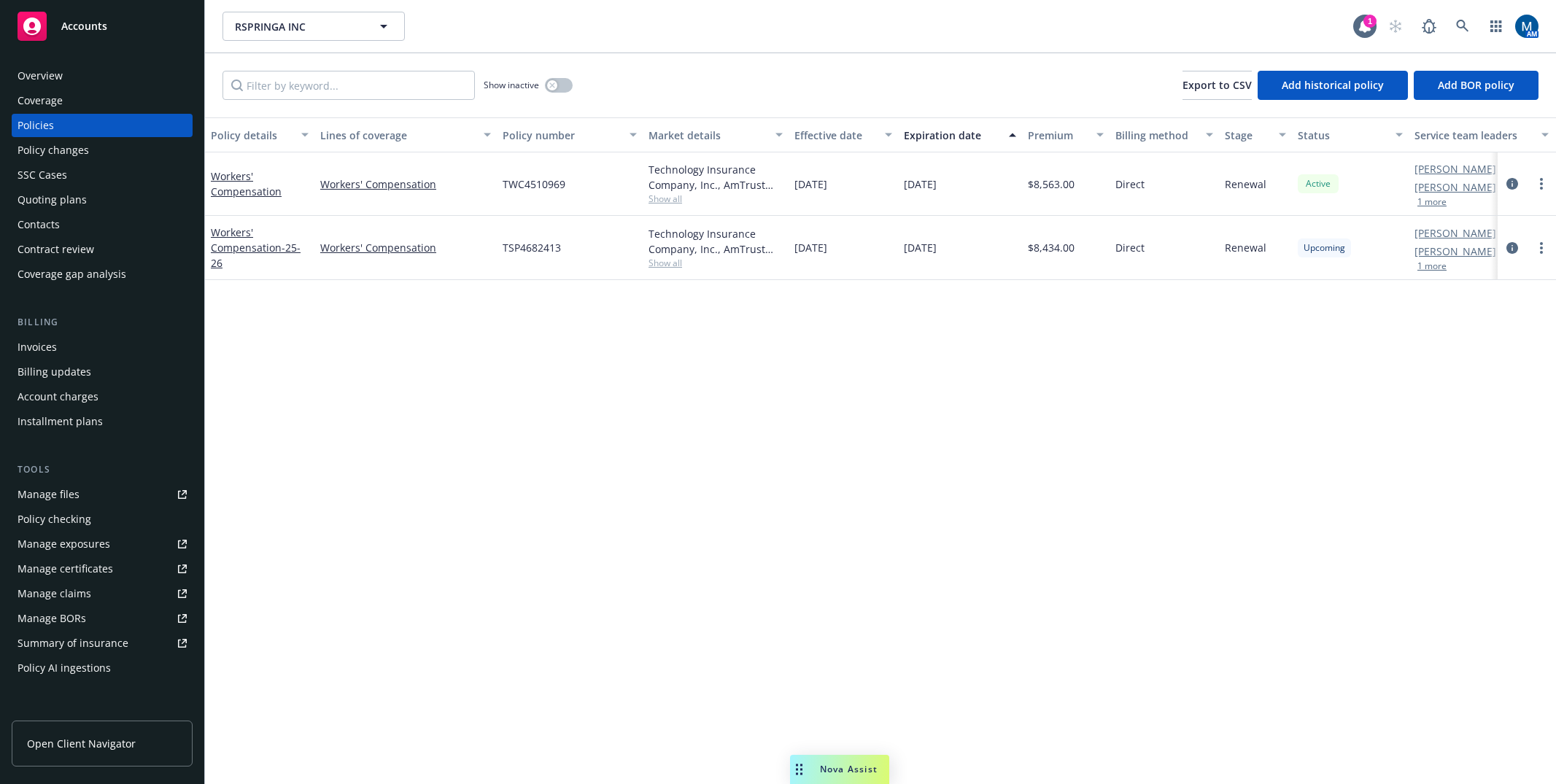
click at [91, 72] on div "Overview" at bounding box center [102, 75] width 169 height 23
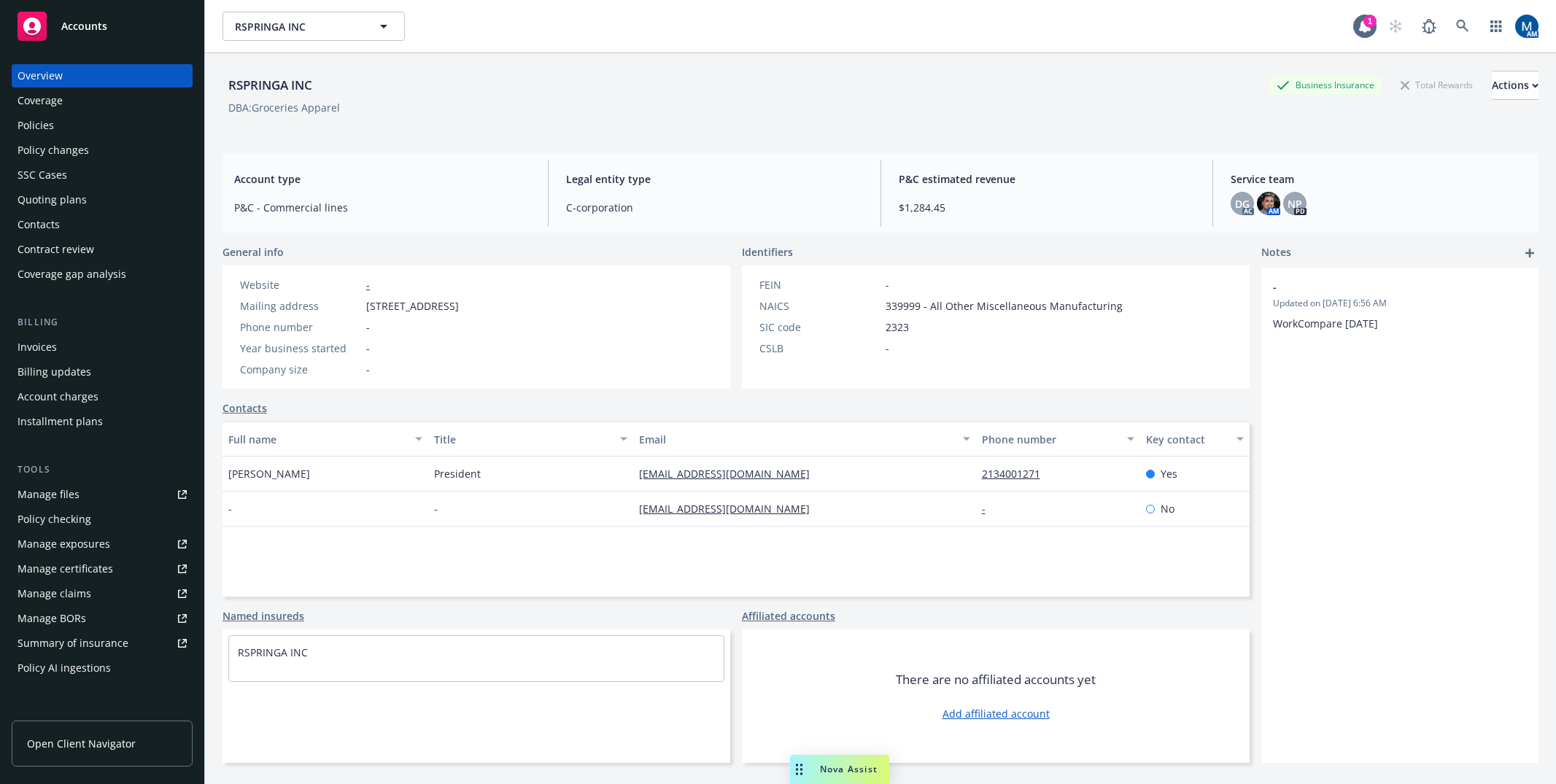
click at [530, 78] on div "RSPRINGA INC Business Insurance Total Rewards Actions" at bounding box center [880, 85] width 1316 height 29
click at [1491, 76] on div "Actions" at bounding box center [1514, 85] width 47 height 28
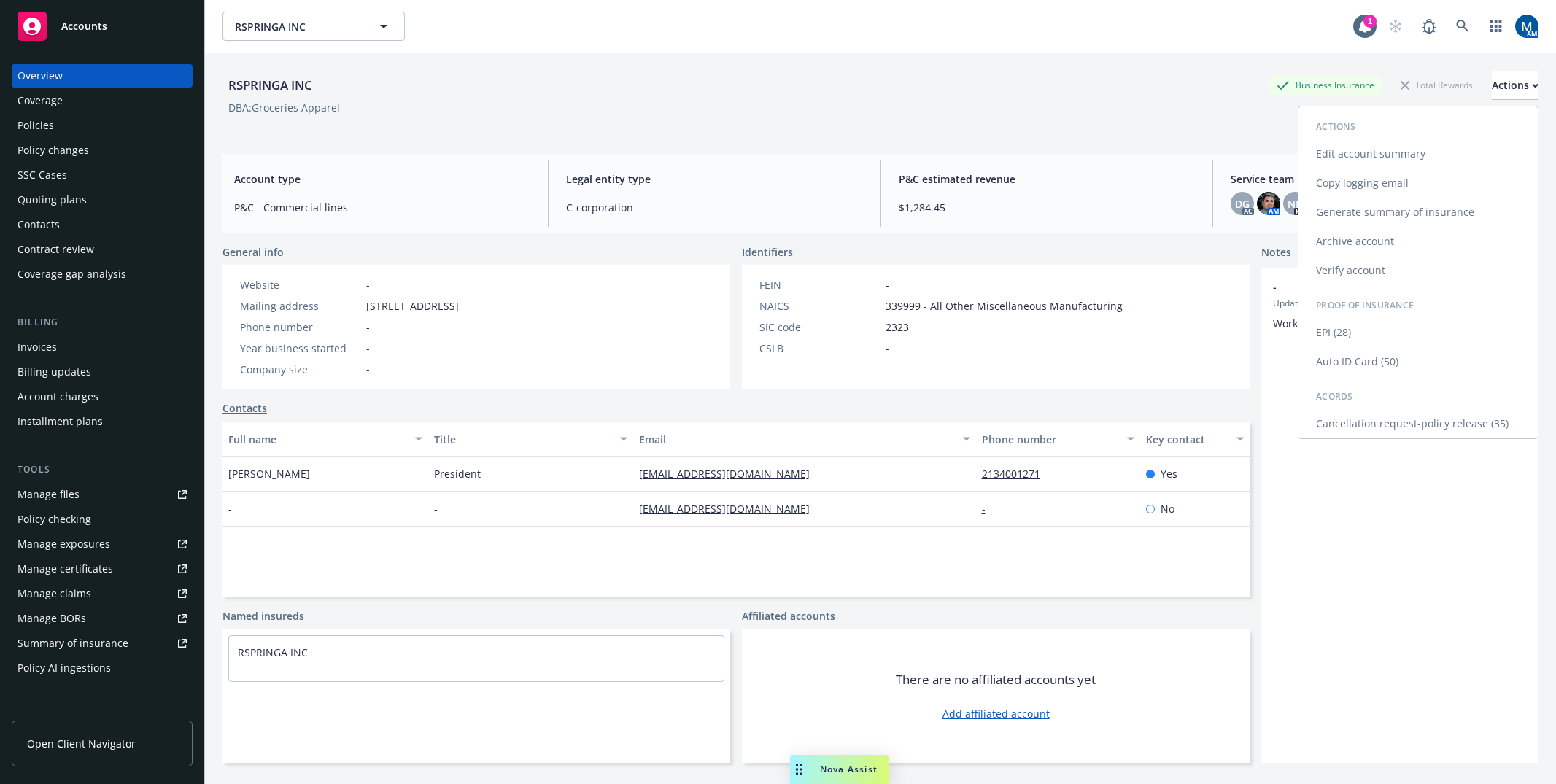
click at [1379, 152] on link "Edit account summary" at bounding box center [1417, 154] width 240 height 29
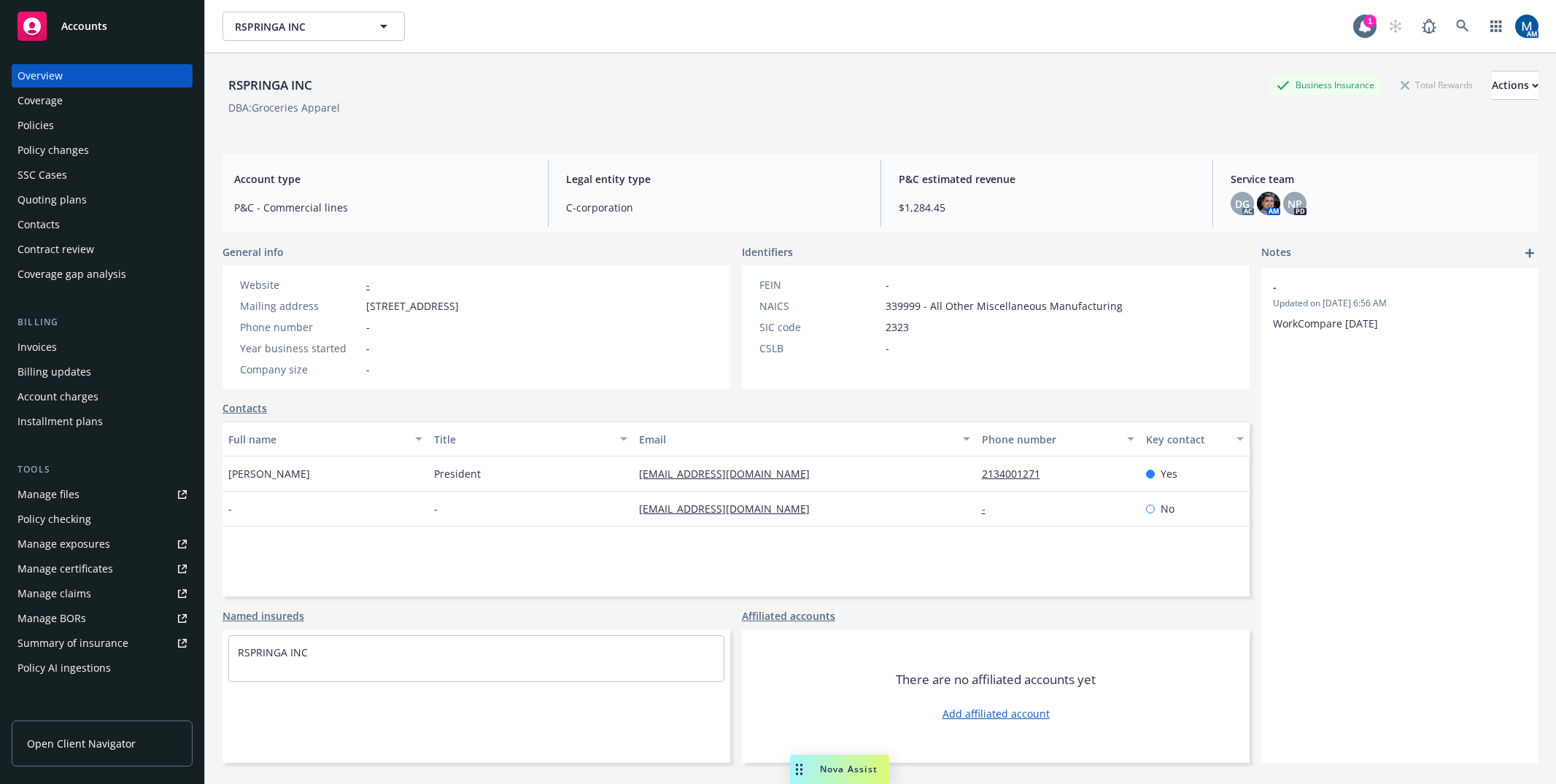
select select "US"
select select "C-corporation"
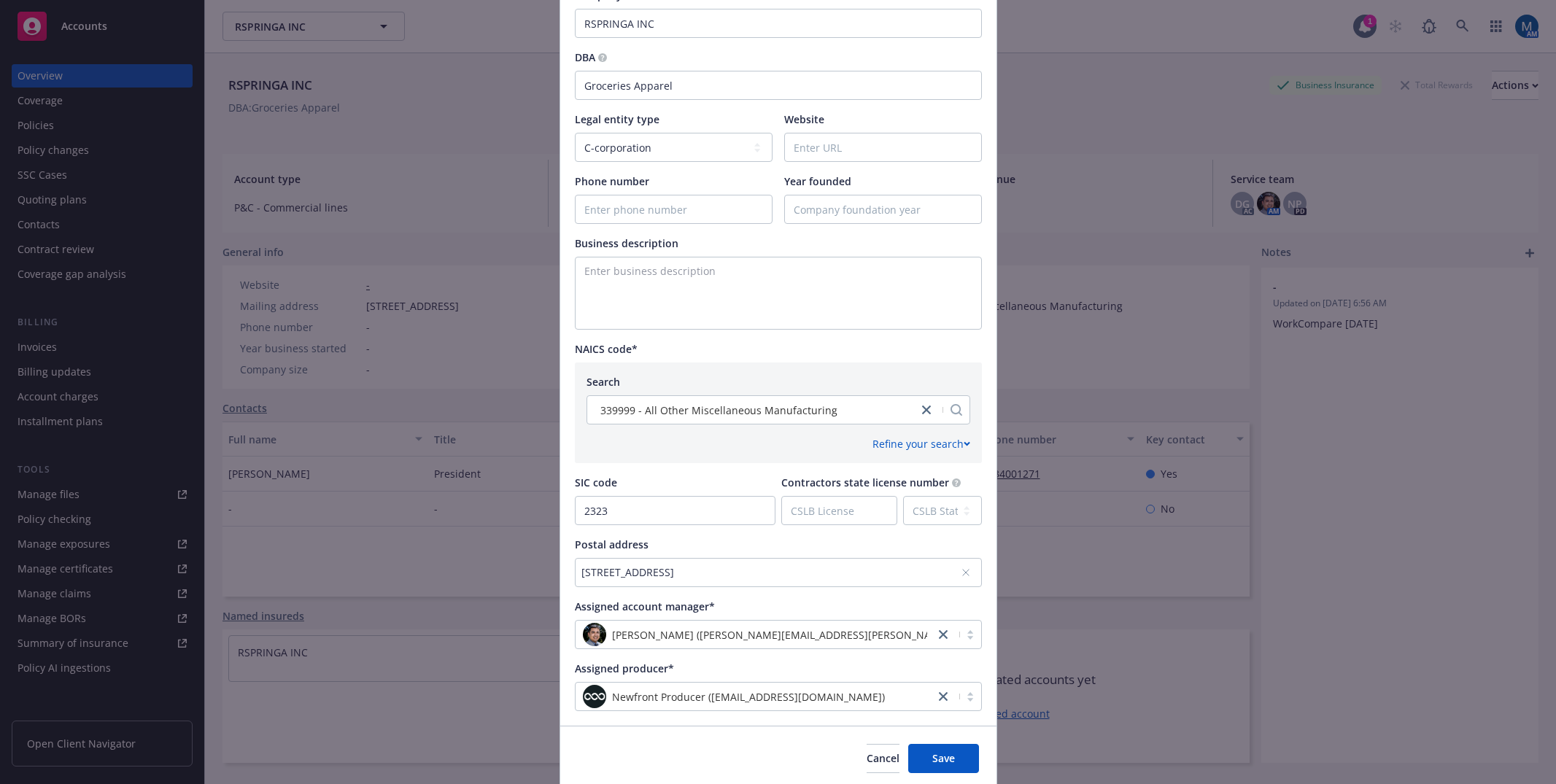
scroll to position [346, 0]
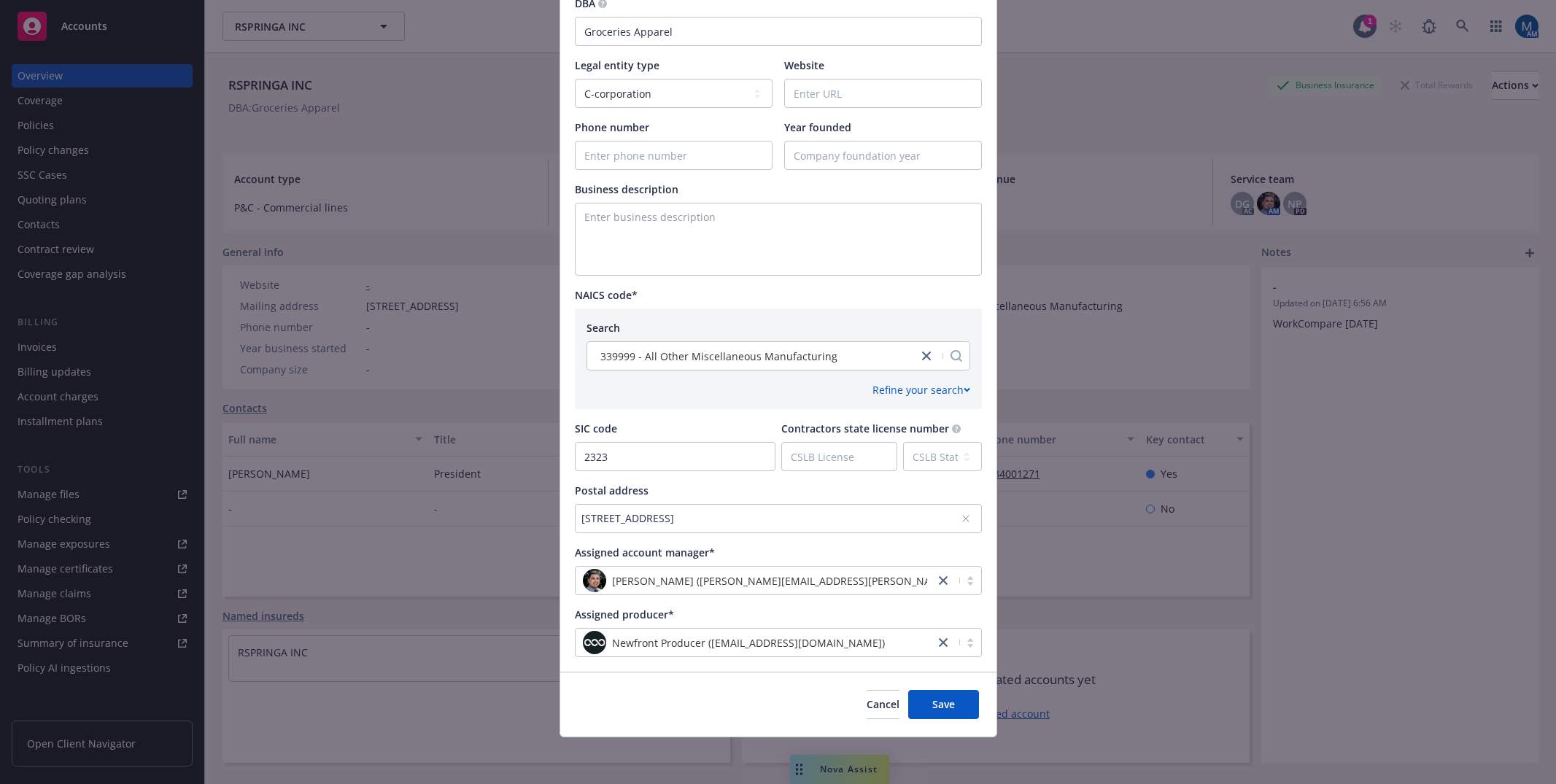
click at [819, 518] on div "[STREET_ADDRESS]" at bounding box center [771, 518] width 379 height 15
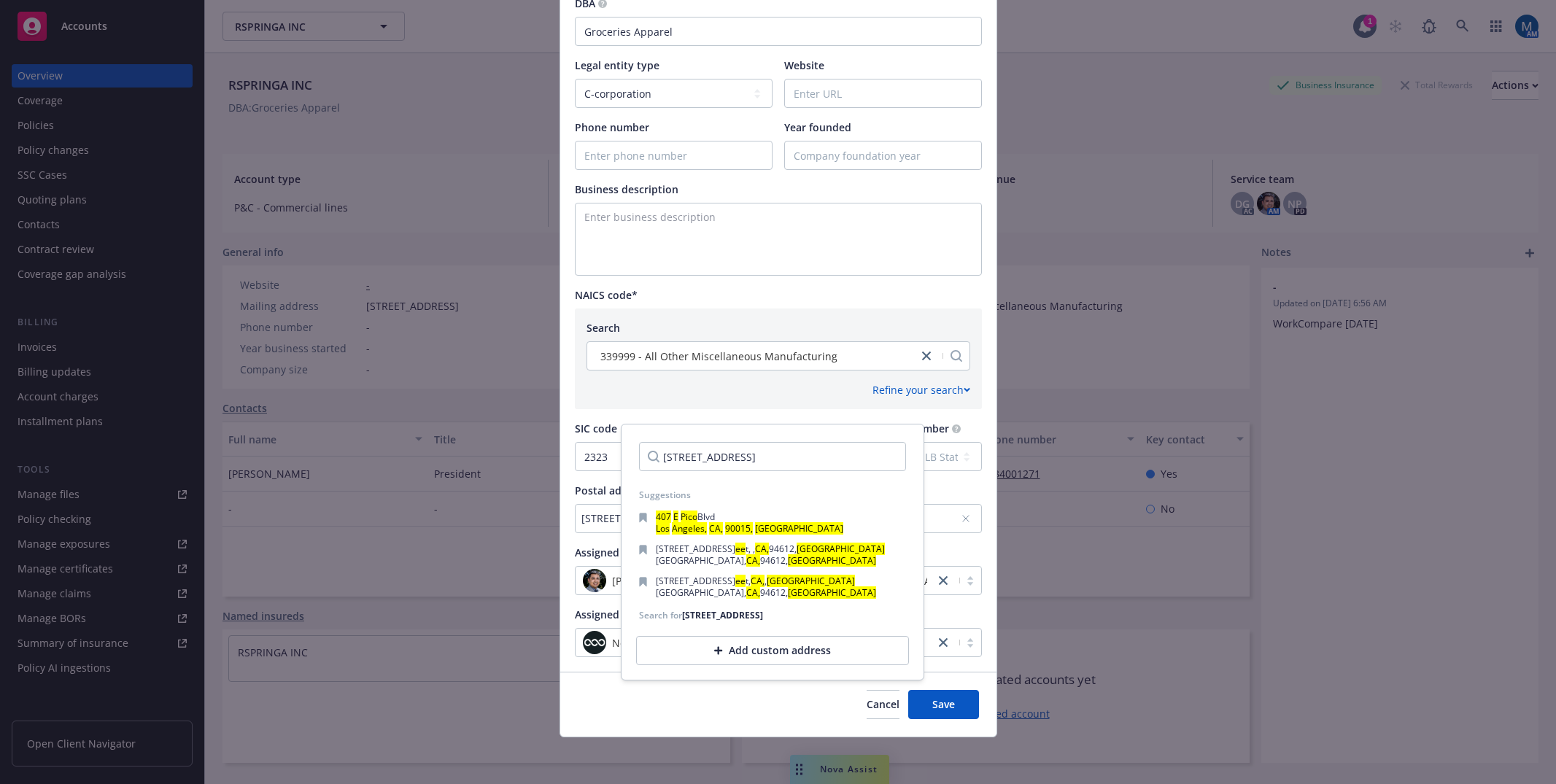
click at [731, 459] on input "[STREET_ADDRESS]" at bounding box center [772, 457] width 267 height 29
click at [709, 456] on input "[STREET_ADDRESS]" at bounding box center [772, 457] width 267 height 29
click at [732, 454] on input "[STREET_ADDRESS]" at bounding box center [772, 457] width 267 height 29
click at [733, 458] on input "[STREET_ADDRESS]" at bounding box center [772, 457] width 267 height 29
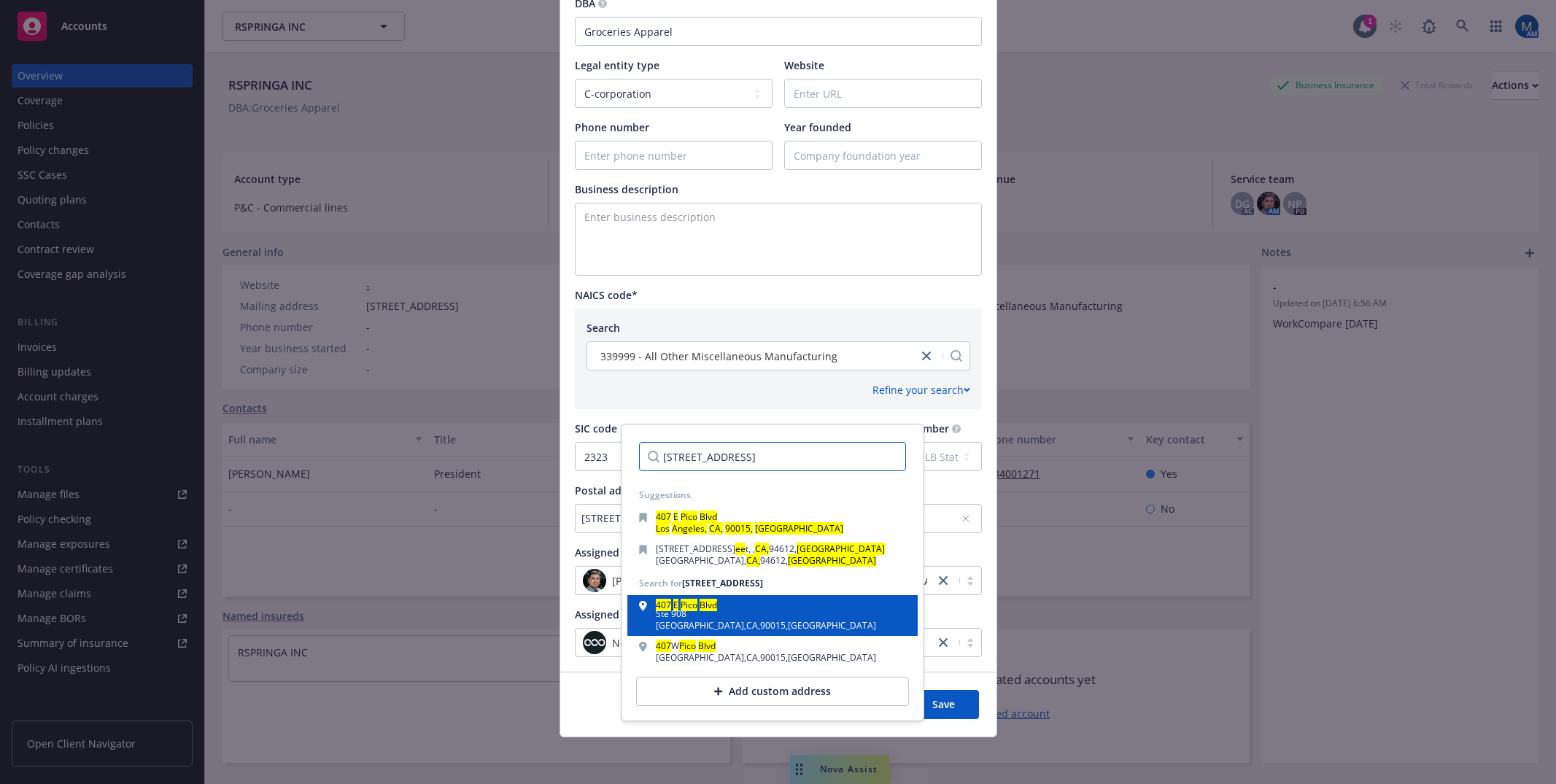
type input "[STREET_ADDRESS]"
click at [746, 618] on div "Ste 908" at bounding box center [766, 614] width 220 height 8
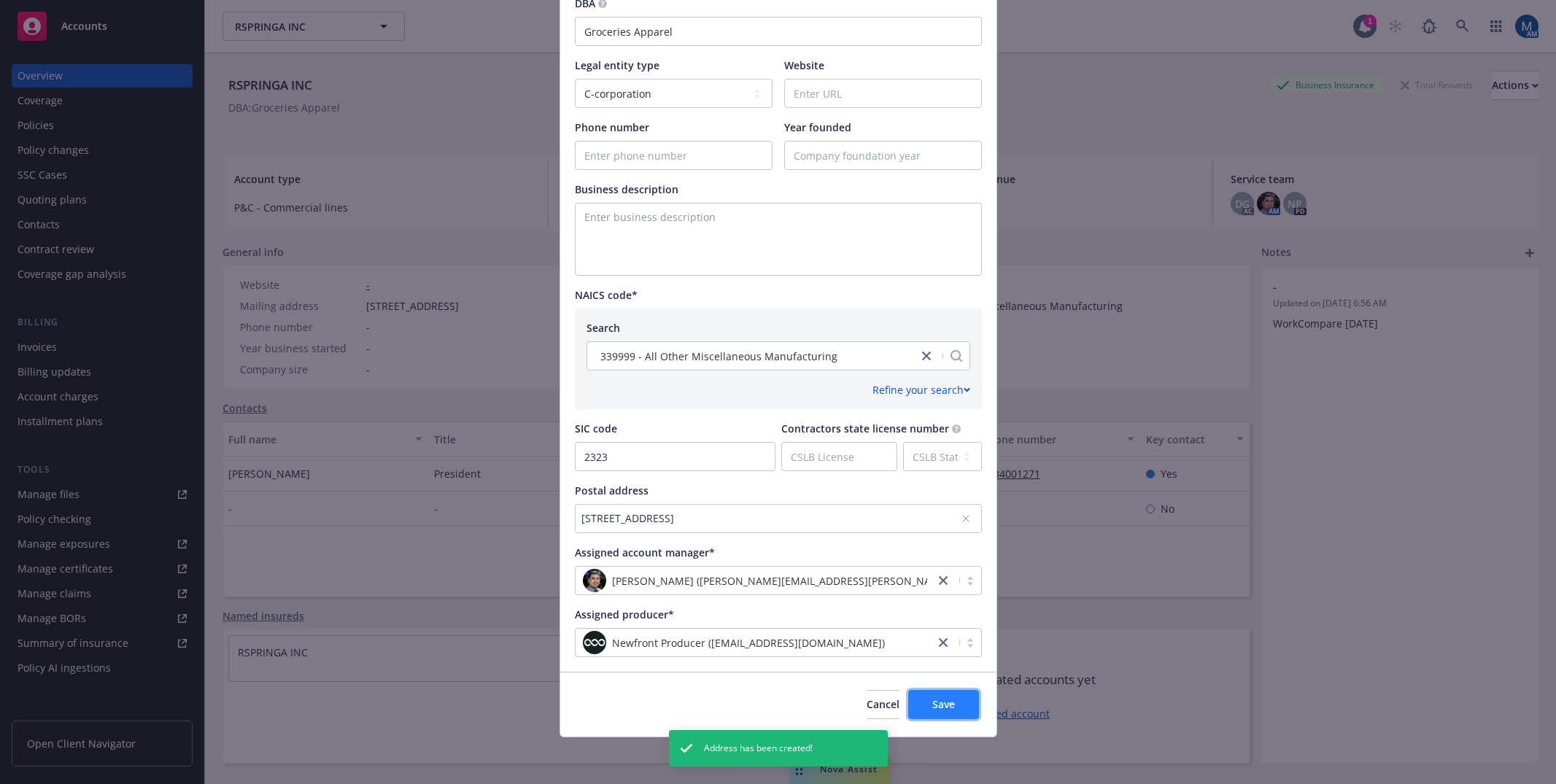
click at [949, 703] on button "Save" at bounding box center [944, 705] width 71 height 29
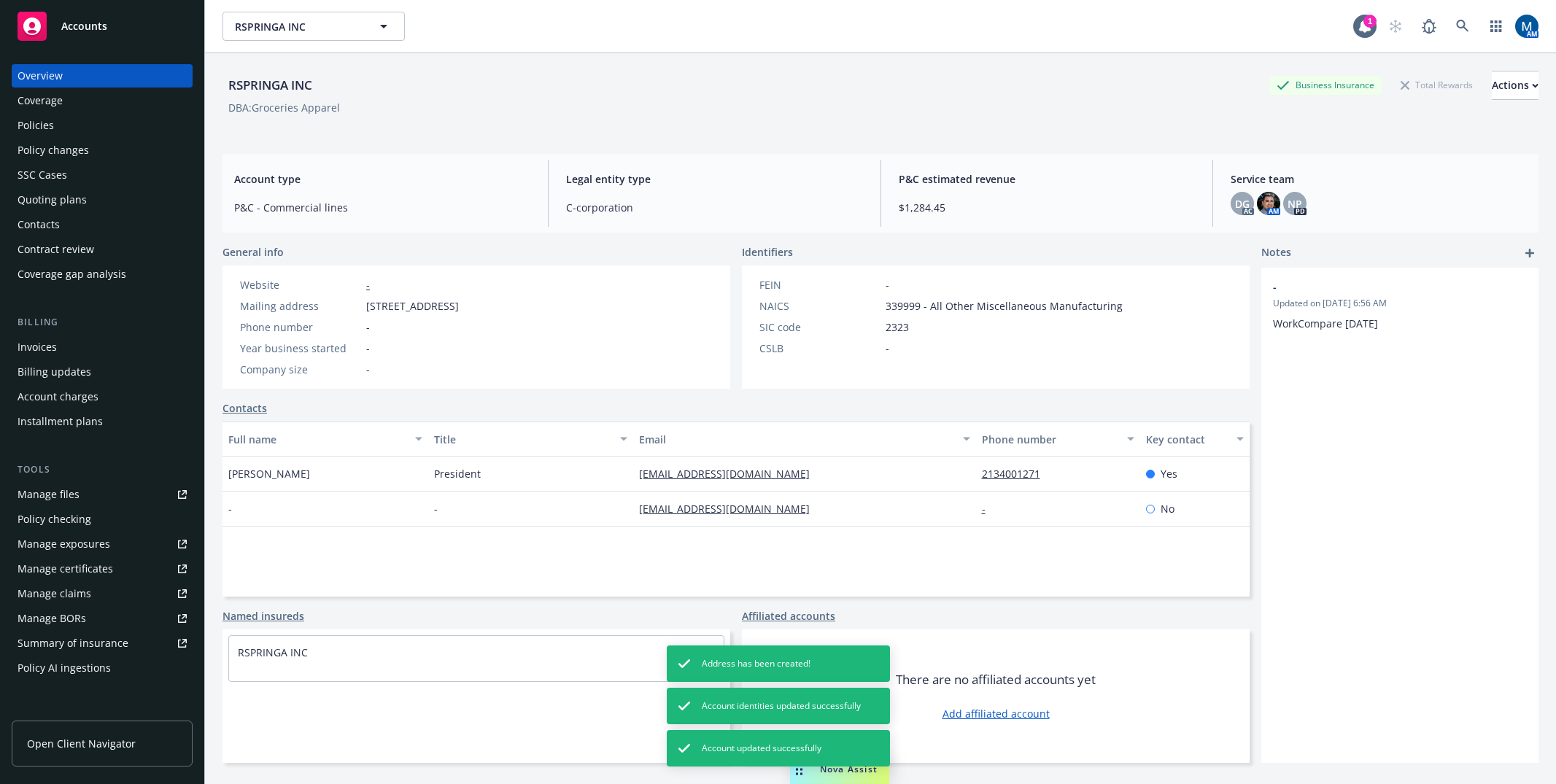
click at [58, 130] on div "Policies" at bounding box center [102, 126] width 169 height 23
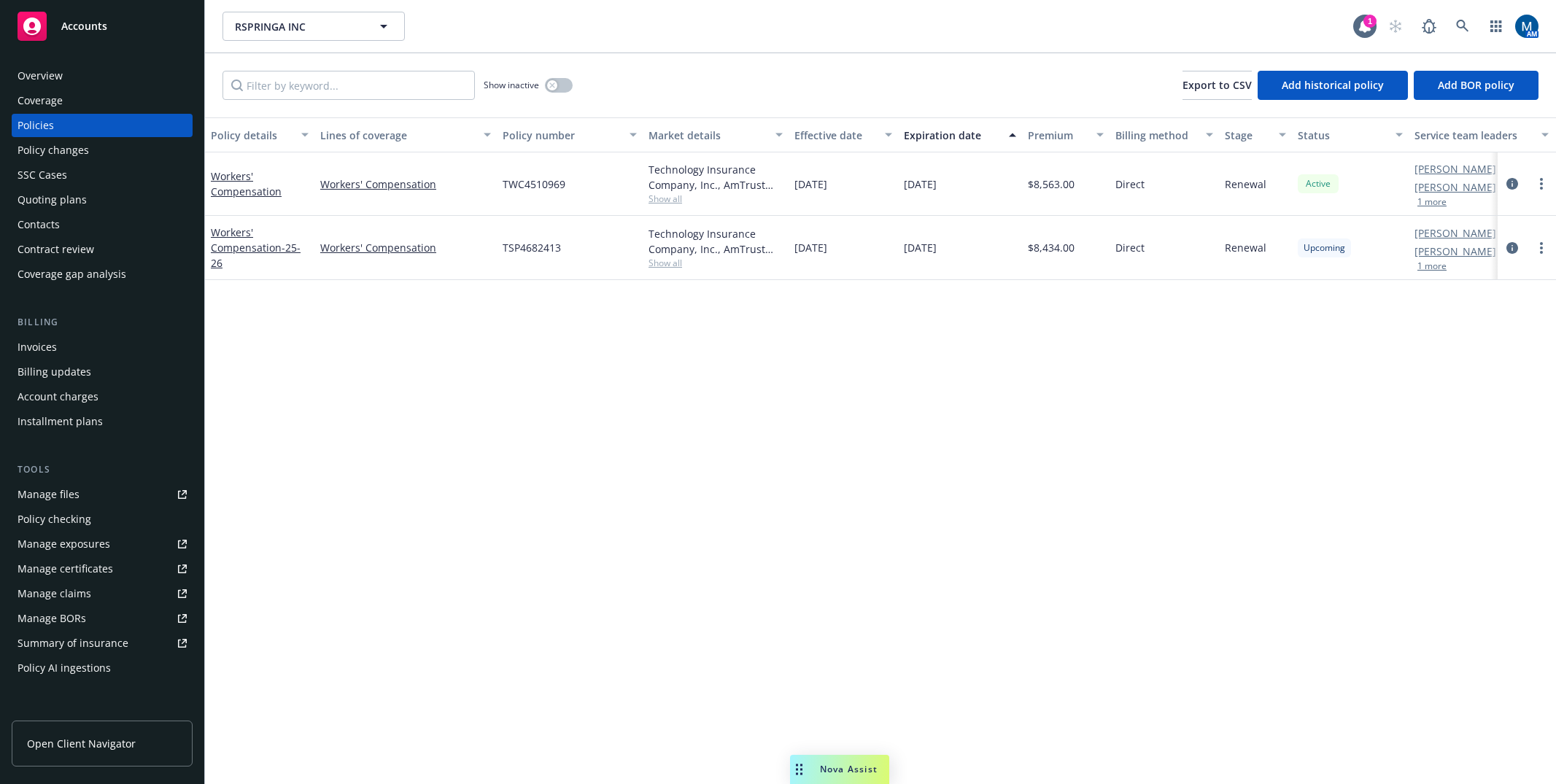
click at [51, 79] on div "Overview" at bounding box center [40, 75] width 45 height 23
